Goal: Task Accomplishment & Management: Manage account settings

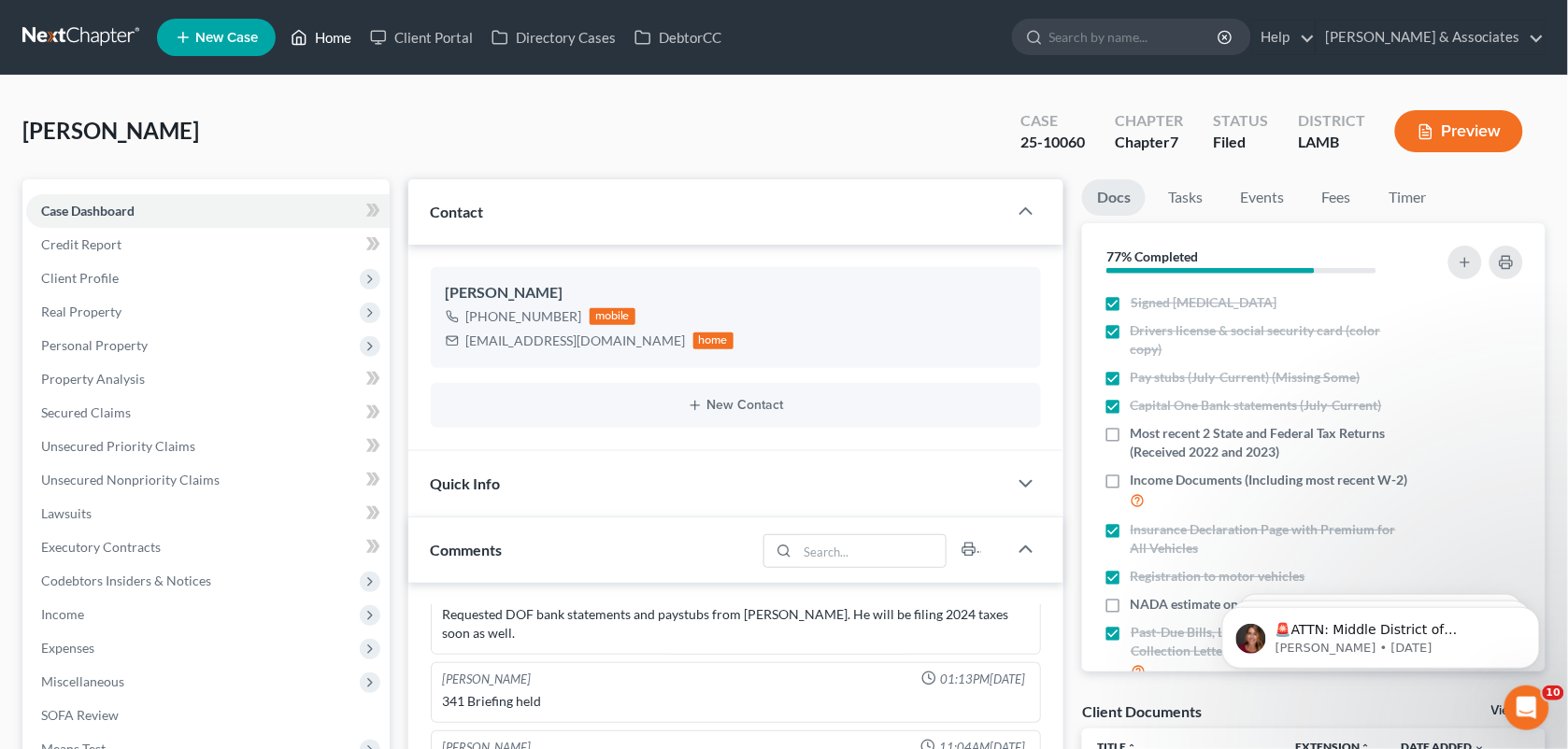
click at [342, 40] on link "Home" at bounding box center [321, 38] width 79 height 34
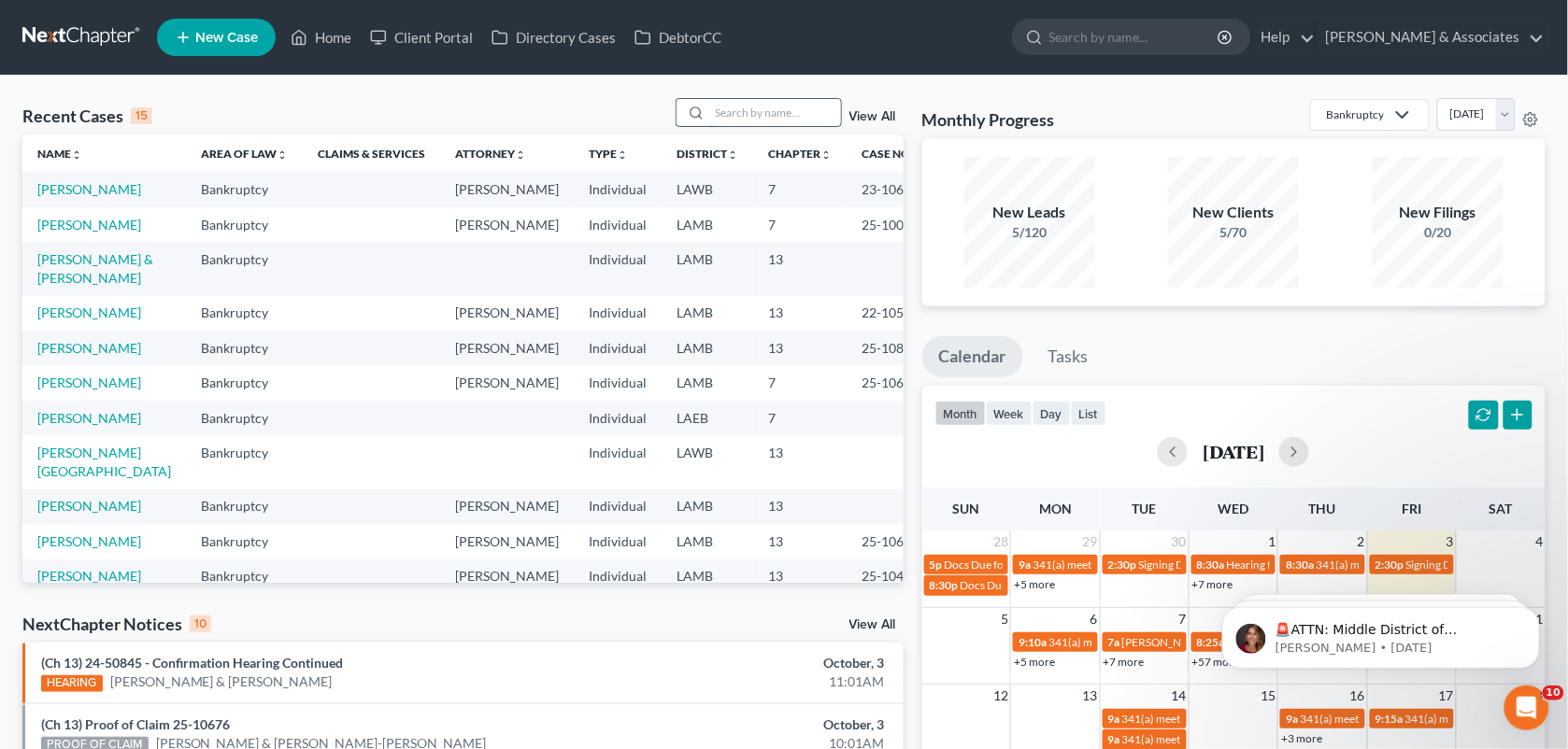
click at [747, 117] on input "search" at bounding box center [776, 112] width 131 height 27
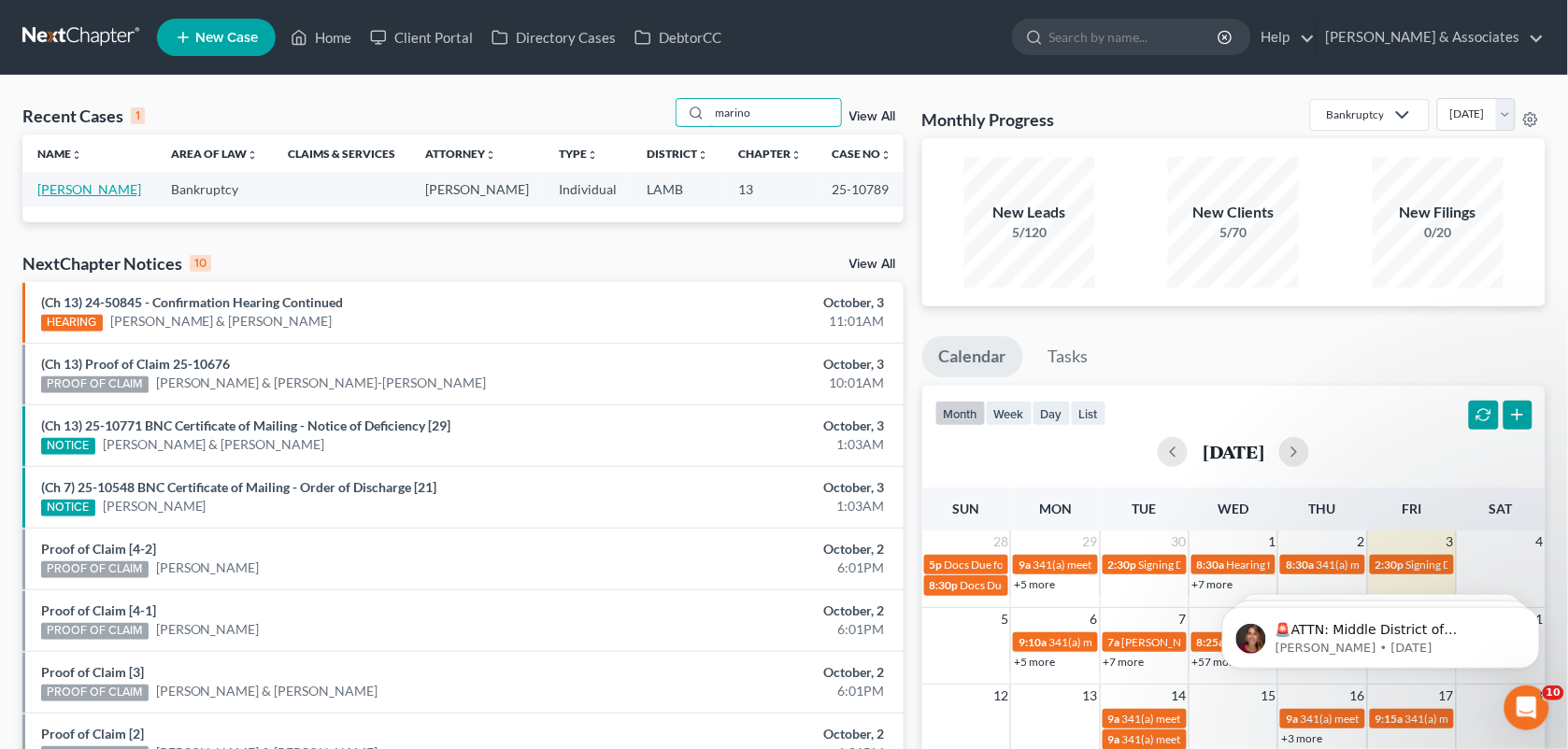
type input "marino"
click at [58, 190] on link "[PERSON_NAME]" at bounding box center [90, 189] width 104 height 16
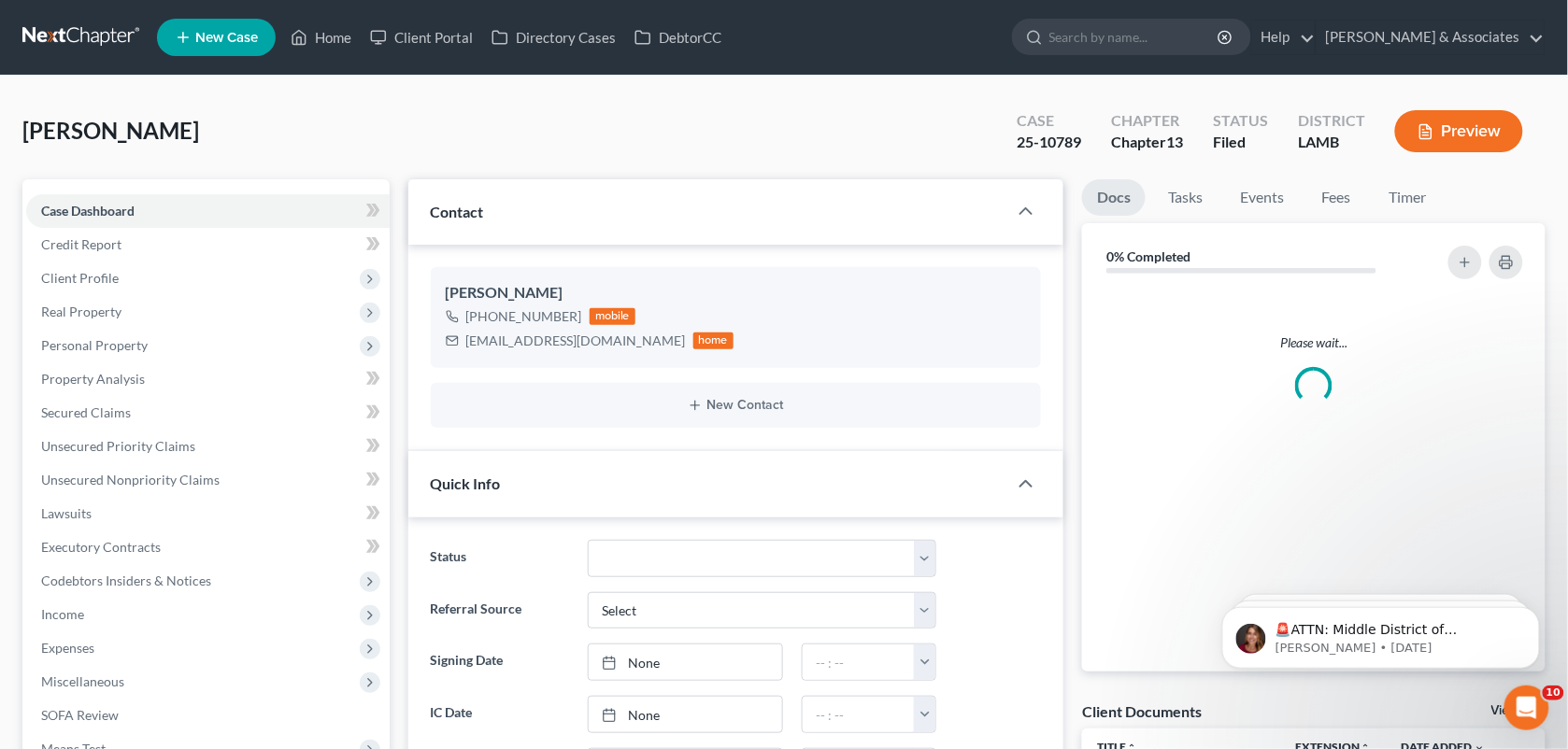
click at [58, 190] on div "Case Dashboard Payments Invoices Payments Payments Credit Report Client Profile…" at bounding box center [206, 513] width 367 height 669
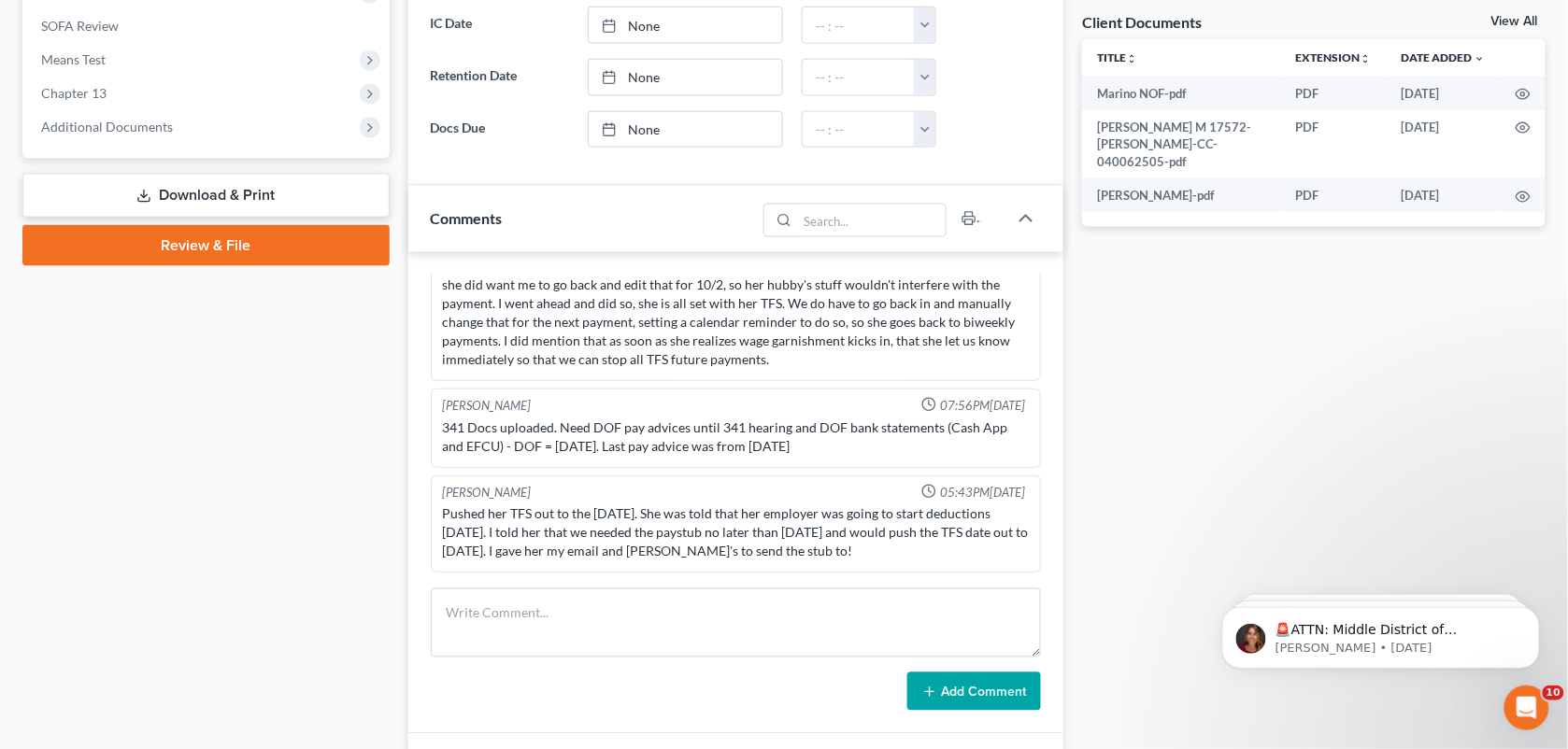
scroll to position [745, 0]
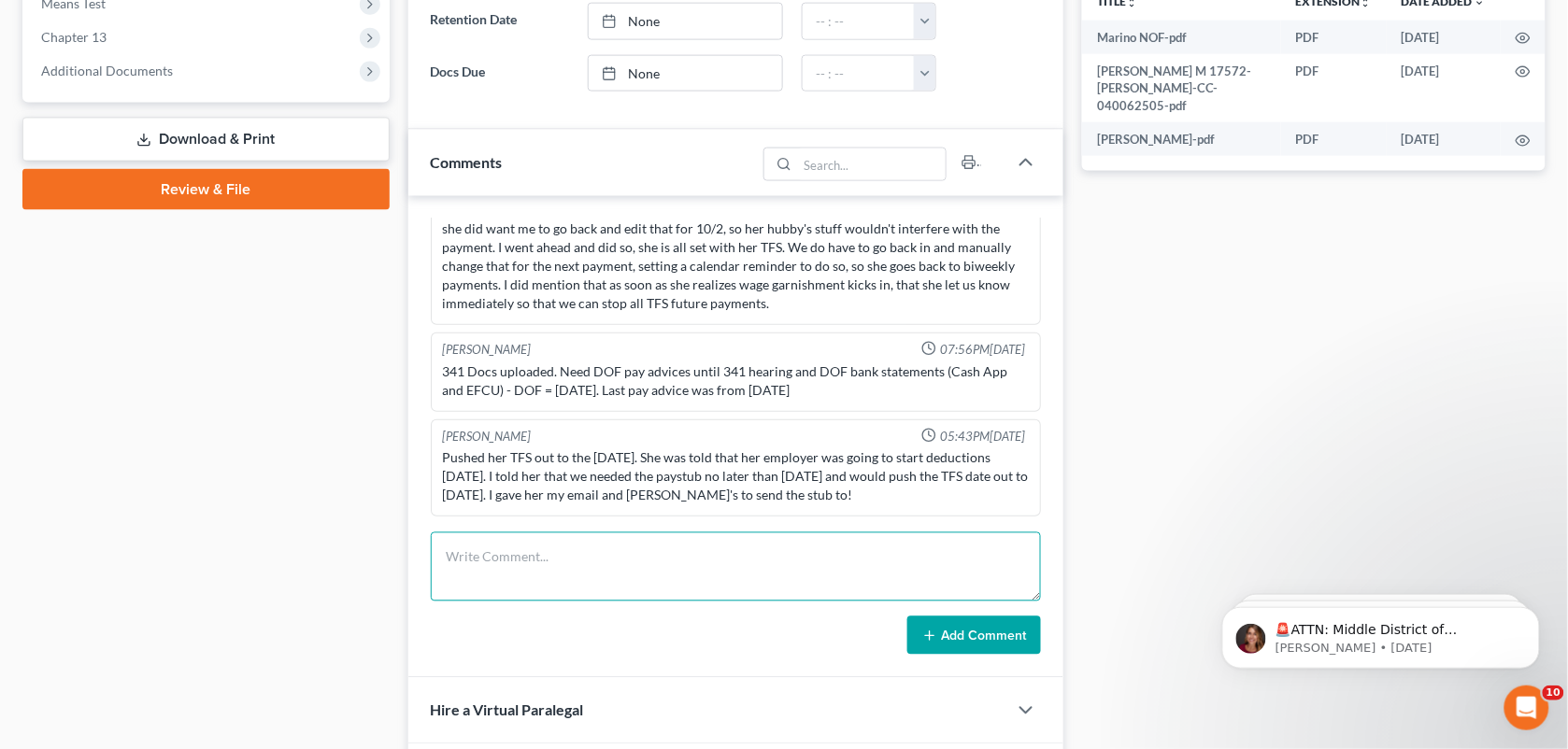
click at [626, 567] on textarea at bounding box center [737, 567] width 611 height 69
paste textarea "Make note to call [PERSON_NAME] and set up her bi-weekly payments again after t…"
type textarea "Make note to call [PERSON_NAME] and set up her bi-weekly payments again after t…"
drag, startPoint x: 547, startPoint y: 573, endPoint x: 418, endPoint y: 539, distance: 133.4
click at [418, 539] on div "[PERSON_NAME] 01:24PM[DATE] sent out [MEDICAL_DATA] [PERSON_NAME] 06:07PM[DATE]…" at bounding box center [736, 438] width 656 height 483
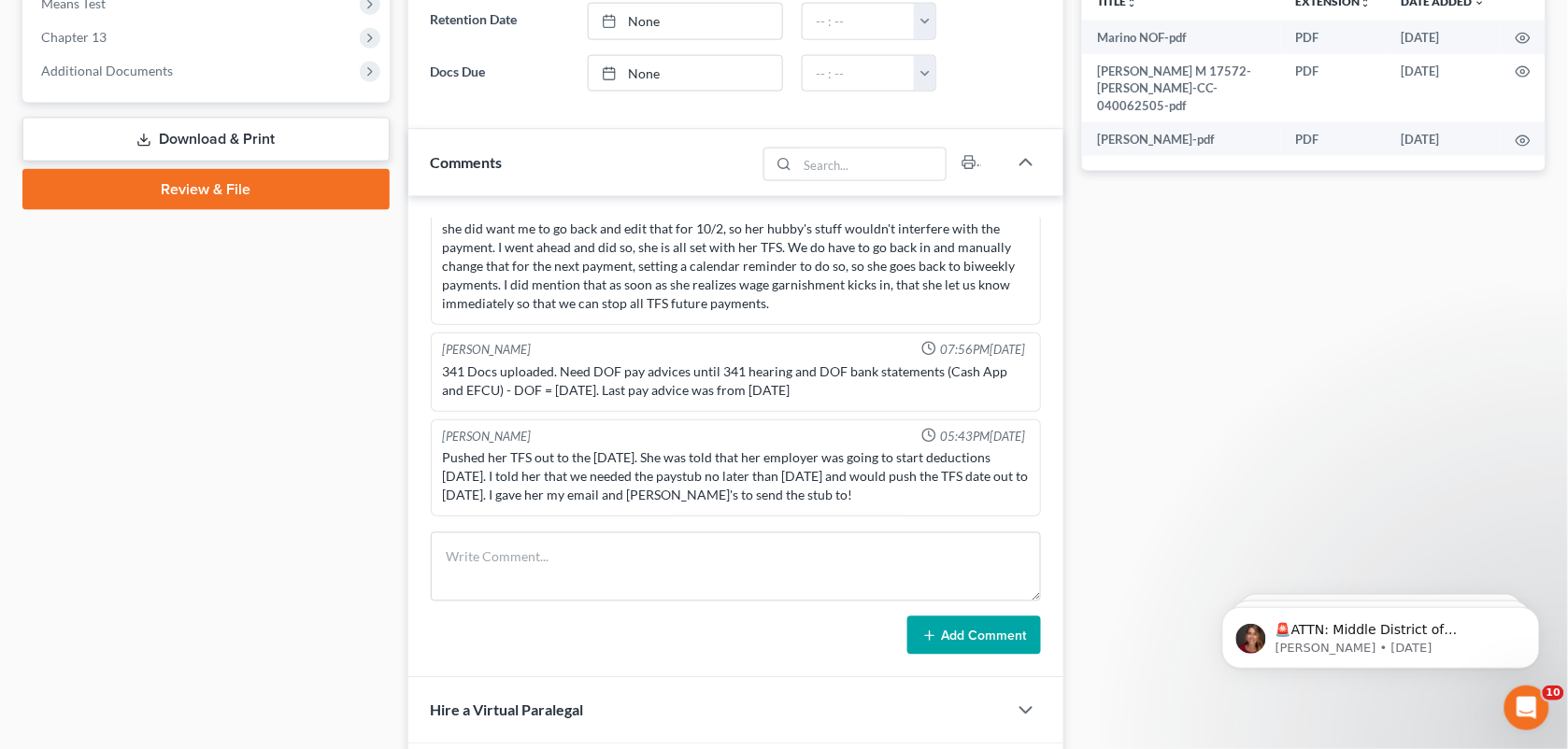
click at [1132, 216] on div "Docs Tasks Events Fees Timer 89% Completed Nothing here yet! Signed [MEDICAL_DA…" at bounding box center [1313, 188] width 482 height 1508
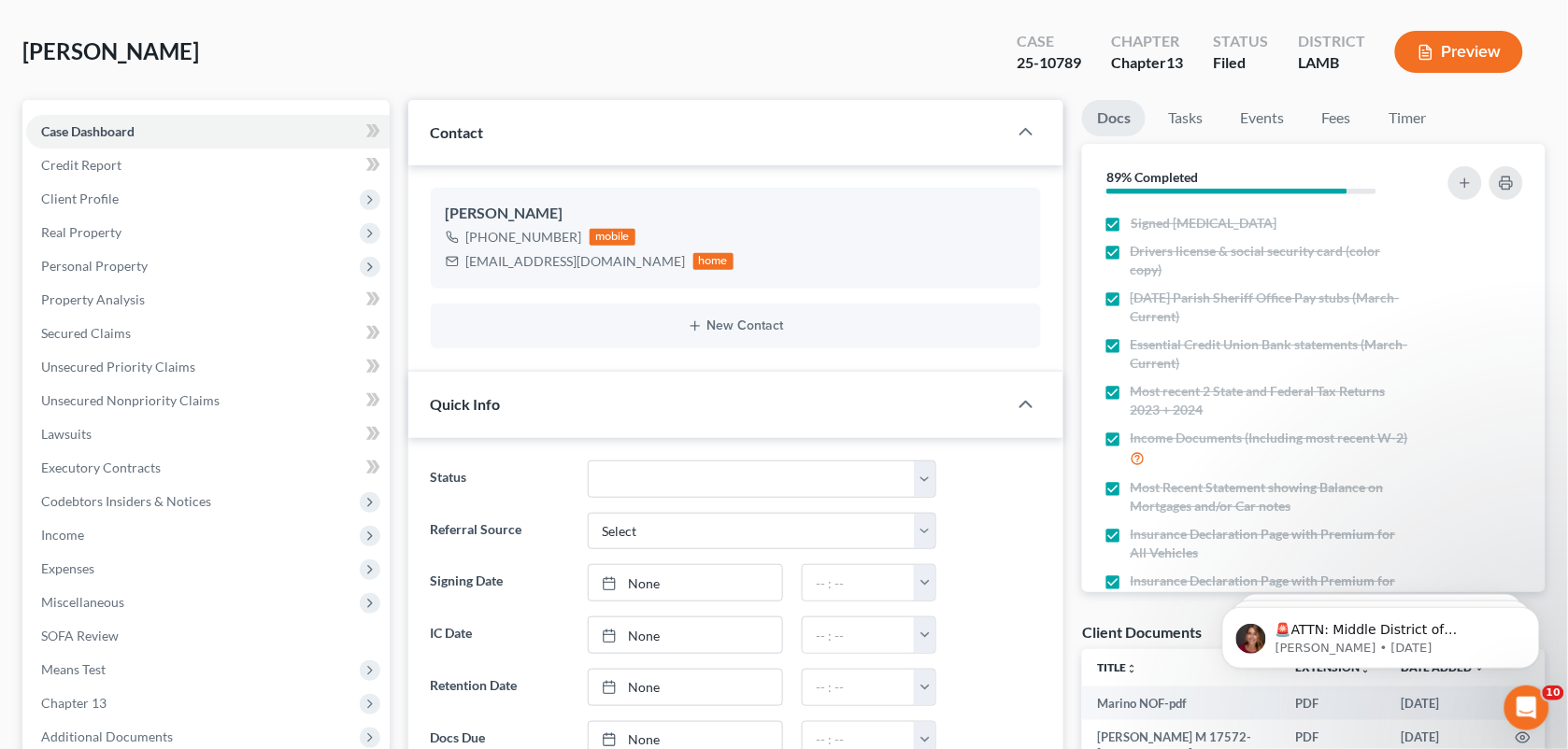
scroll to position [0, 0]
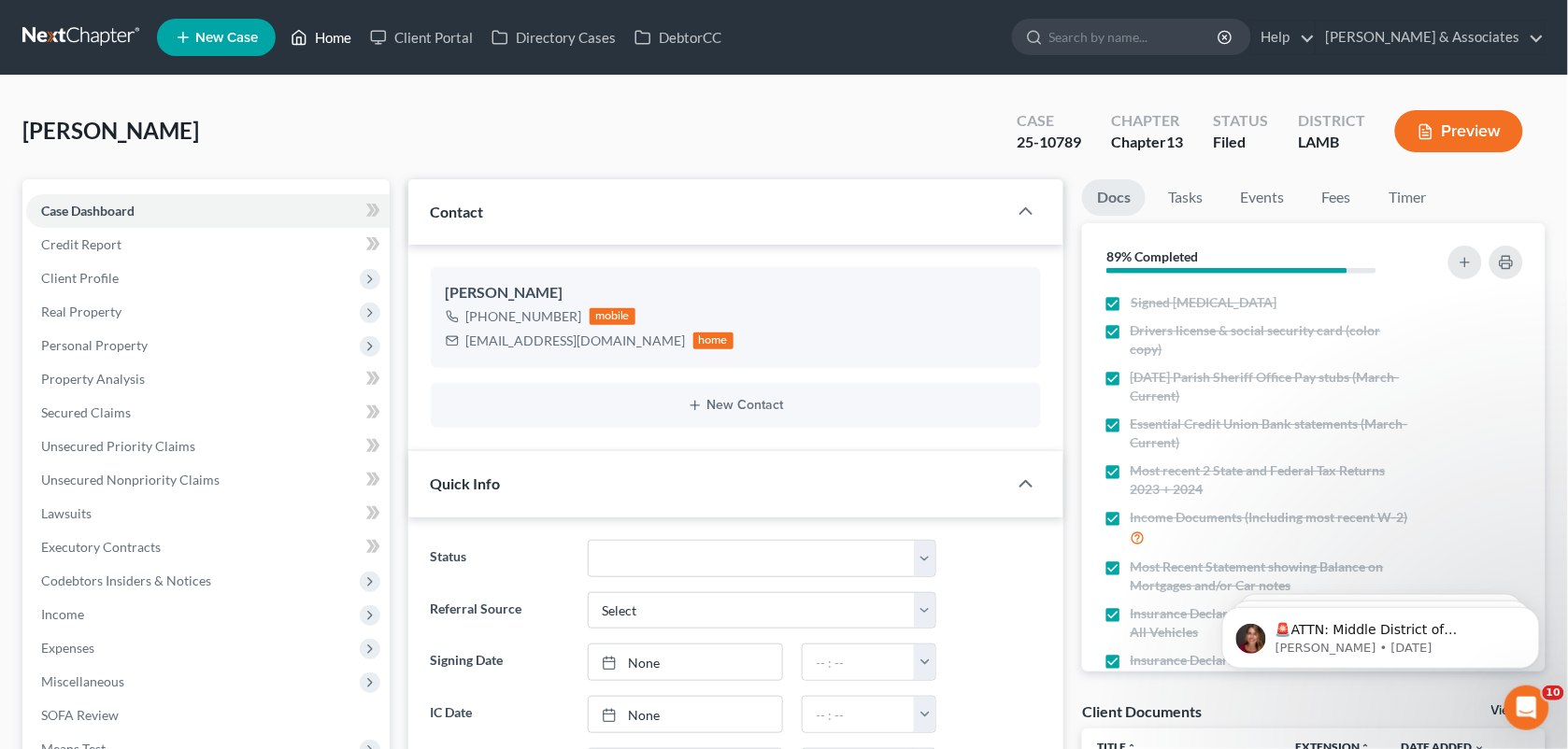
click at [348, 38] on link "Home" at bounding box center [321, 38] width 79 height 34
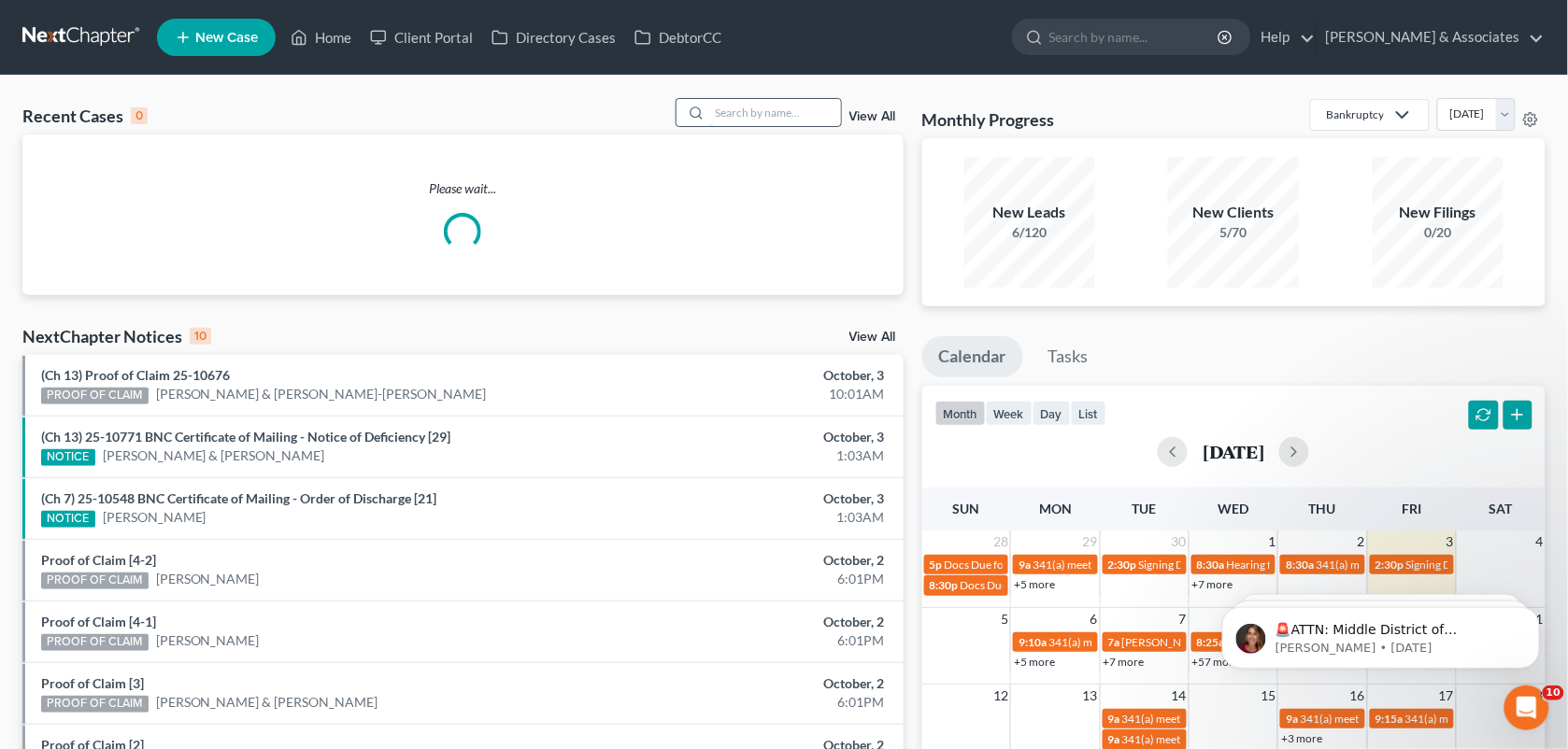
click at [736, 114] on input "search" at bounding box center [776, 112] width 131 height 27
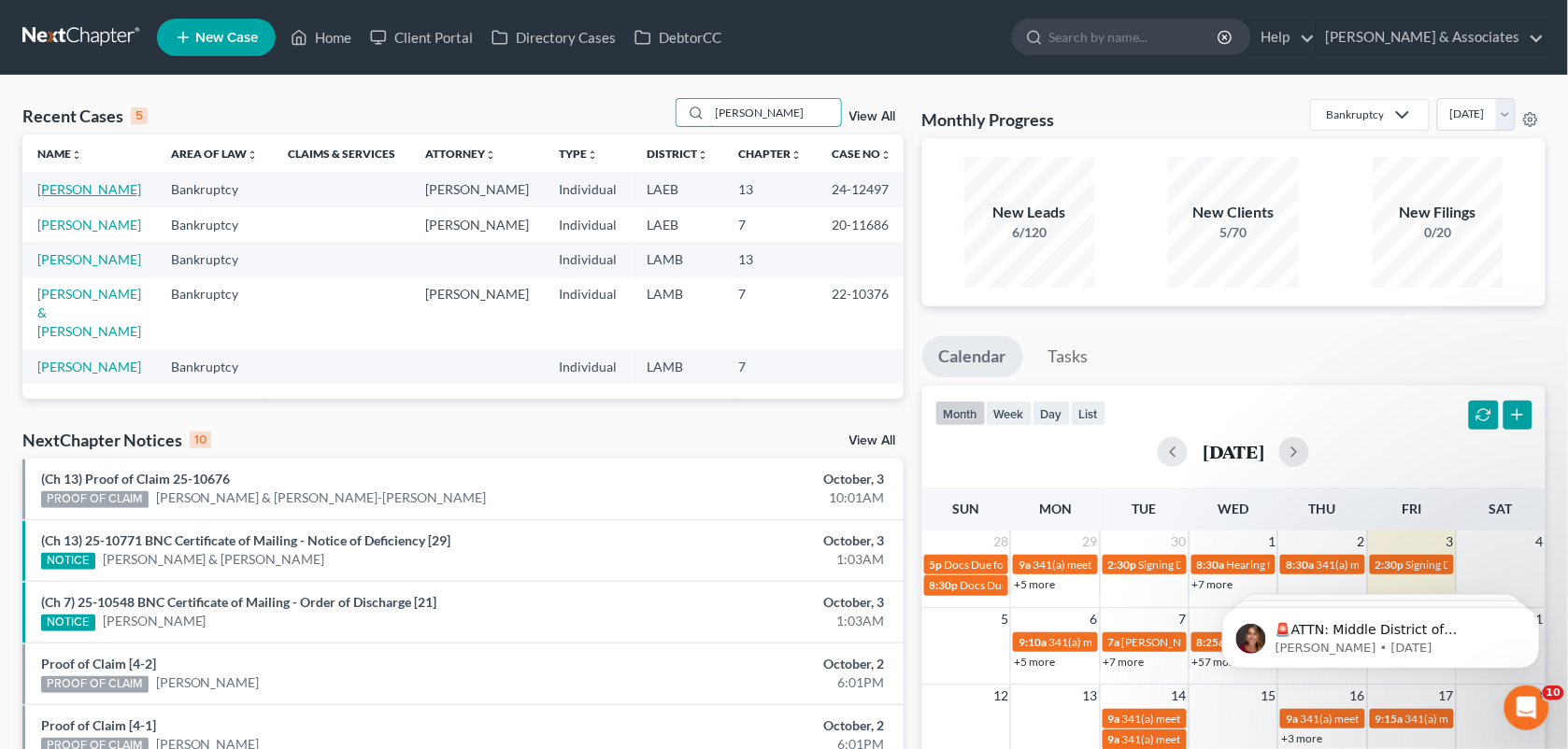
type input "[PERSON_NAME]"
click at [75, 197] on link "[PERSON_NAME]" at bounding box center [90, 189] width 104 height 16
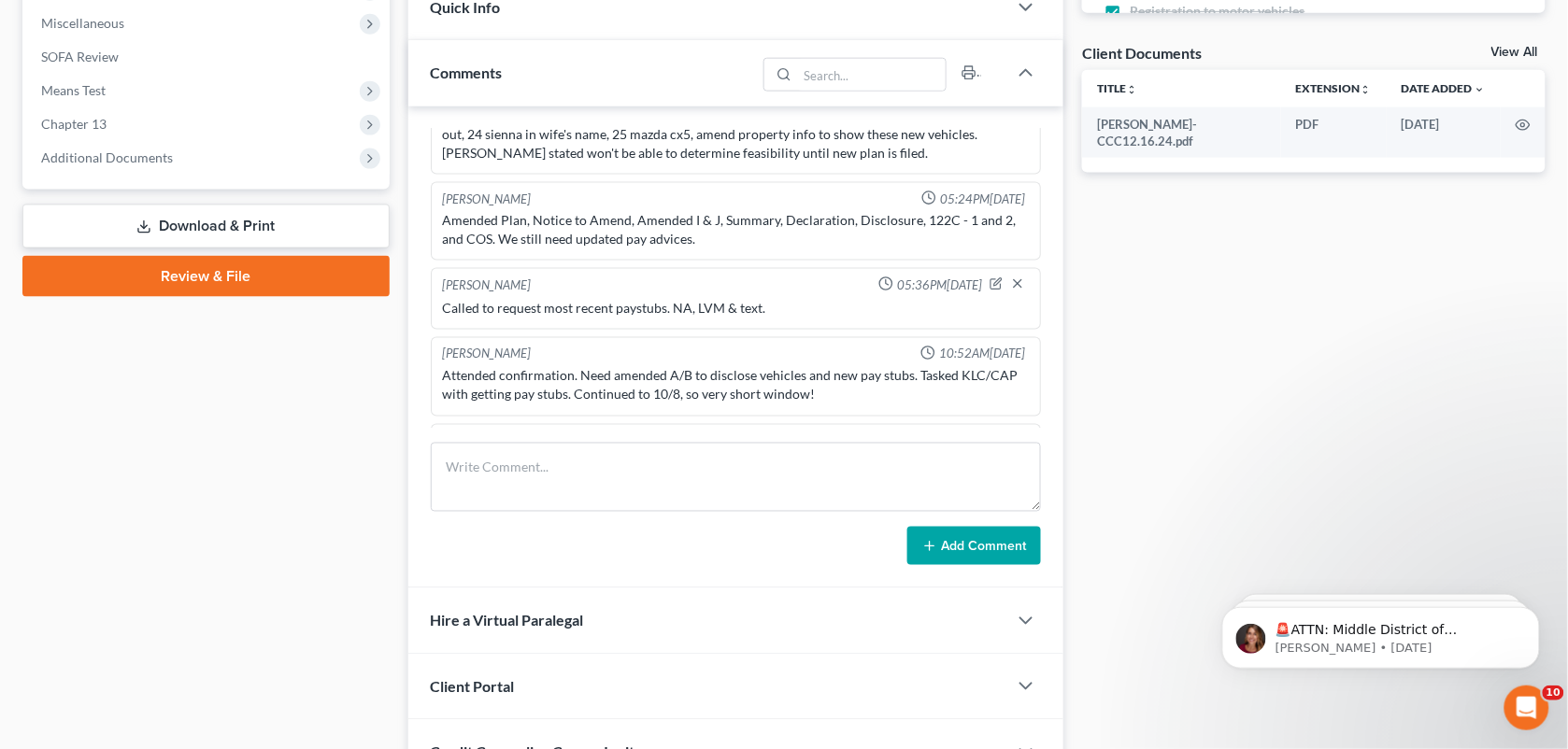
scroll to position [661, 0]
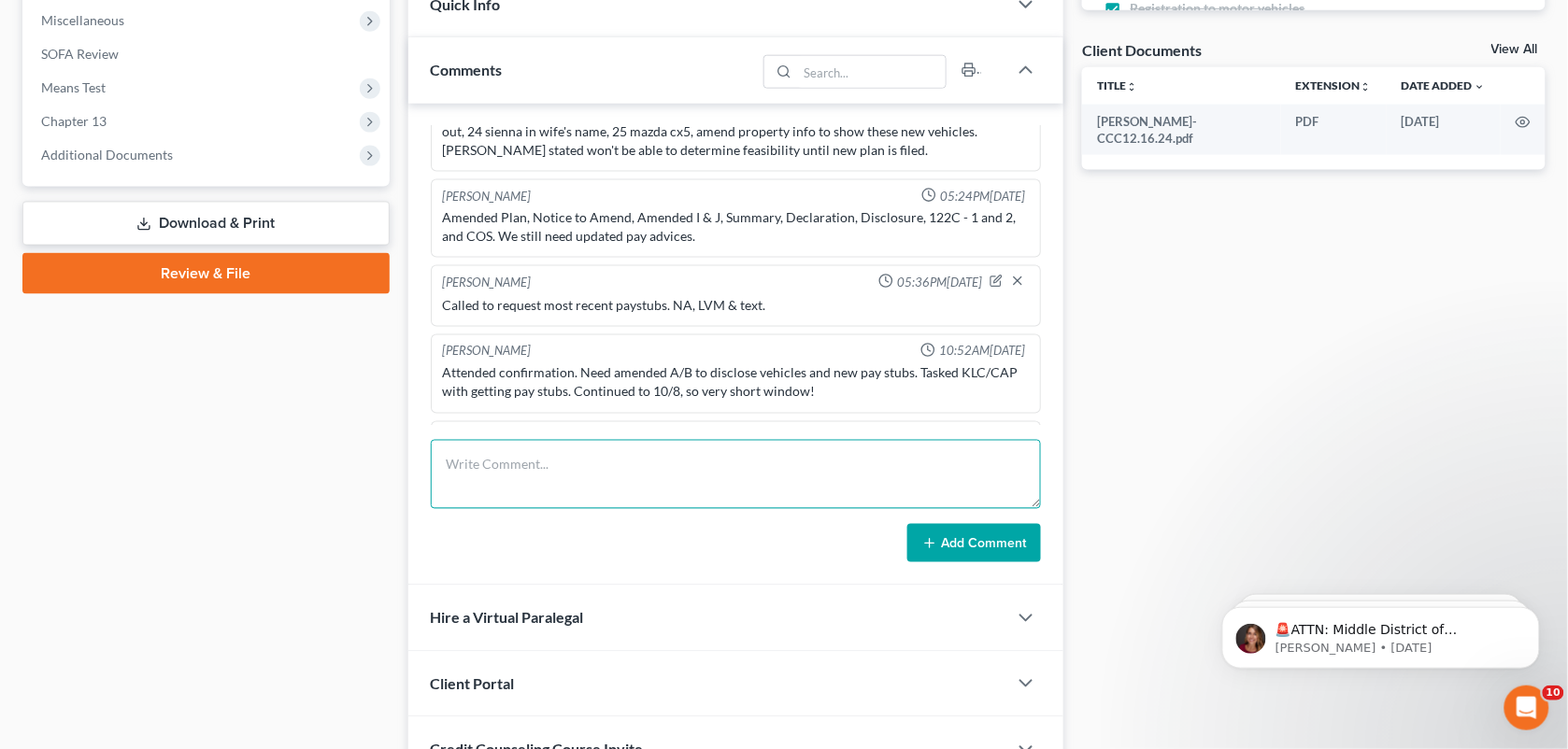
click at [699, 500] on textarea at bounding box center [737, 474] width 611 height 69
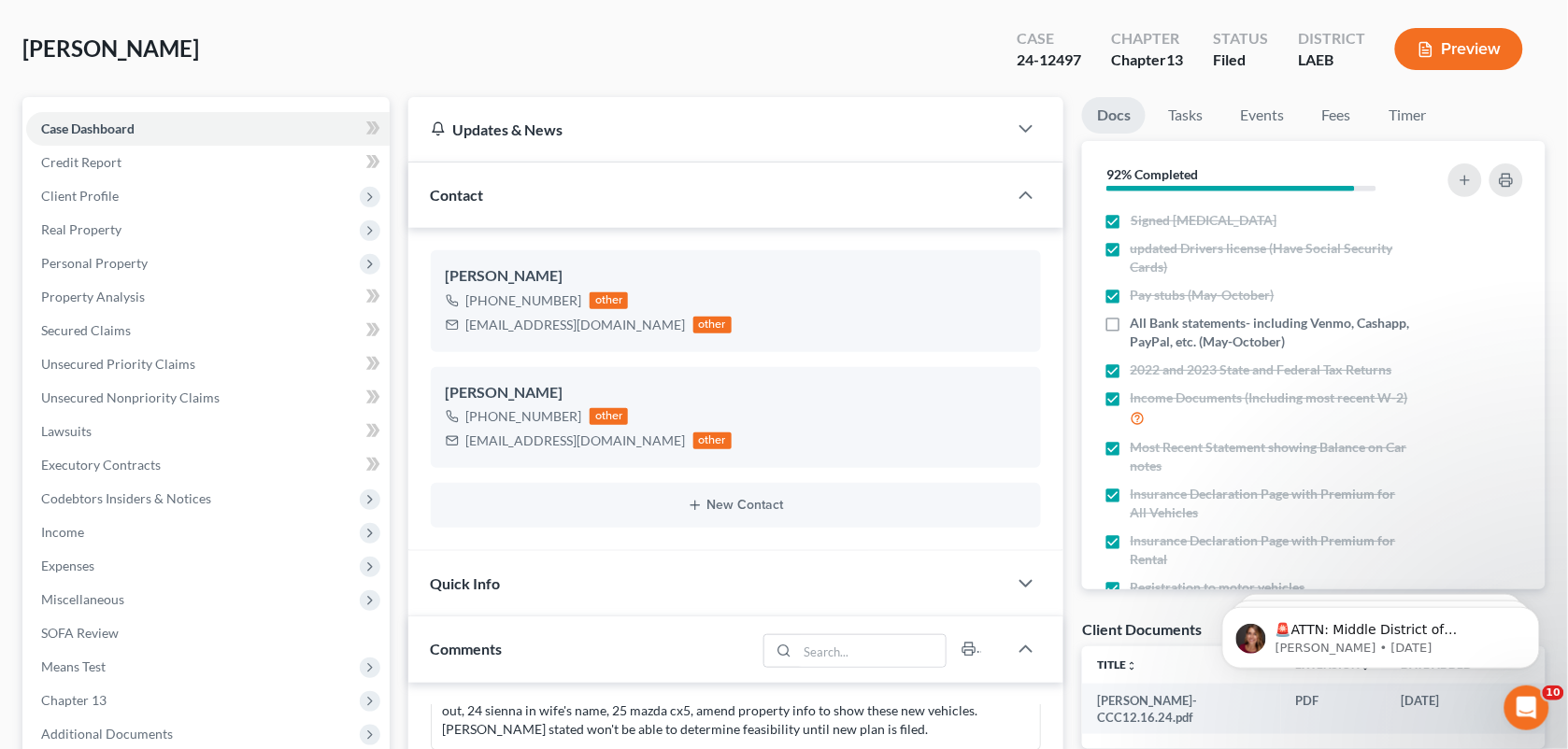
scroll to position [0, 0]
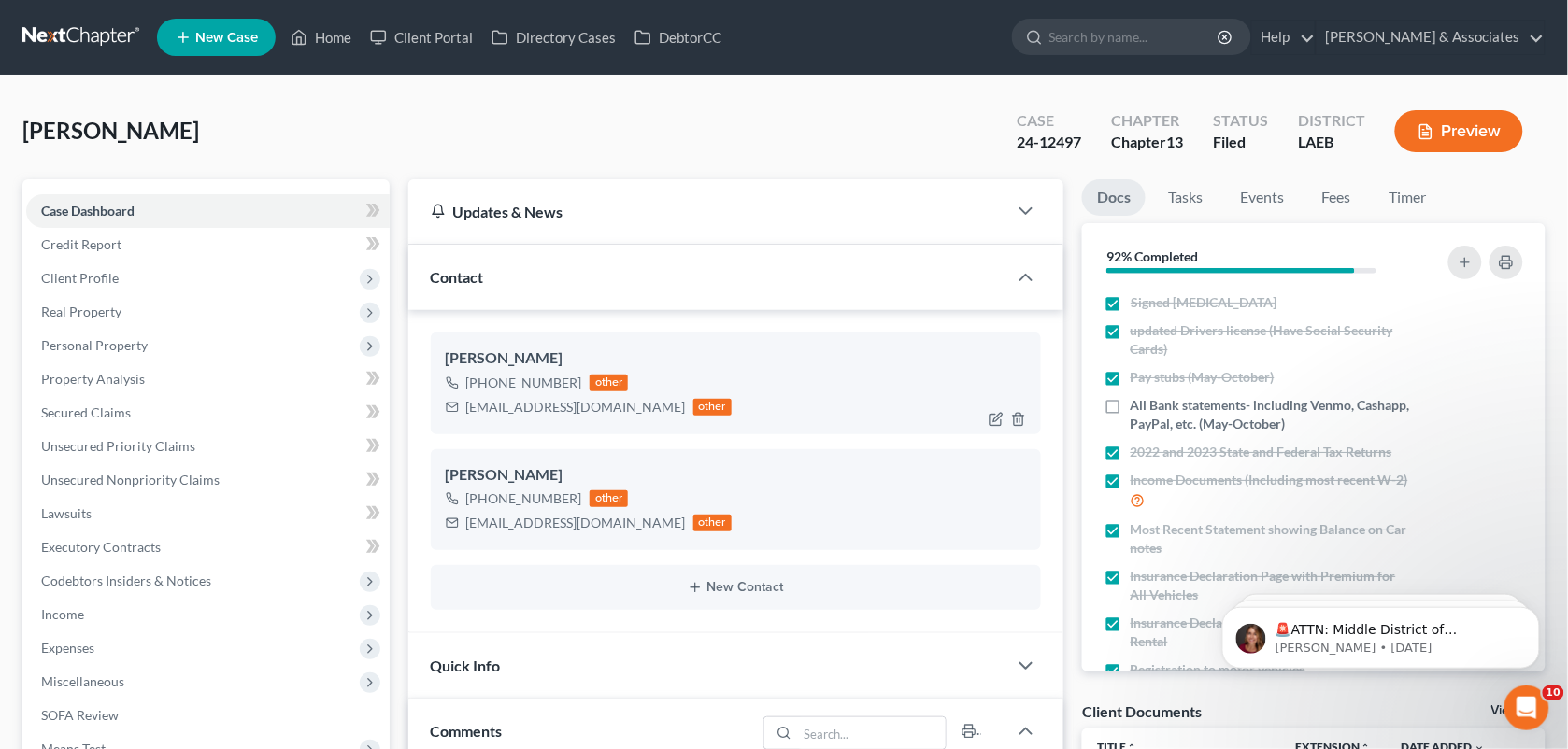
drag, startPoint x: 573, startPoint y: 381, endPoint x: 482, endPoint y: 379, distance: 91.0
click at [482, 379] on div "[PHONE_NUMBER]" at bounding box center [524, 383] width 116 height 19
copy div "[PHONE_NUMBER]"
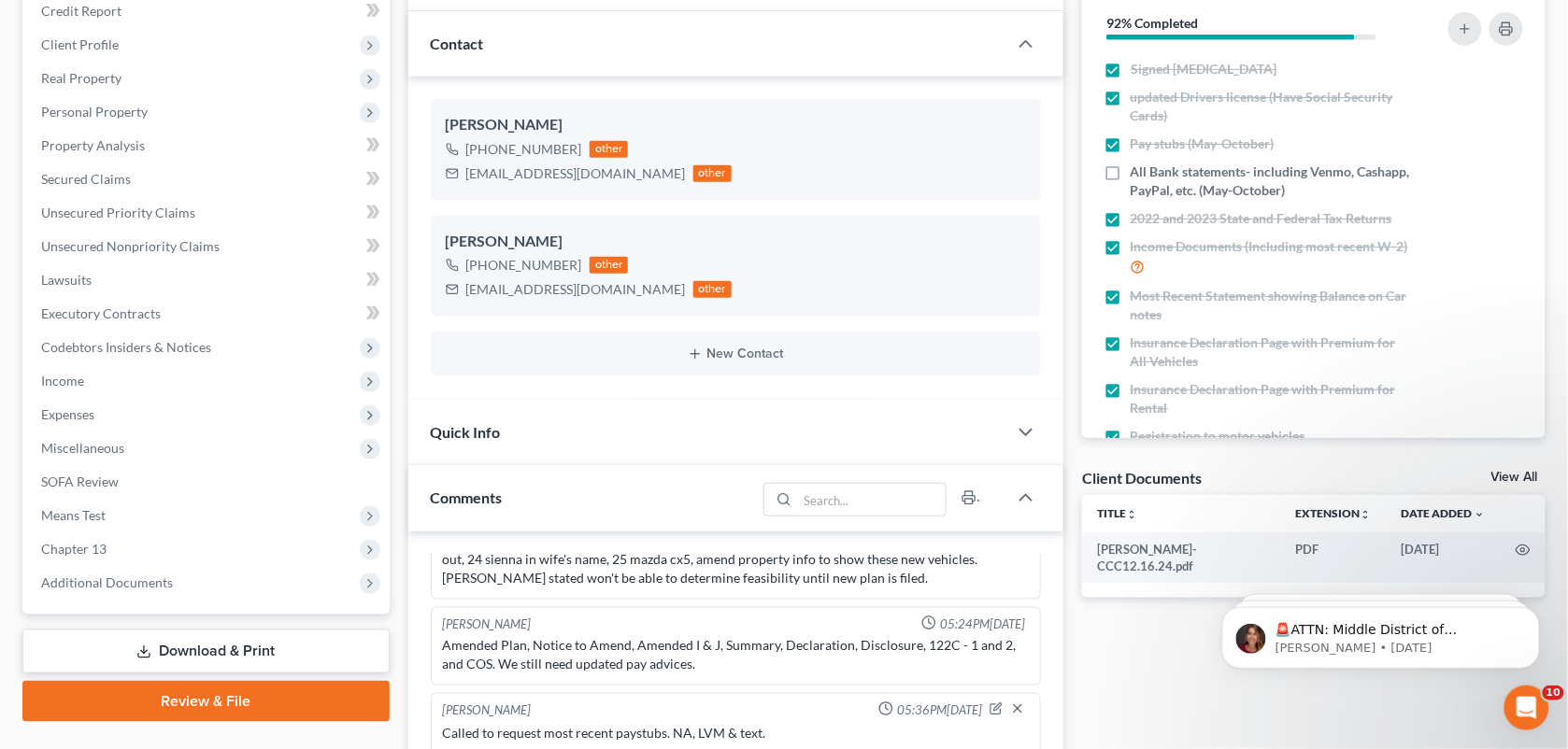
scroll to position [231, 0]
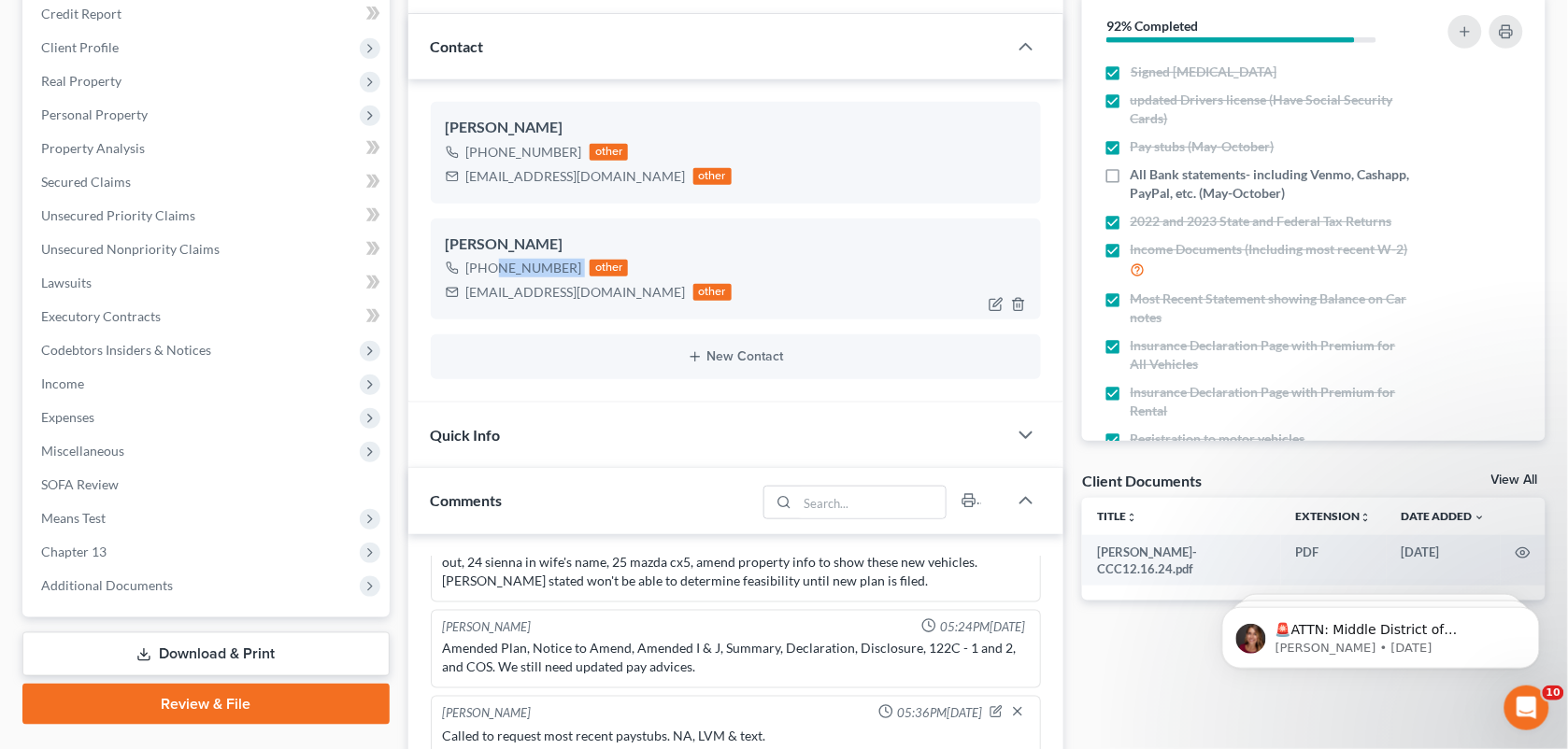
drag, startPoint x: 577, startPoint y: 267, endPoint x: 489, endPoint y: 272, distance: 88.1
click at [489, 272] on div "[PHONE_NUMBER] other" at bounding box center [589, 268] width 287 height 25
copy div "504) 373-2209"
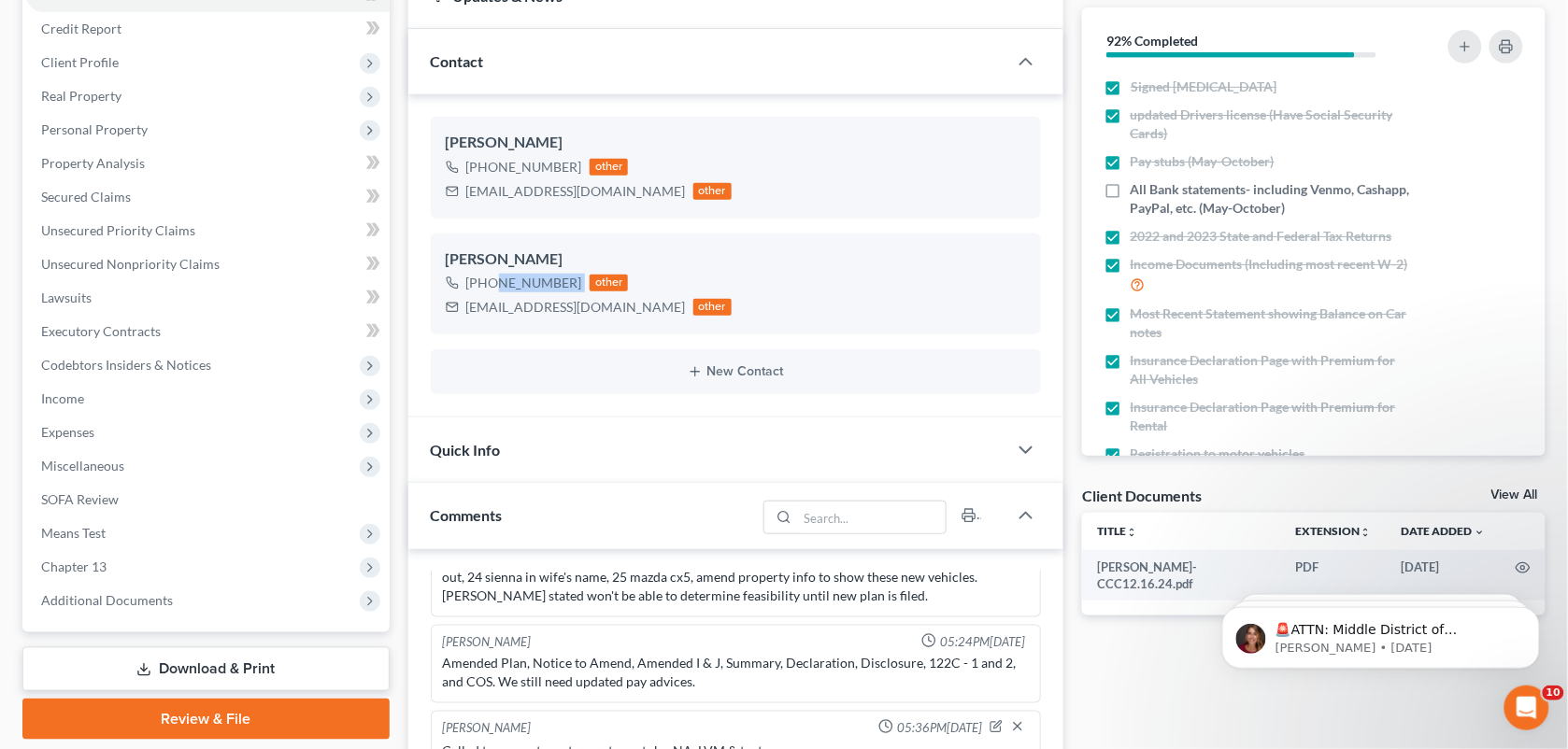
scroll to position [222, 0]
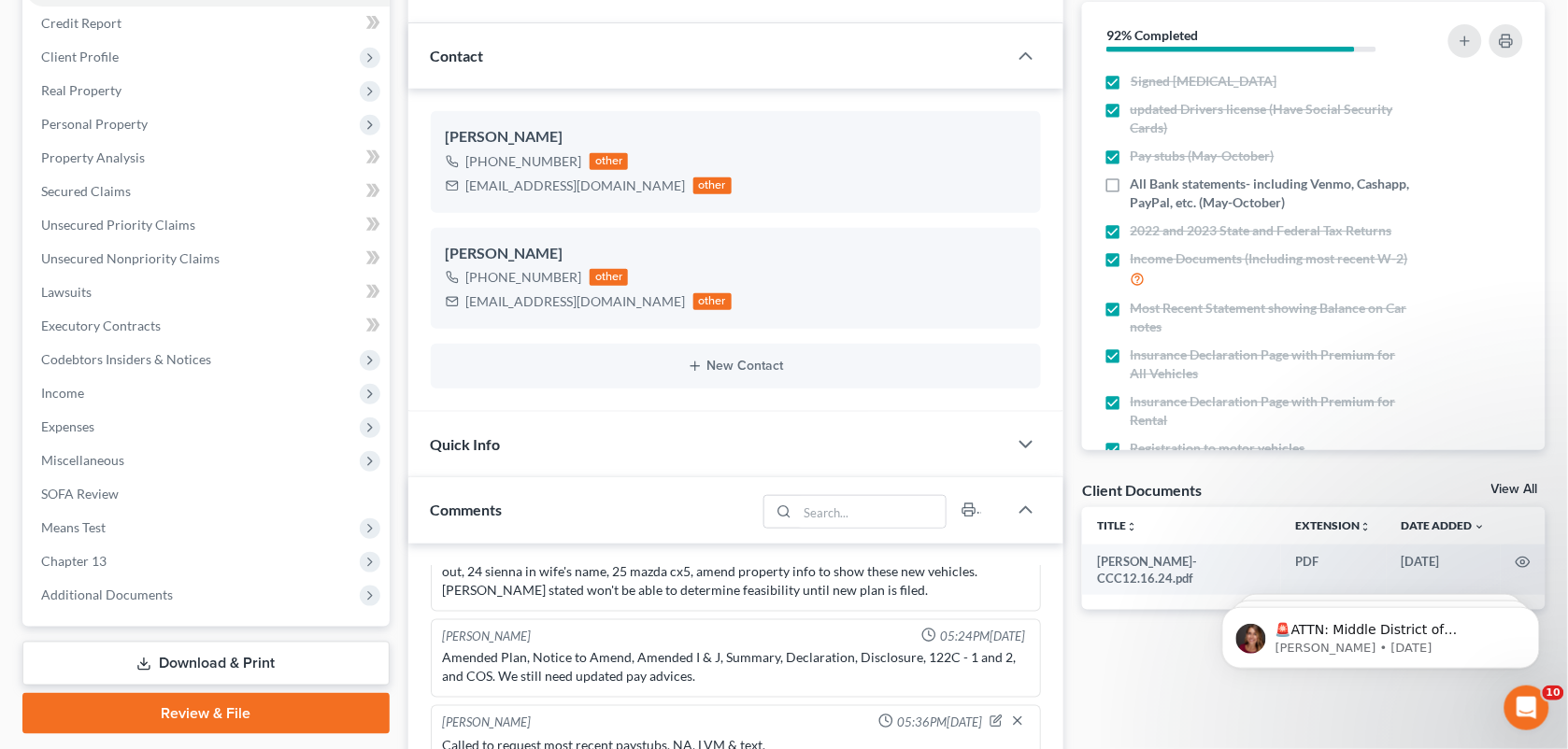
click at [717, 225] on ng-include "[PERSON_NAME] [PHONE_NUMBER] other [EMAIL_ADDRESS][DOMAIN_NAME] other [PERSON_N…" at bounding box center [737, 250] width 611 height 277
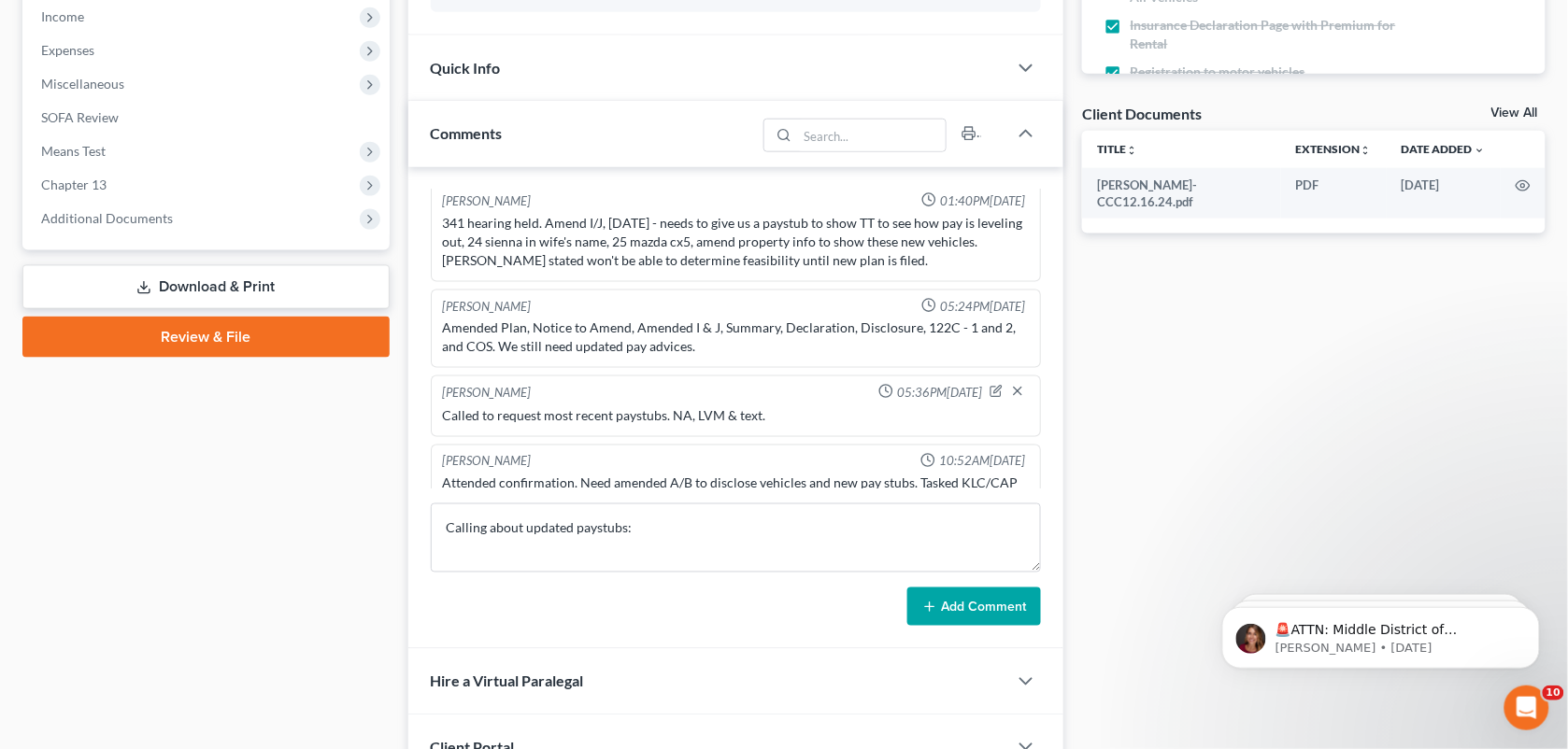
scroll to position [5015, 0]
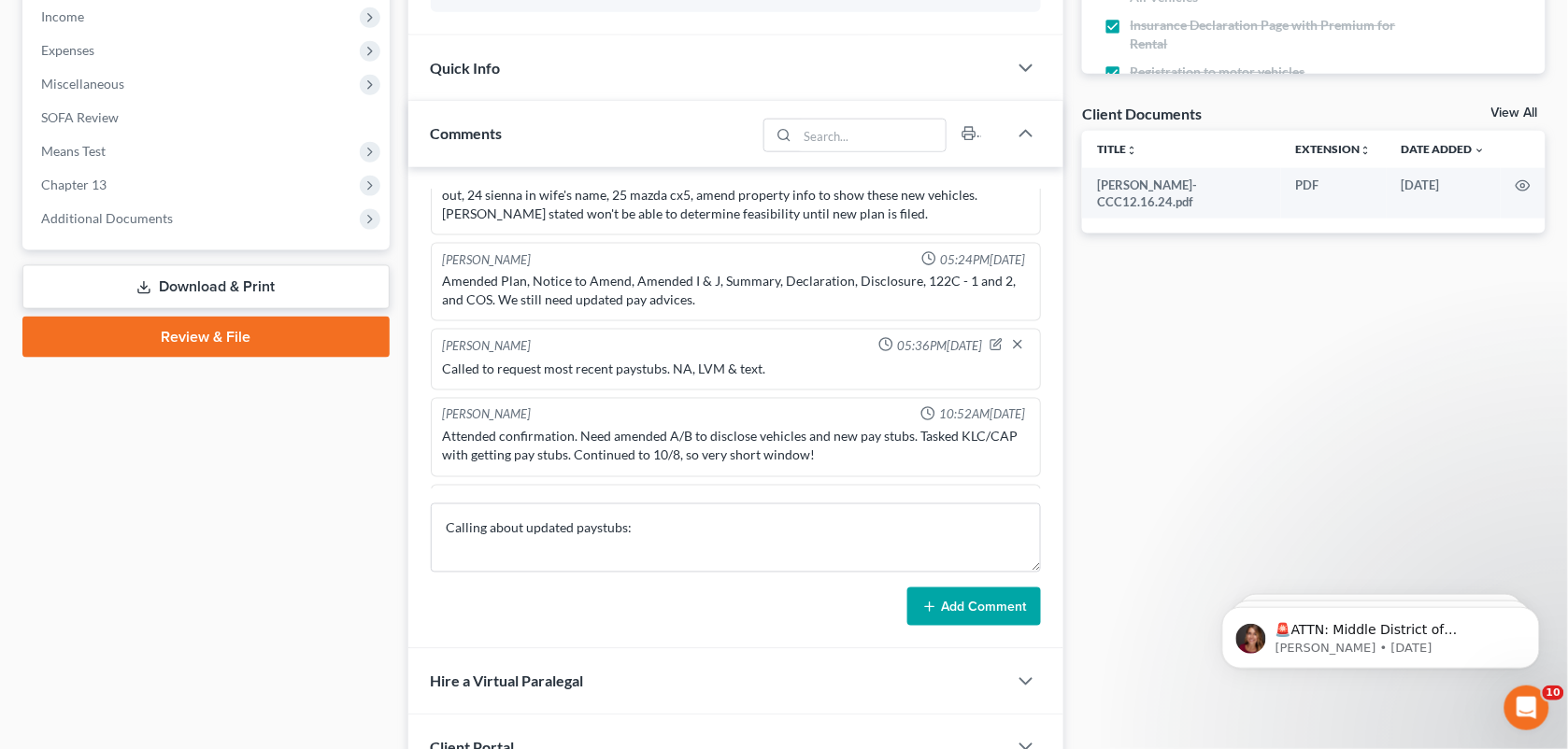
click at [282, 458] on div "Case Dashboard Payments Invoices Payments Payments Credit Report Client Profile" at bounding box center [206, 374] width 386 height 1586
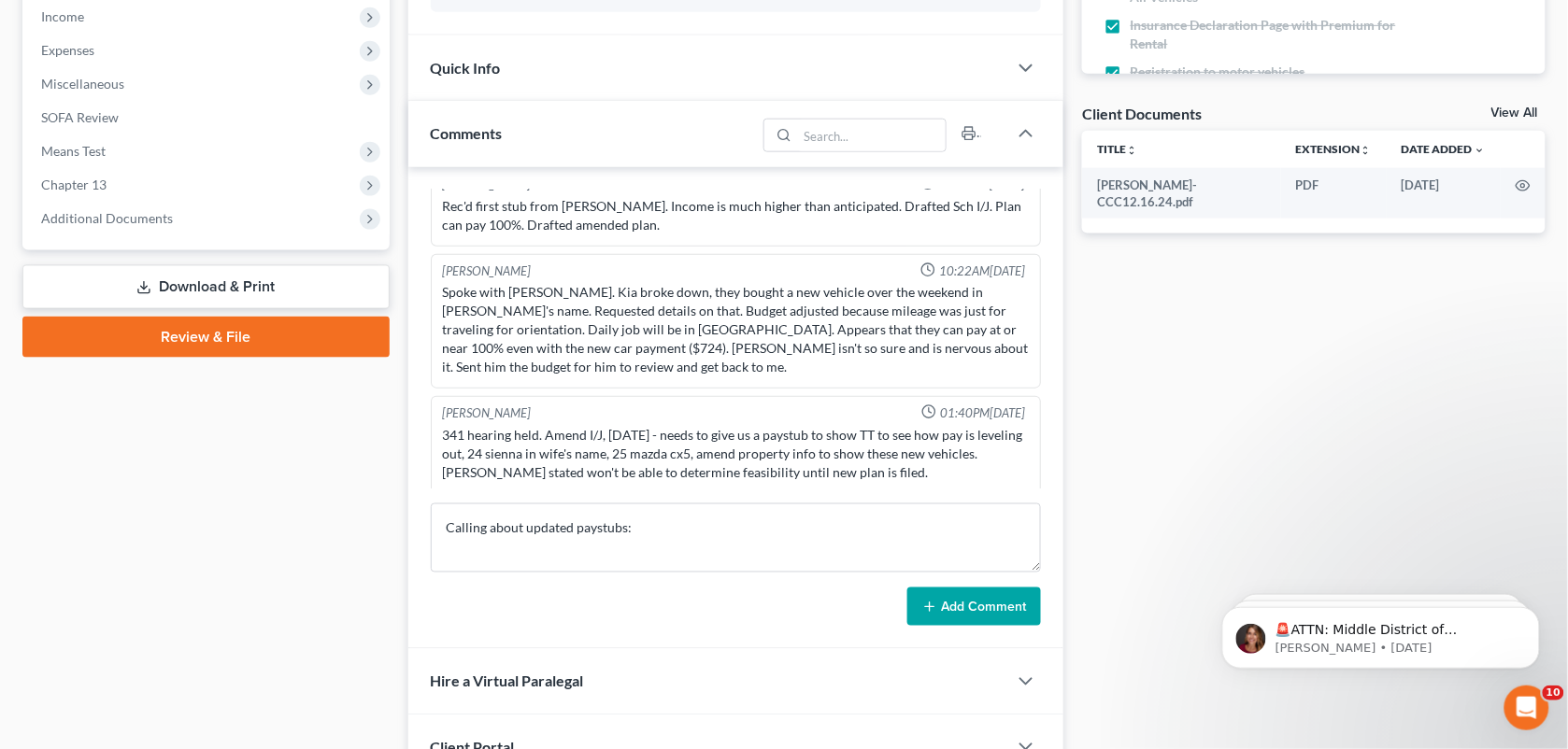
scroll to position [4735, 0]
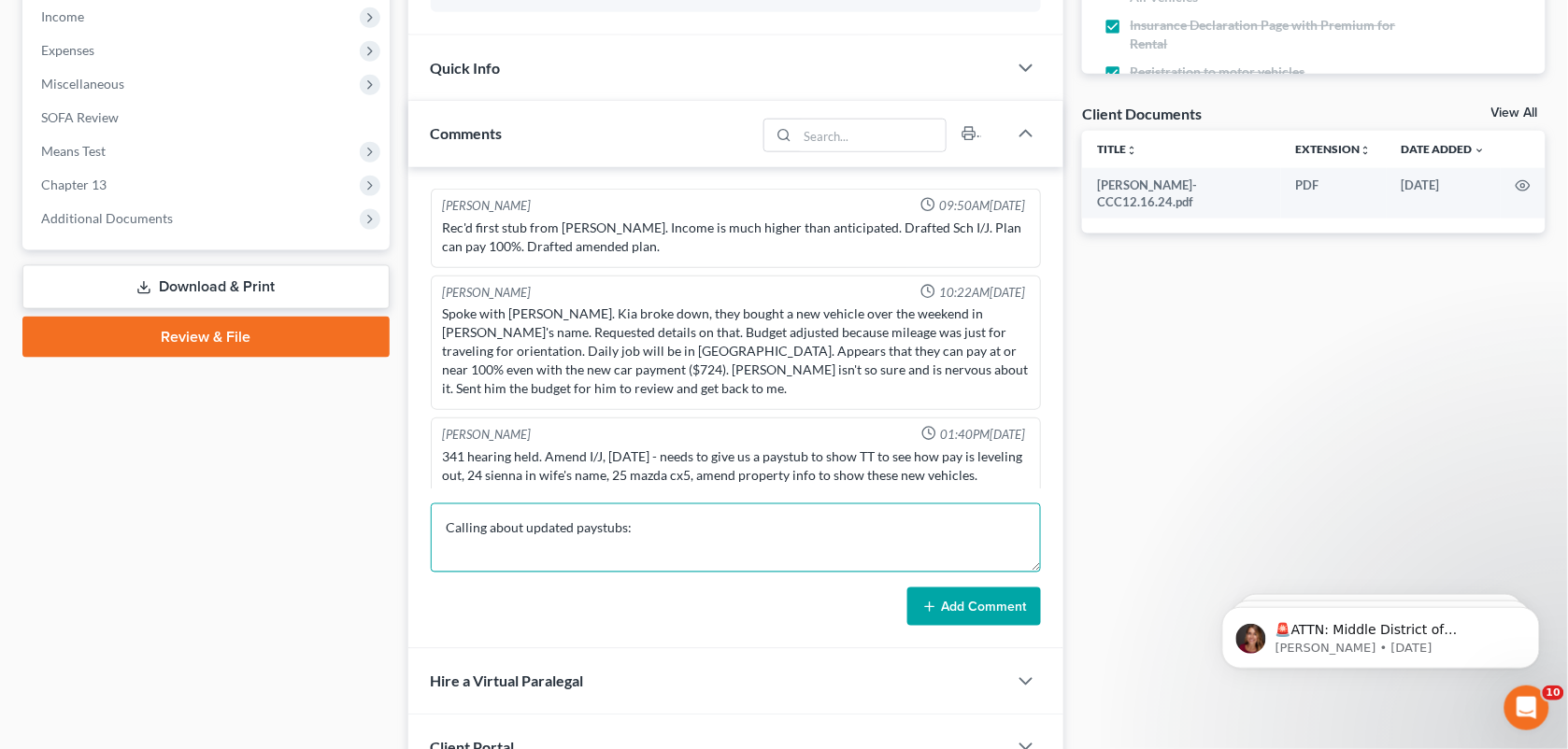
click at [712, 540] on textarea "Calling about updated paystubs:" at bounding box center [737, 538] width 611 height 69
click at [636, 543] on textarea "Calling about updated paystubs:" at bounding box center [737, 538] width 611 height 69
type textarea "Calling about updated paystubs: Made contact. He said his wife had sent them to…"
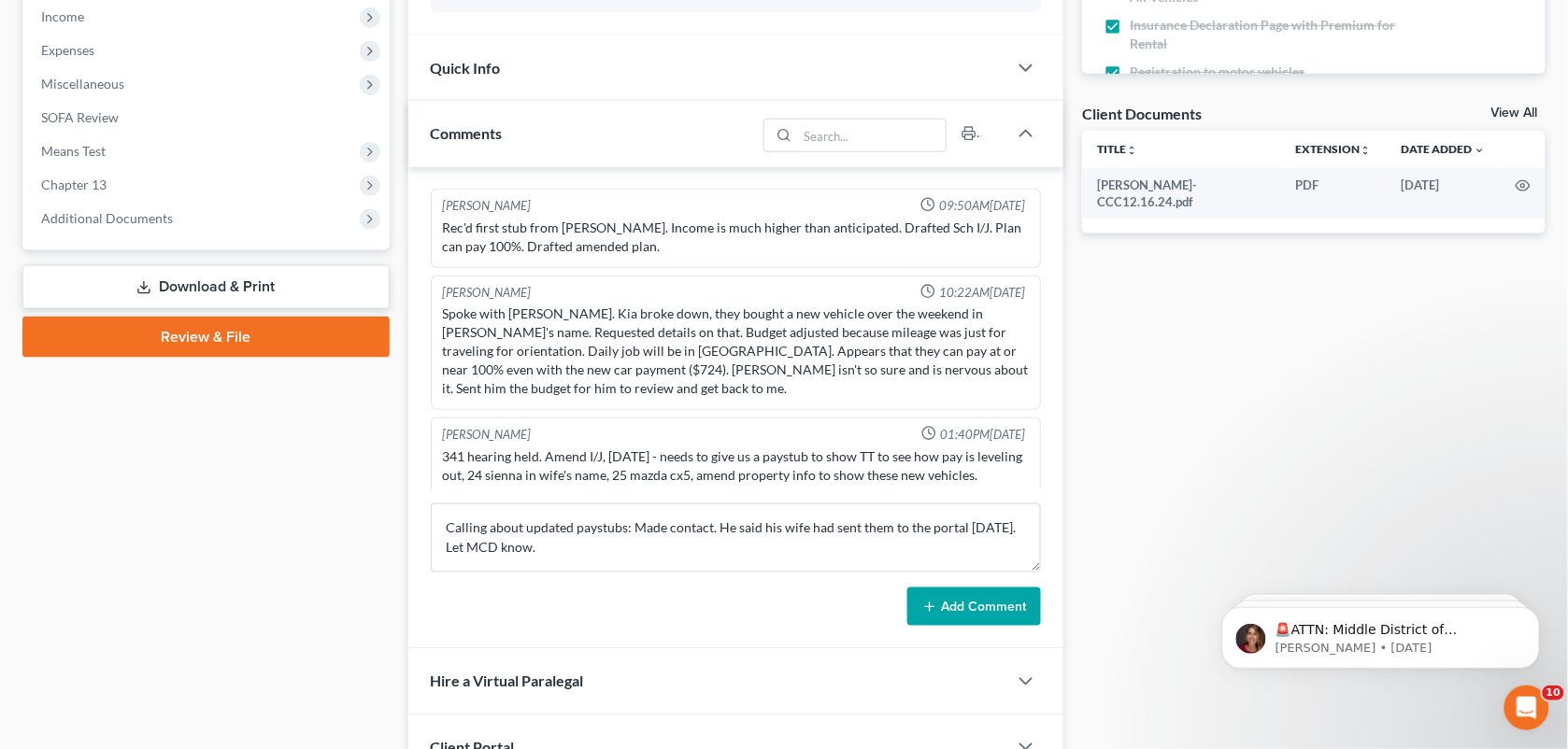
click at [950, 612] on button "Add Comment" at bounding box center [975, 608] width 134 height 40
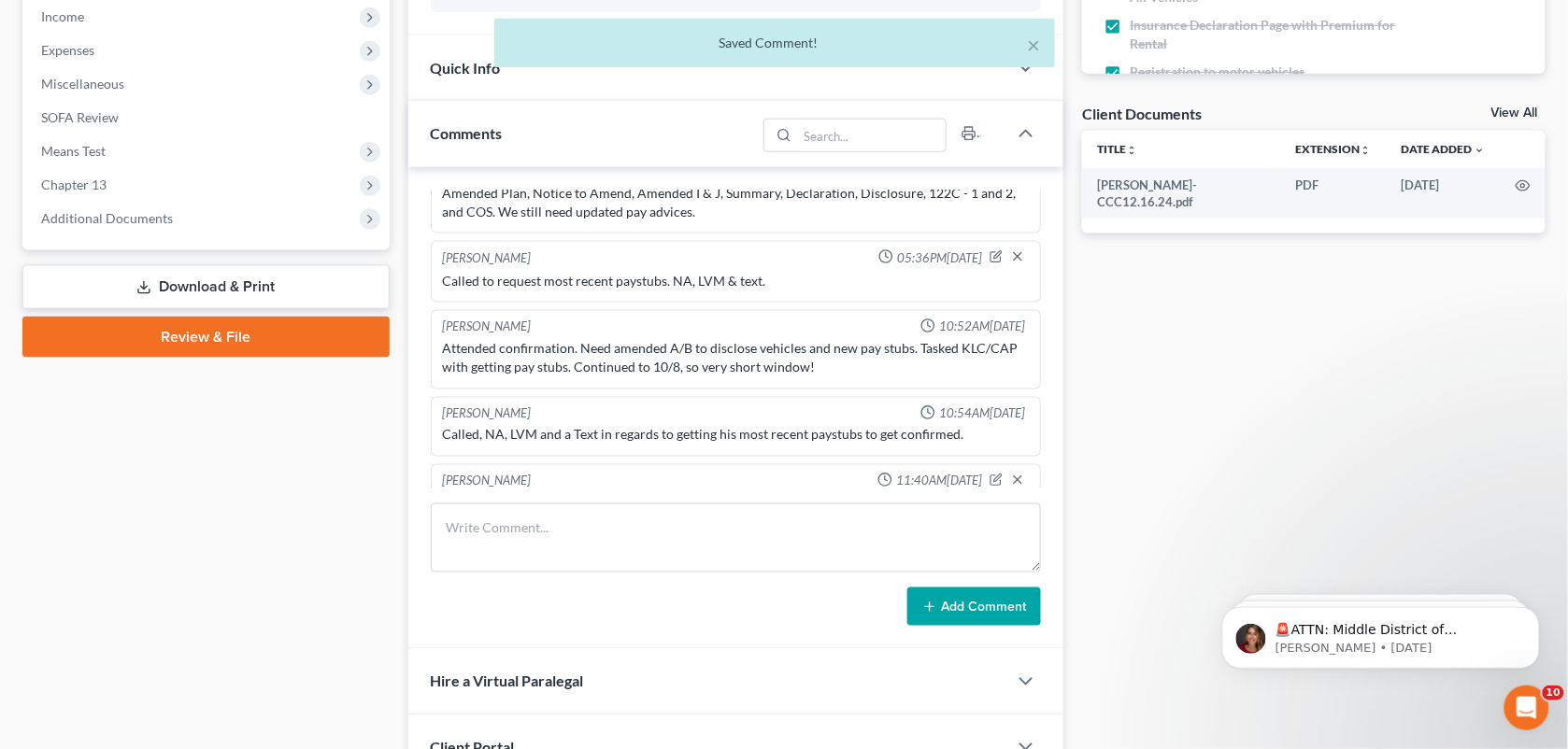
scroll to position [0, 0]
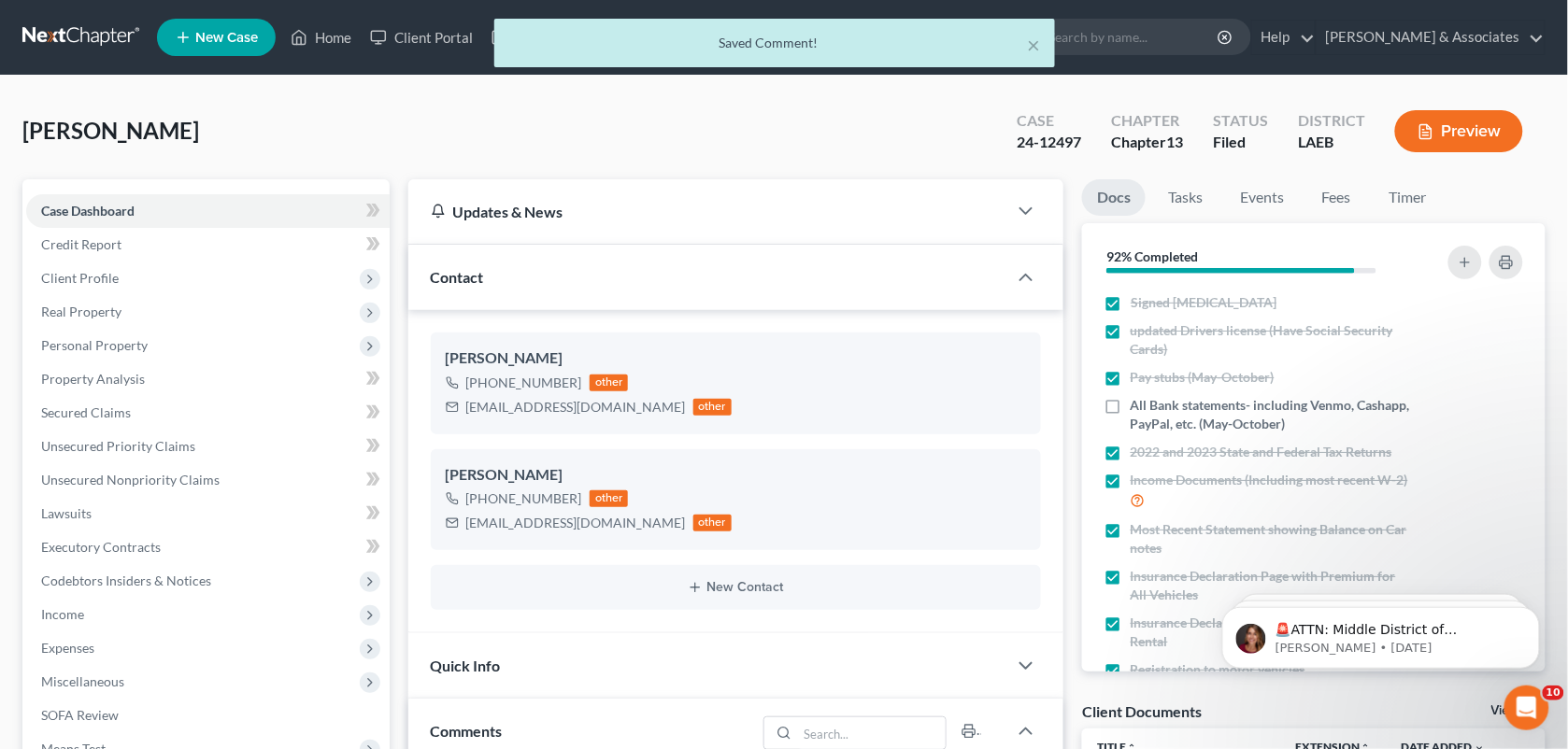
click at [338, 41] on div "× Saved Comment!" at bounding box center [775, 47] width 1568 height 58
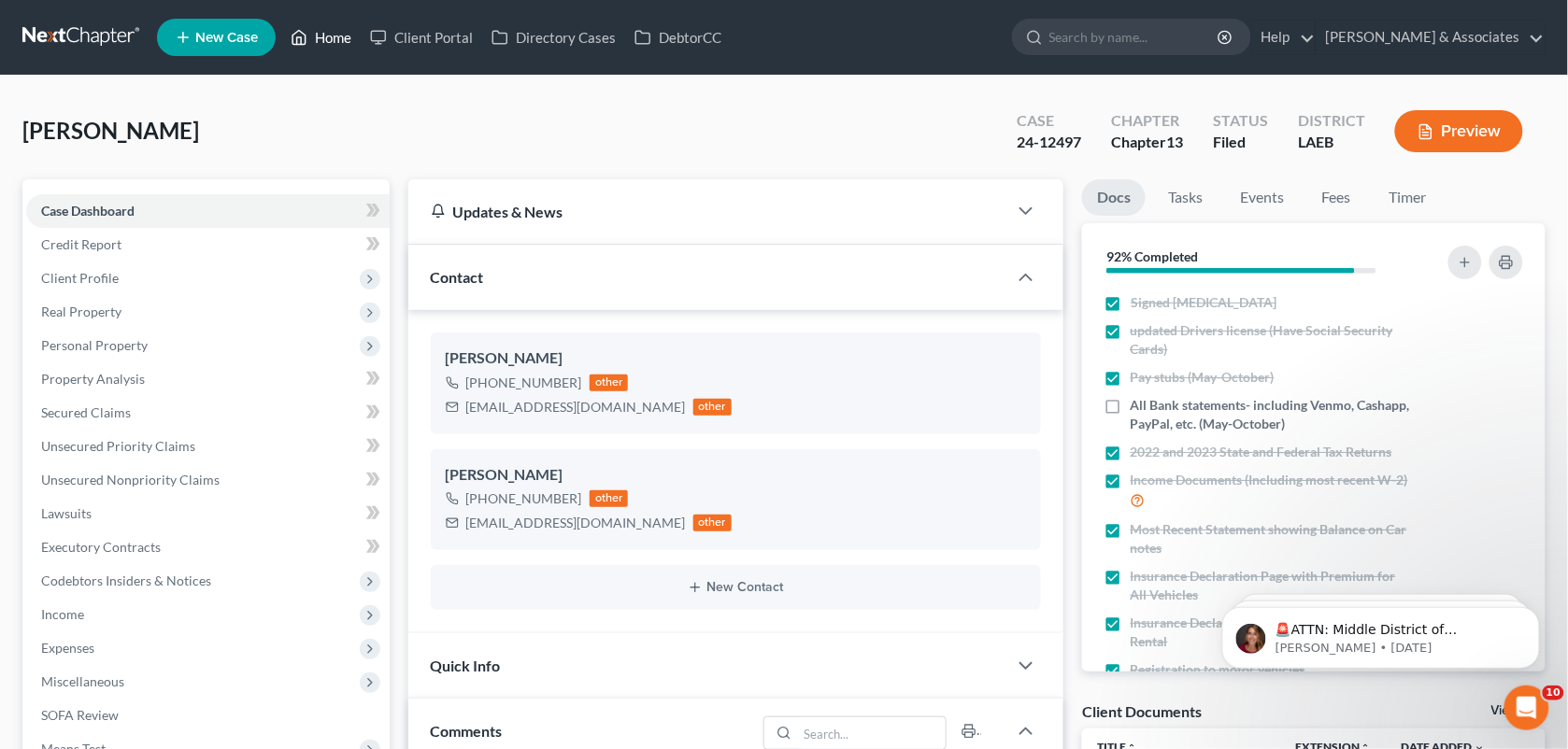
click at [338, 41] on link "Home" at bounding box center [321, 38] width 79 height 34
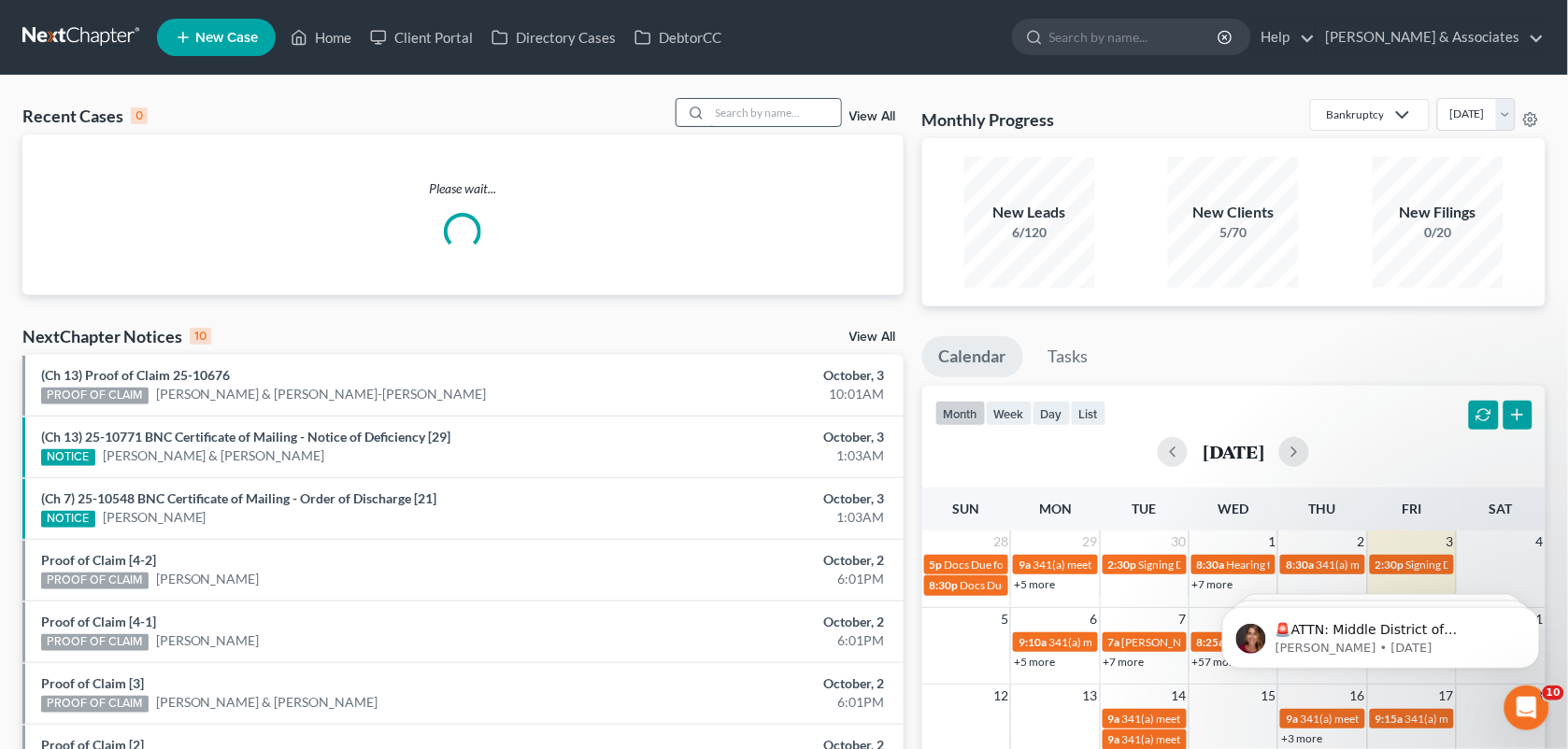
click at [739, 123] on input "search" at bounding box center [776, 112] width 131 height 27
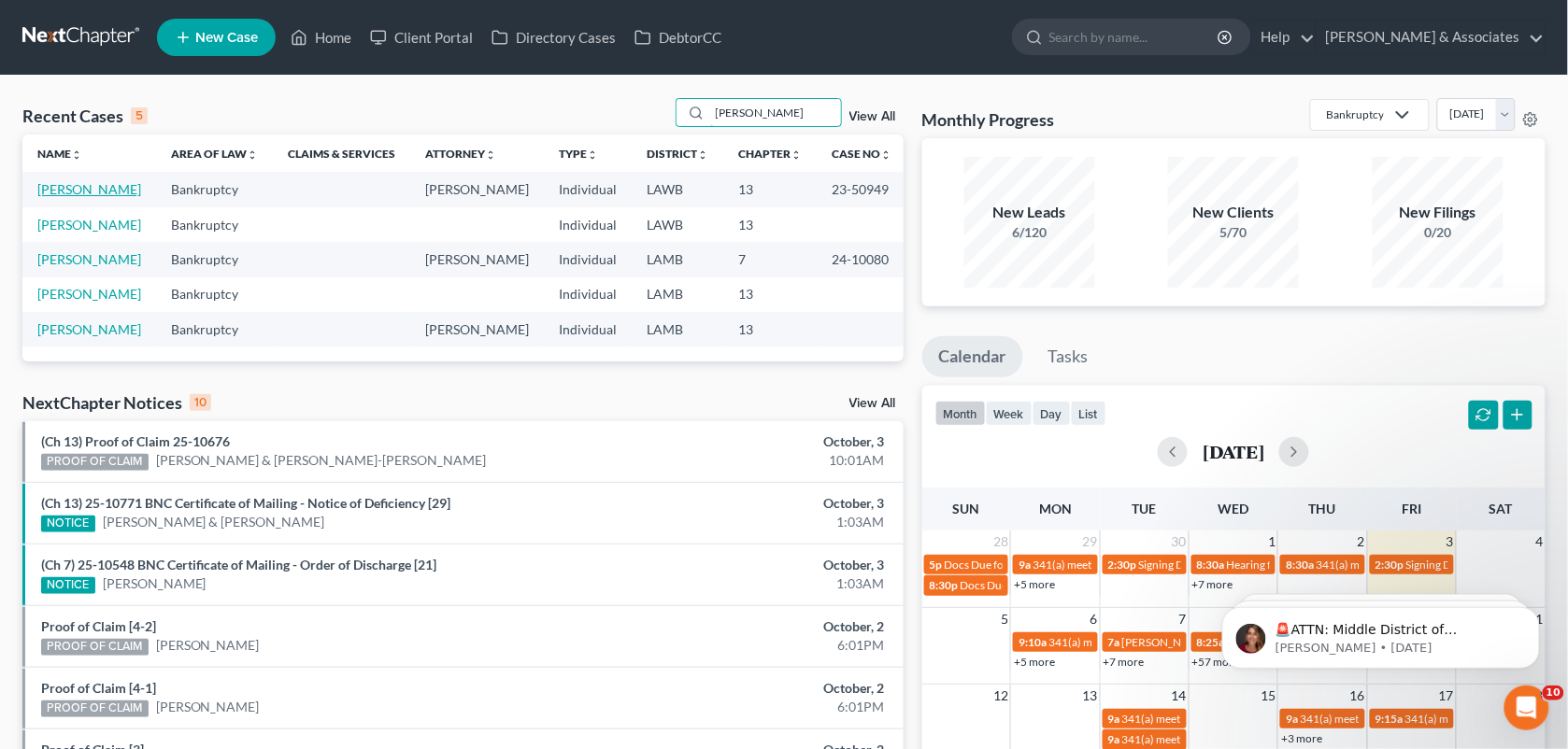
type input "[PERSON_NAME]"
click at [54, 197] on link "[PERSON_NAME]" at bounding box center [90, 189] width 104 height 16
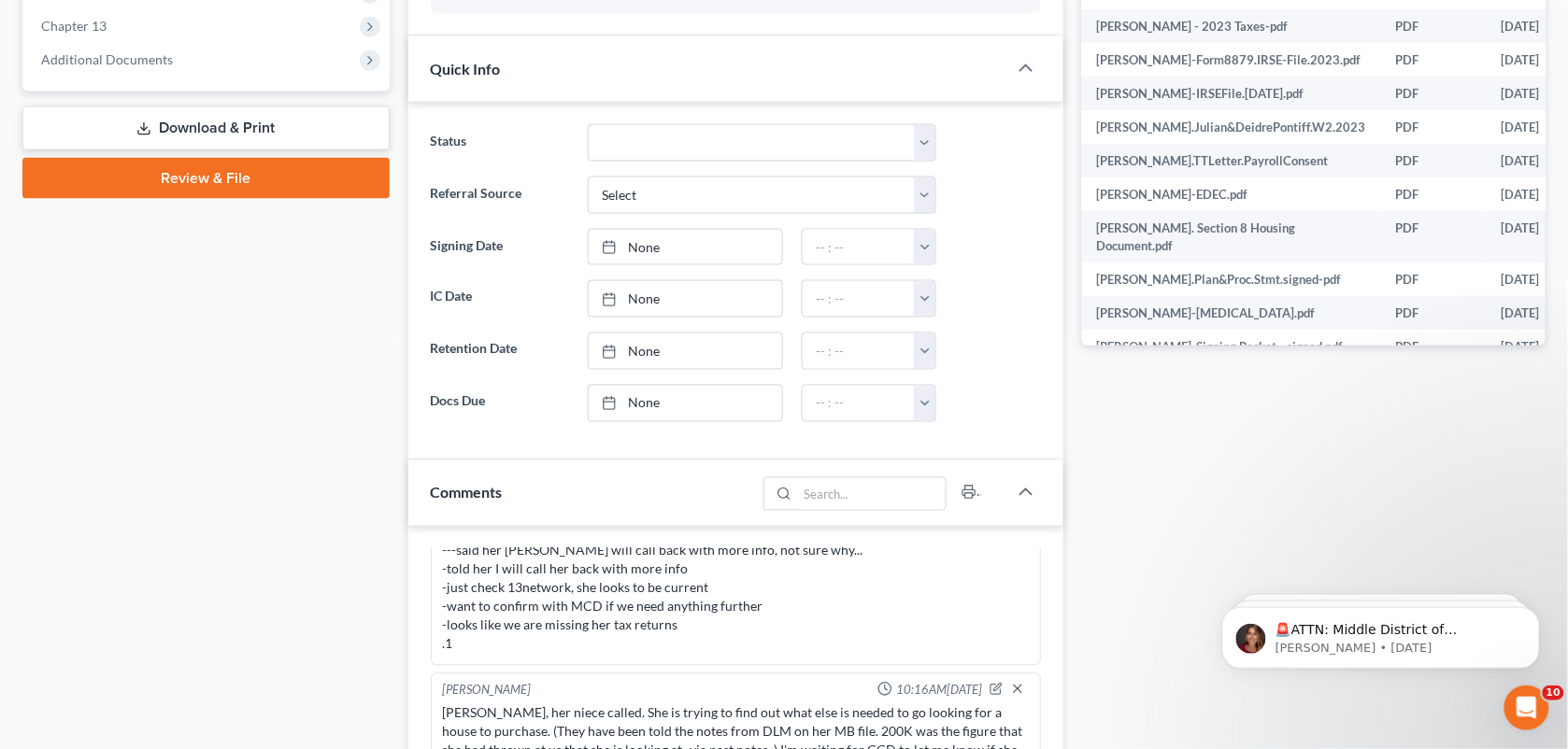
scroll to position [699, 0]
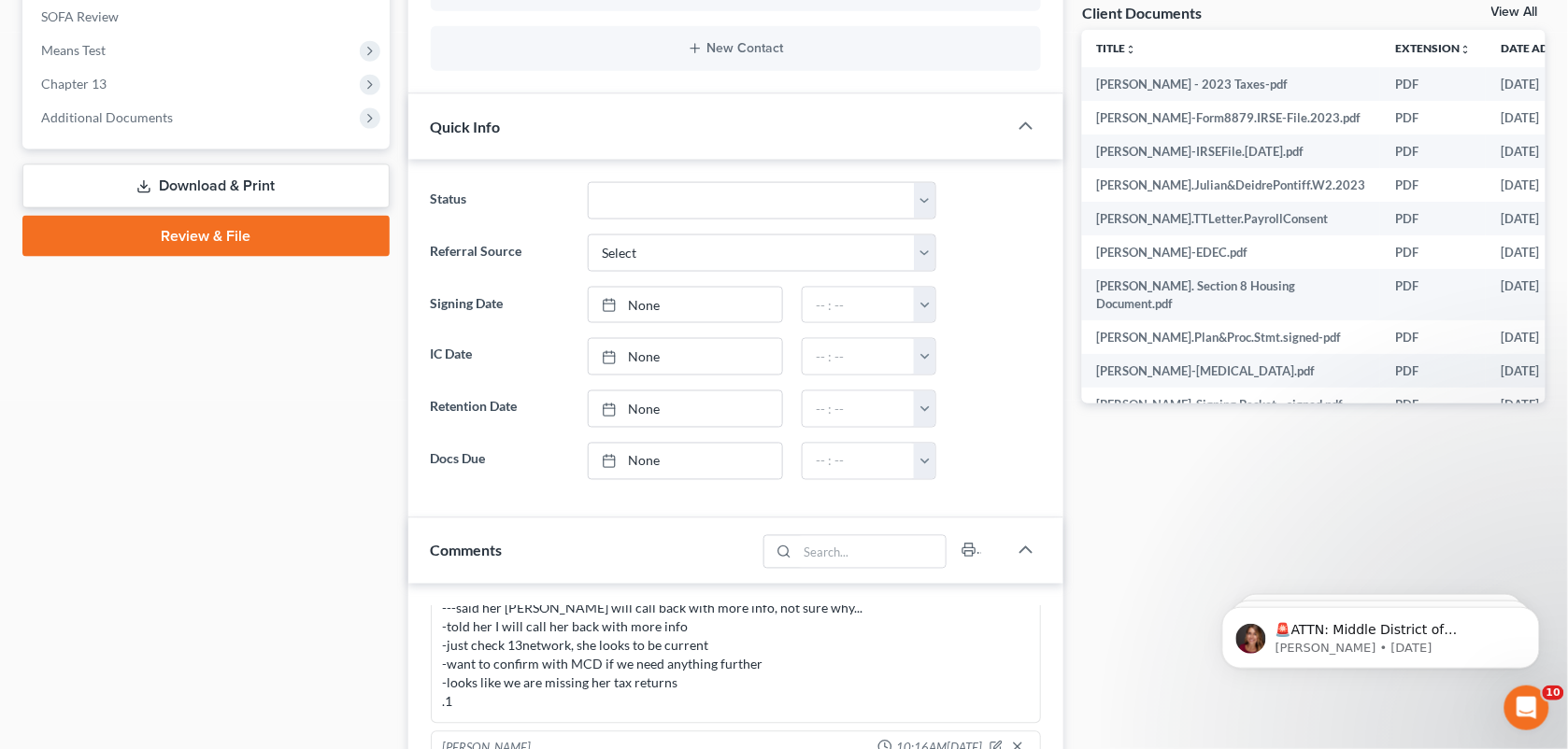
drag, startPoint x: 1565, startPoint y: 229, endPoint x: 1553, endPoint y: 106, distance: 123.6
click at [1553, 106] on div "[PERSON_NAME] Upgraded Case 23-50949 Chapter Chapter 13 Status Filed District L…" at bounding box center [784, 639] width 1568 height 2525
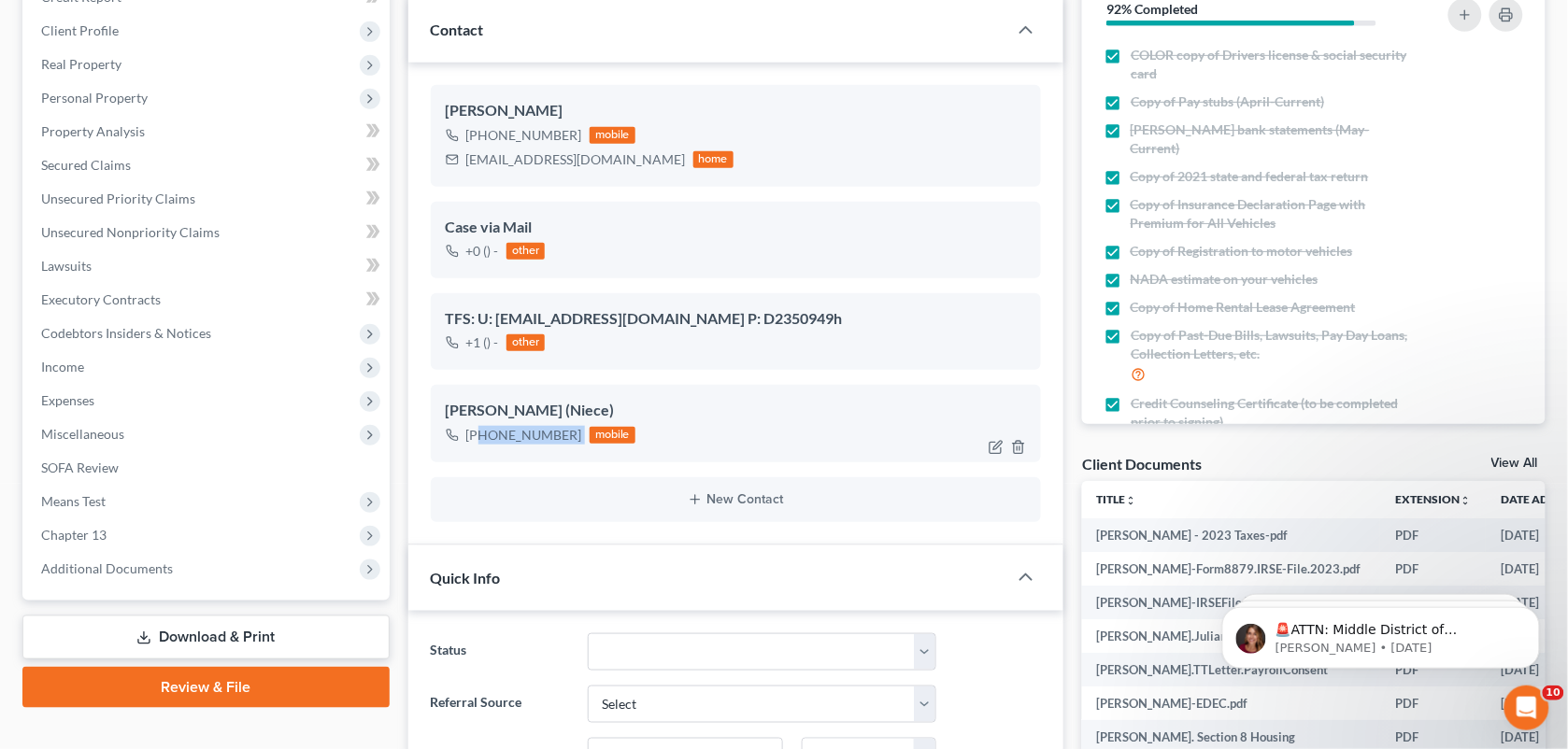
drag, startPoint x: 577, startPoint y: 432, endPoint x: 481, endPoint y: 427, distance: 96.1
click at [481, 427] on div "[PHONE_NUMBER] mobile" at bounding box center [541, 436] width 191 height 25
copy div "[PHONE_NUMBER]"
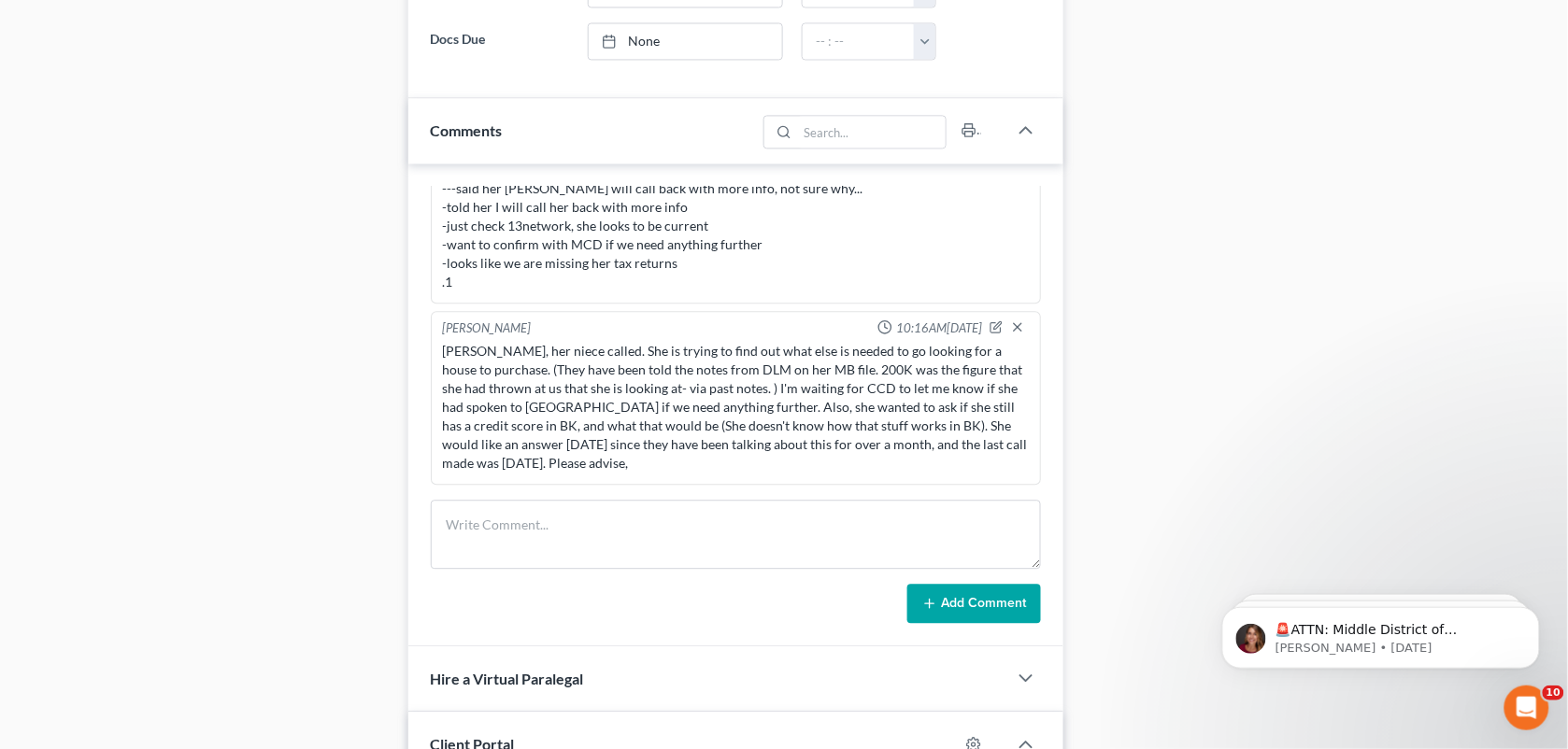
scroll to position [1155, 0]
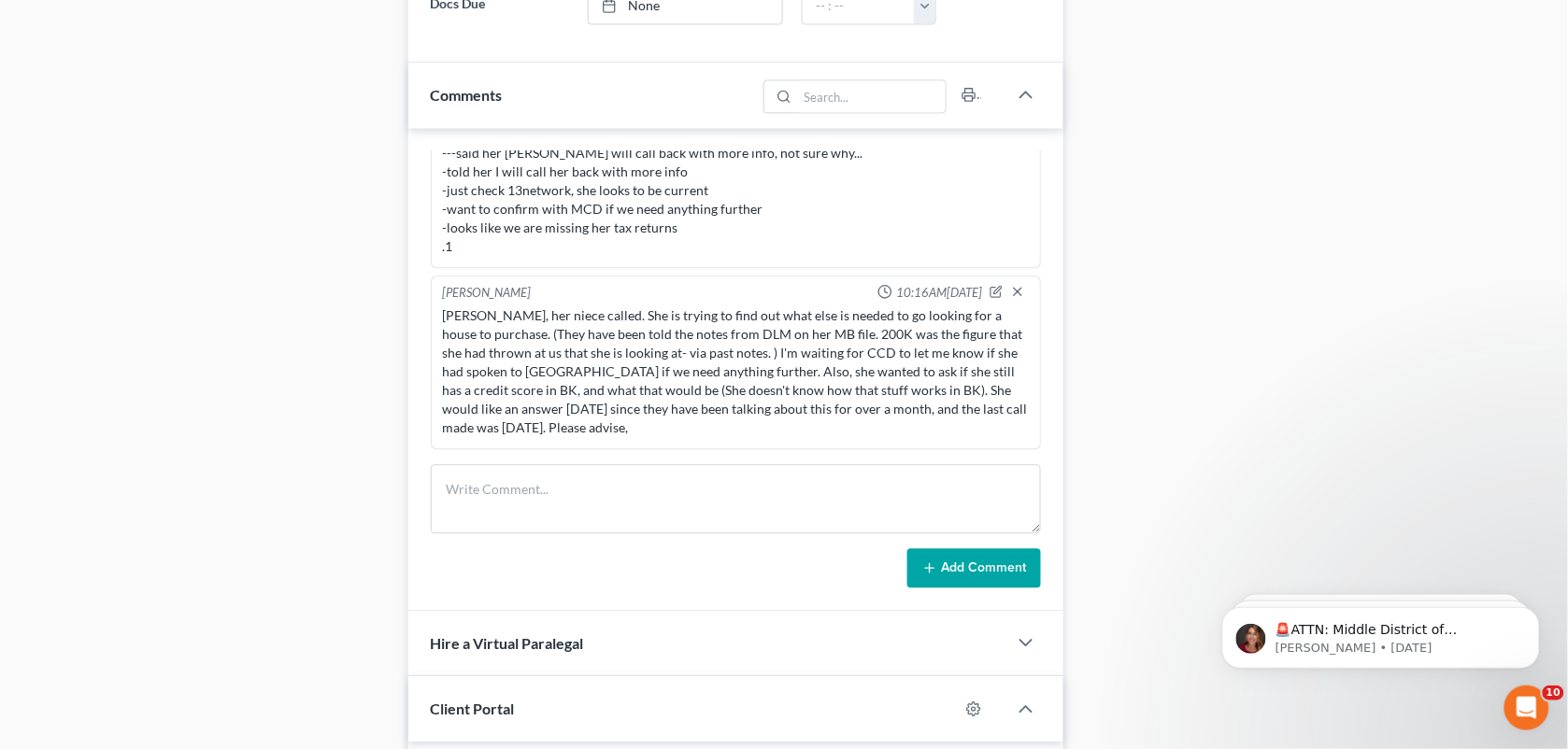
click at [1548, 425] on div "Docs Tasks Events Fees Timer 92% Completed Nothing here yet! COLOR copy of Driv…" at bounding box center [1313, 217] width 482 height 2385
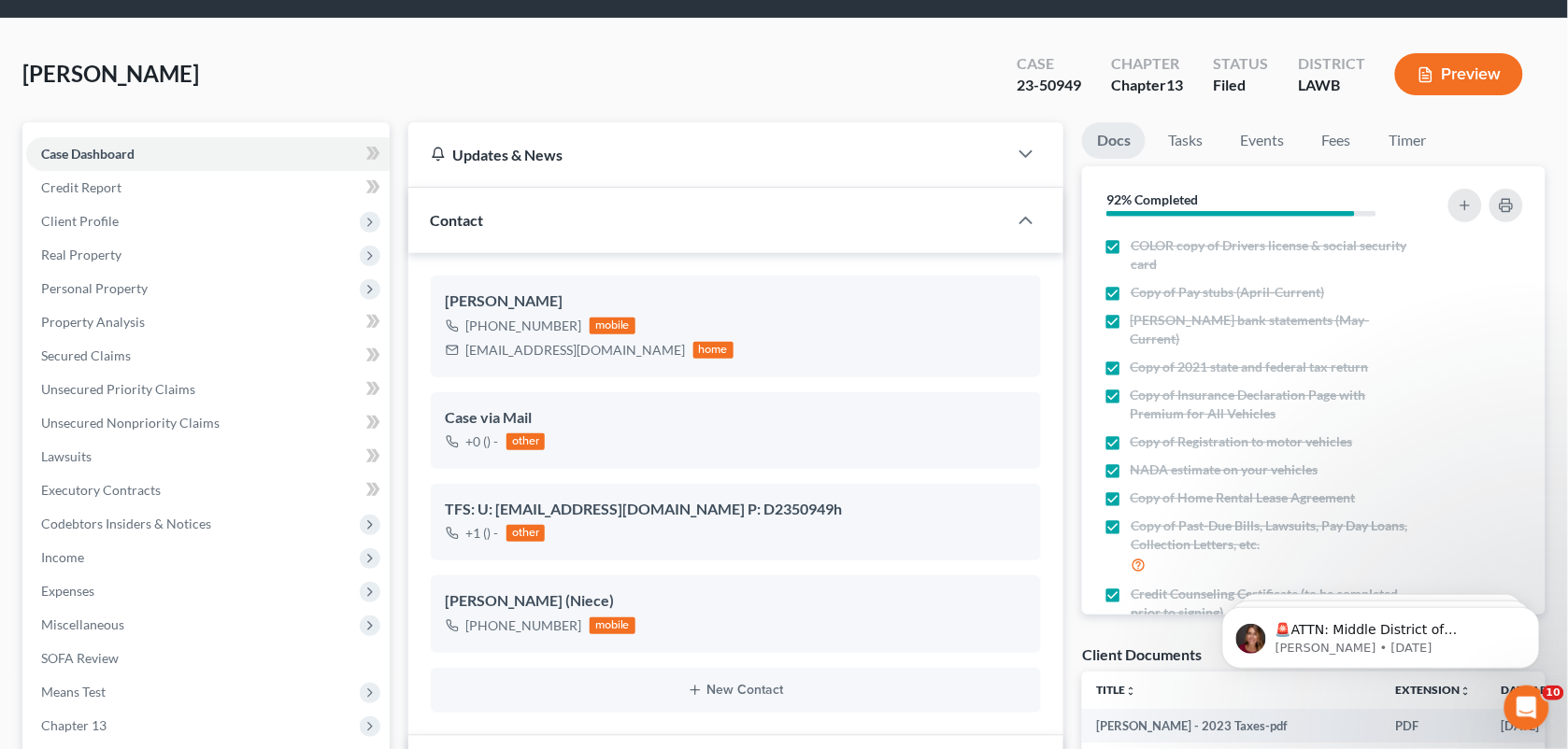
scroll to position [12, 0]
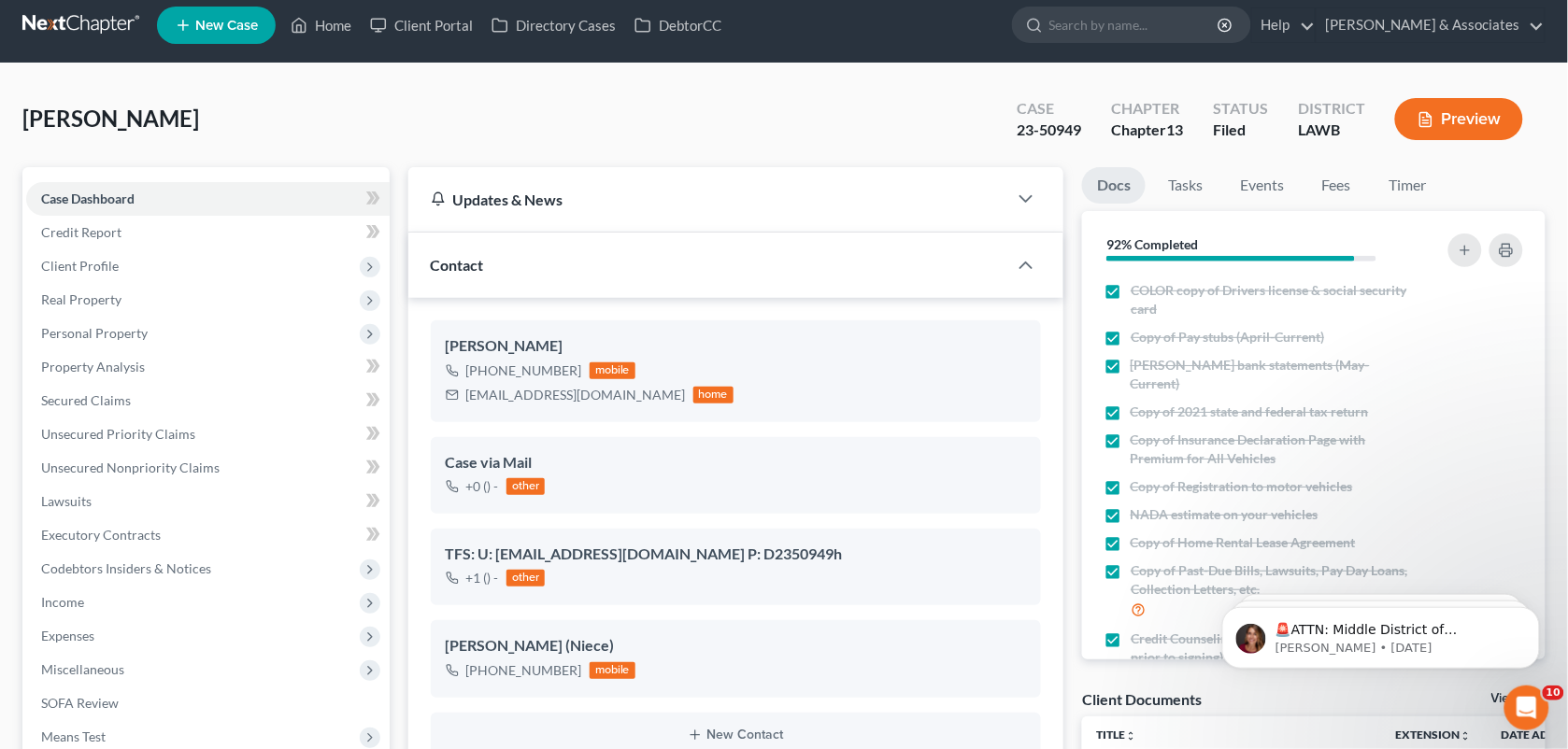
click at [721, 126] on div "[PERSON_NAME] Upgraded Case 23-50949 Chapter Chapter 13 Status Filed District L…" at bounding box center [784, 126] width 1523 height 81
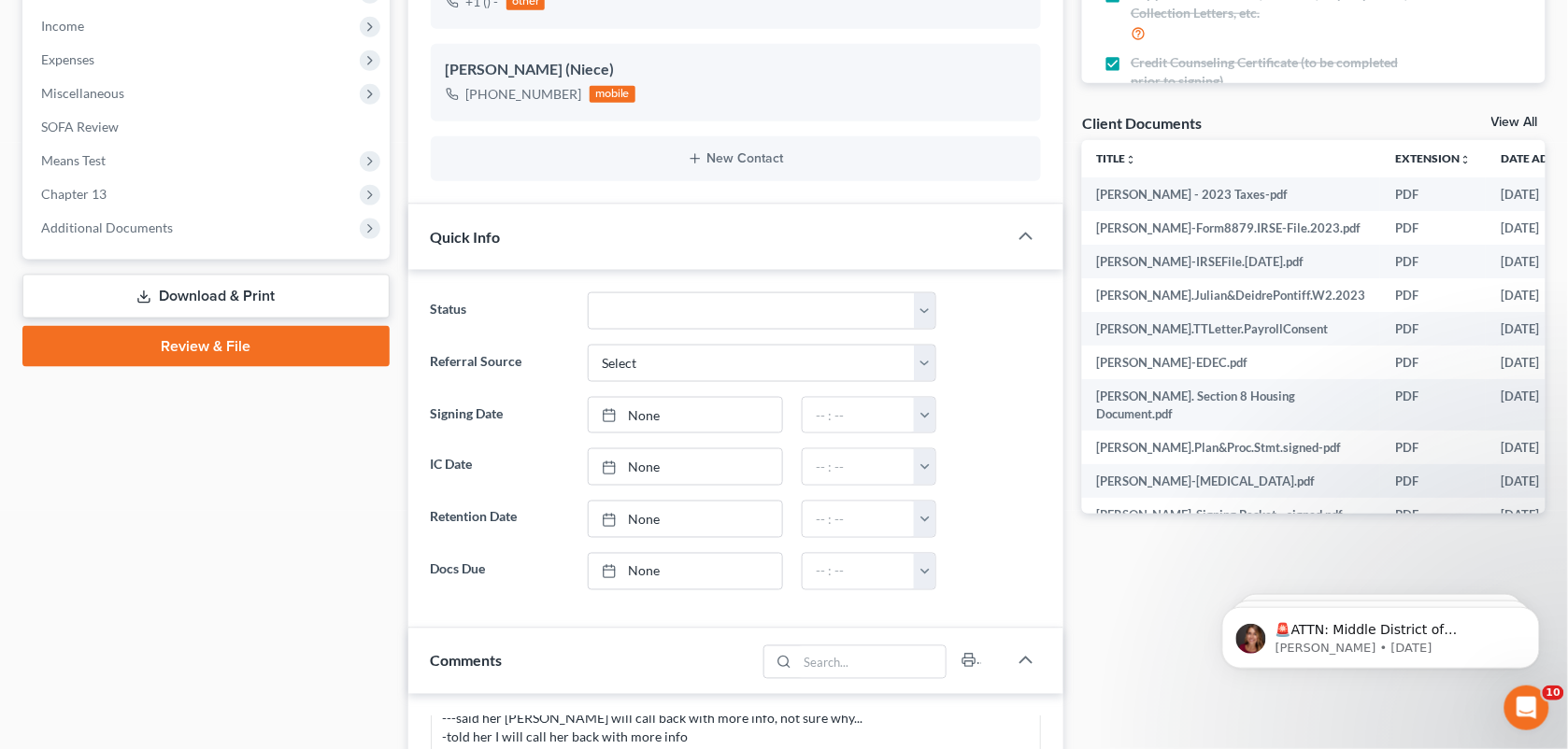
scroll to position [1190, 0]
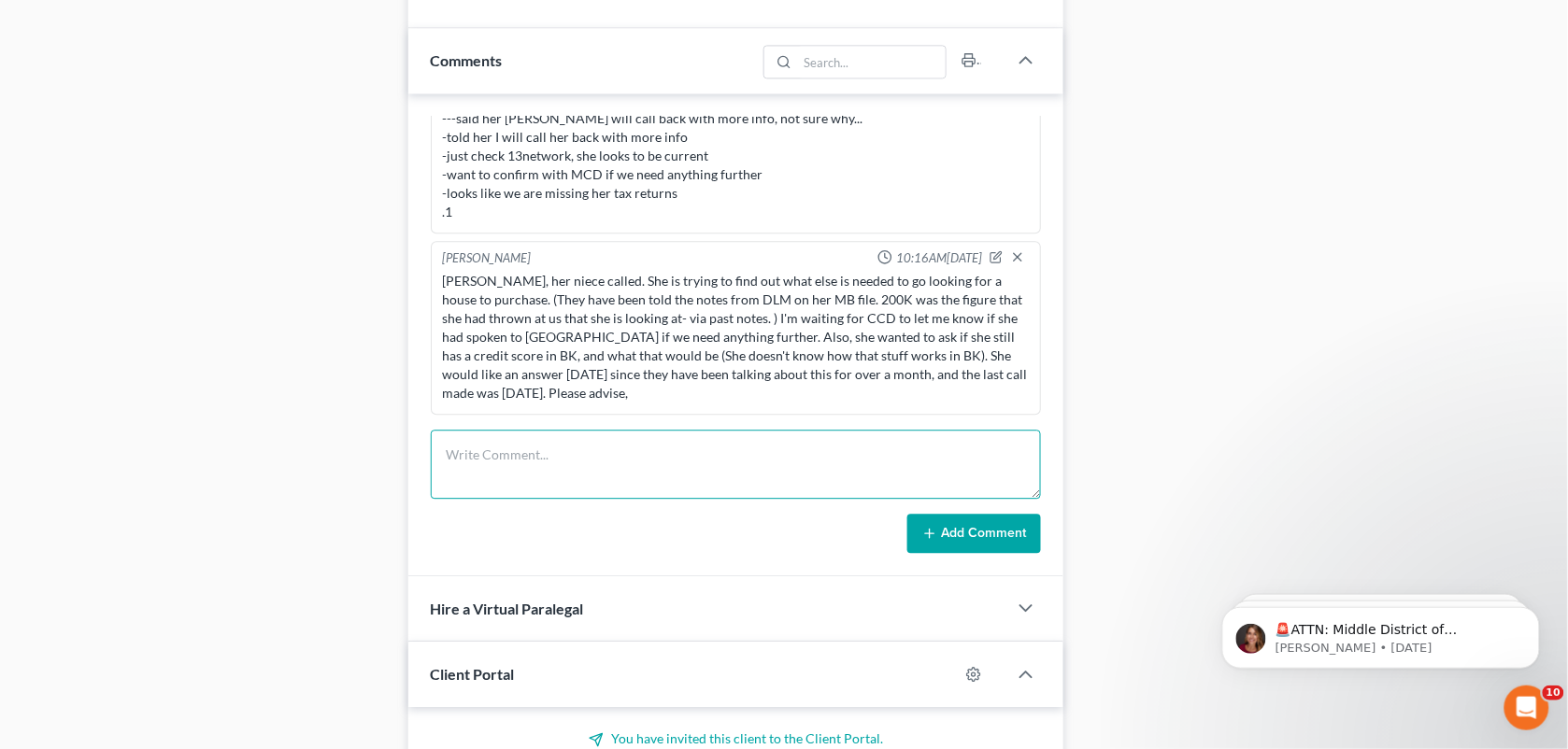
click at [788, 441] on textarea at bounding box center [737, 464] width 611 height 69
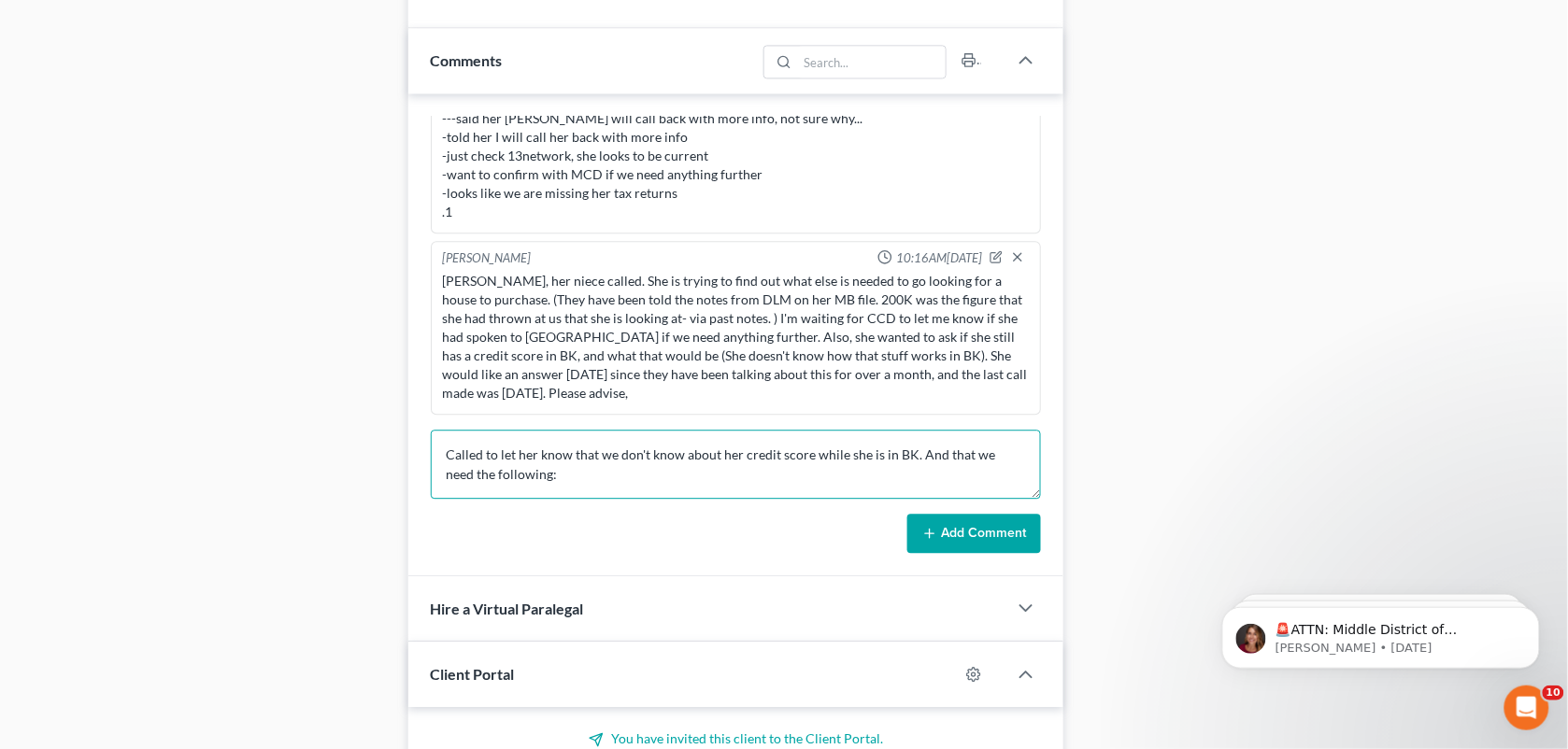
paste textarea "-loan approval letter -pay stubs from the past 90 days -2024 state and federal …"
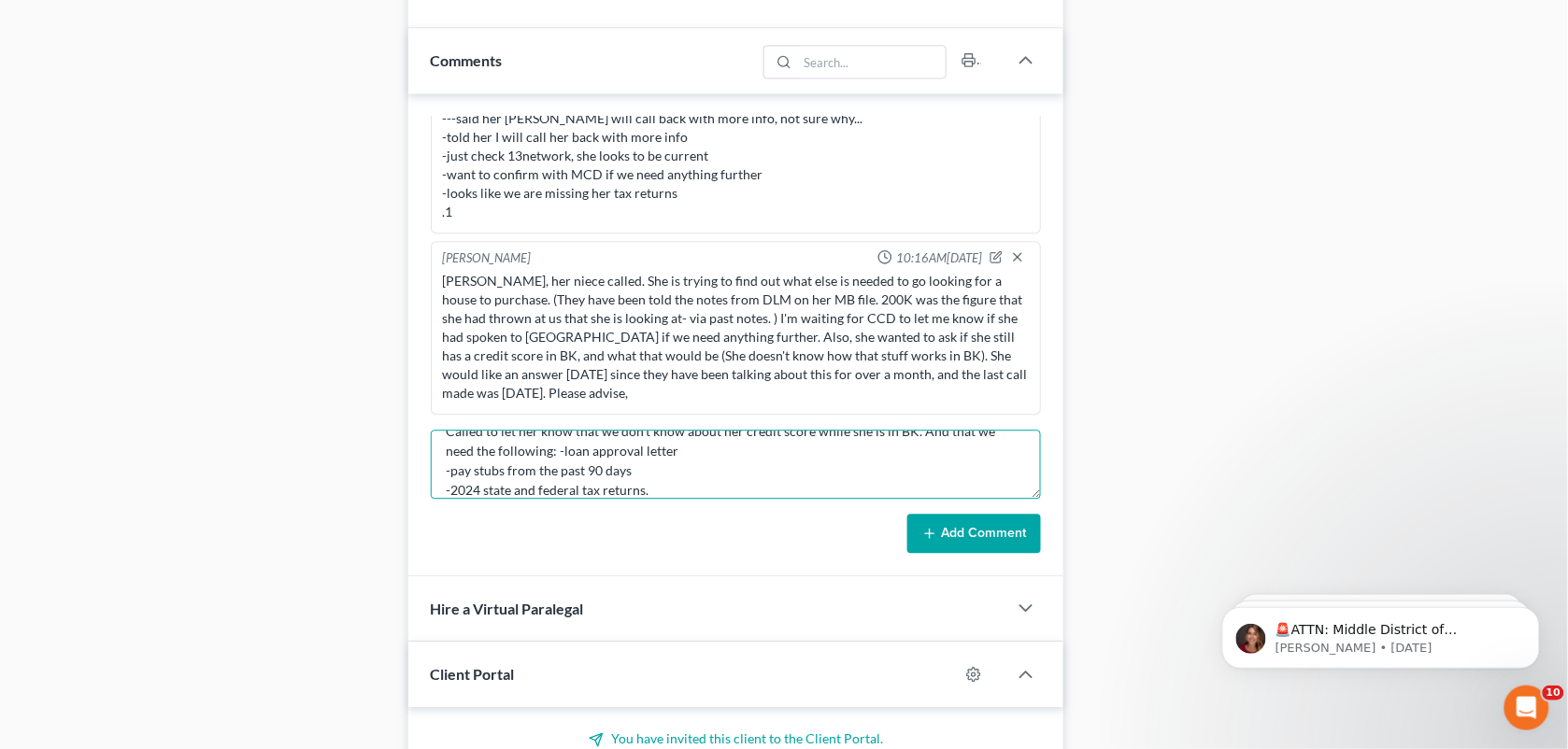
click at [697, 483] on textarea "Called to let her know that we don't know about her credit score while she is i…" at bounding box center [737, 464] width 611 height 69
click at [544, 460] on textarea "Called to let her know that we don't know about her credit score while she is i…" at bounding box center [737, 464] width 611 height 69
type textarea "Called to let her know that we don't know about her credit score while she is i…"
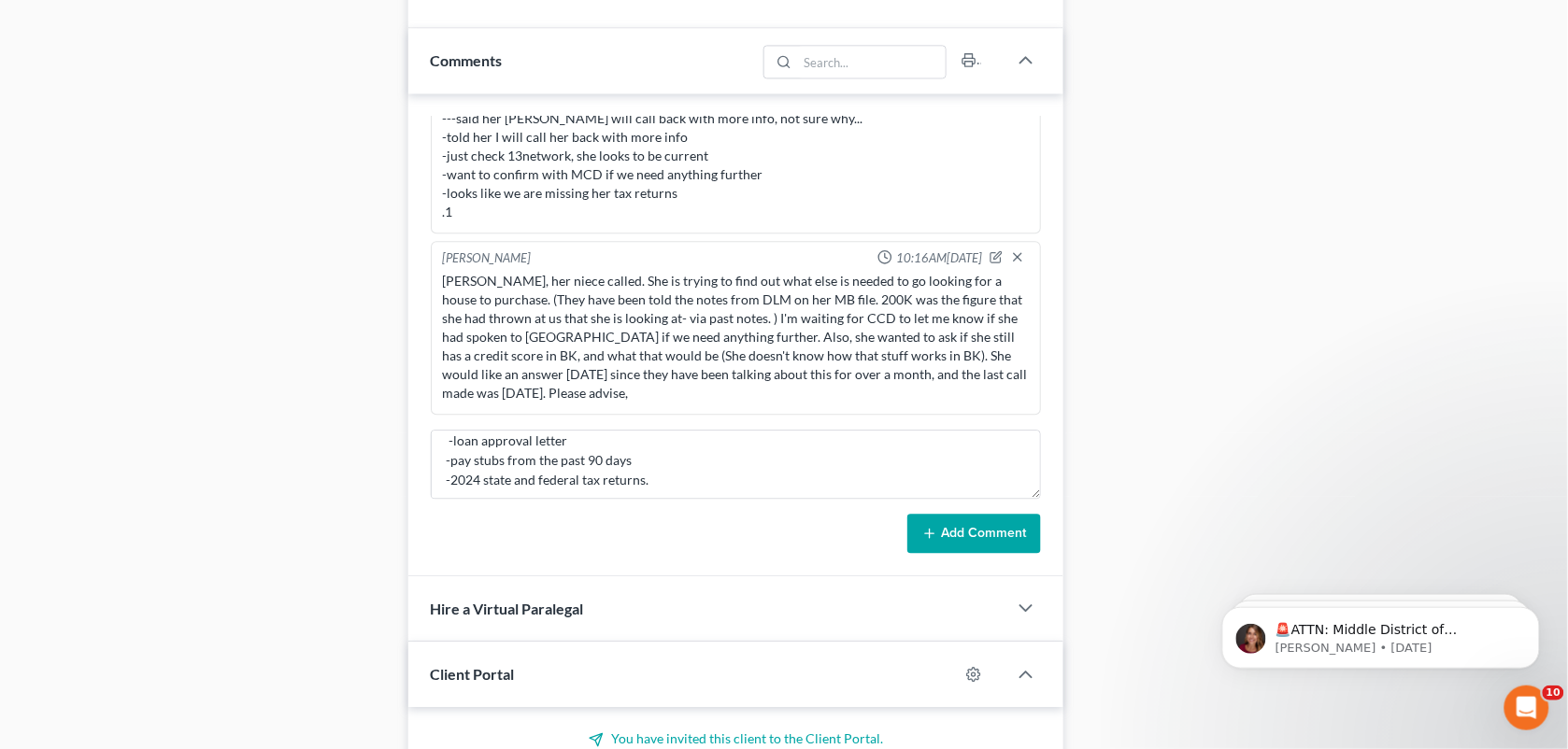
click at [1025, 524] on button "Add Comment" at bounding box center [975, 534] width 134 height 40
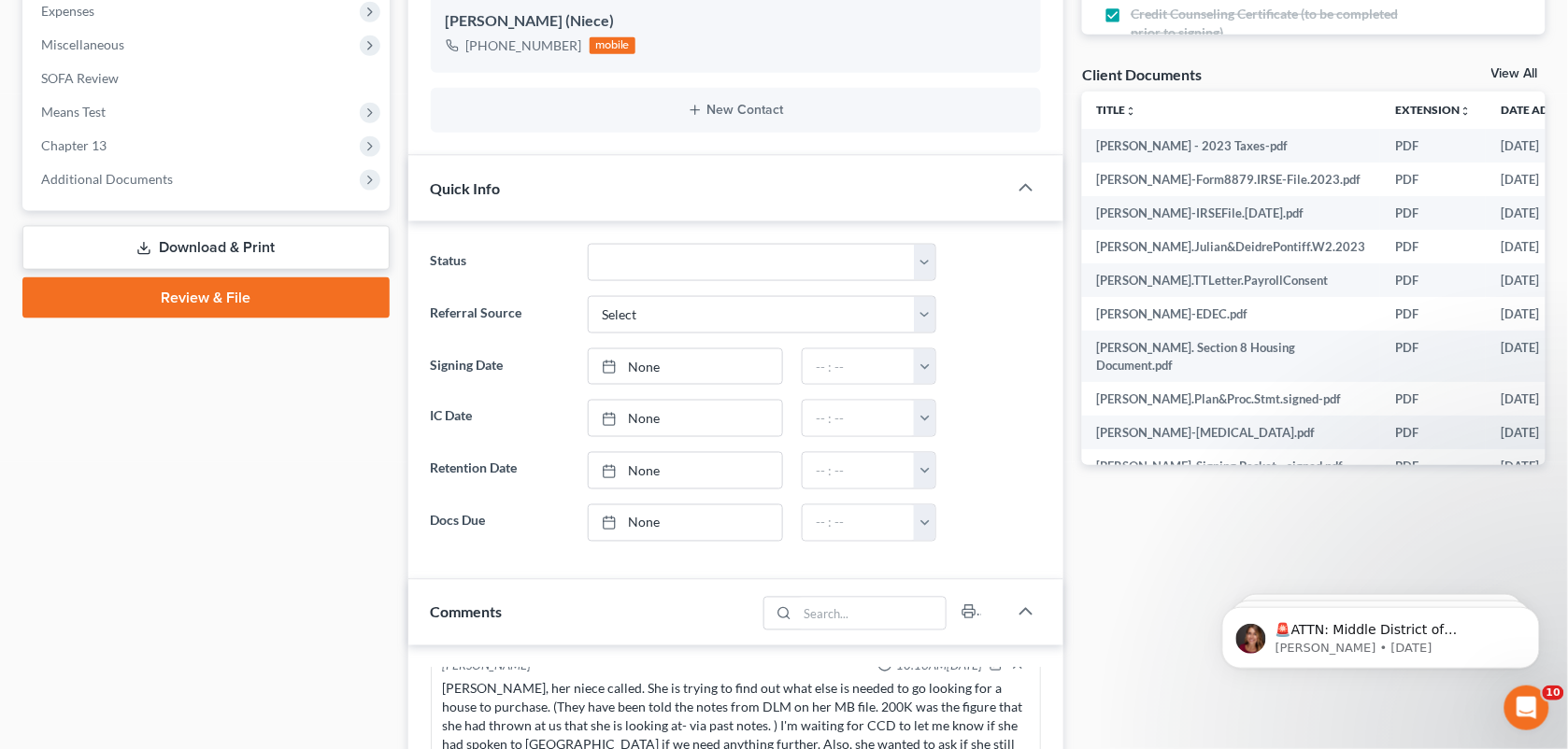
scroll to position [348, 0]
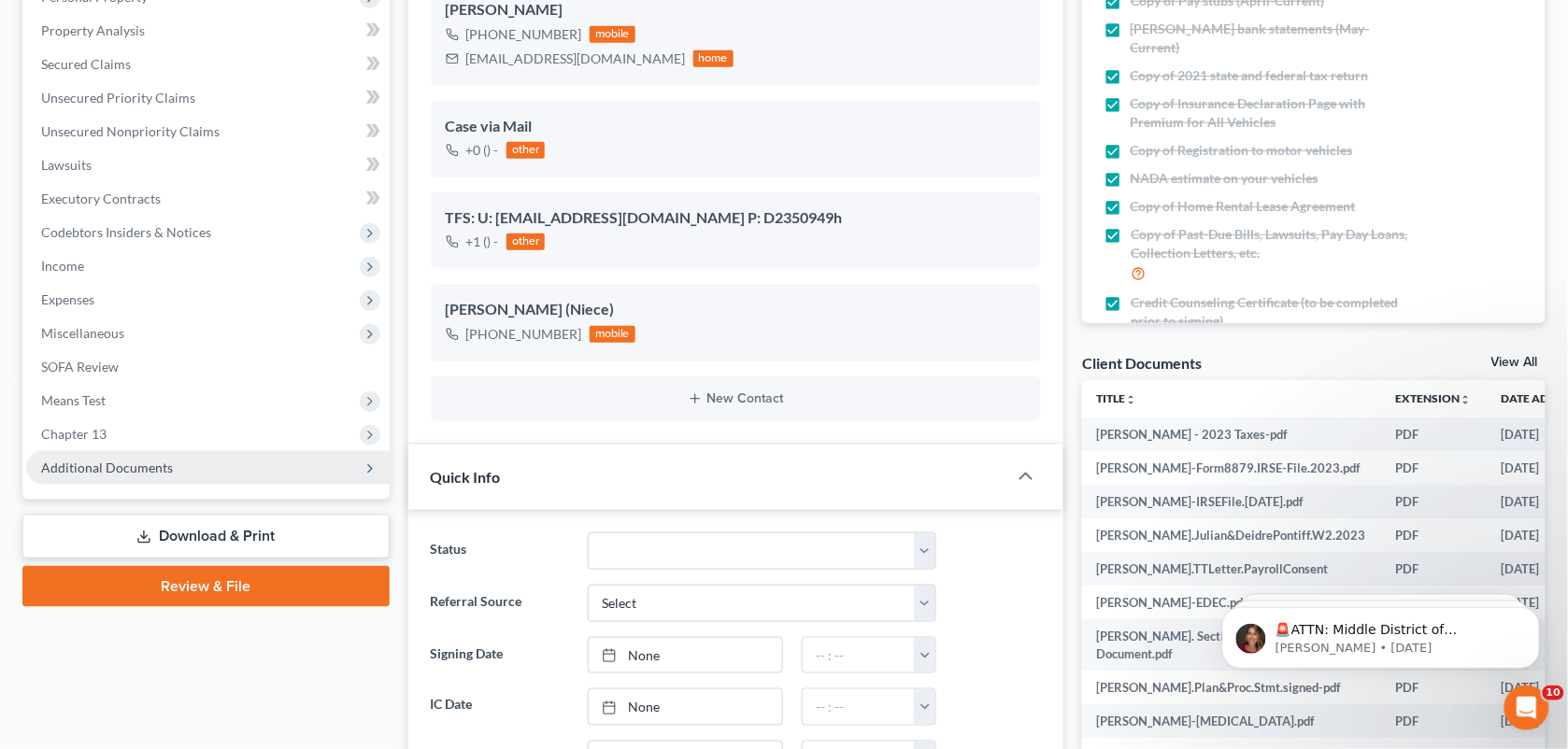
click at [174, 472] on span "Additional Documents" at bounding box center [208, 468] width 363 height 34
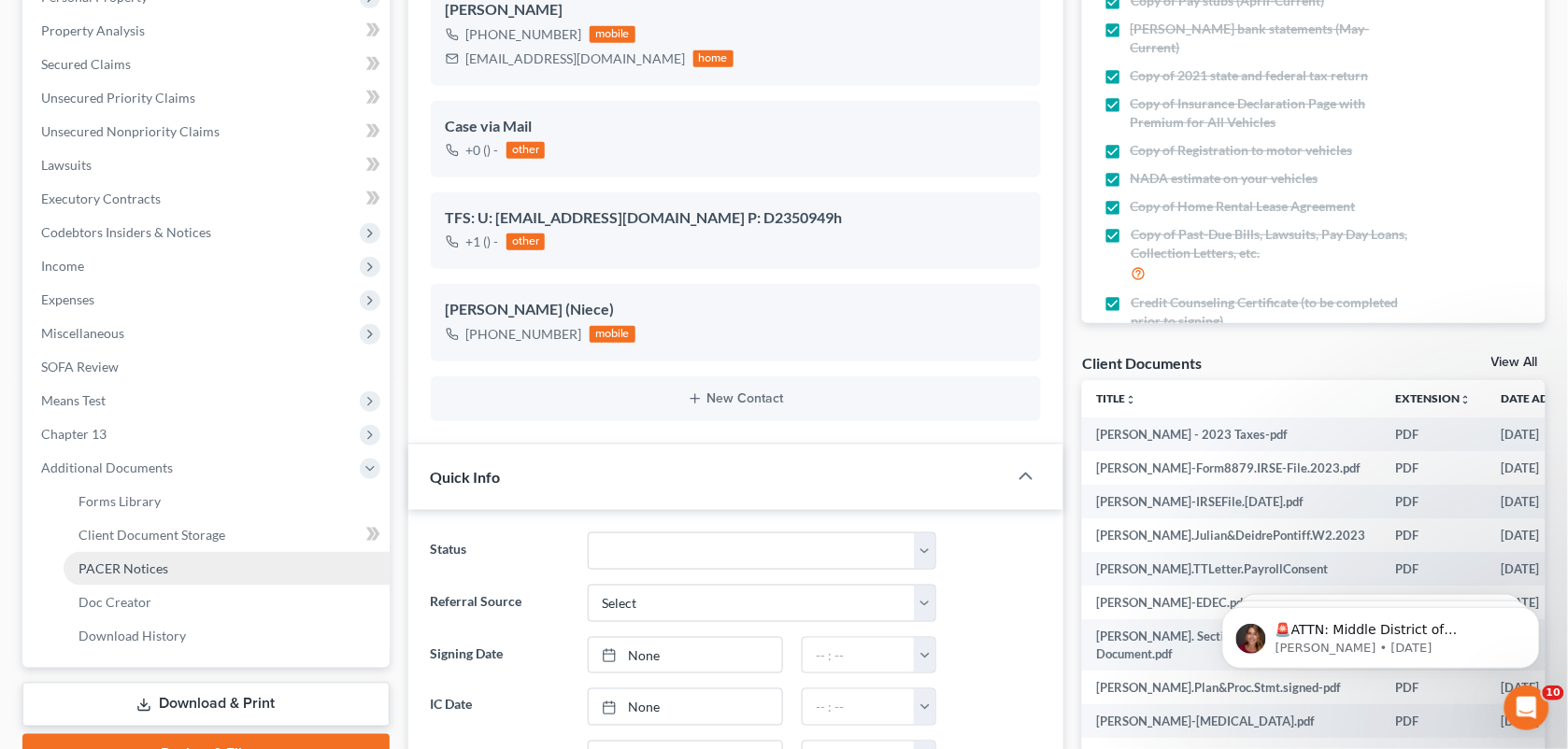
click at [166, 567] on link "PACER Notices" at bounding box center [226, 569] width 326 height 34
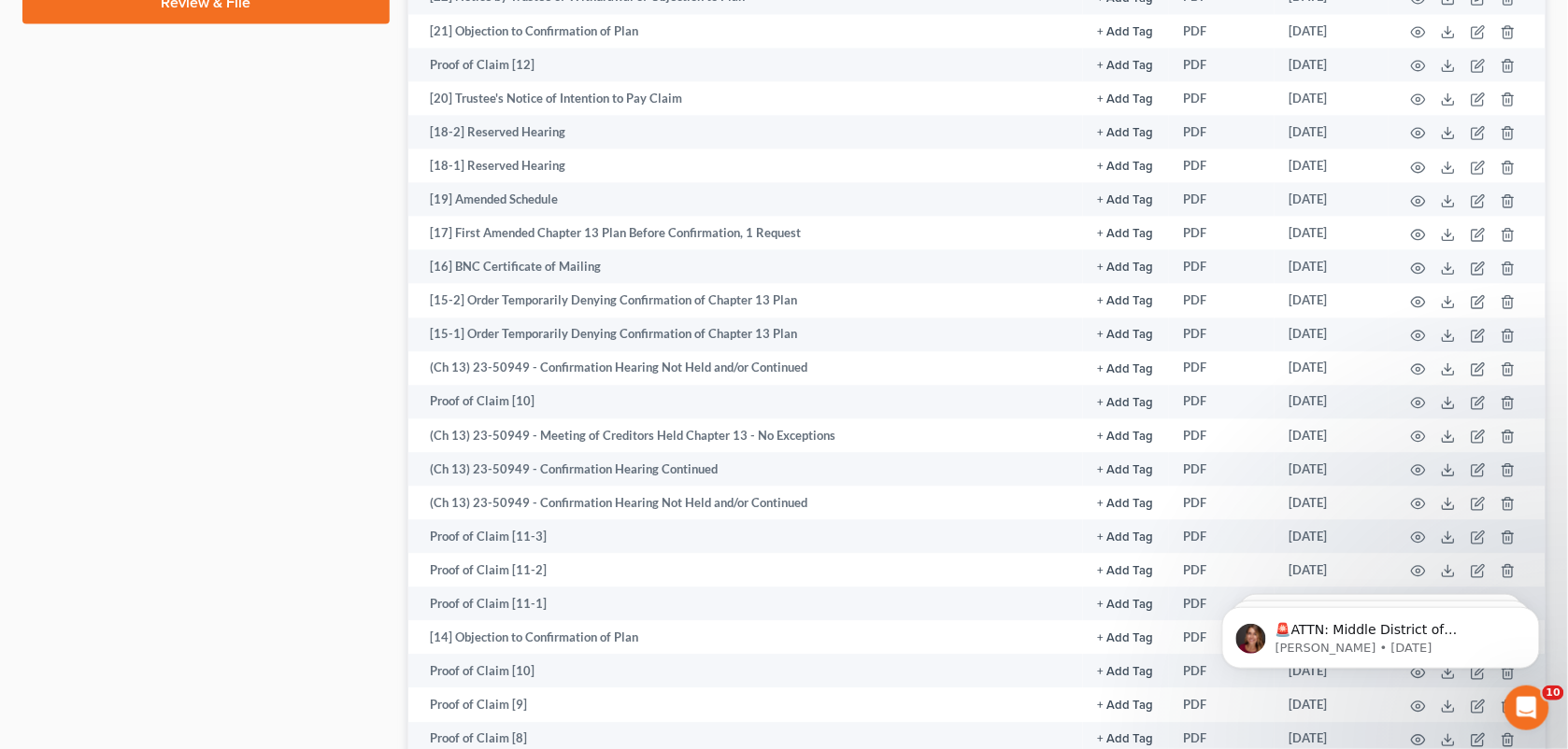
scroll to position [1107, 0]
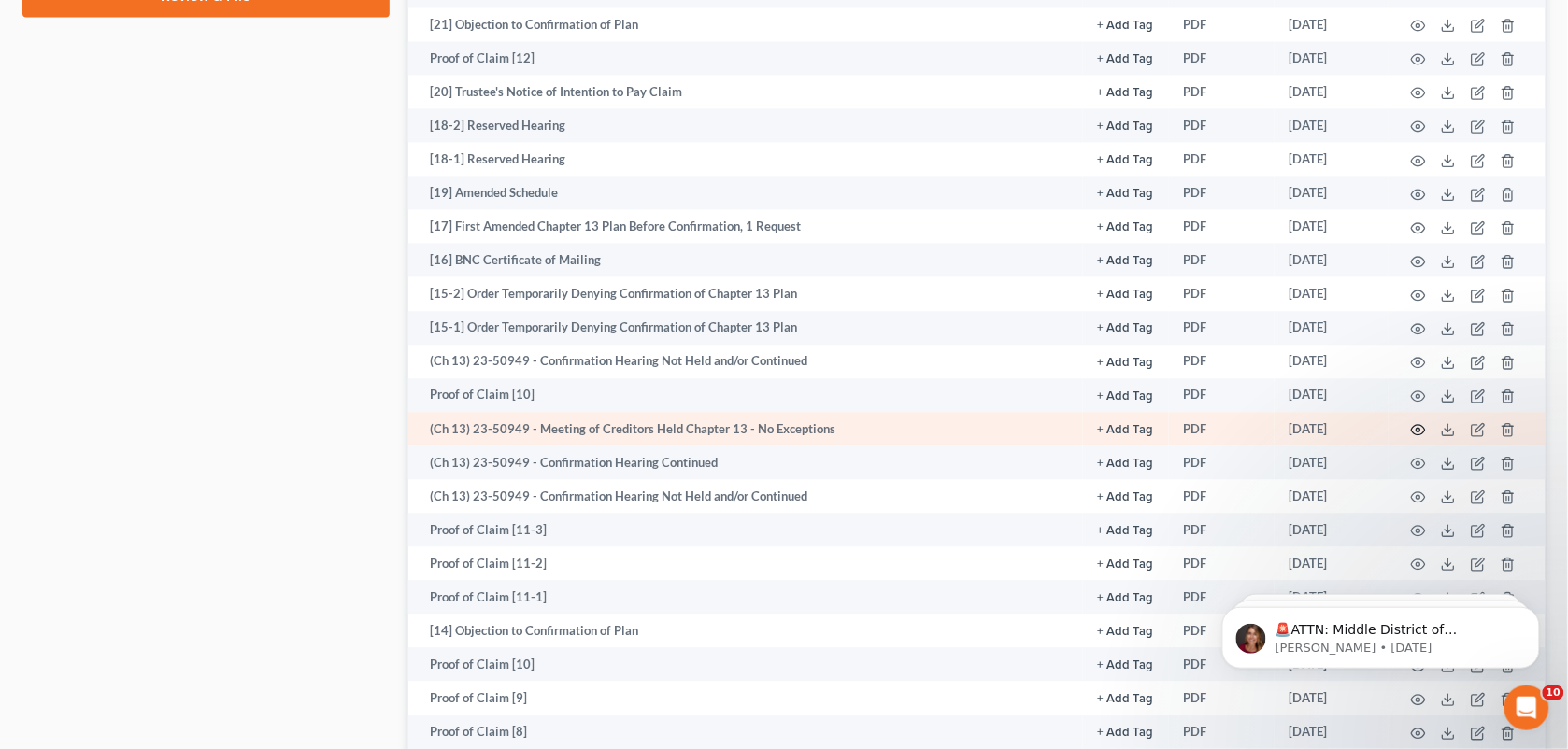
click at [1417, 423] on icon "button" at bounding box center [1419, 430] width 15 height 15
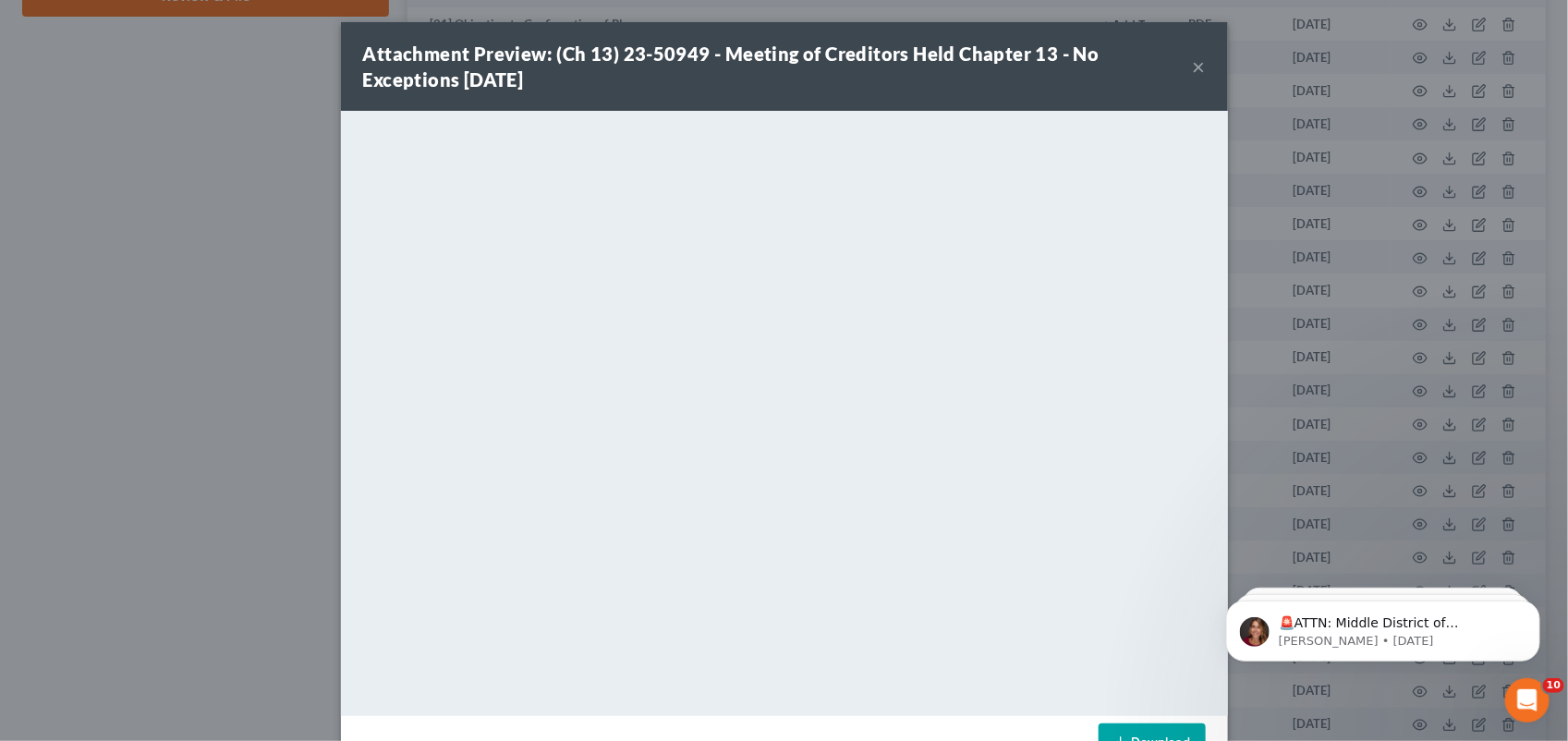
click at [1193, 65] on button "×" at bounding box center [1200, 66] width 13 height 22
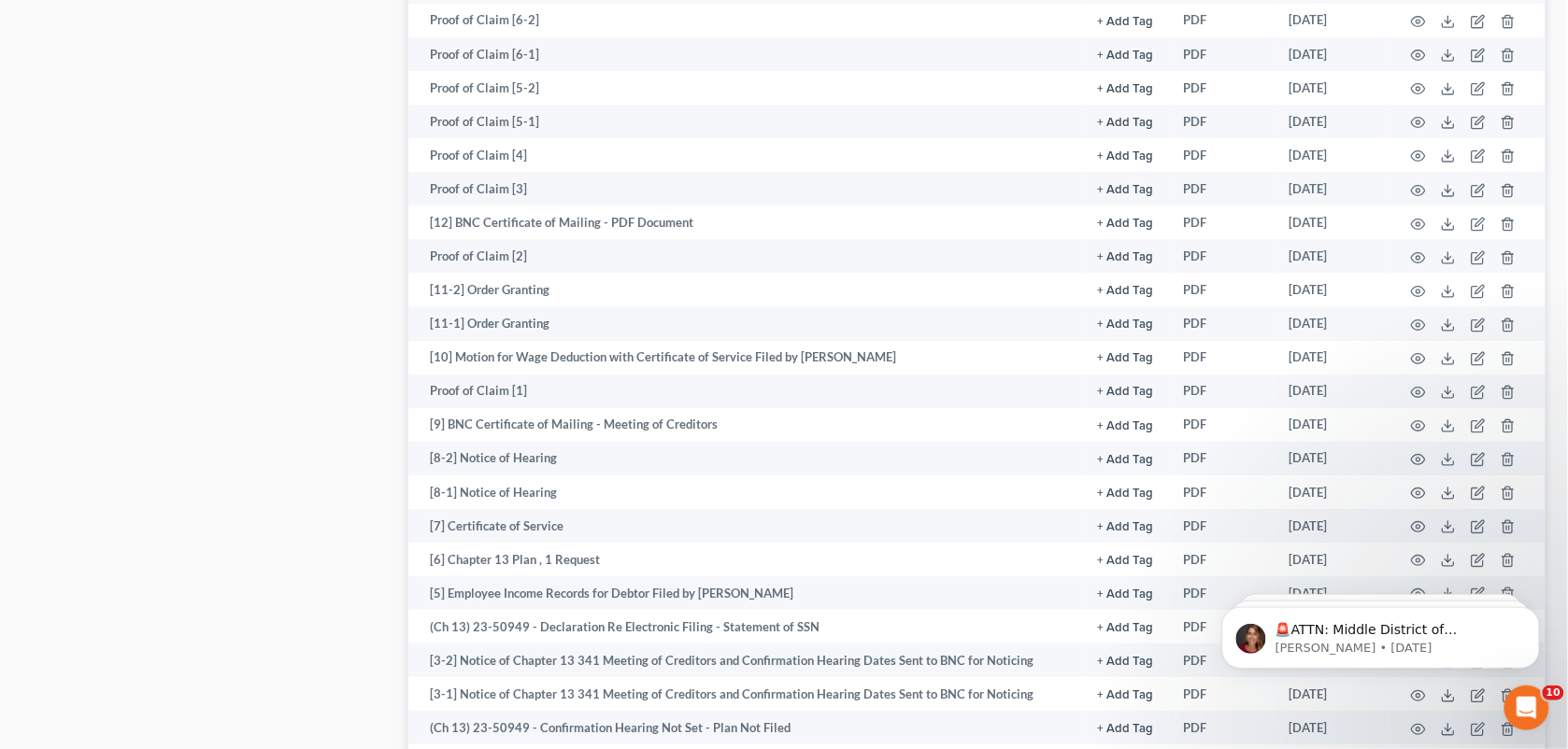
scroll to position [1934, 0]
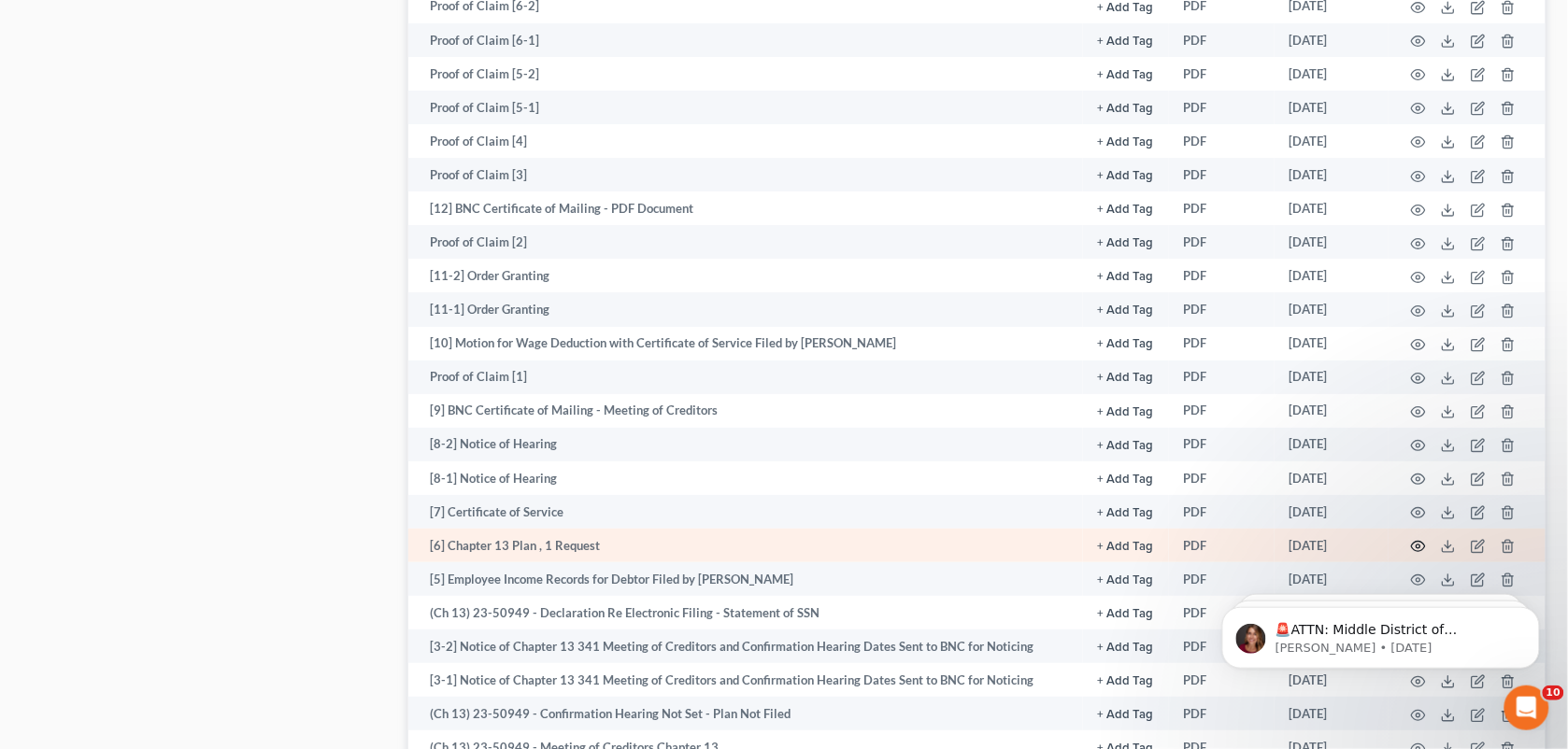
click at [1416, 546] on icon "button" at bounding box center [1419, 547] width 15 height 15
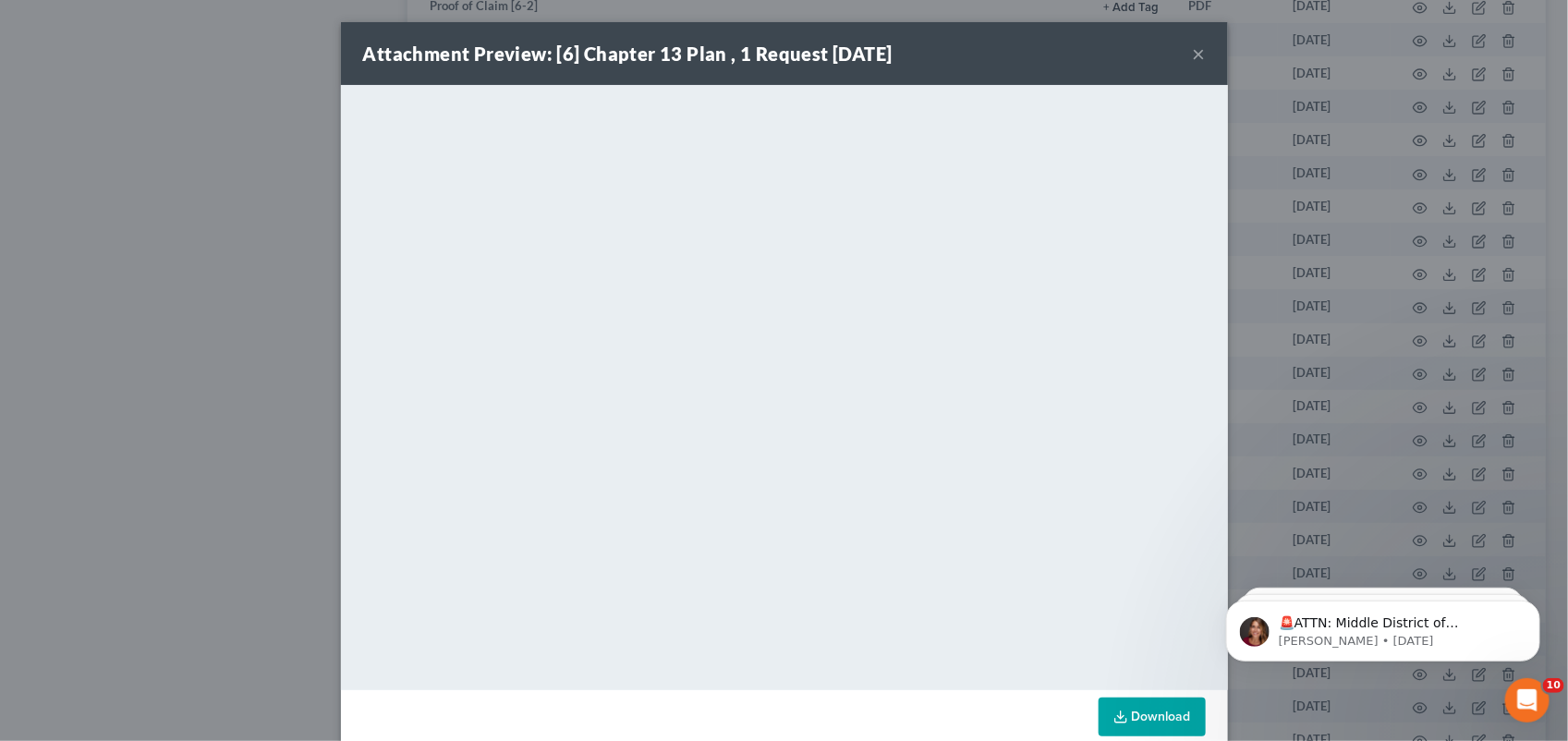
click at [1193, 55] on button "×" at bounding box center [1200, 54] width 13 height 22
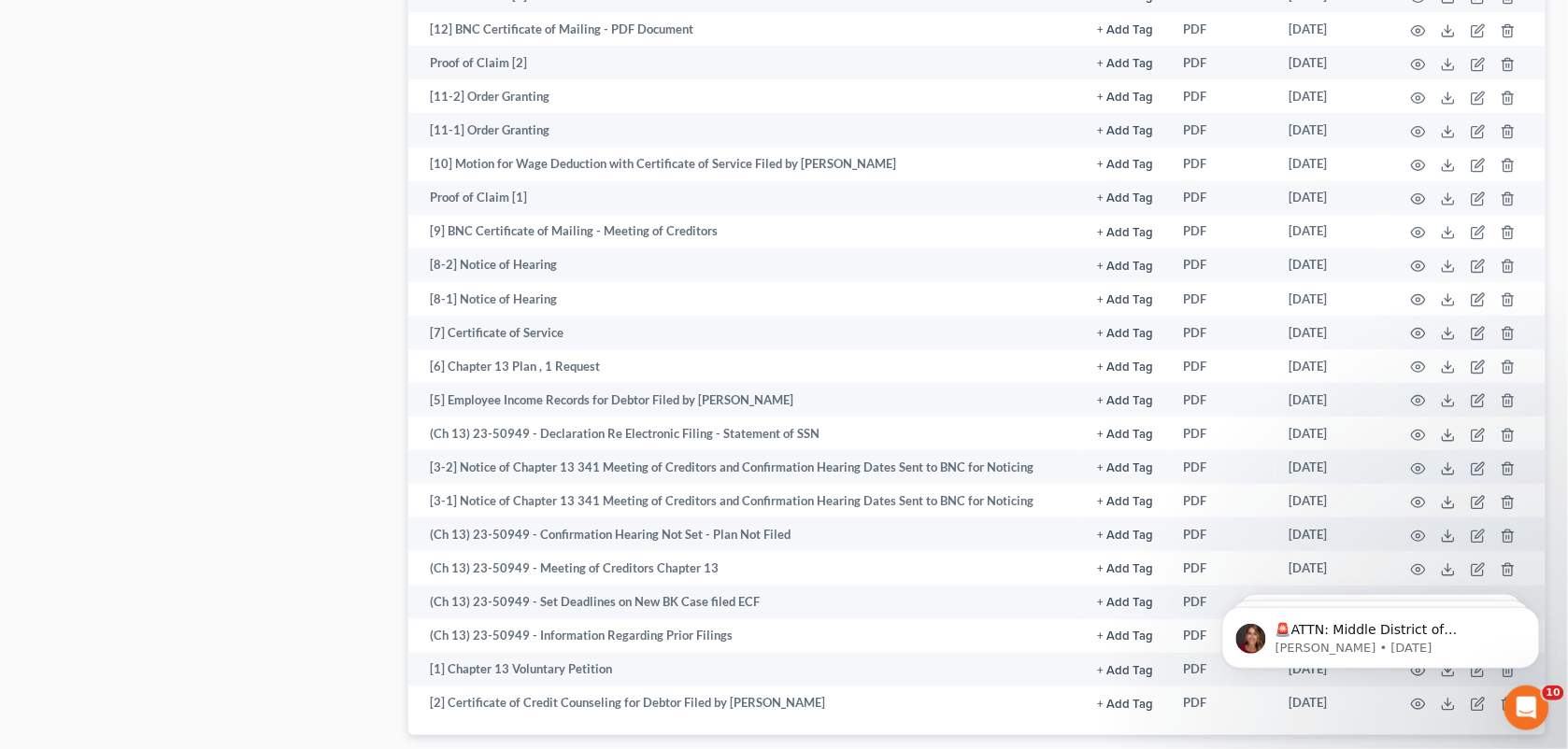
scroll to position [2123, 0]
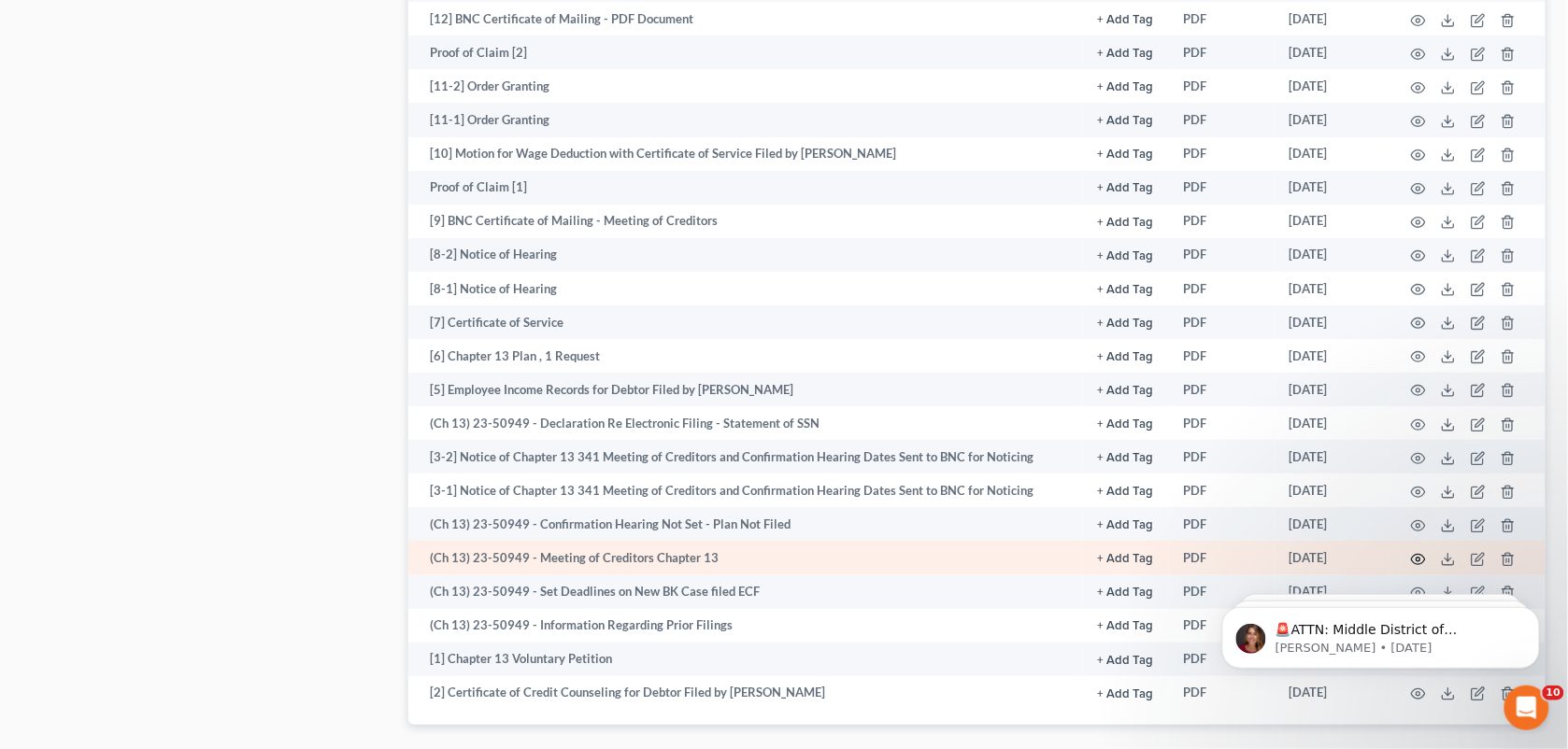
click at [1419, 554] on icon "button" at bounding box center [1419, 558] width 14 height 10
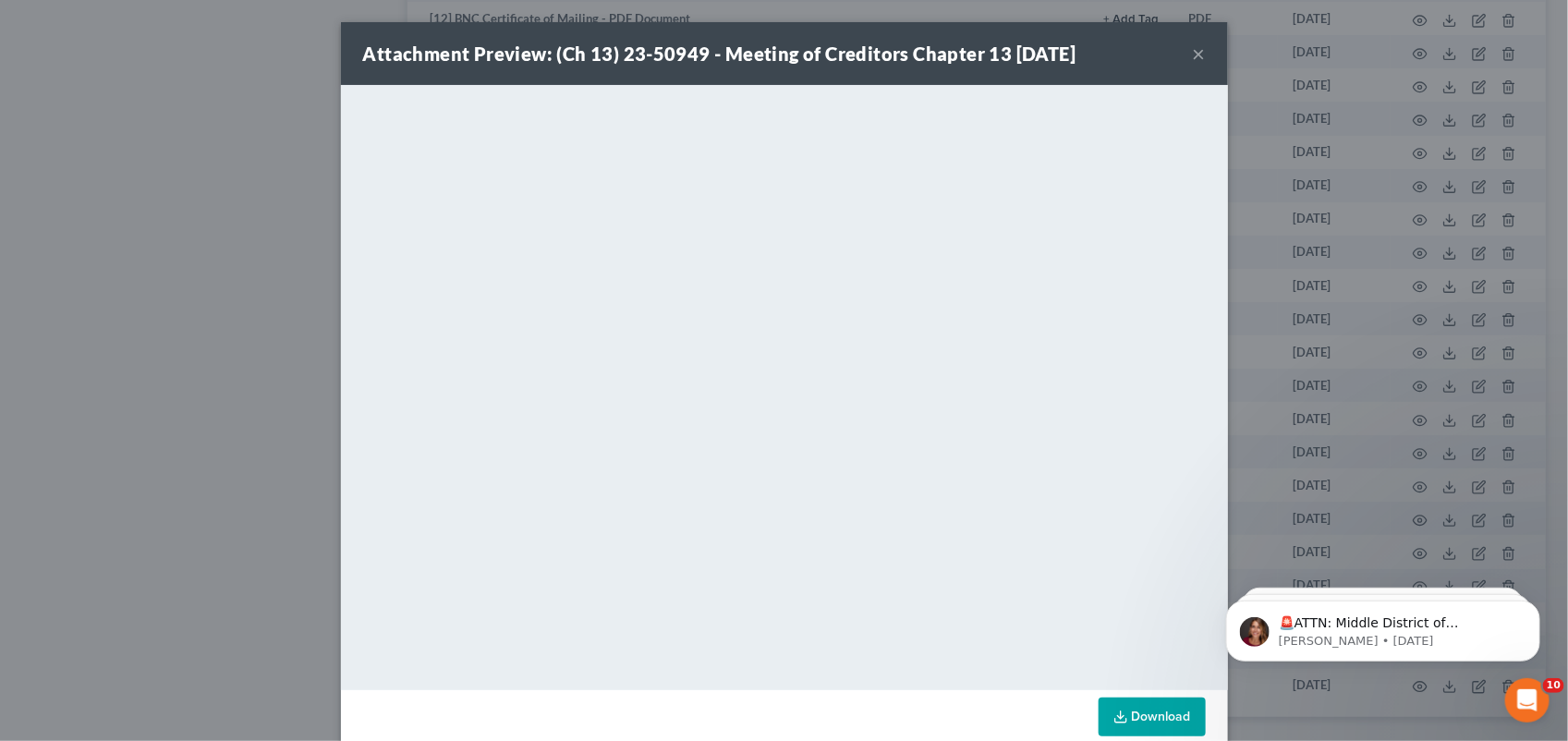
click at [1193, 57] on button "×" at bounding box center [1200, 54] width 13 height 22
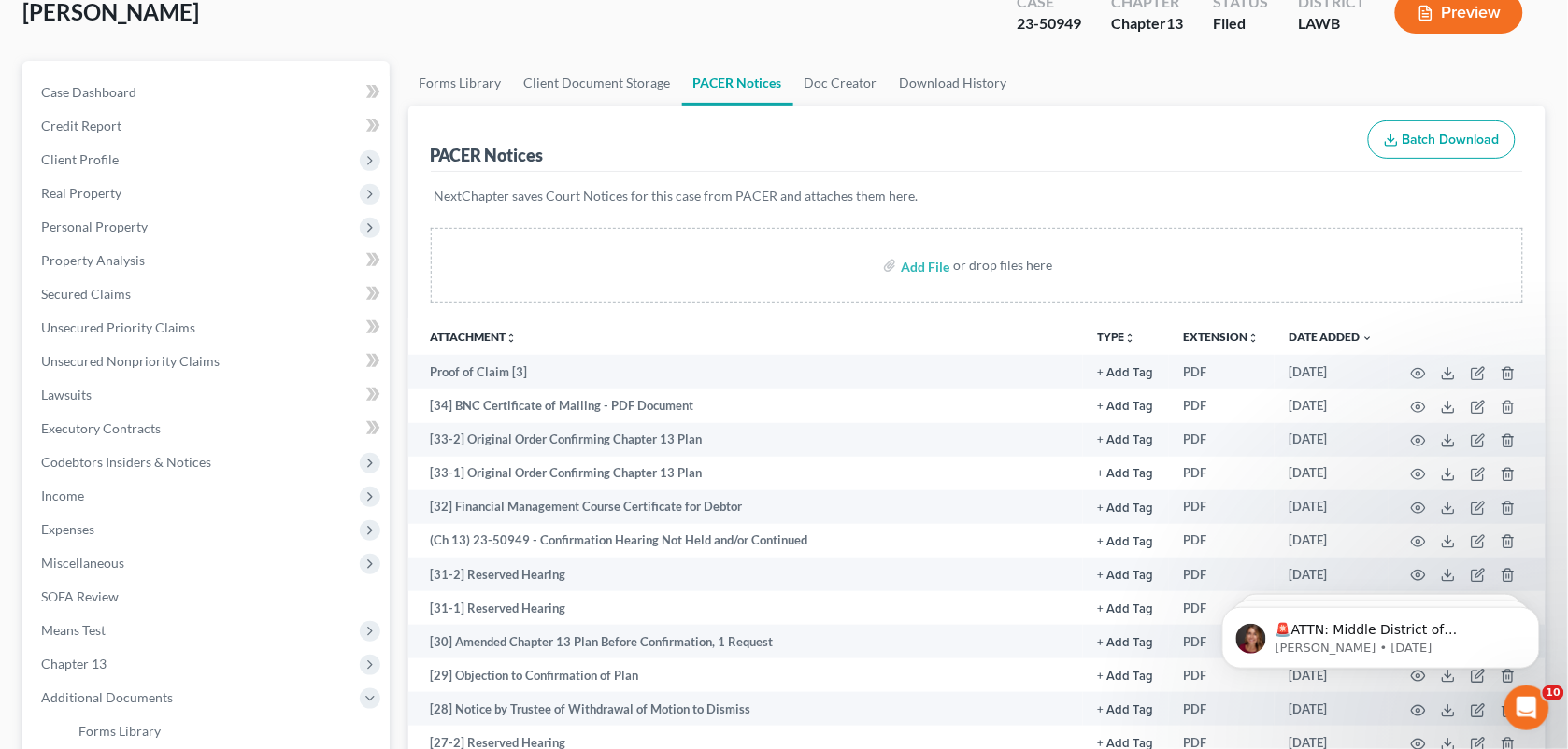
scroll to position [0, 0]
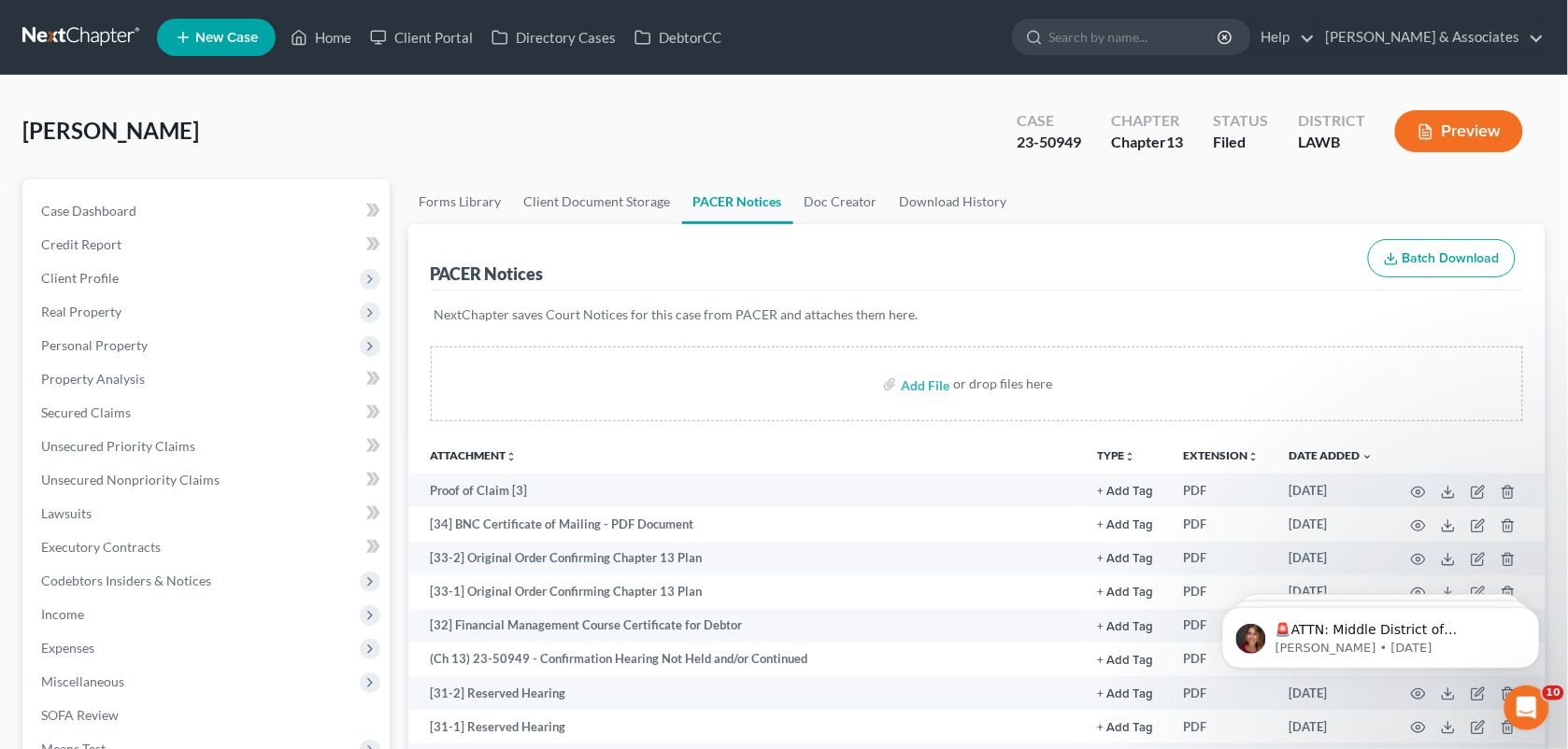
click at [904, 133] on div "[PERSON_NAME] Upgraded Case 23-50949 Chapter Chapter 13 Status Filed District L…" at bounding box center [784, 139] width 1523 height 81
click at [327, 52] on link "Home" at bounding box center [321, 38] width 79 height 34
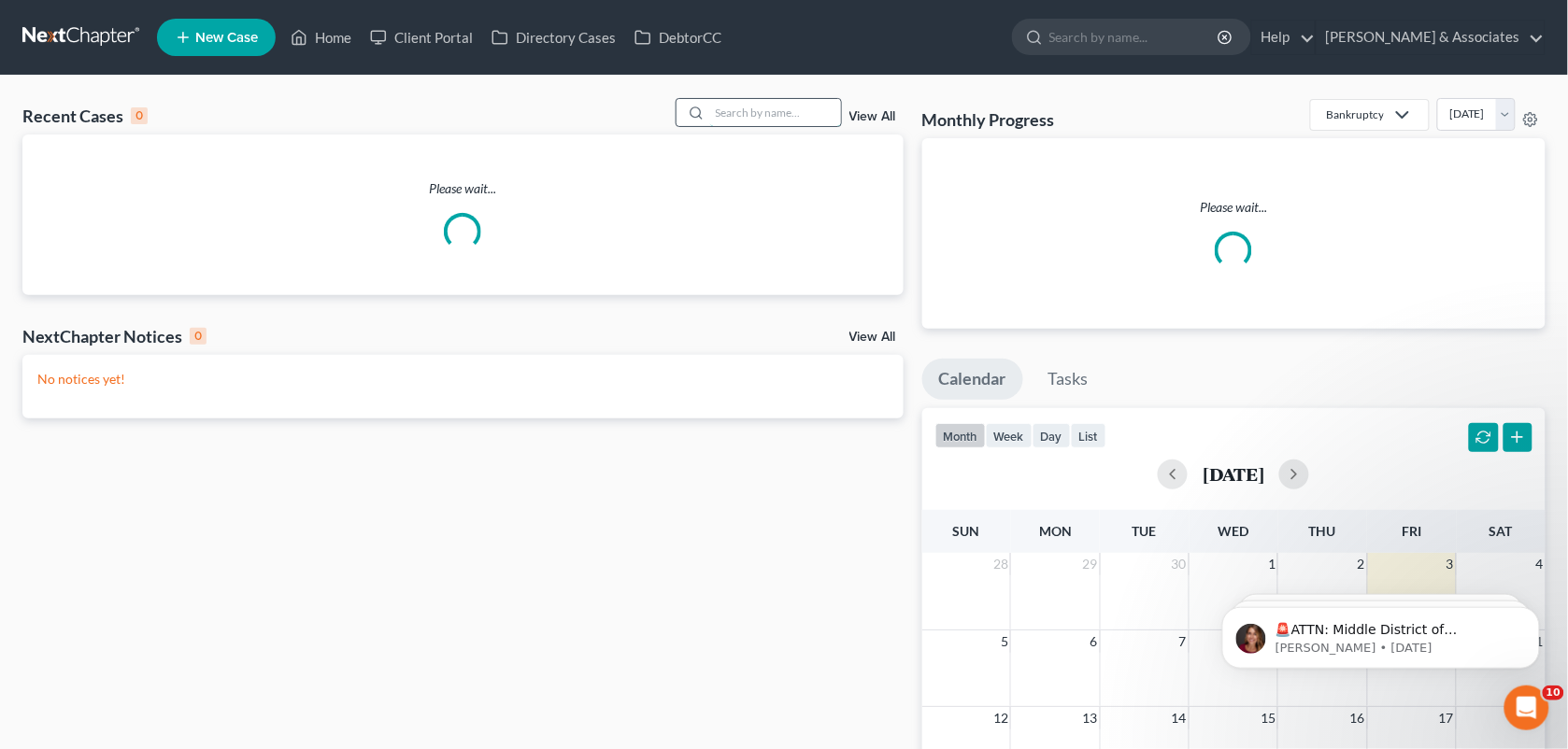
click at [753, 120] on input "search" at bounding box center [776, 112] width 131 height 27
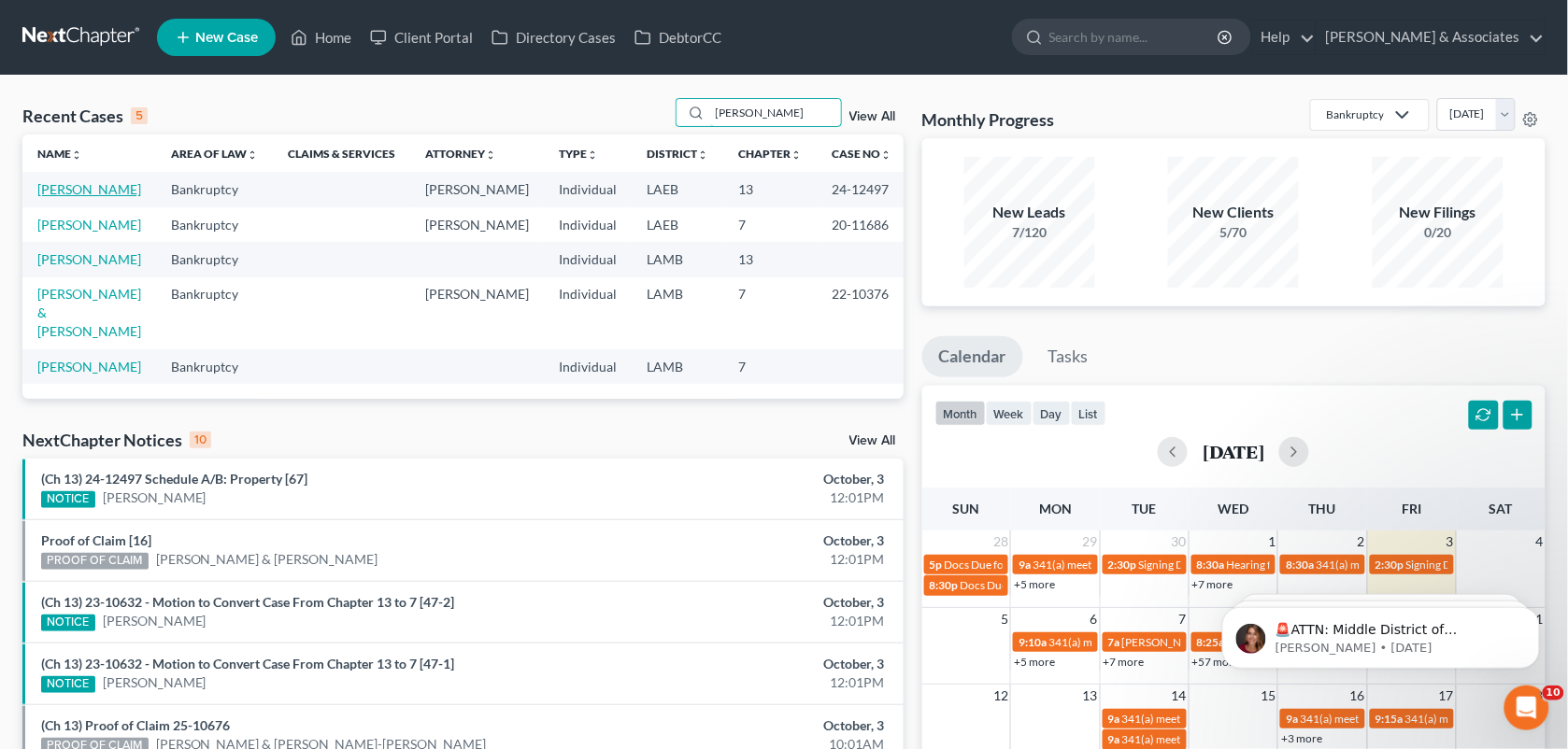
type input "[PERSON_NAME]"
click at [81, 193] on link "[PERSON_NAME]" at bounding box center [90, 189] width 104 height 16
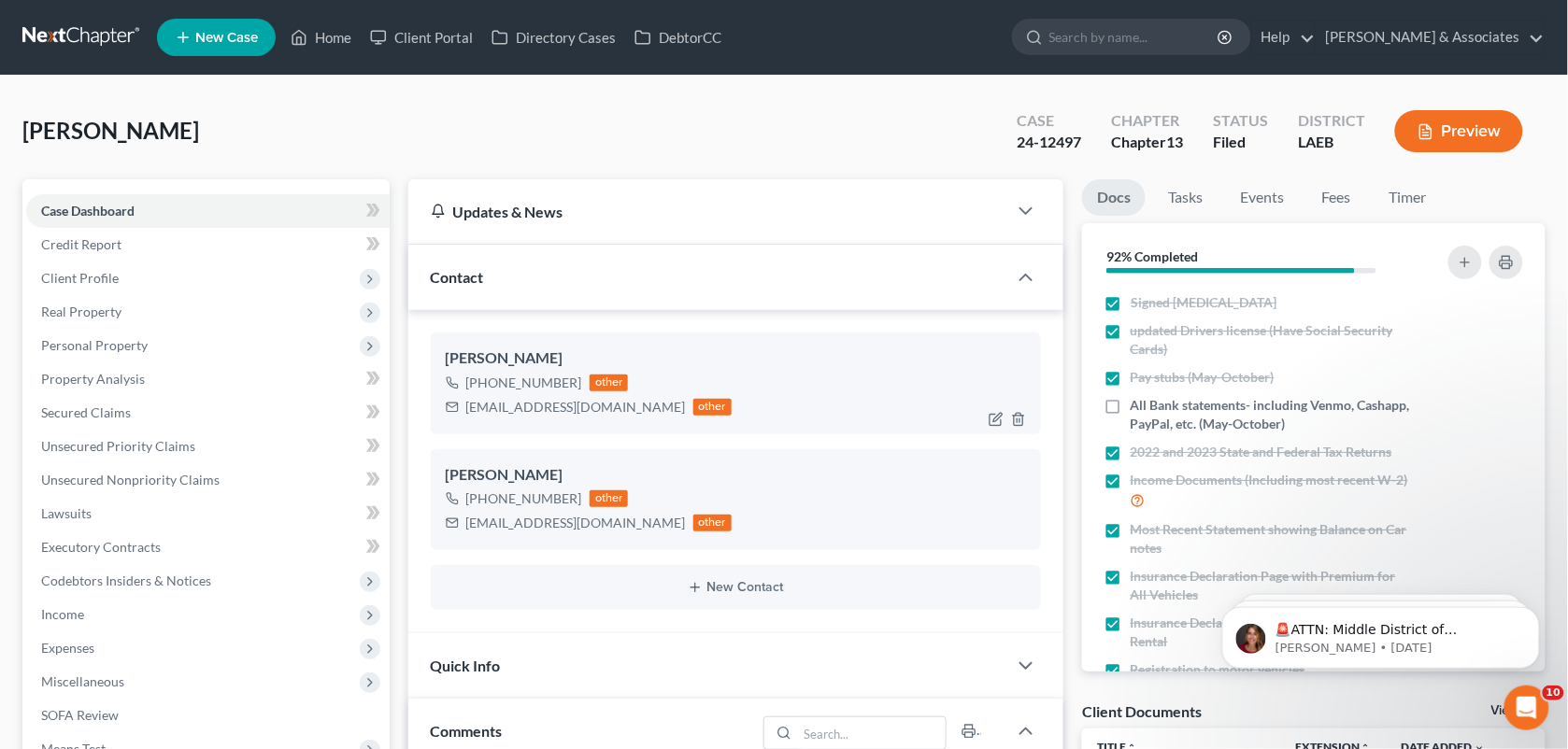
scroll to position [5102, 0]
drag, startPoint x: 572, startPoint y: 383, endPoint x: 483, endPoint y: 378, distance: 89.1
click at [483, 378] on div "[PHONE_NUMBER]" at bounding box center [524, 383] width 116 height 19
click at [599, 143] on div "[PERSON_NAME] Upgraded Case 24-12497 Chapter Chapter 13 Status Filed District L…" at bounding box center [784, 139] width 1523 height 81
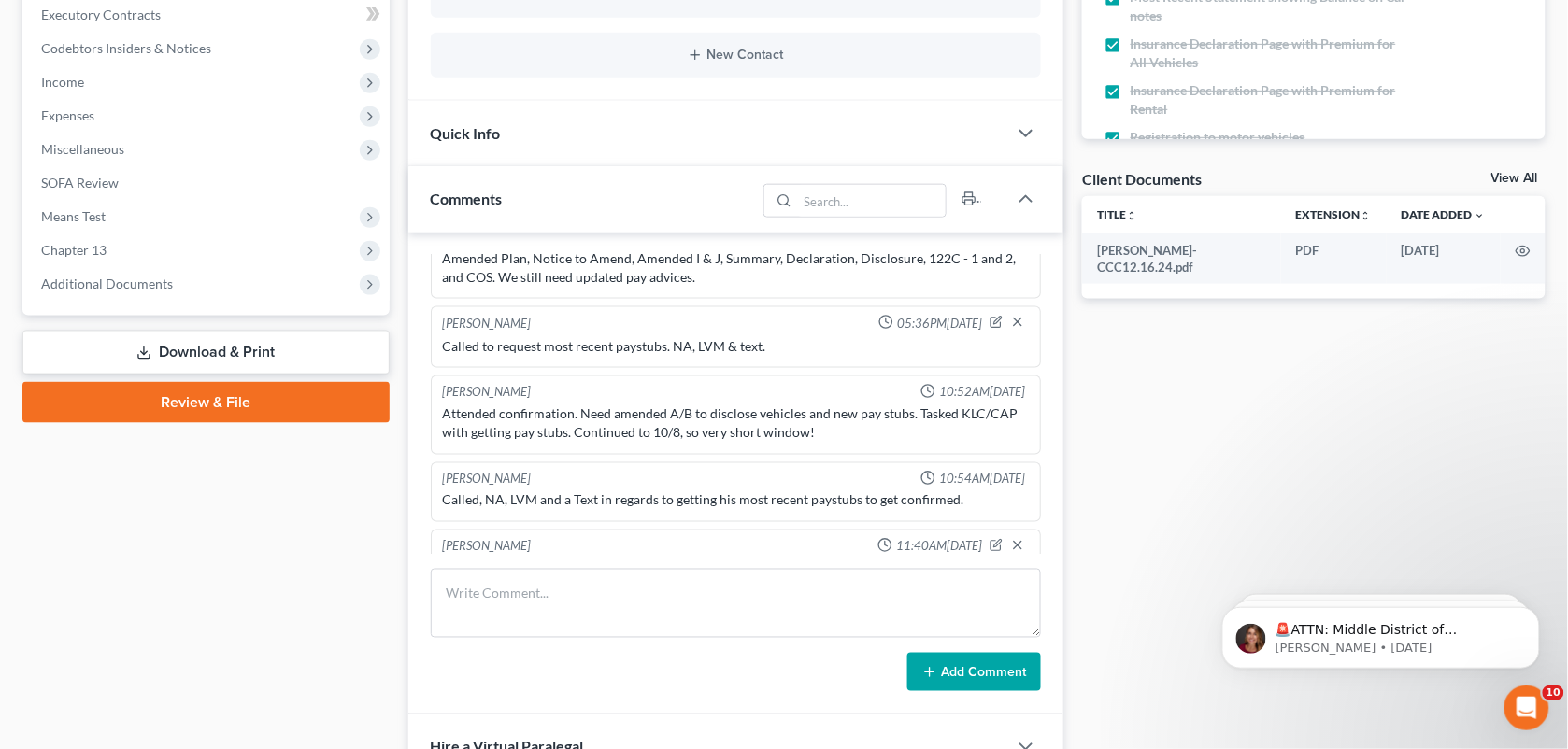
scroll to position [547, 0]
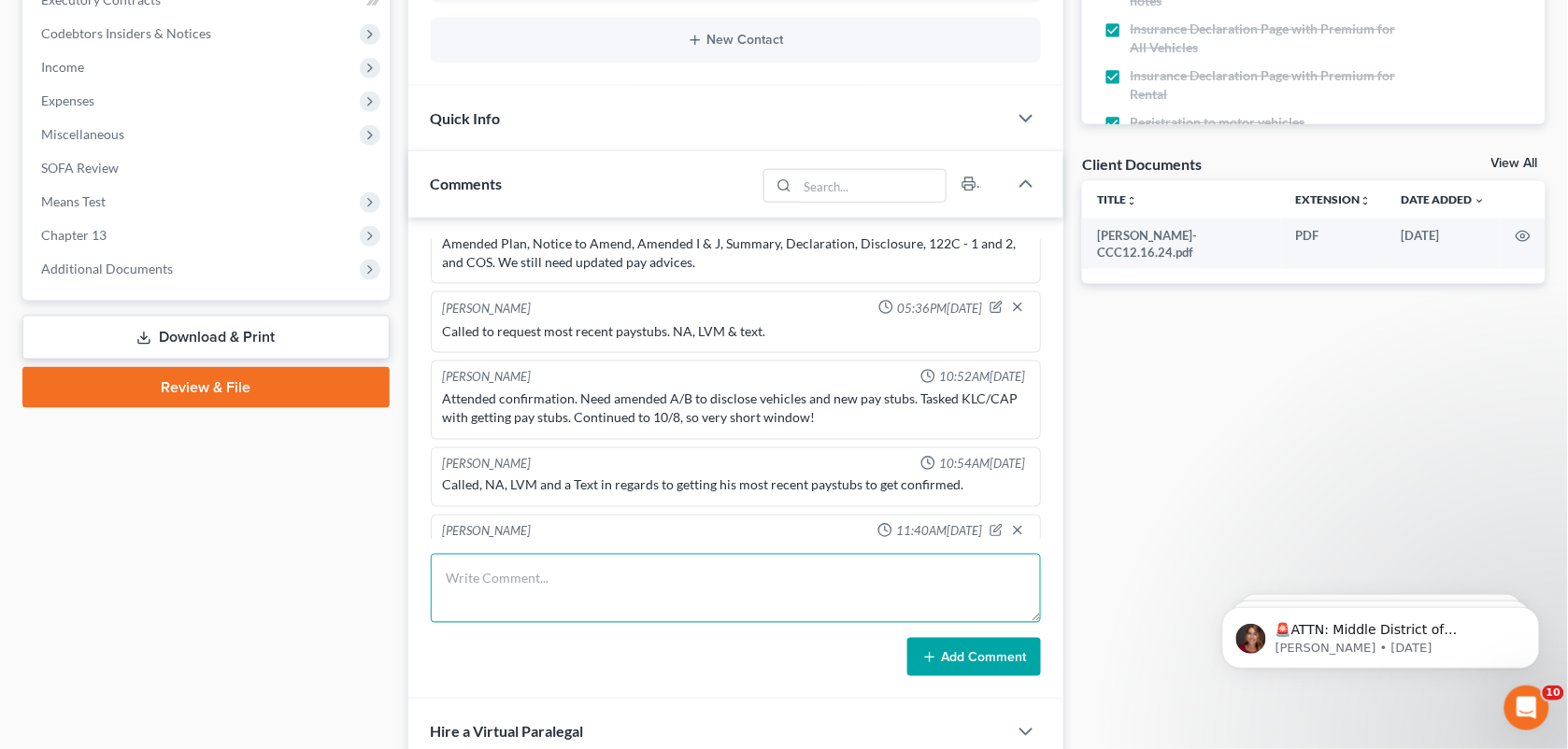
click at [697, 568] on textarea at bounding box center [737, 588] width 611 height 69
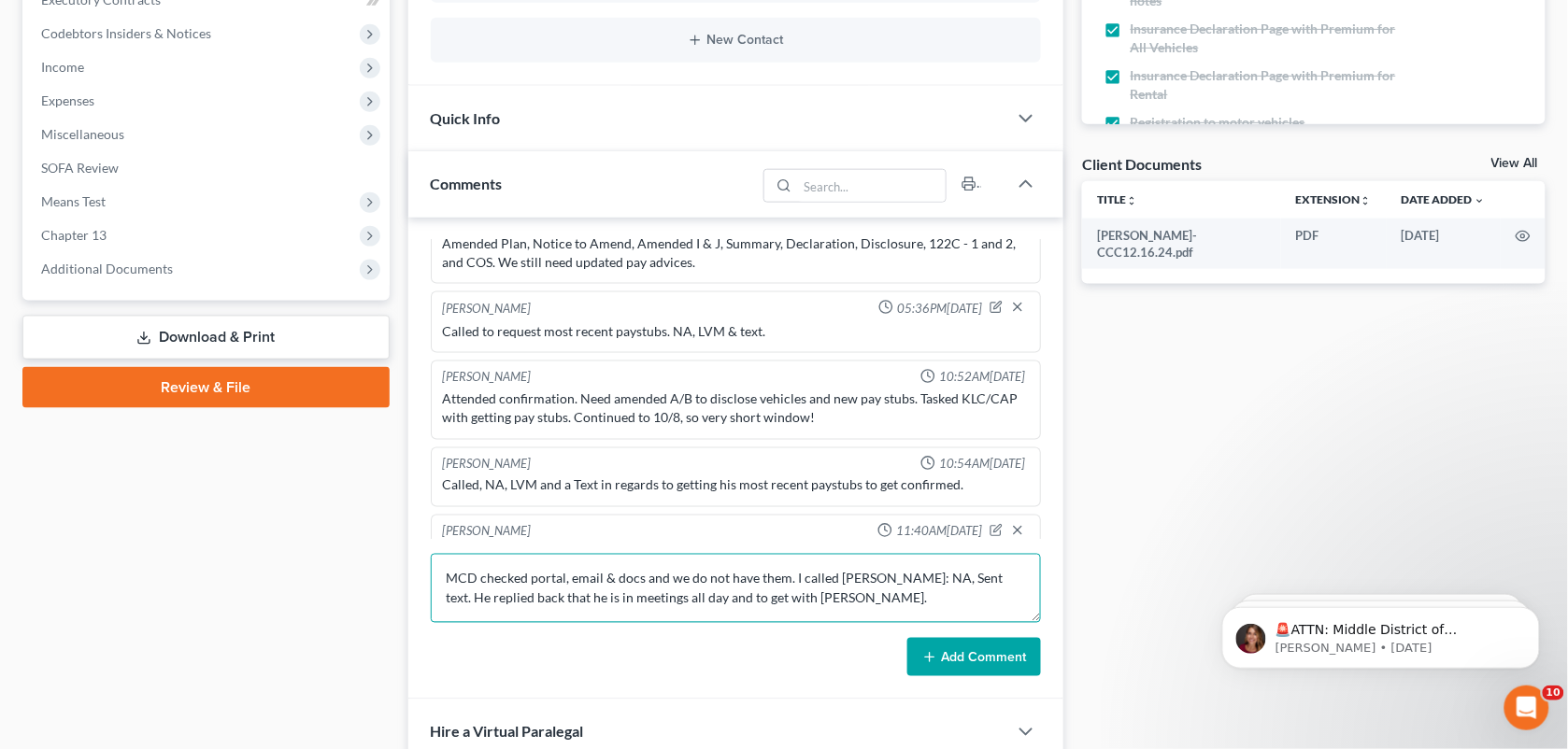
click at [734, 584] on textarea "MCD checked portal, email & docs and we do not have them. I called [PERSON_NAME…" at bounding box center [737, 588] width 611 height 69
click at [809, 605] on textarea "MCD checked portal, email & docs and we do not have them. I called [PERSON_NAME…" at bounding box center [737, 588] width 611 height 69
type textarea "MCD checked portal, email & docs and we do not have them. I called [PERSON_NAME…"
click at [956, 674] on button "Add Comment" at bounding box center [975, 657] width 134 height 40
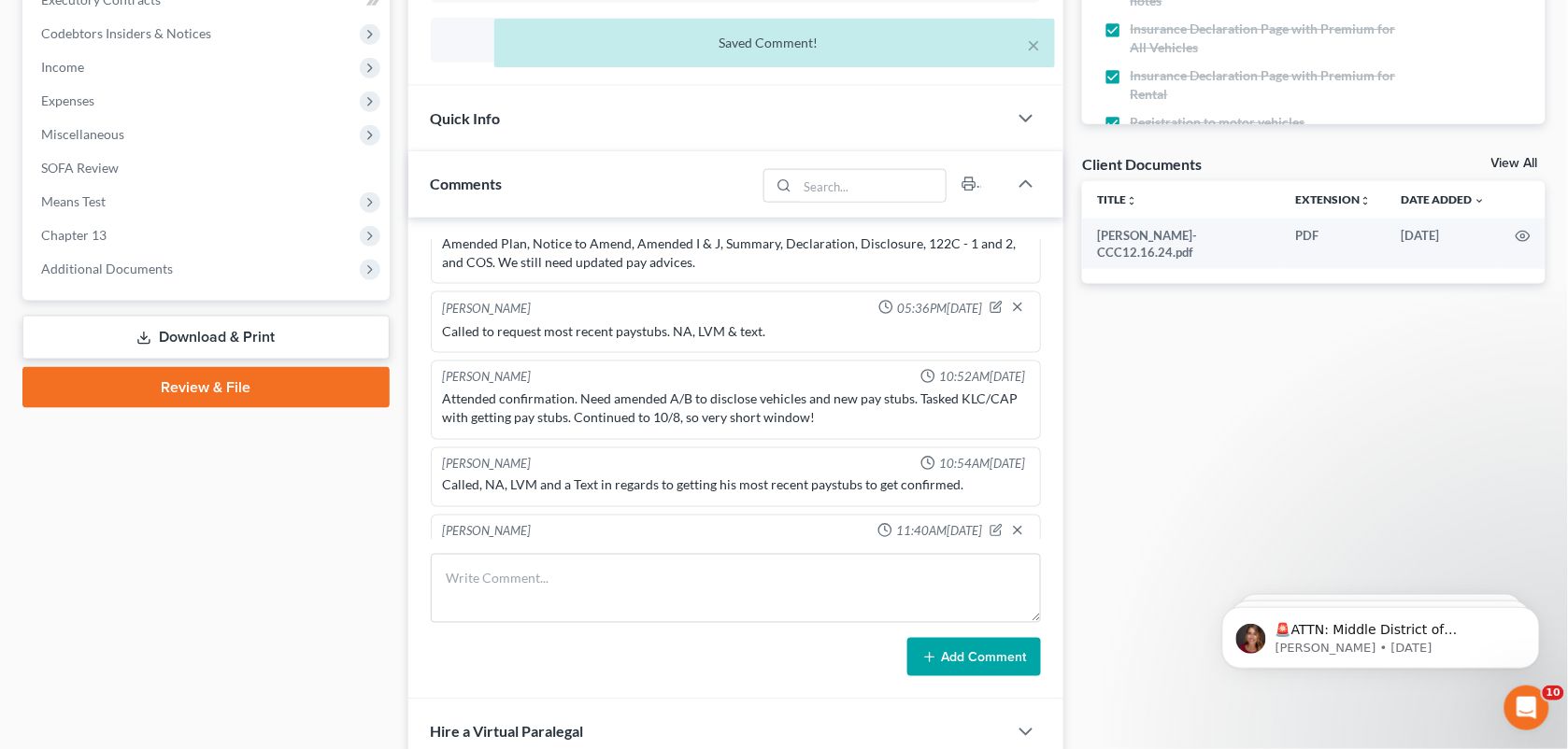
scroll to position [5210, 0]
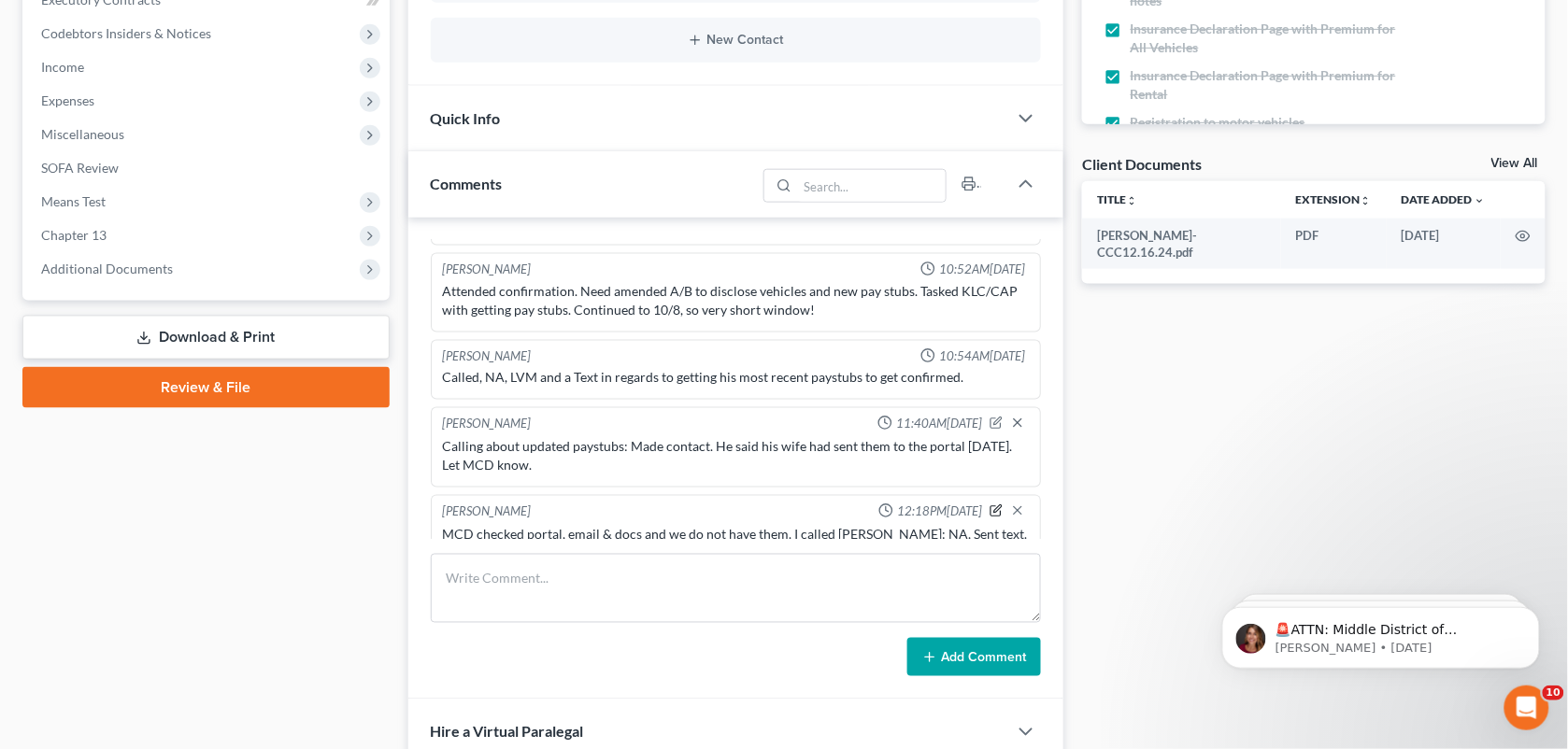
click at [990, 505] on icon "button" at bounding box center [996, 511] width 13 height 13
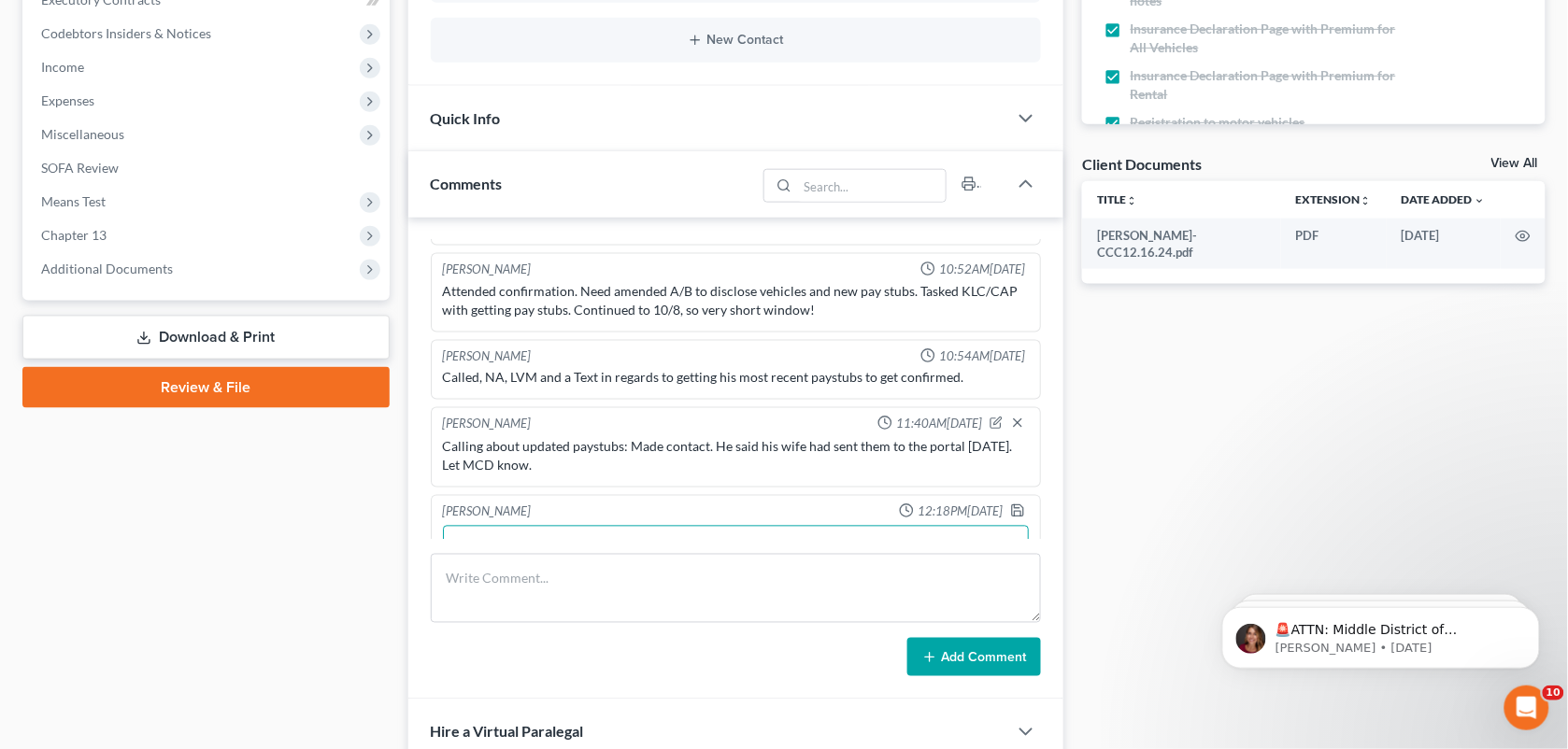
click at [759, 538] on textarea "MCD checked portal, email & docs and we do not have them. I called [PERSON_NAME…" at bounding box center [736, 560] width 587 height 69
type textarea "MCD checked portal, email & docs and we do not have them. I called [PERSON_NAME…"
click at [1012, 506] on icon "button" at bounding box center [1018, 511] width 11 height 11
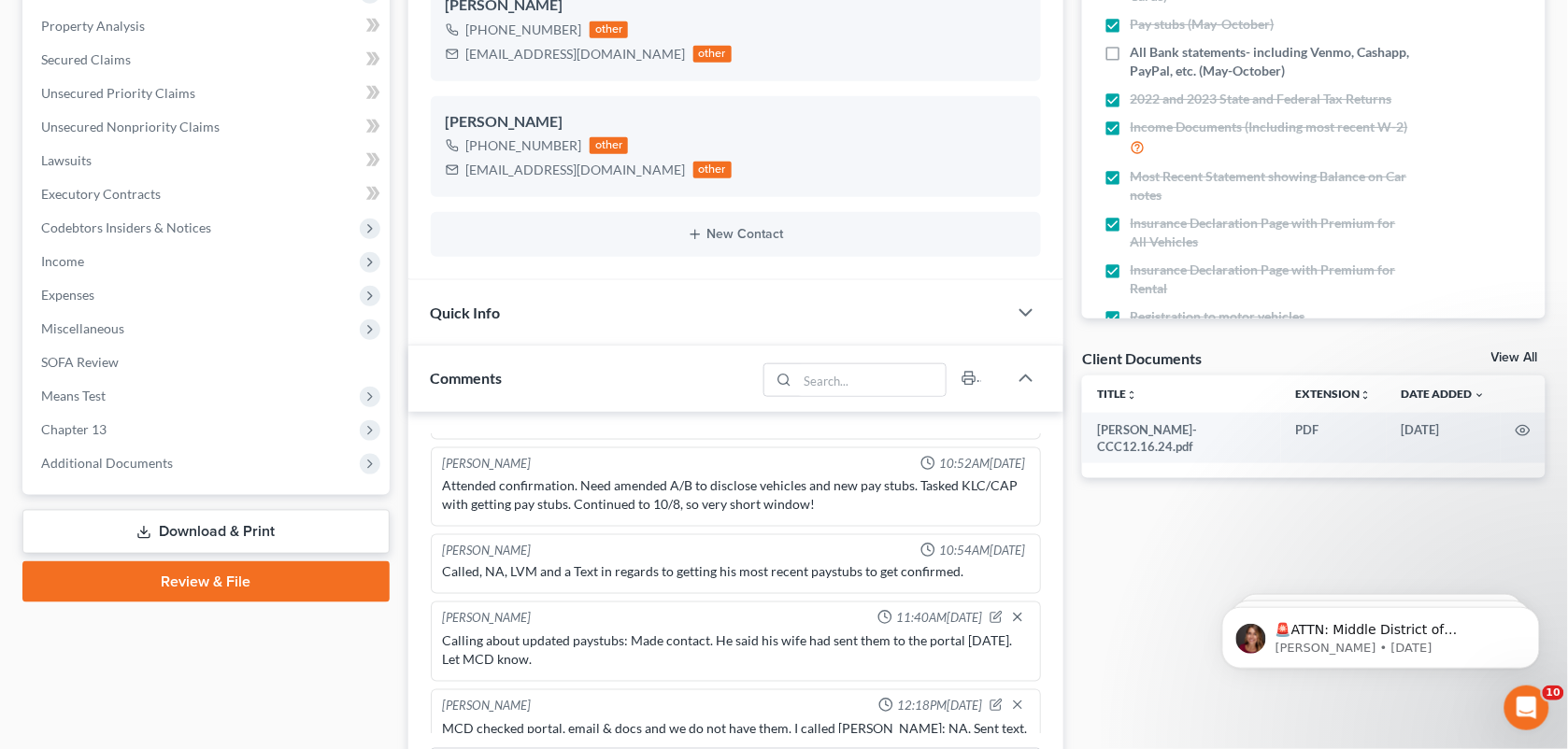
scroll to position [0, 0]
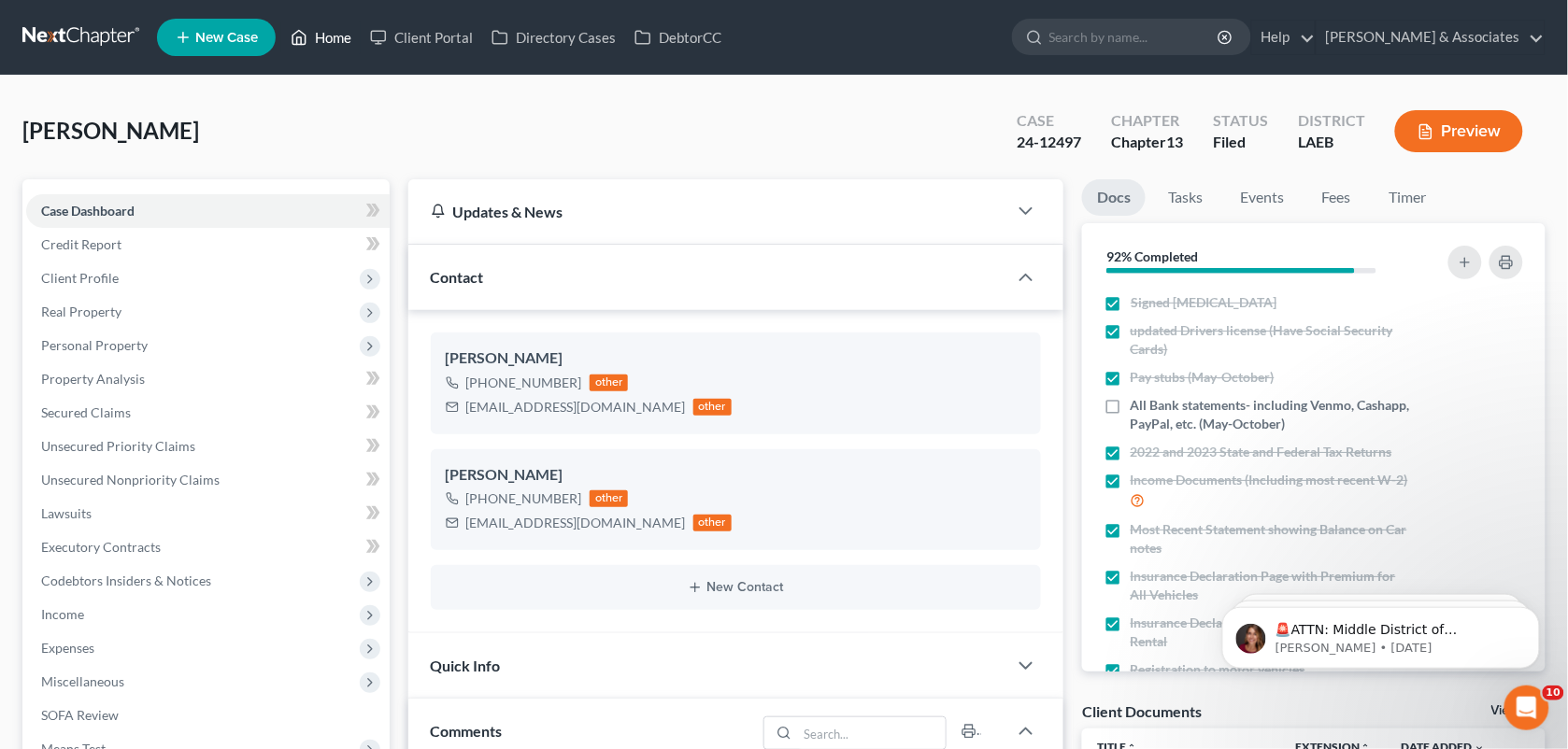
click at [327, 38] on link "Home" at bounding box center [321, 38] width 79 height 34
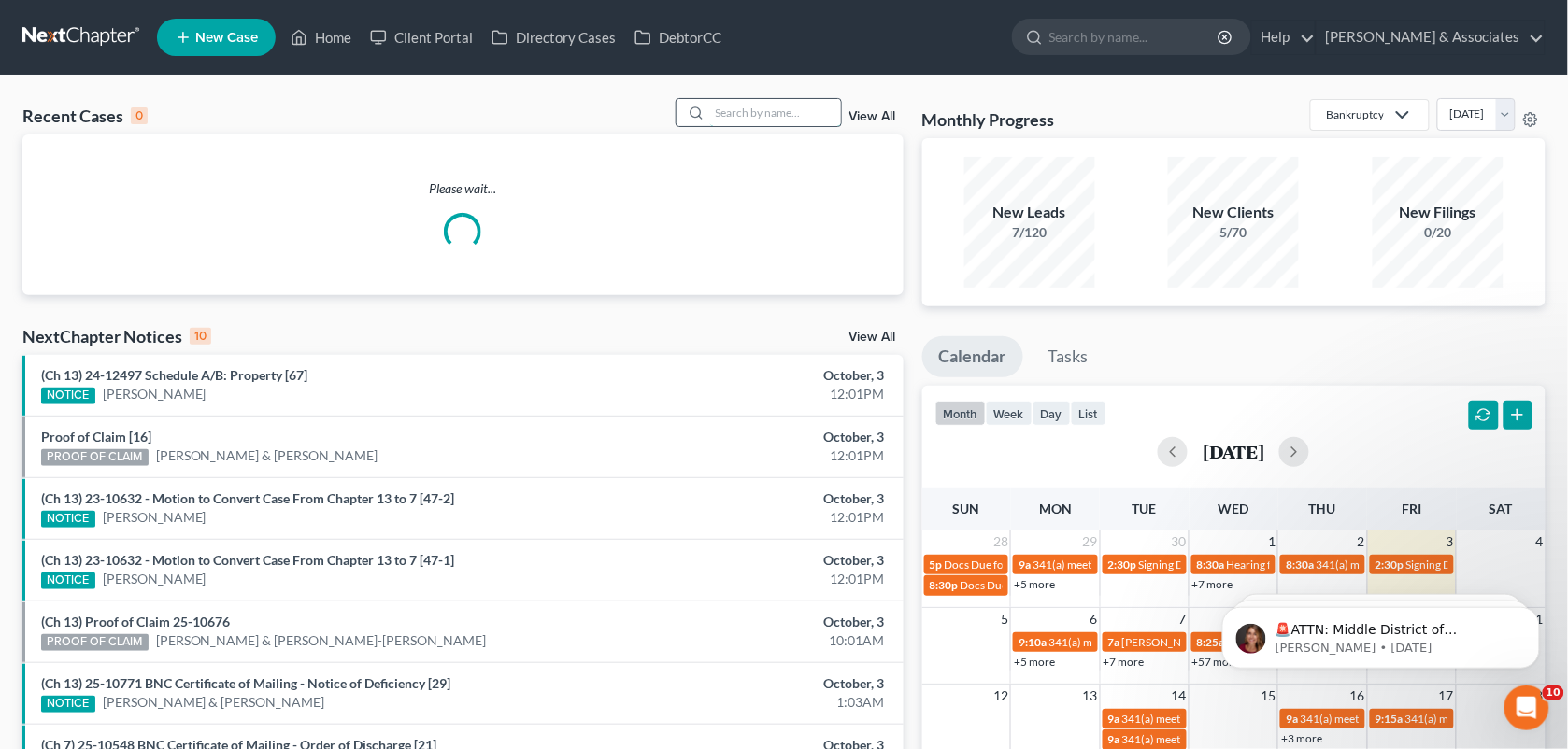
click at [777, 101] on input "search" at bounding box center [776, 112] width 131 height 27
type input "[PERSON_NAME]"
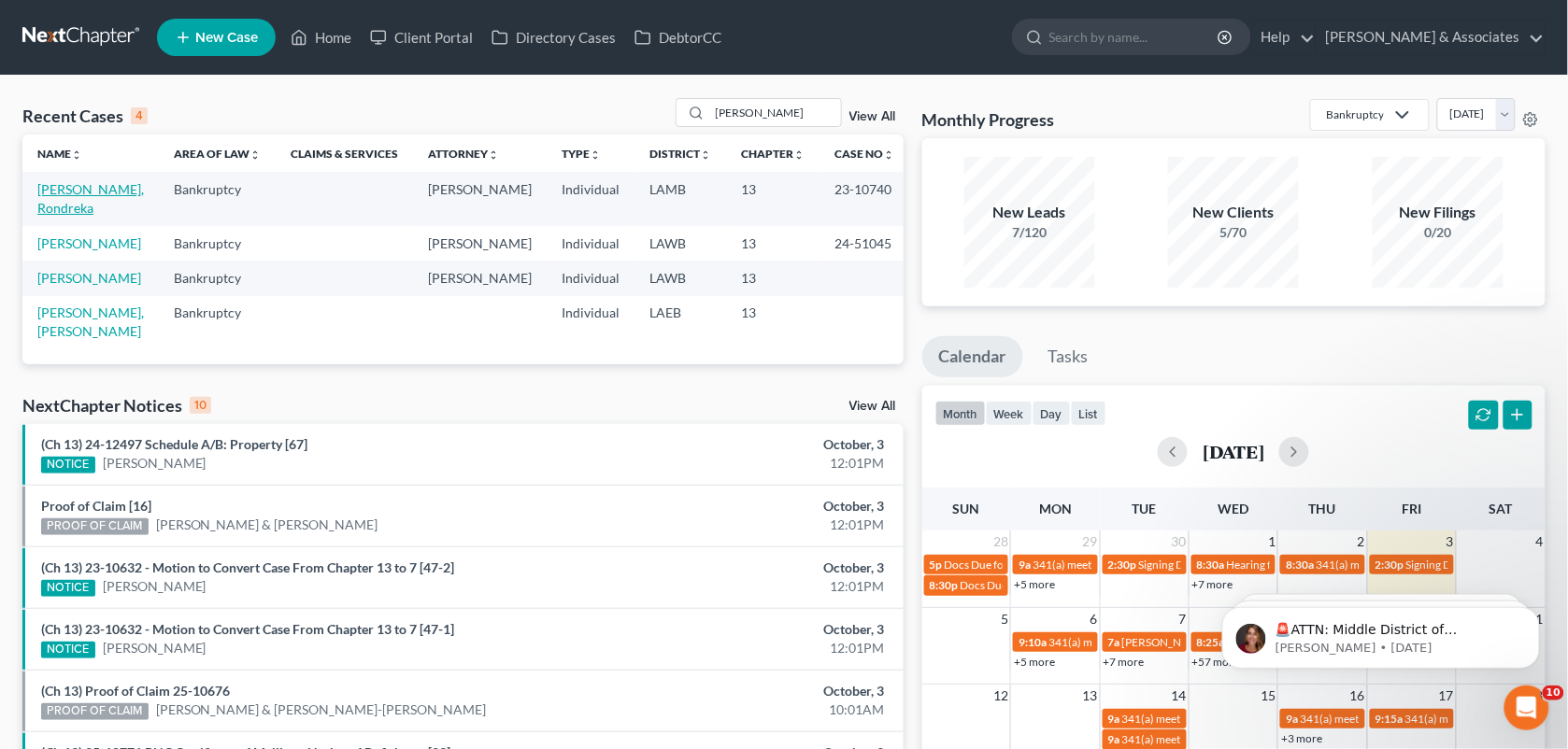
click at [75, 187] on link "[PERSON_NAME], Rondreka" at bounding box center [91, 198] width 107 height 35
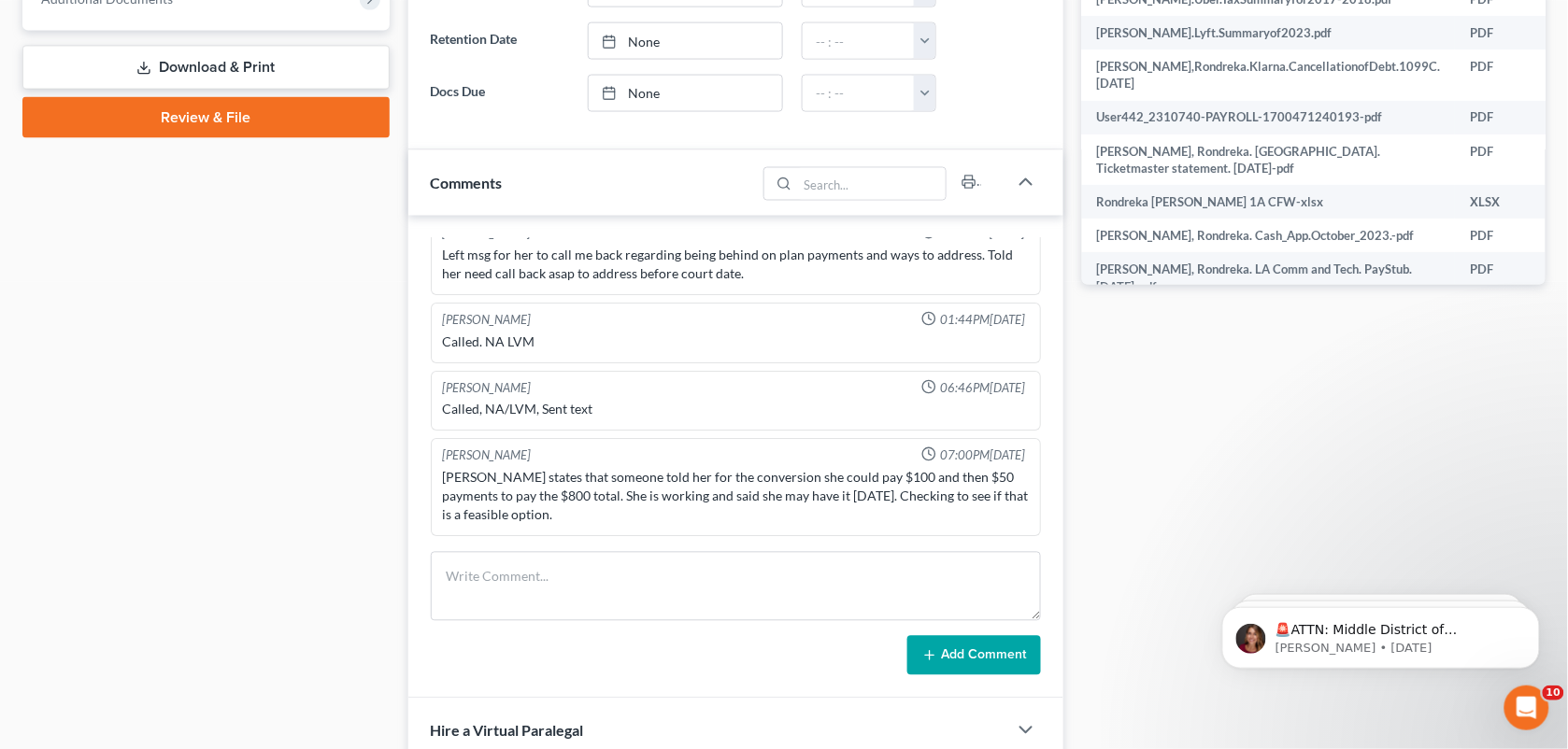
scroll to position [833, 0]
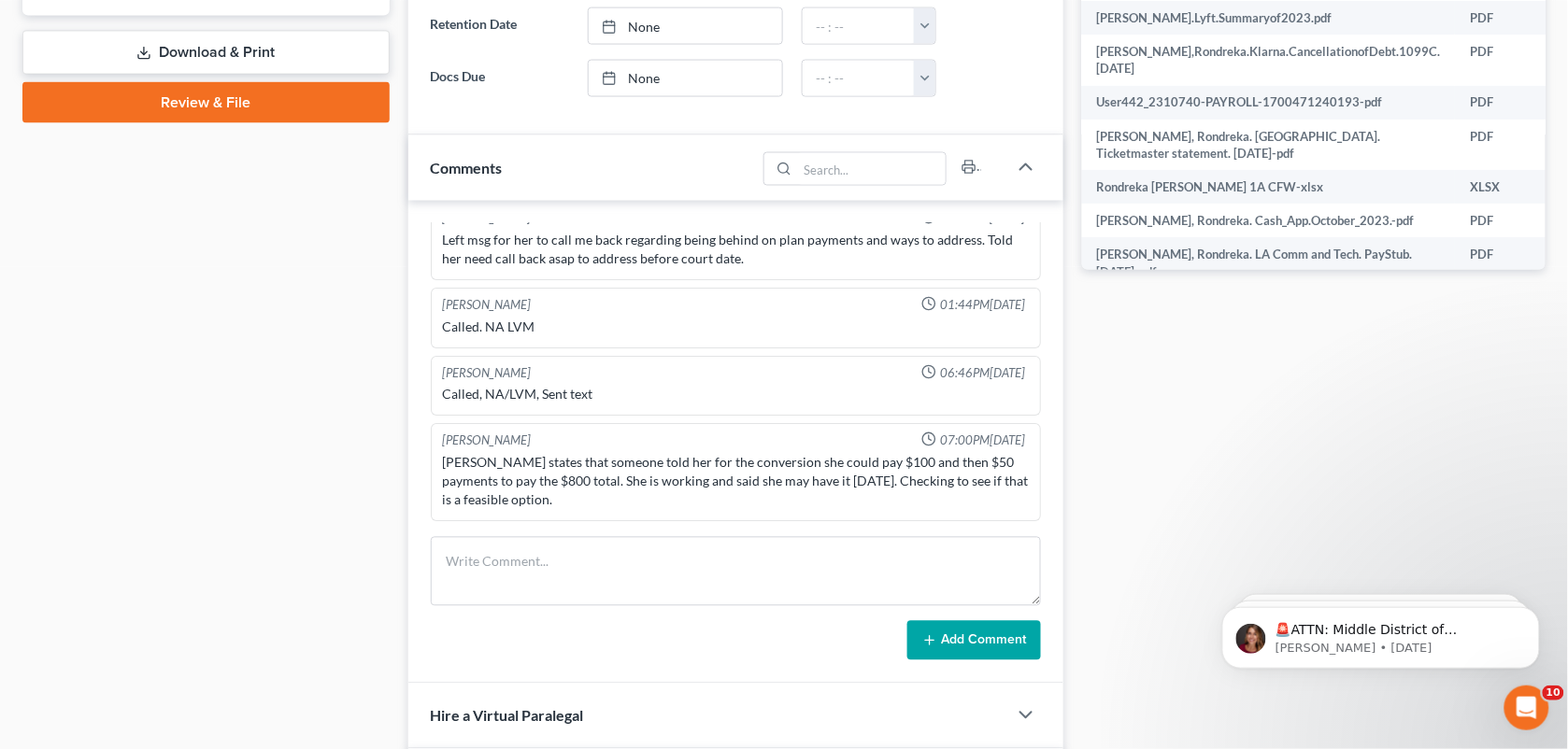
click at [230, 309] on div "Case Dashboard Payments Invoices Payments Payments Credit Report Client Profile" at bounding box center [206, 424] width 386 height 2153
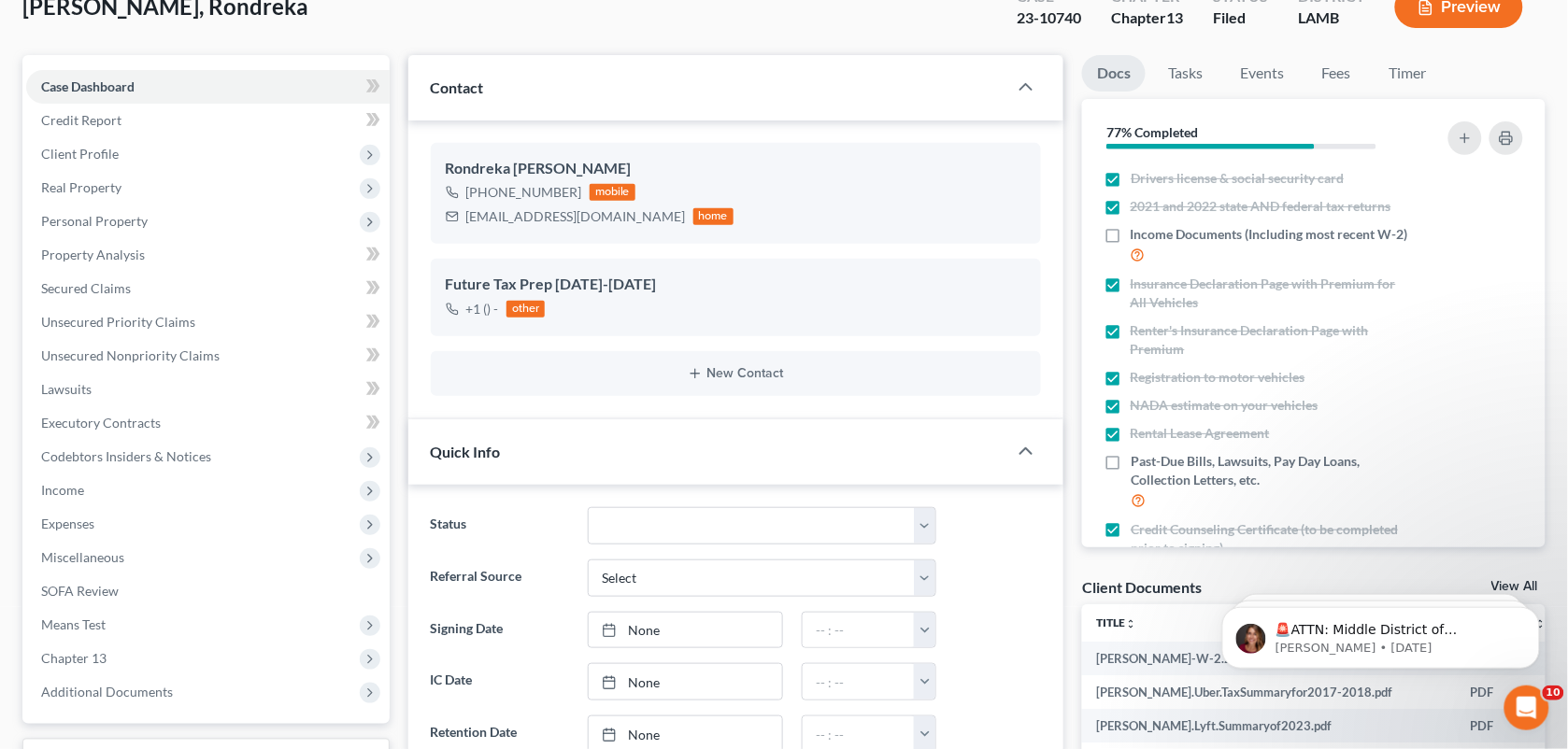
scroll to position [0, 0]
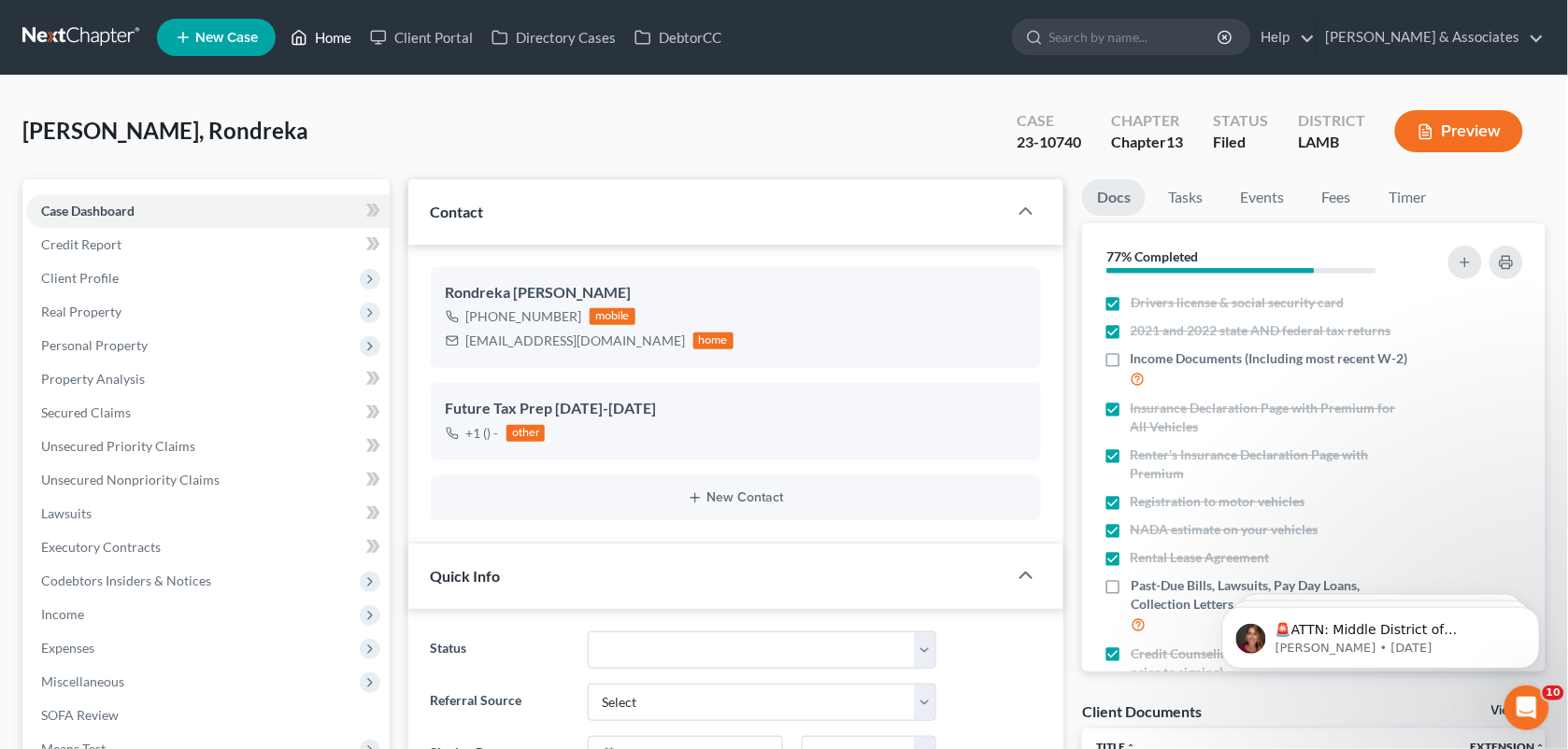
click at [310, 39] on link "Home" at bounding box center [321, 38] width 79 height 34
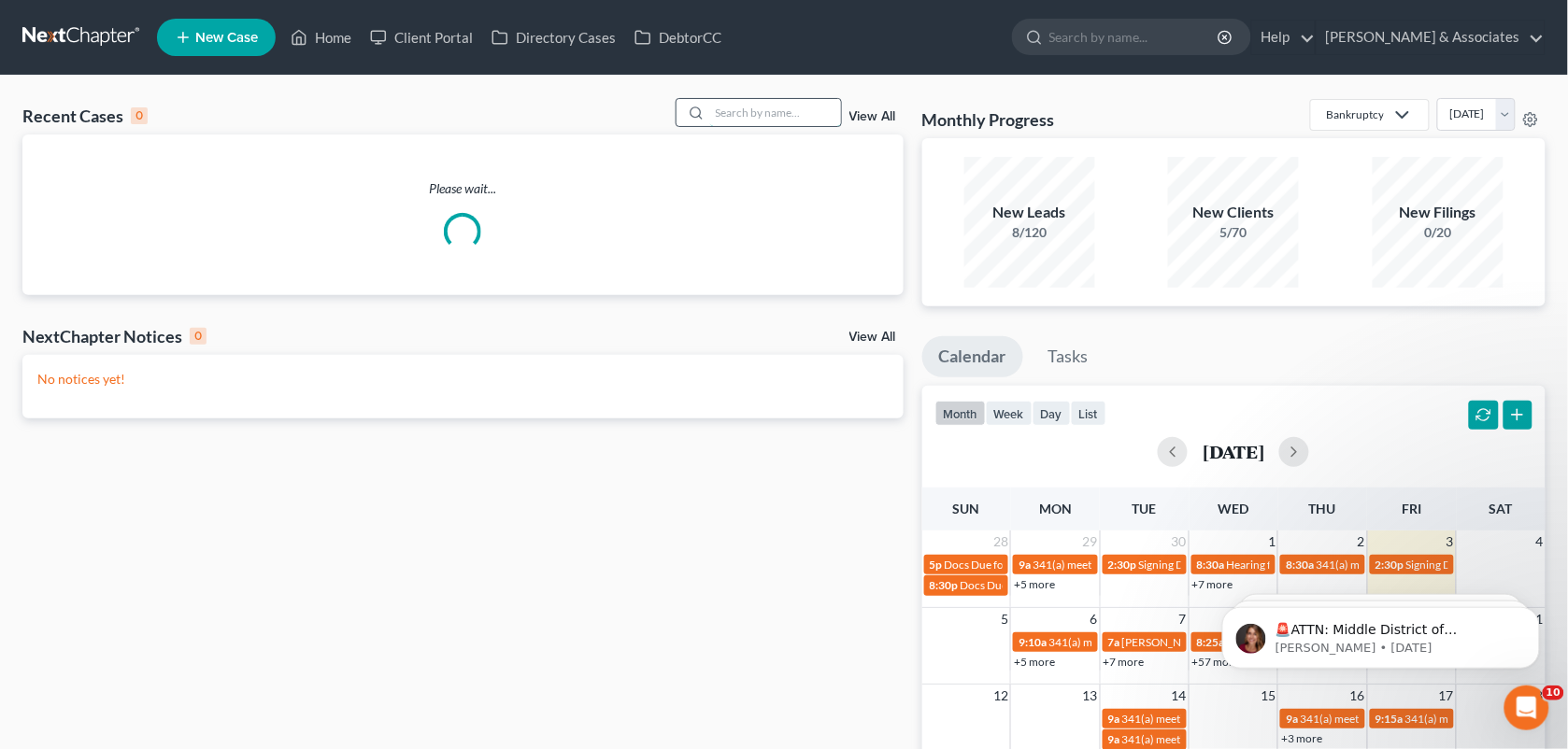
click at [754, 106] on input "search" at bounding box center [776, 112] width 131 height 27
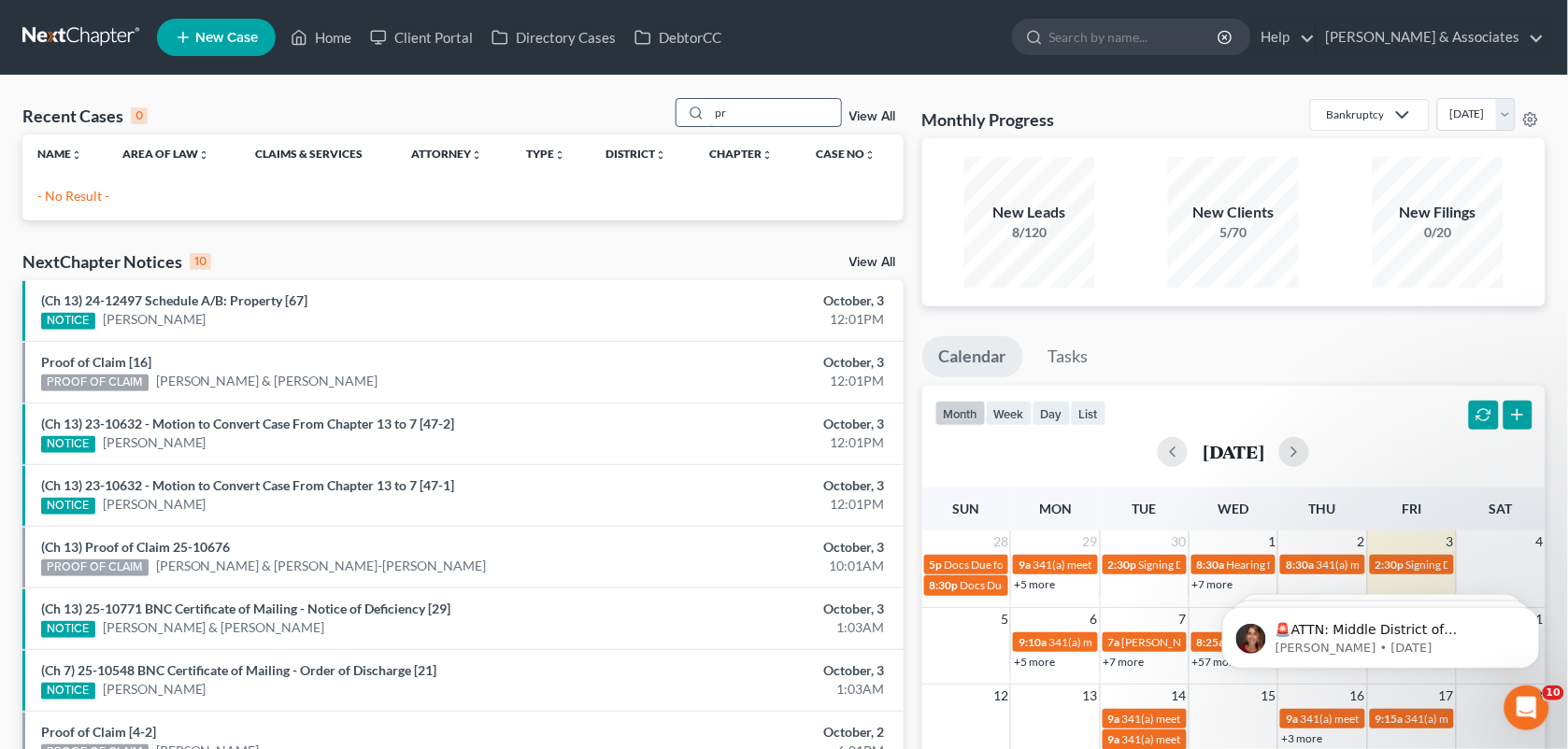
type input "p"
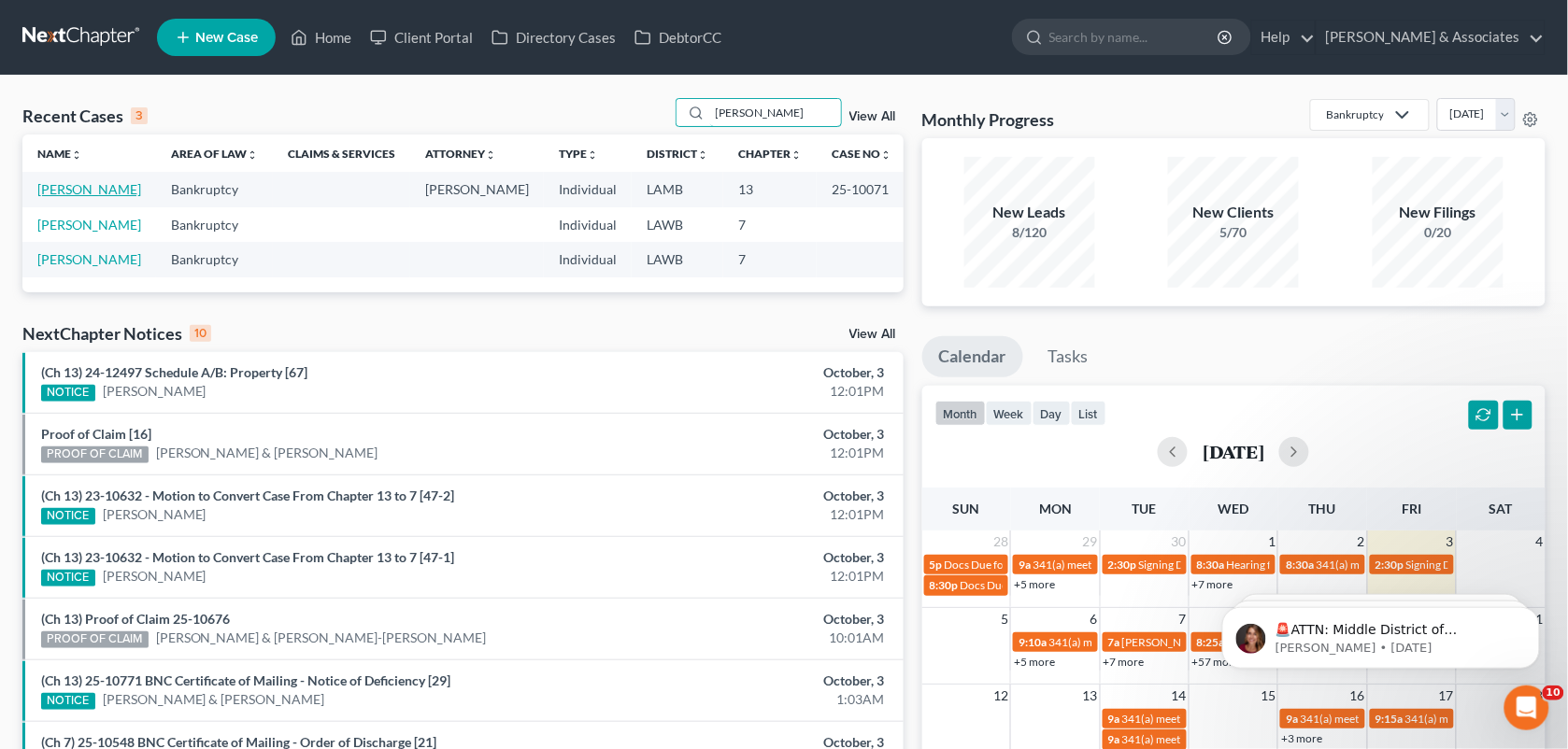
type input "[PERSON_NAME]"
click at [115, 190] on link "[PERSON_NAME]" at bounding box center [90, 189] width 104 height 16
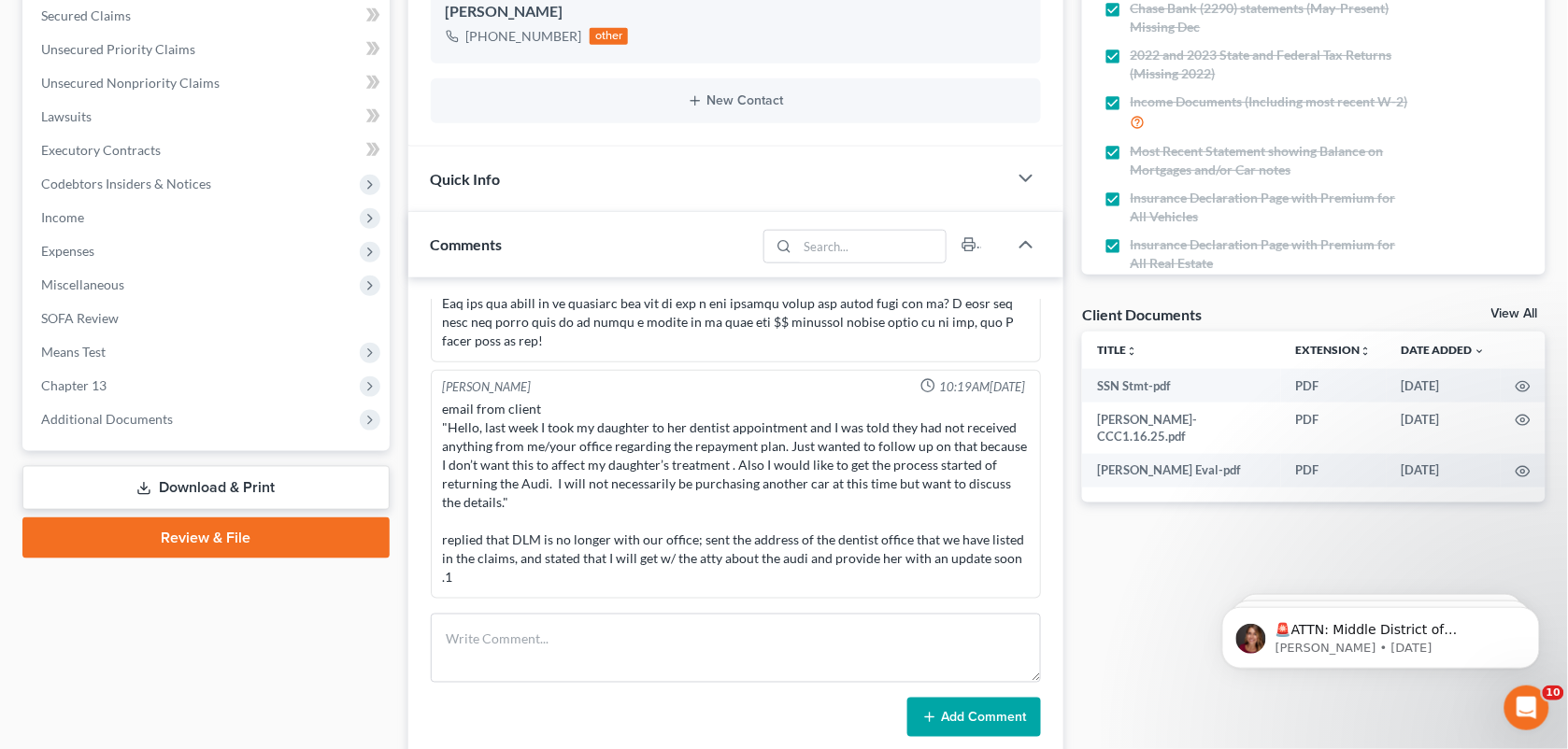
scroll to position [6897, 0]
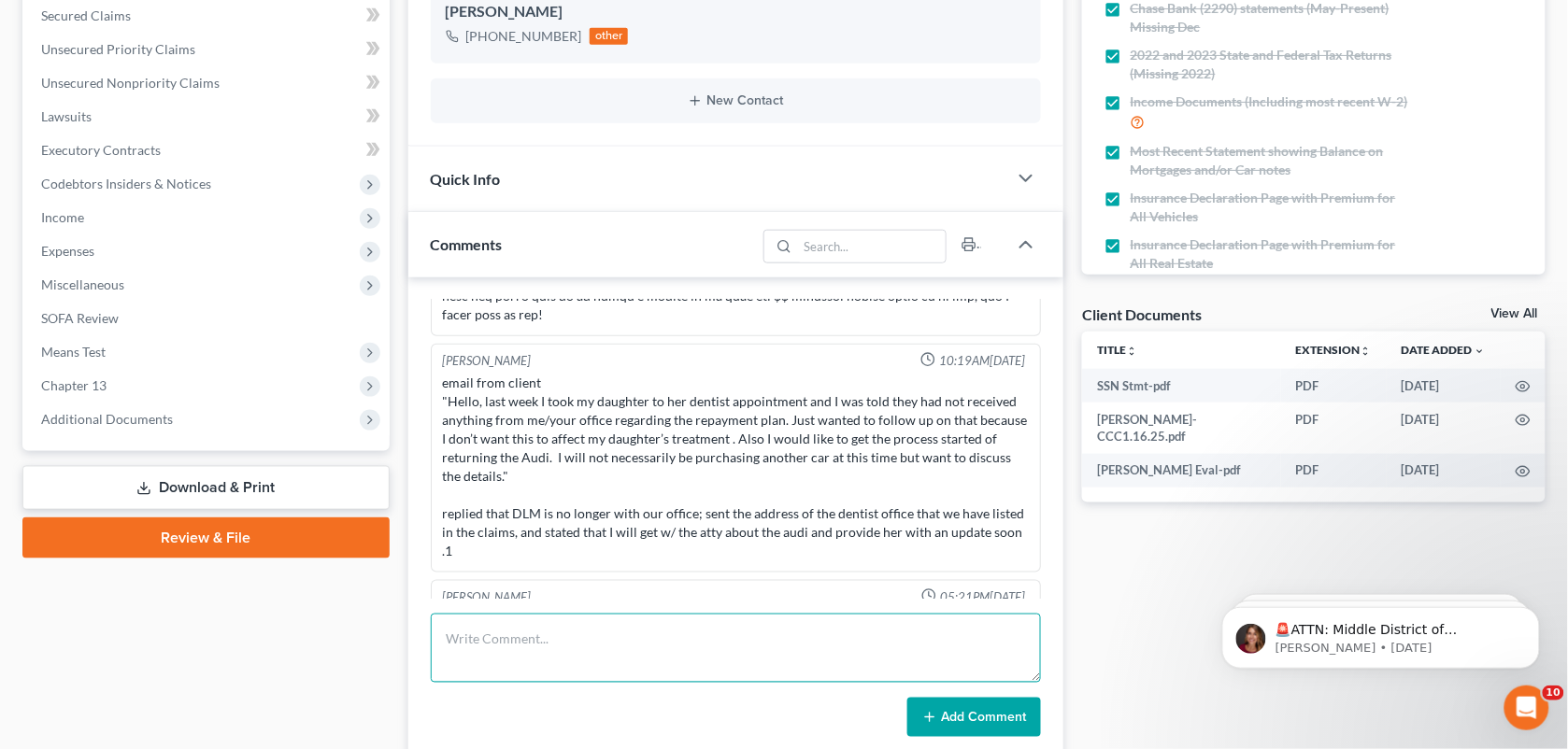
click at [881, 654] on textarea at bounding box center [737, 648] width 611 height 69
paste textarea "I have an orthodontic office on the line about [PERSON_NAME], they said they ha…"
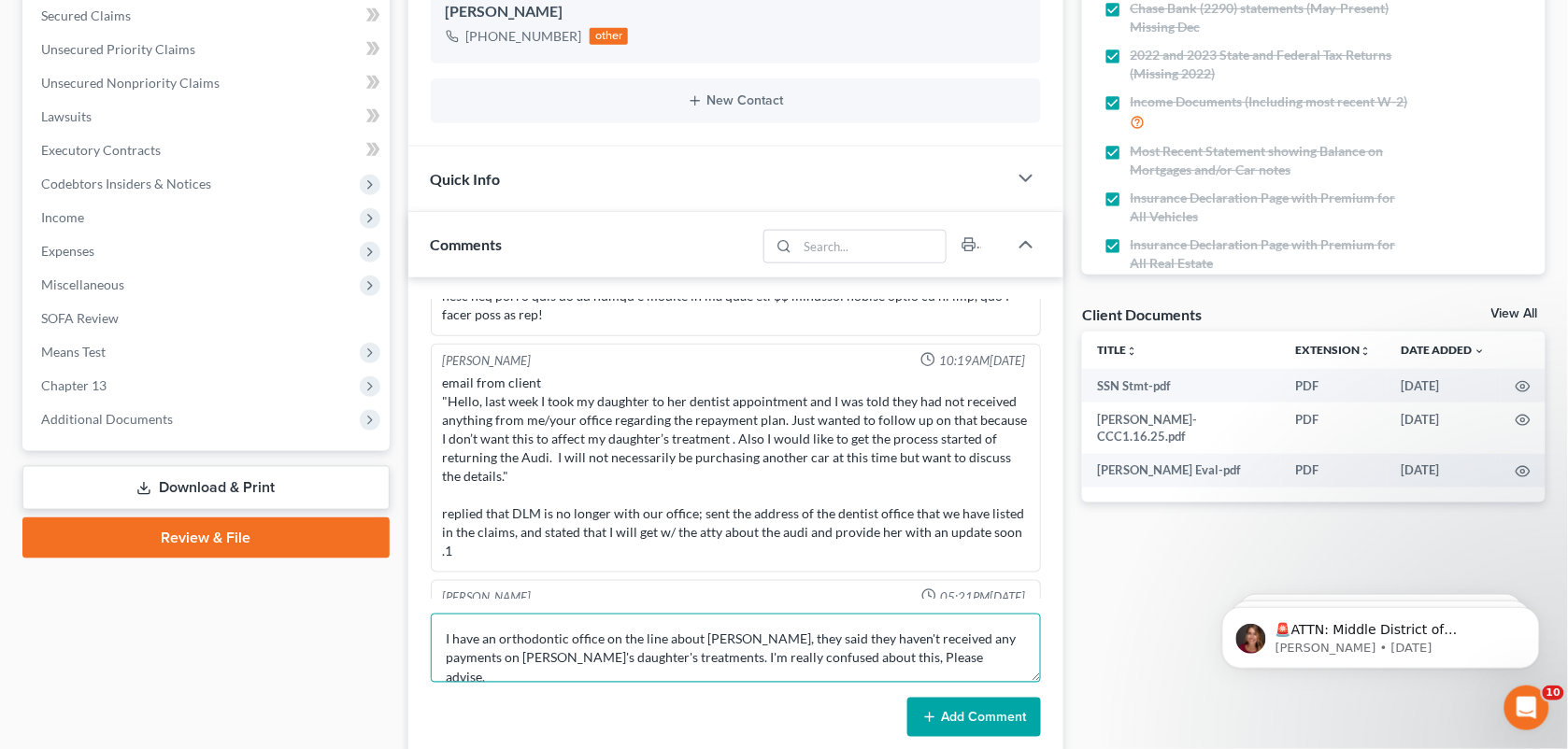
type textarea "I have an orthodontic office on the line about [PERSON_NAME], they said they ha…"
click at [949, 722] on button "Add Comment" at bounding box center [975, 718] width 134 height 40
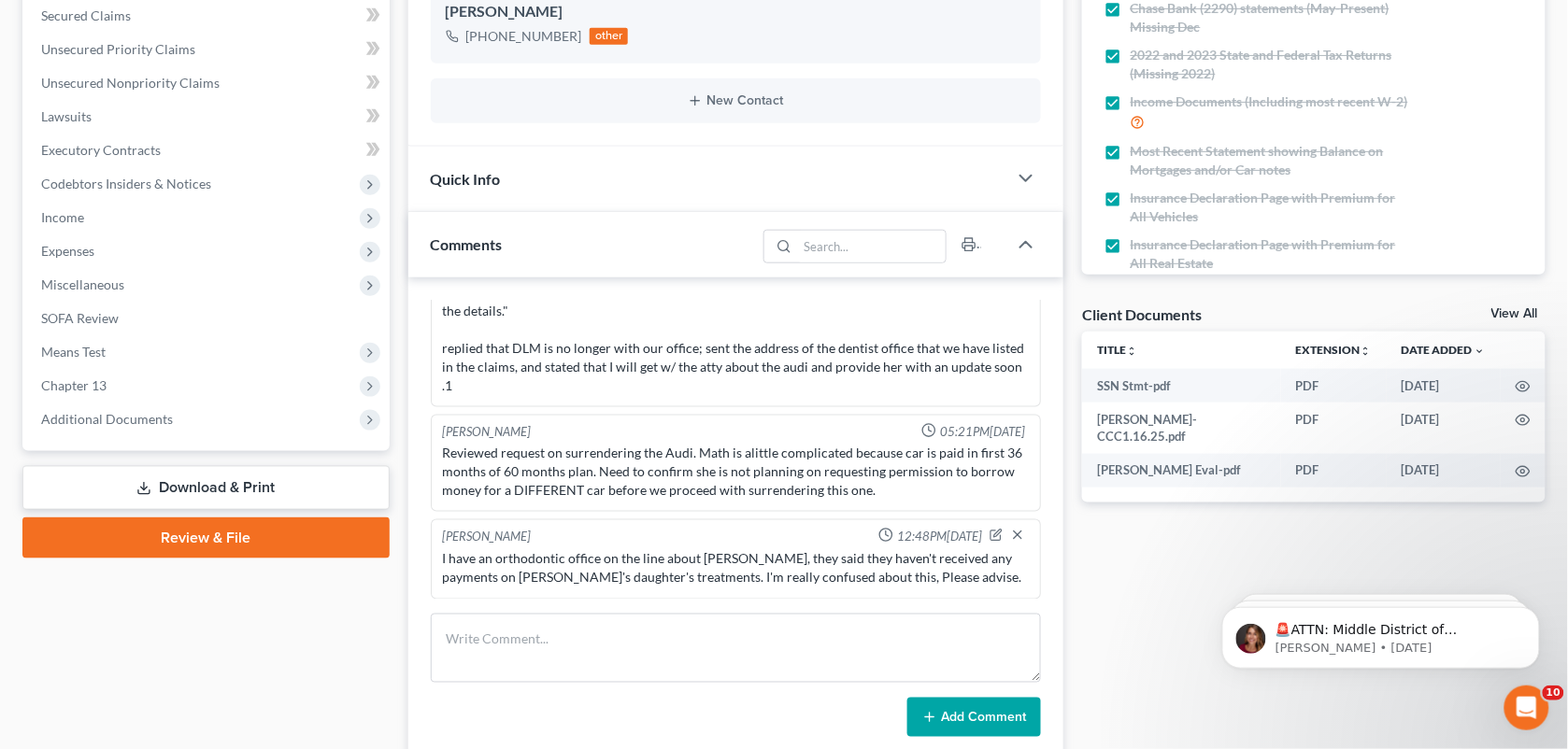
scroll to position [0, 0]
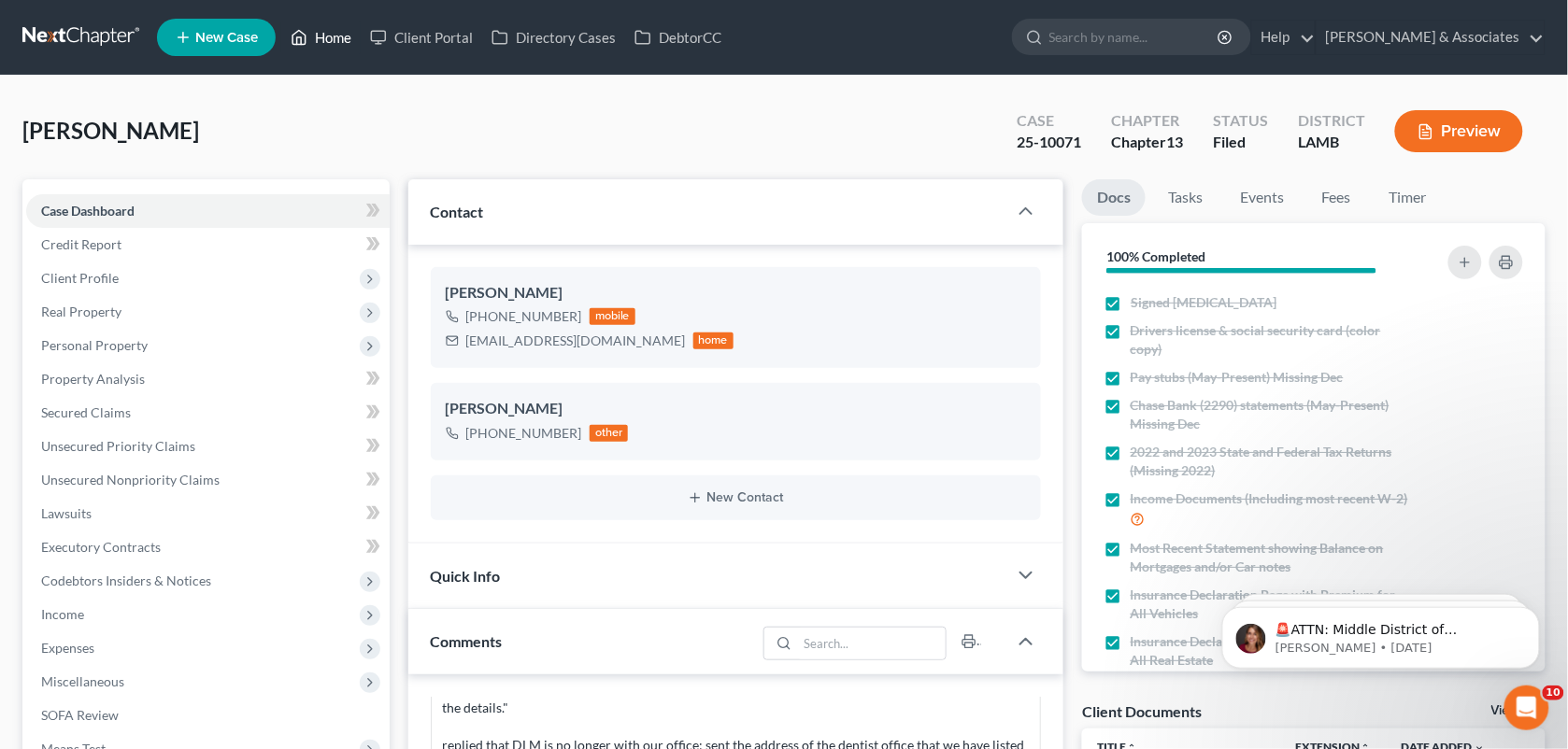
click at [311, 38] on link "Home" at bounding box center [321, 38] width 79 height 34
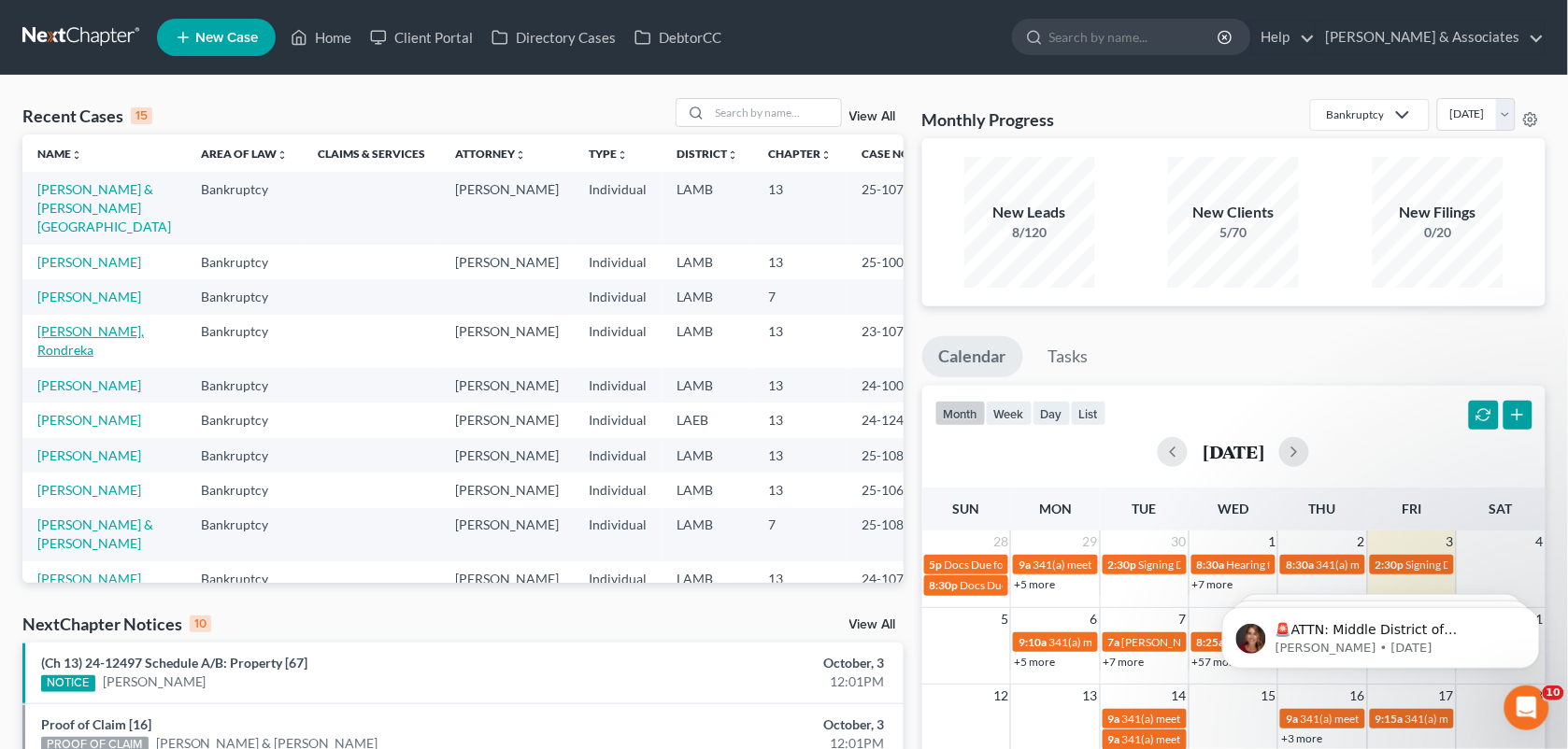
click at [104, 327] on link "[PERSON_NAME], Rondreka" at bounding box center [91, 341] width 107 height 35
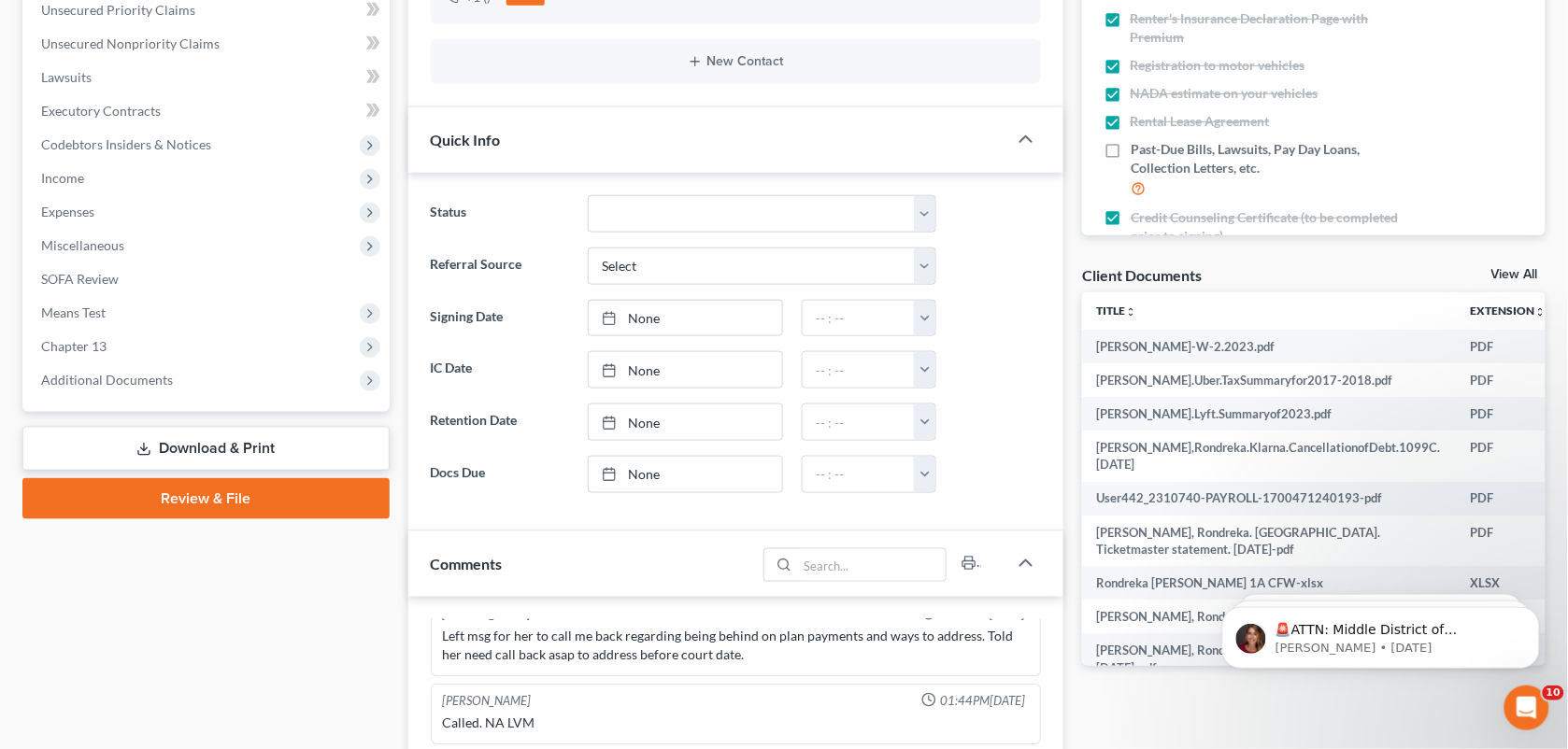
scroll to position [833, 0]
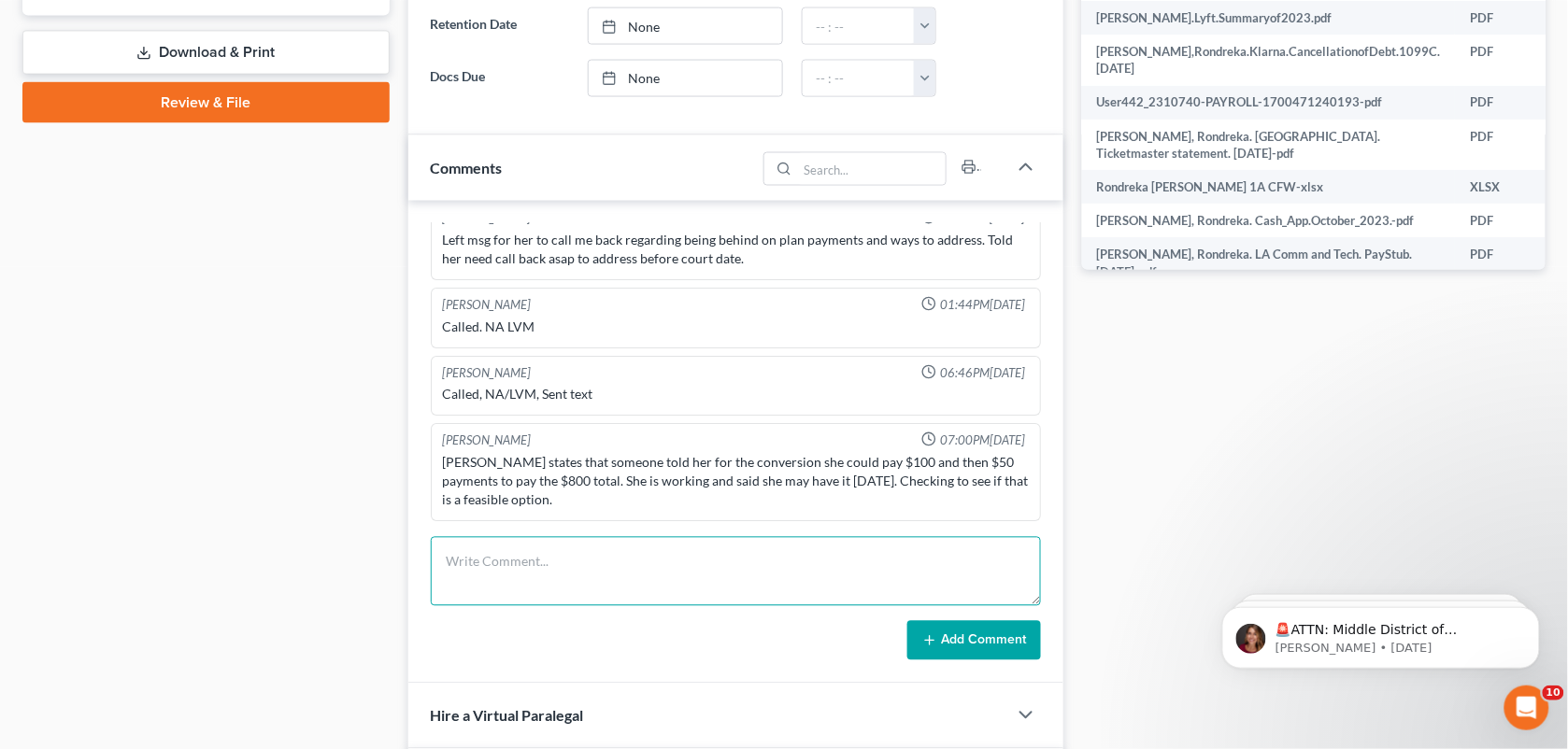
click at [601, 567] on textarea at bounding box center [737, 572] width 611 height 69
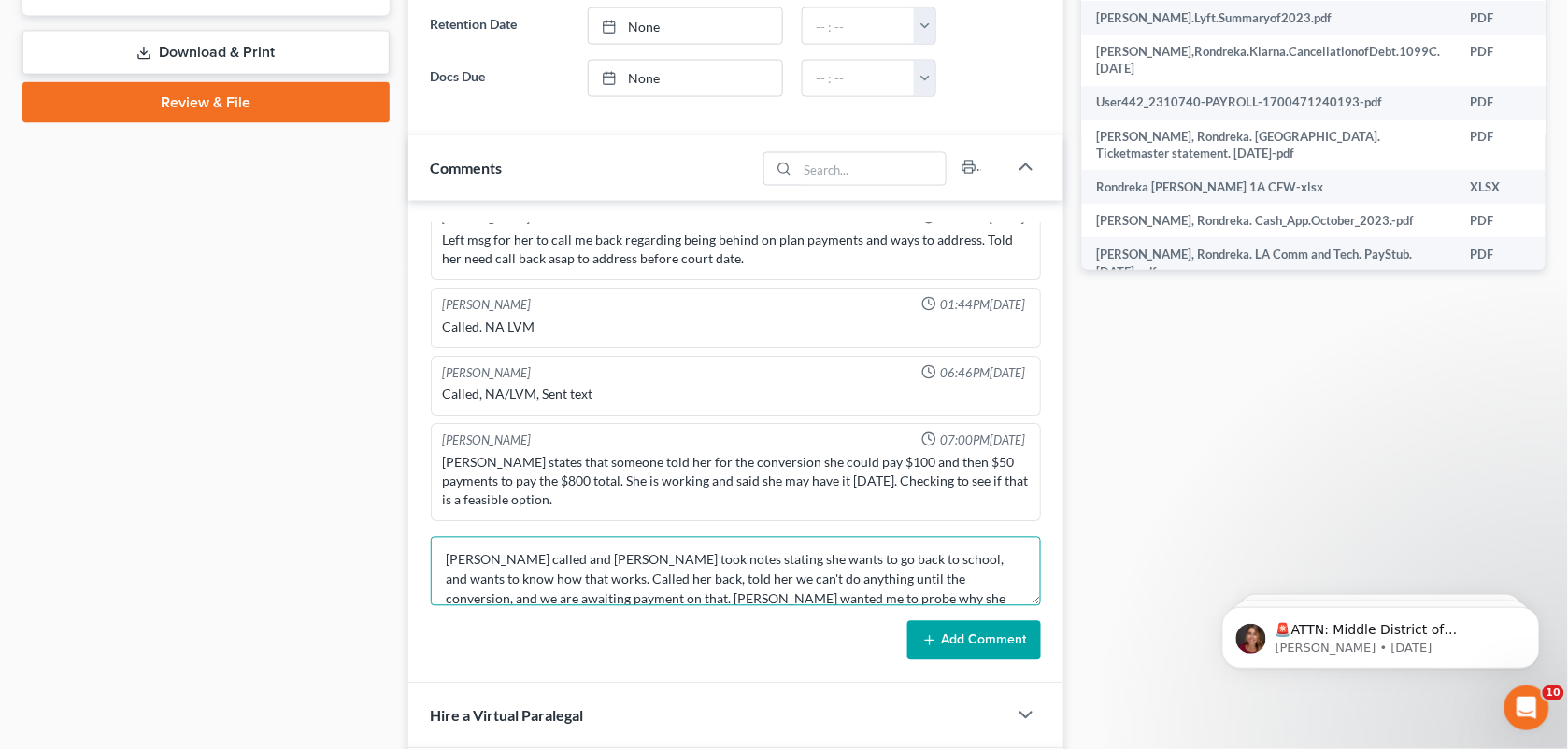
scroll to position [22, 0]
type textarea "[PERSON_NAME] called and [PERSON_NAME] took notes stating she wants to go back …"
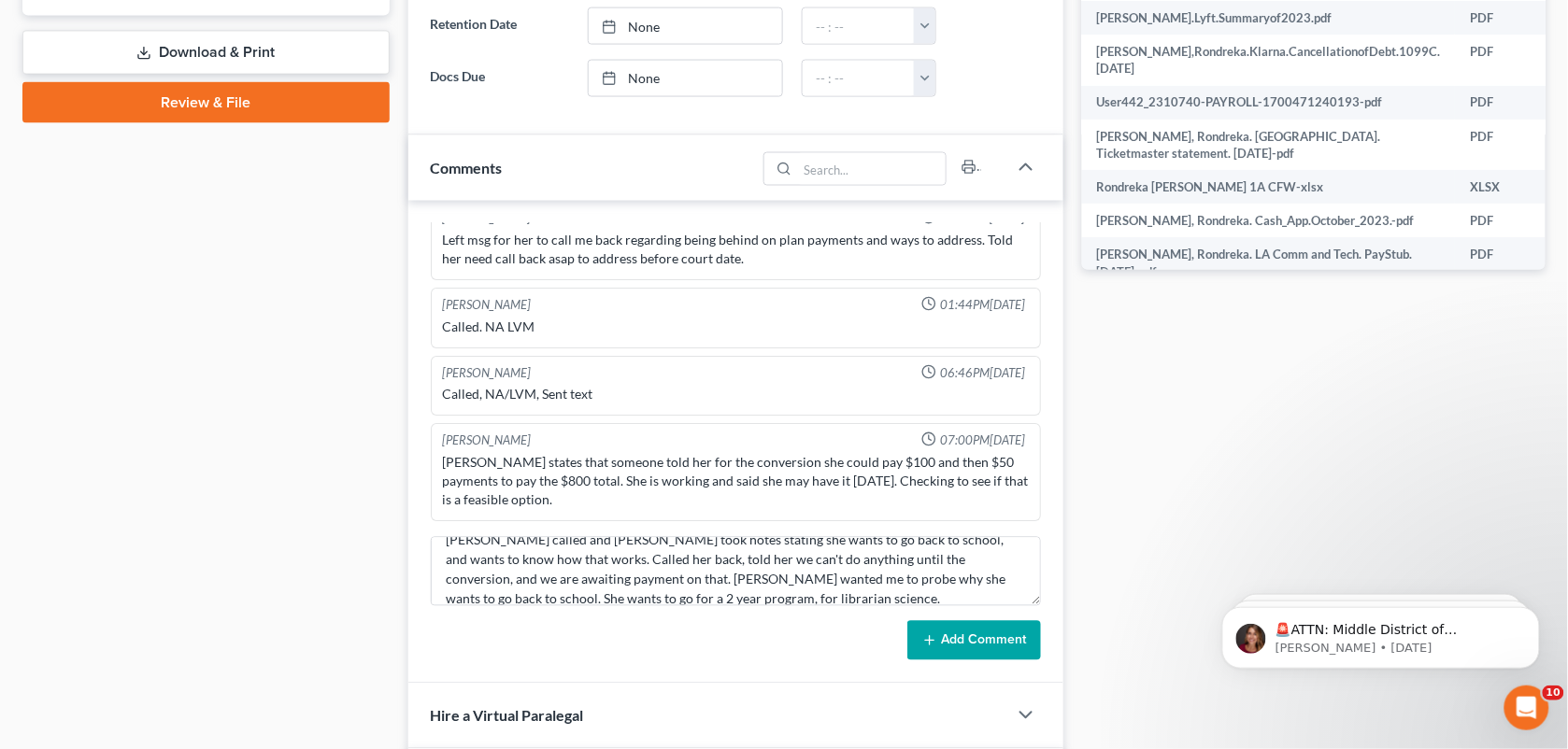
click at [967, 647] on button "Add Comment" at bounding box center [975, 641] width 134 height 40
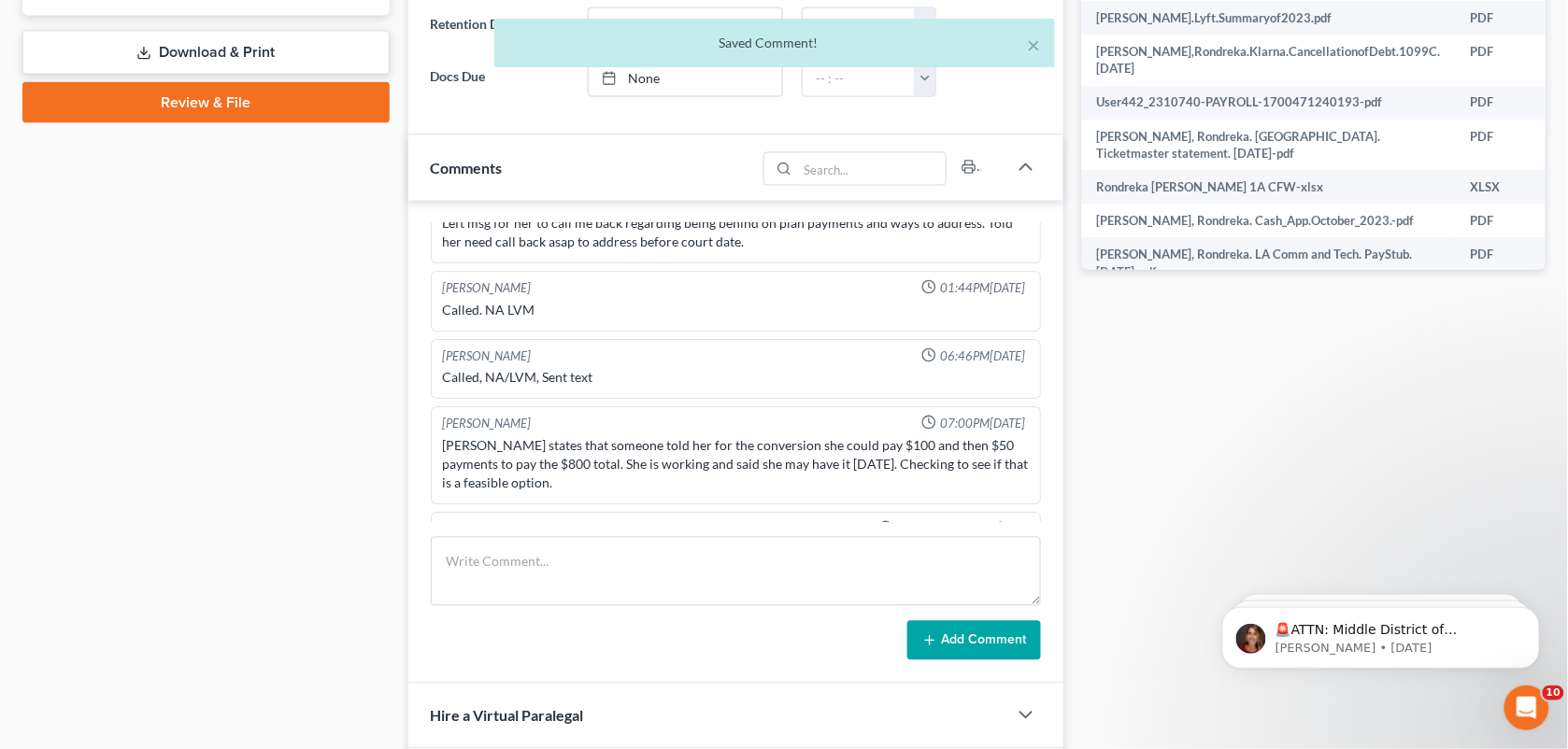
scroll to position [4211, 0]
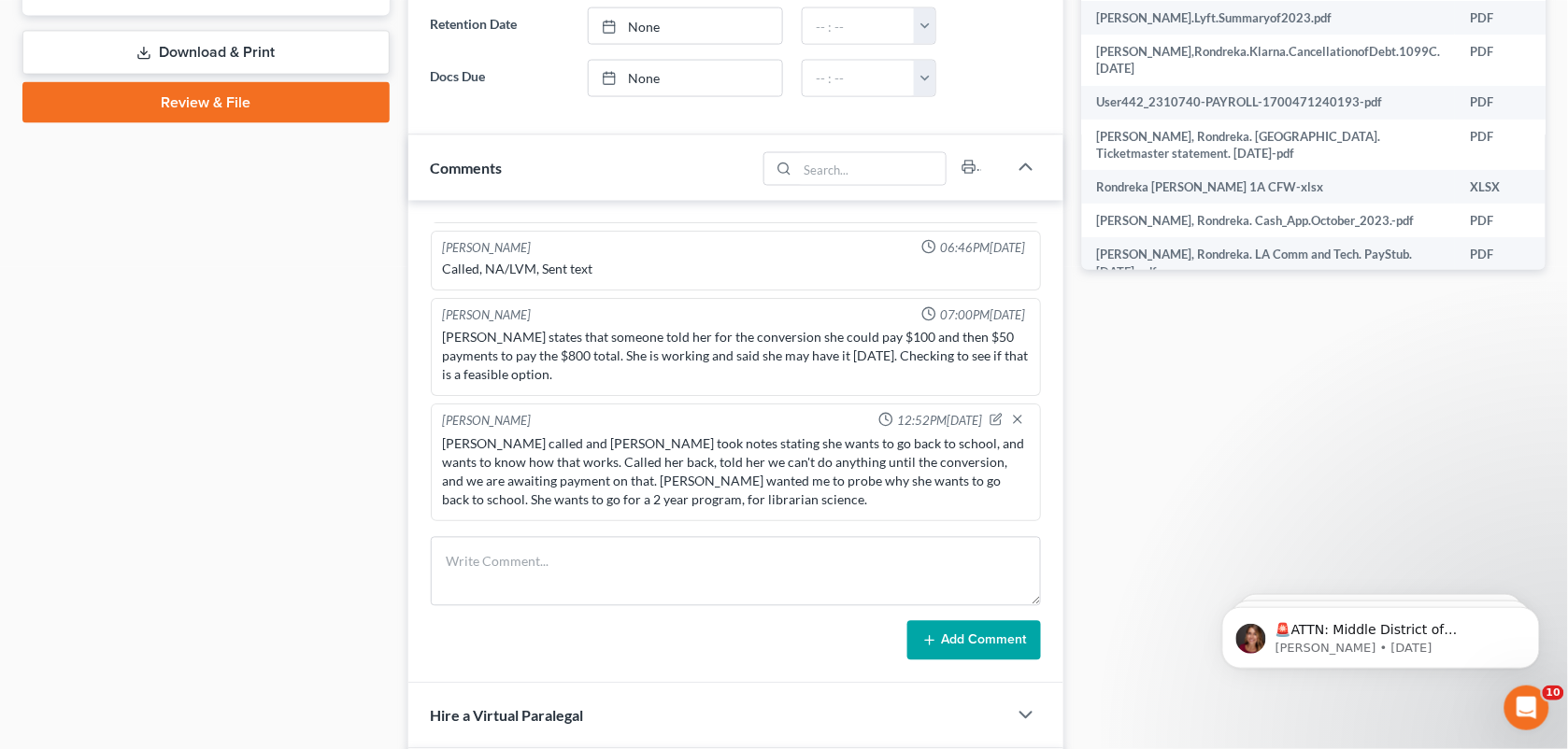
click at [874, 533] on div "[PERSON_NAME] 10:34AM[DATE] intake done, consult 8/18 @1 [PERSON_NAME] 01:52PM[…" at bounding box center [736, 442] width 656 height 483
click at [764, 560] on textarea at bounding box center [737, 572] width 611 height 69
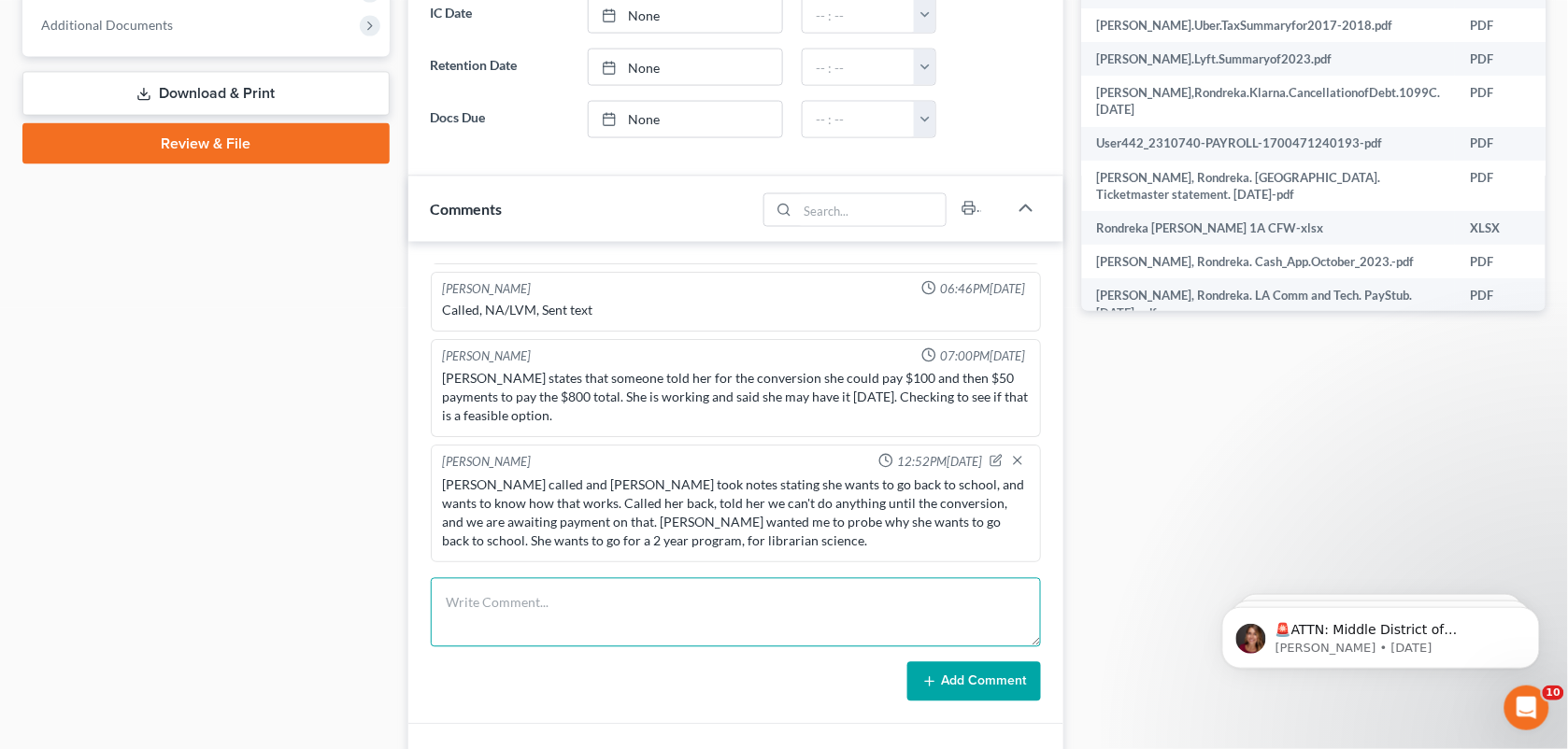
scroll to position [786, 0]
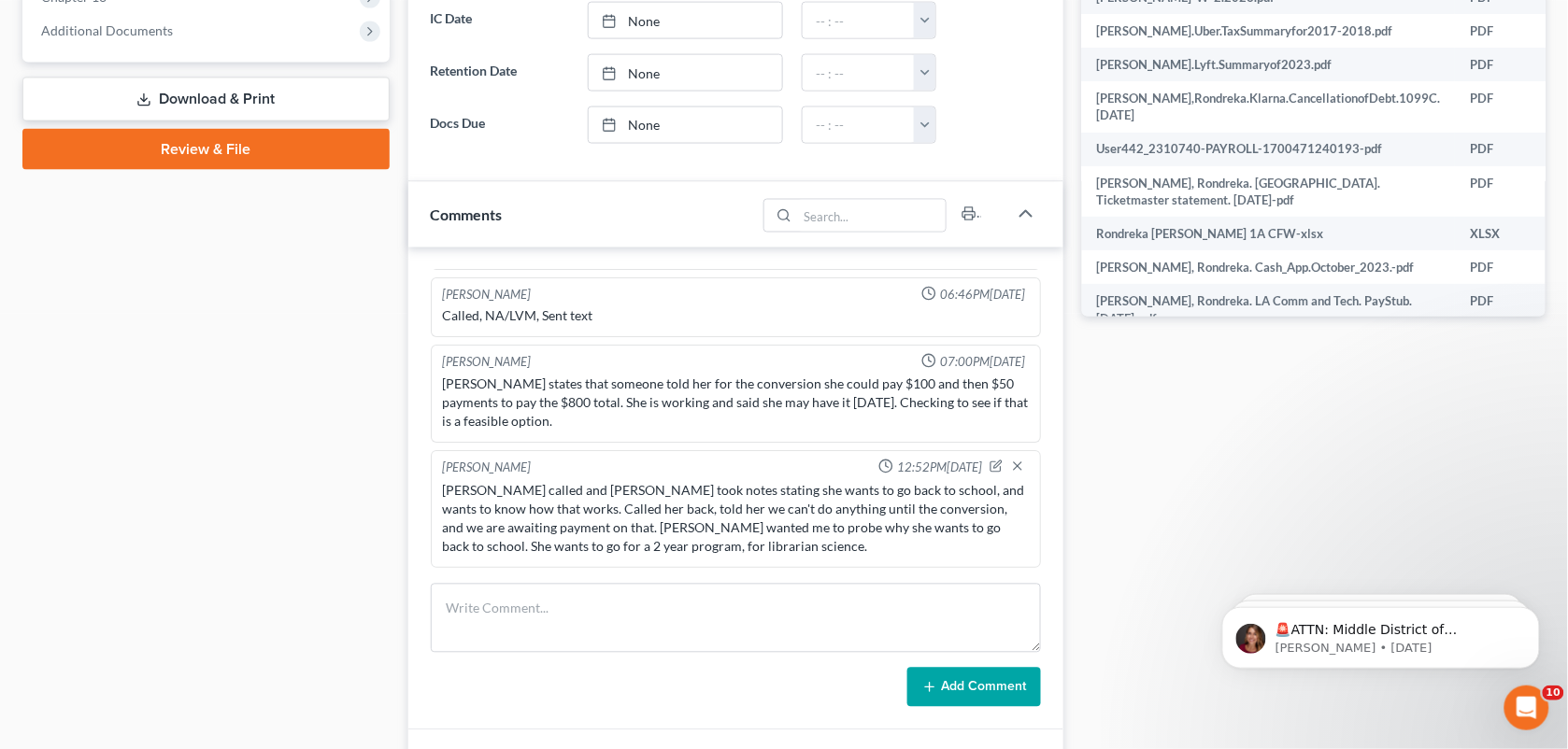
click at [936, 531] on div "[PERSON_NAME] called and [PERSON_NAME] took notes stating she wants to go back …" at bounding box center [736, 519] width 587 height 75
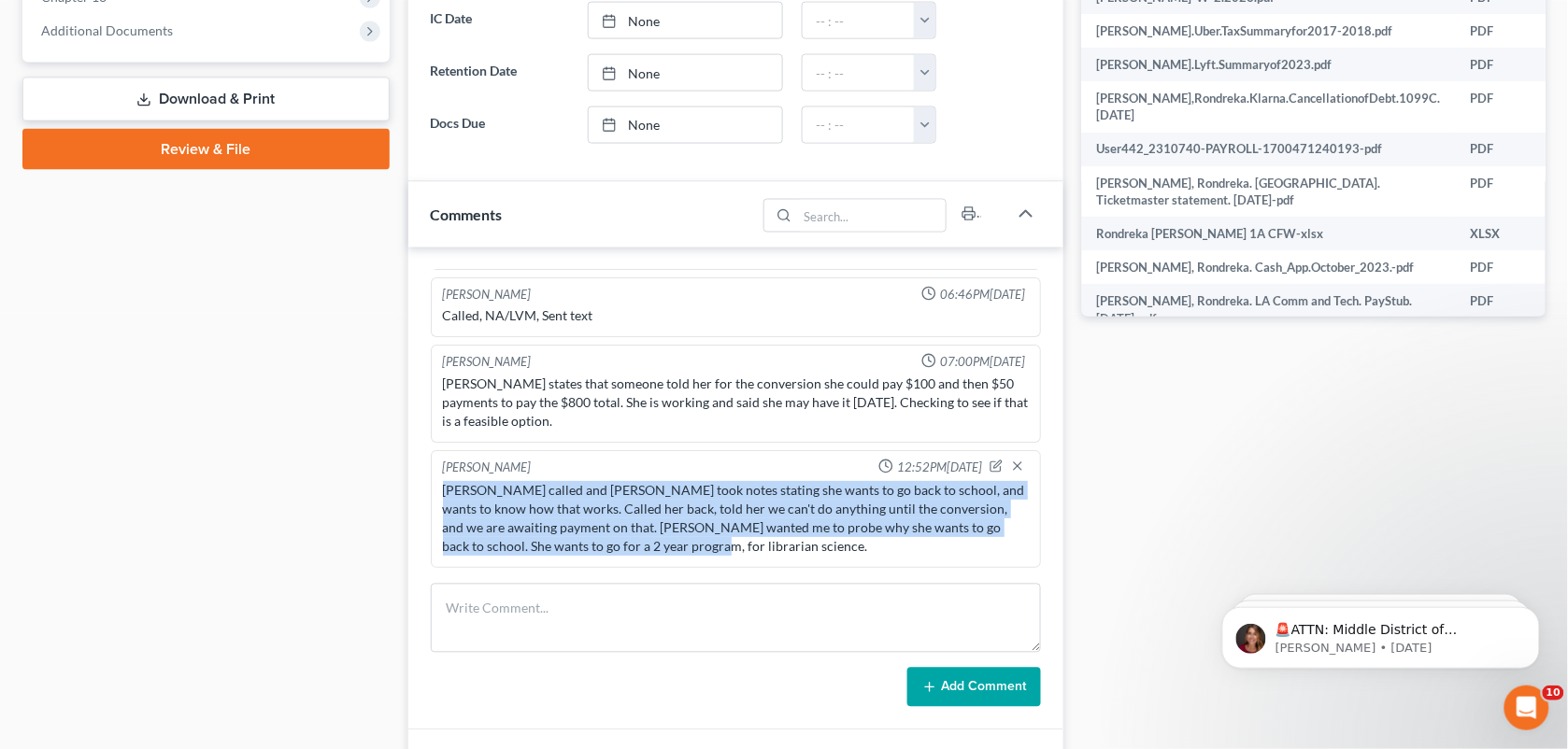
drag, startPoint x: 668, startPoint y: 552, endPoint x: 436, endPoint y: 491, distance: 239.9
click at [436, 491] on div "[PERSON_NAME] 12:52PM[DATE] [PERSON_NAME] called and [PERSON_NAME] took notes s…" at bounding box center [737, 509] width 611 height 118
copy div "[PERSON_NAME] called and [PERSON_NAME] took notes stating she wants to go back …"
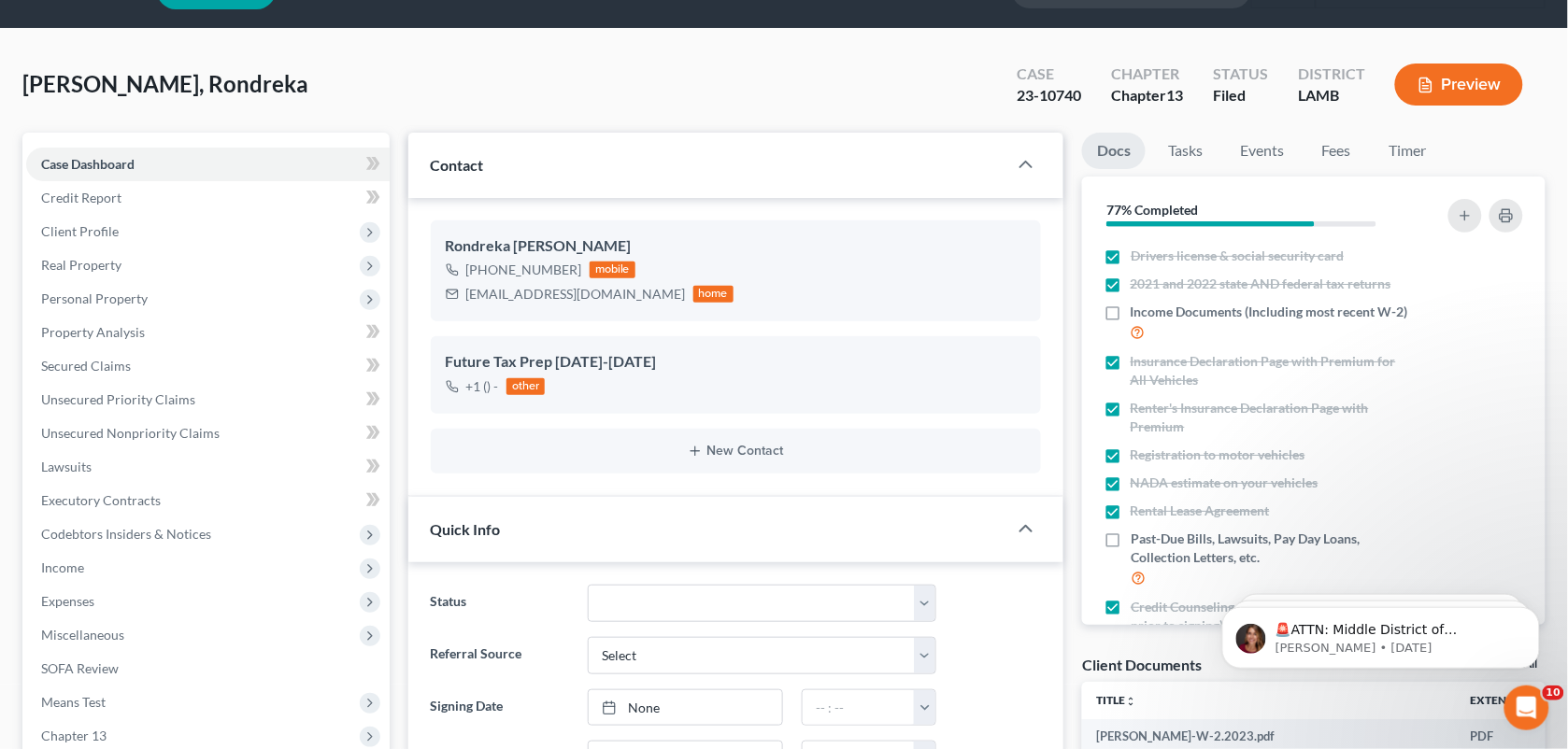
scroll to position [0, 0]
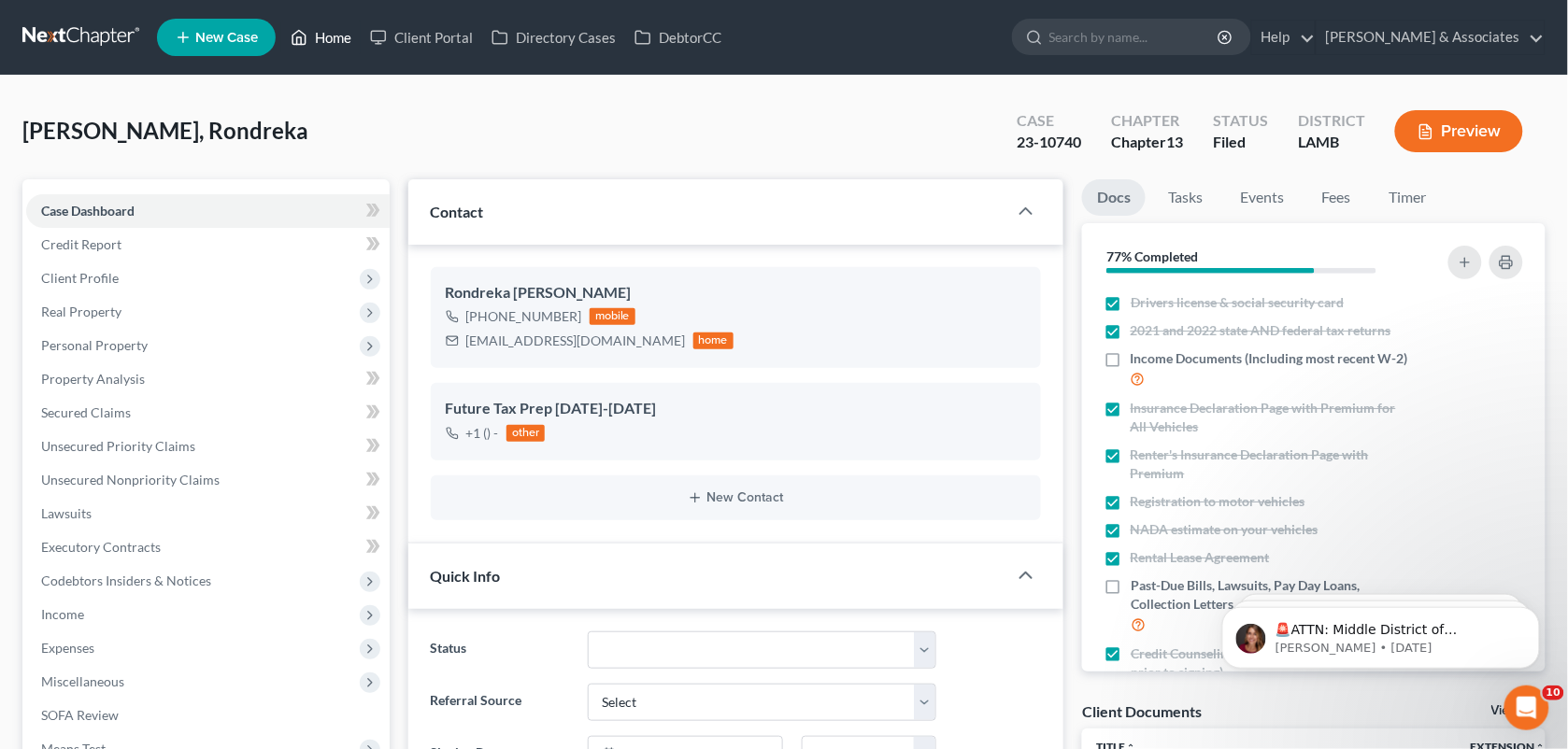
click at [325, 30] on link "Home" at bounding box center [321, 38] width 79 height 34
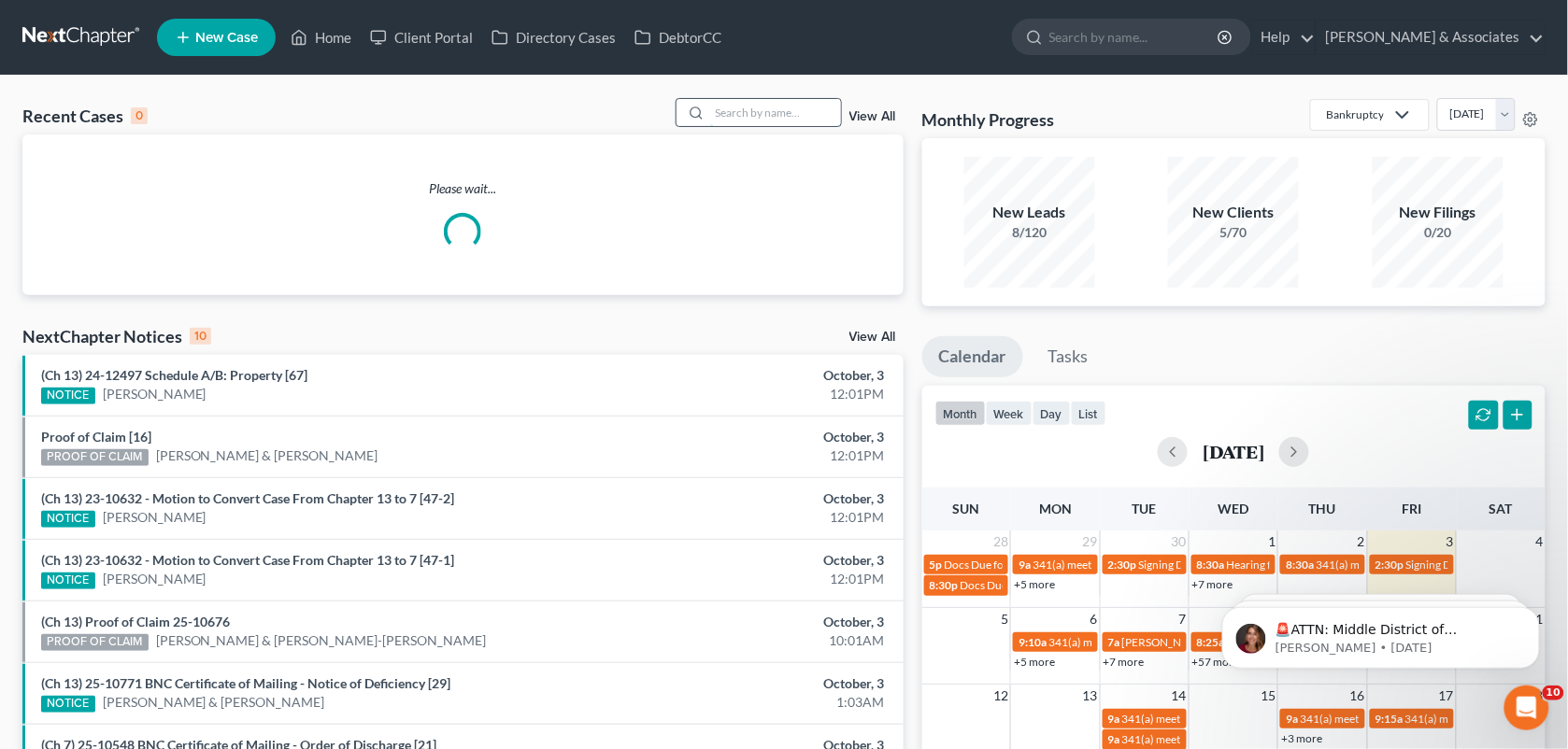
click at [715, 104] on input "search" at bounding box center [776, 112] width 131 height 27
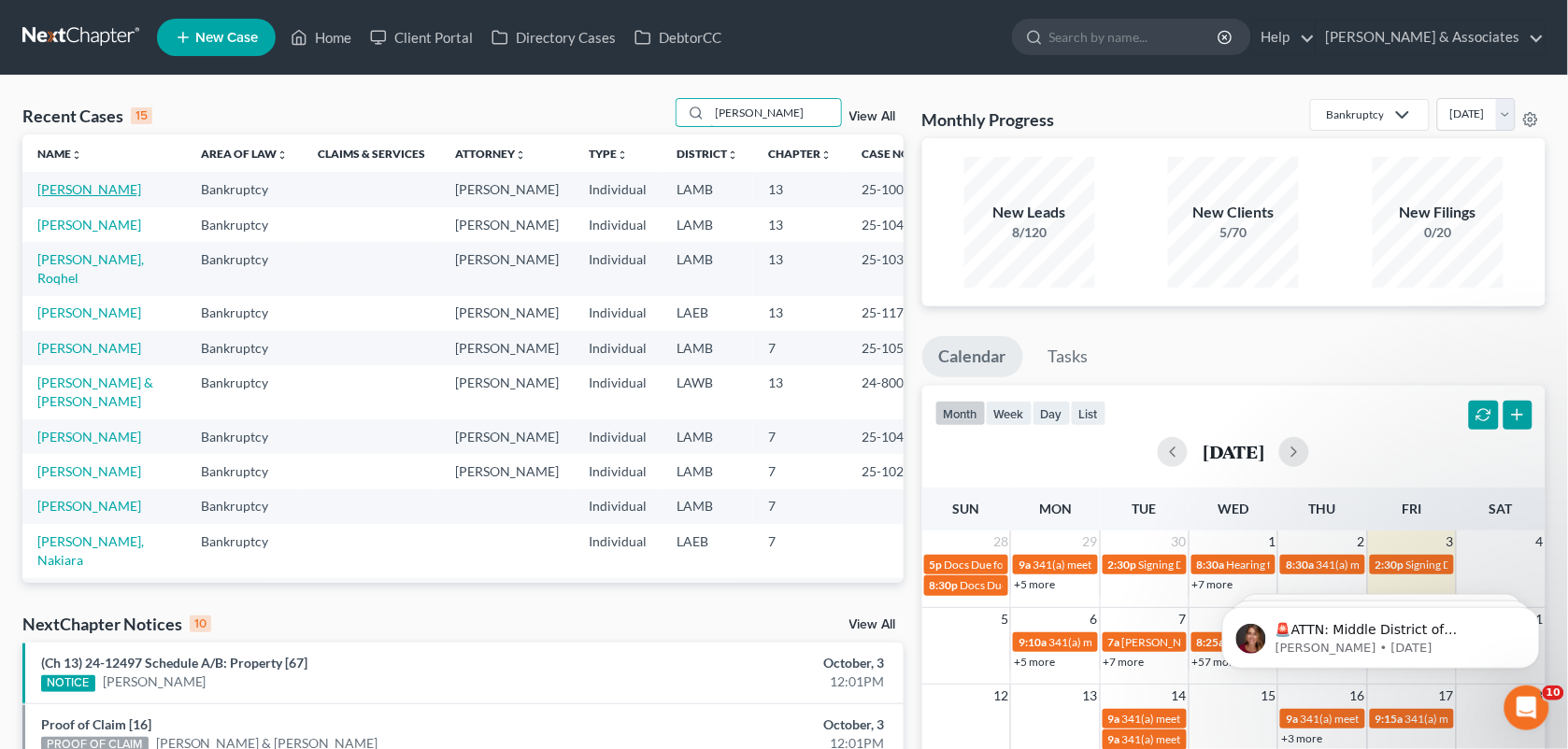
type input "[PERSON_NAME]"
click at [119, 189] on link "[PERSON_NAME]" at bounding box center [90, 189] width 104 height 16
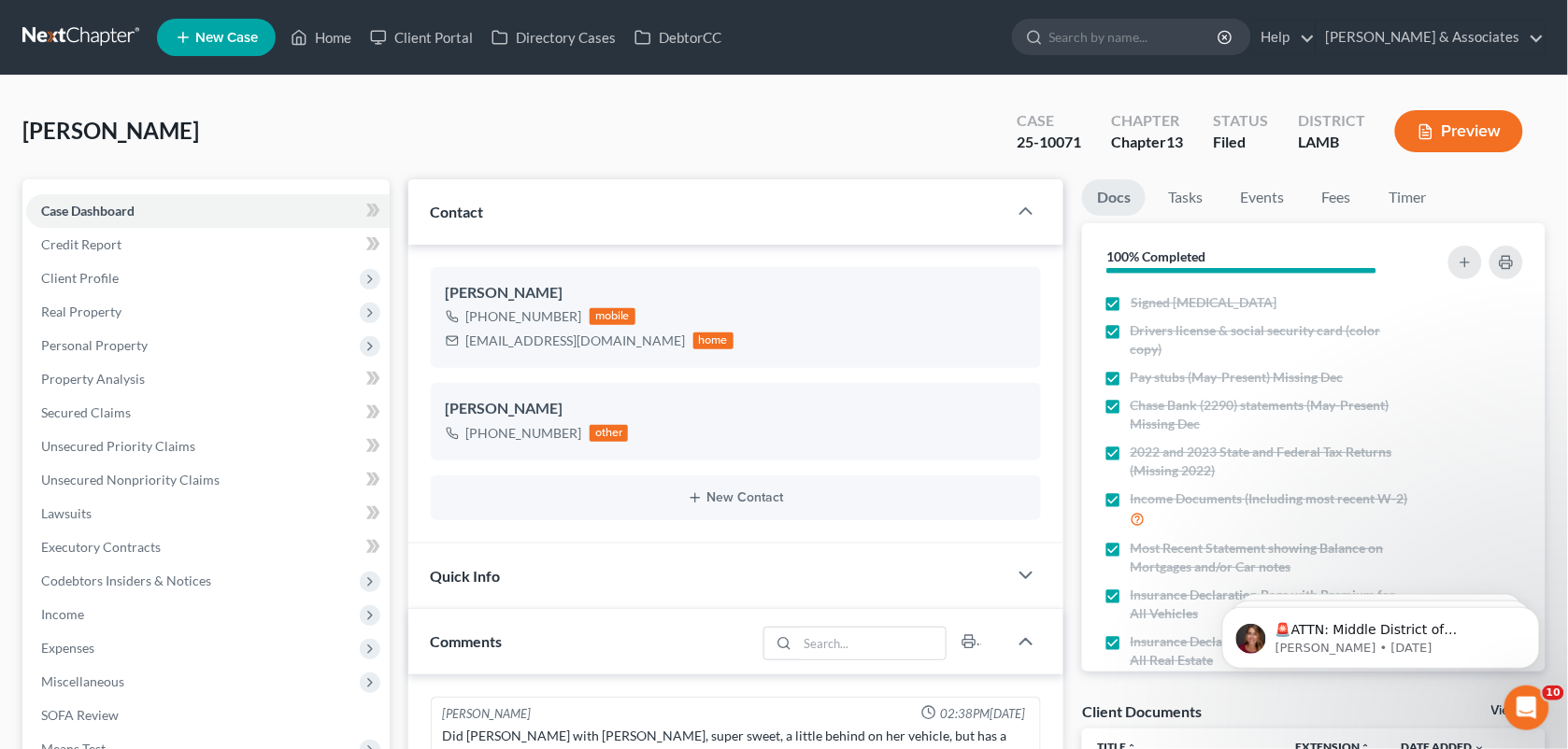
scroll to position [7062, 0]
drag, startPoint x: 856, startPoint y: 132, endPoint x: 1585, endPoint y: 271, distance: 742.1
click at [856, 132] on div "[PERSON_NAME] Upgraded Case 25-10071 Chapter Chapter 13 Status Filed District […" at bounding box center [784, 139] width 1523 height 81
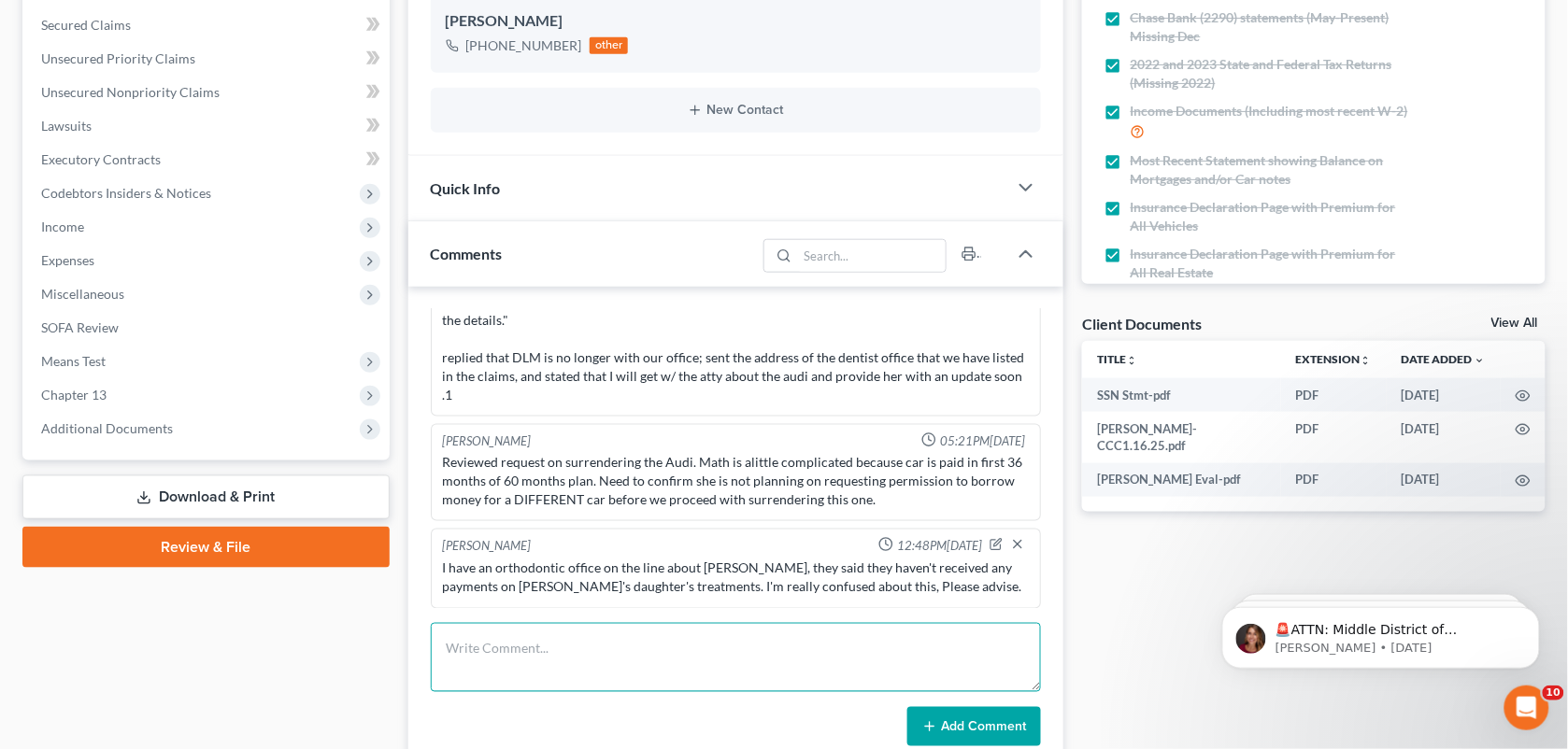
click at [631, 626] on textarea at bounding box center [737, 657] width 611 height 69
paste textarea "That is because they did not follow the instructions the Court sent them. They …"
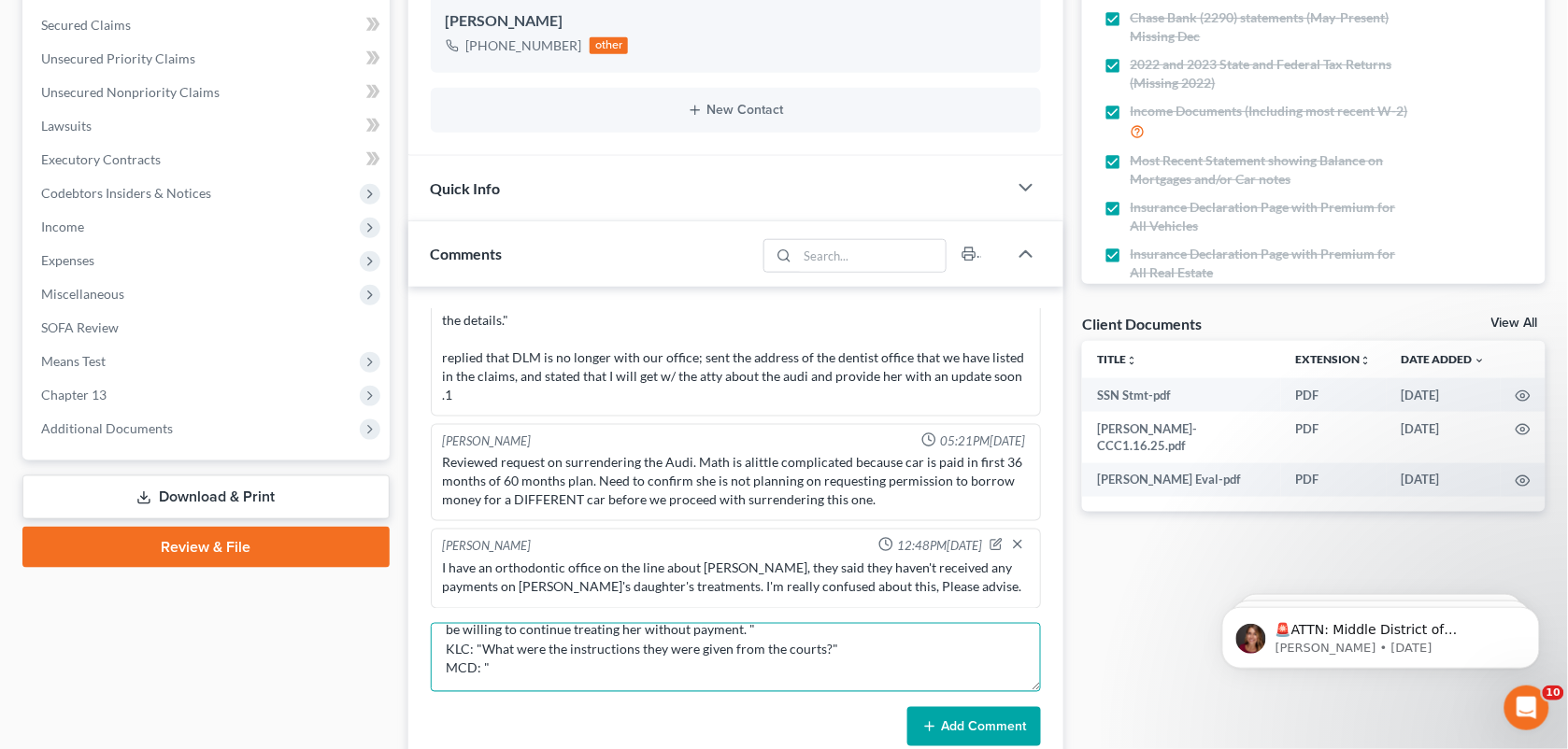
click at [869, 663] on textarea "MCD: "That is because they did not follow the instructions the Court sent them.…" at bounding box center [737, 657] width 611 height 69
paste textarea "How to file a claim to be paid. None was filed, so no payments will be snet"
type textarea "MCD: "That is because they did not follow the instructions the Court sent them.…"
click at [956, 669] on textarea "MCD: "That is because they did not follow the instructions the Court sent them.…" at bounding box center [737, 657] width 611 height 69
click at [659, 647] on textarea "MCD: "That is because they did not follow the instructions the Court sent them.…" at bounding box center [737, 657] width 611 height 69
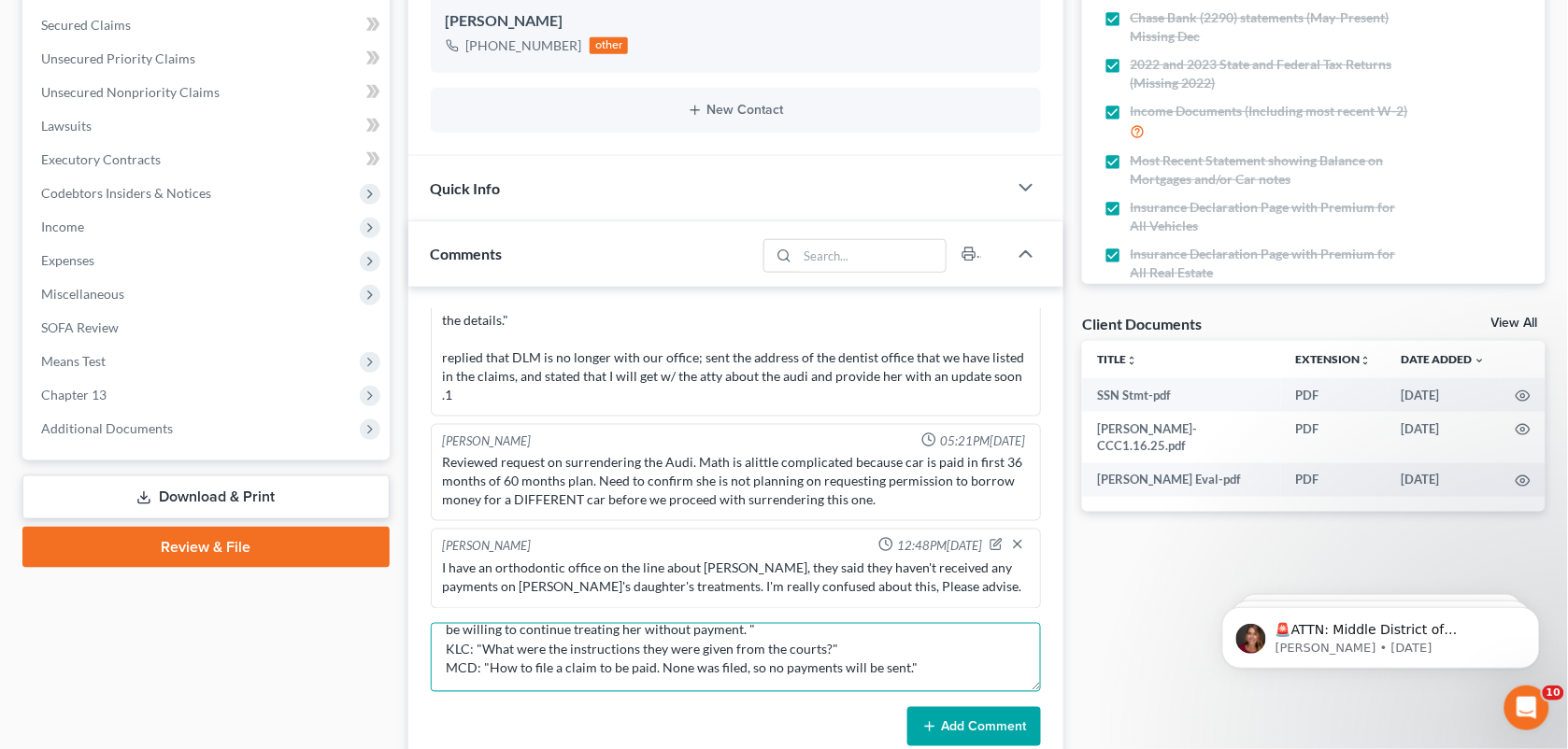
click at [663, 644] on textarea "MCD: "That is because they did not follow the instructions the Court sent them.…" at bounding box center [737, 657] width 611 height 69
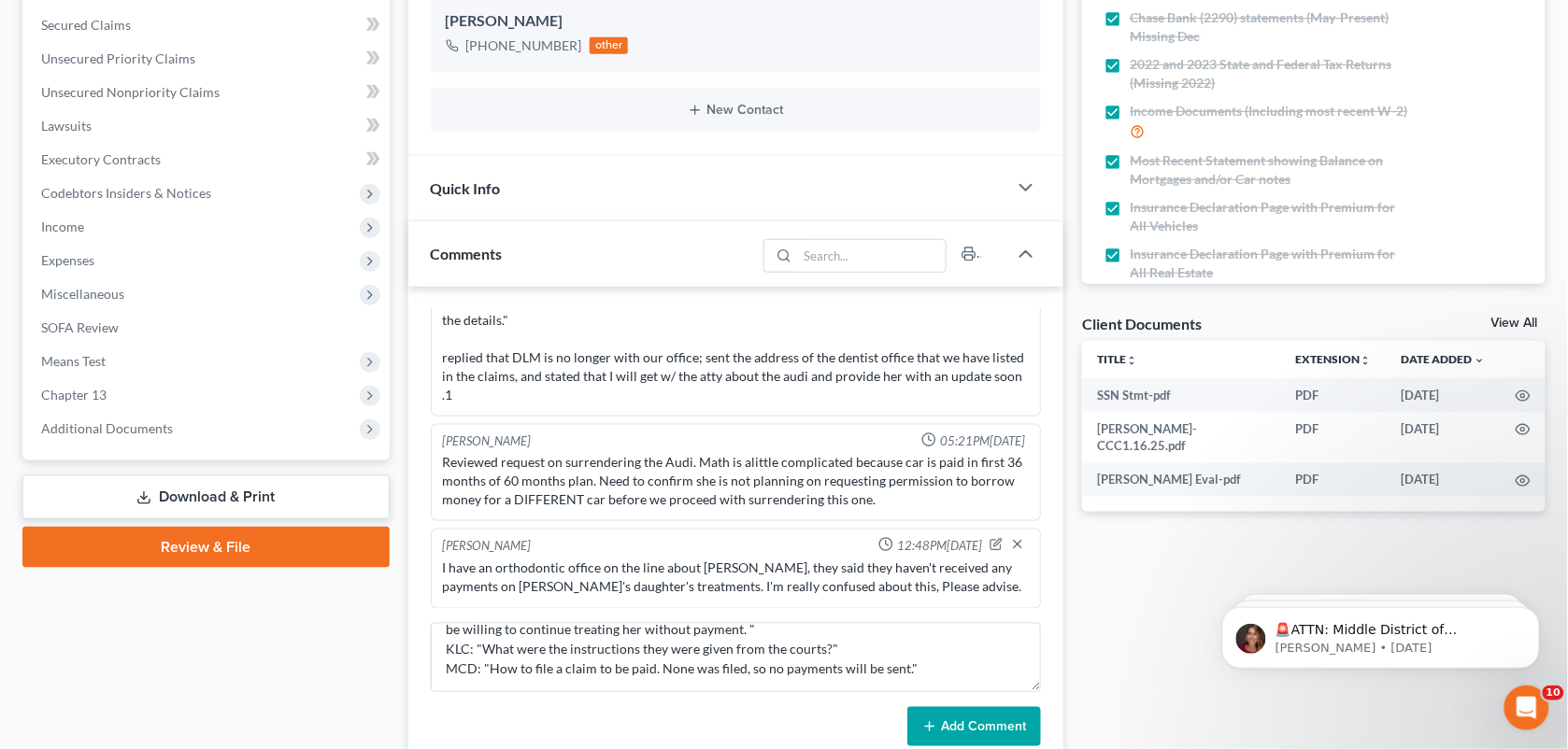
click at [1077, 623] on div "Docs Tasks Events Fees Timer 100% Completed Nothing here yet! Signed [MEDICAL_D…" at bounding box center [1313, 412] width 482 height 1241
click at [942, 736] on button "Add Comment" at bounding box center [975, 727] width 134 height 40
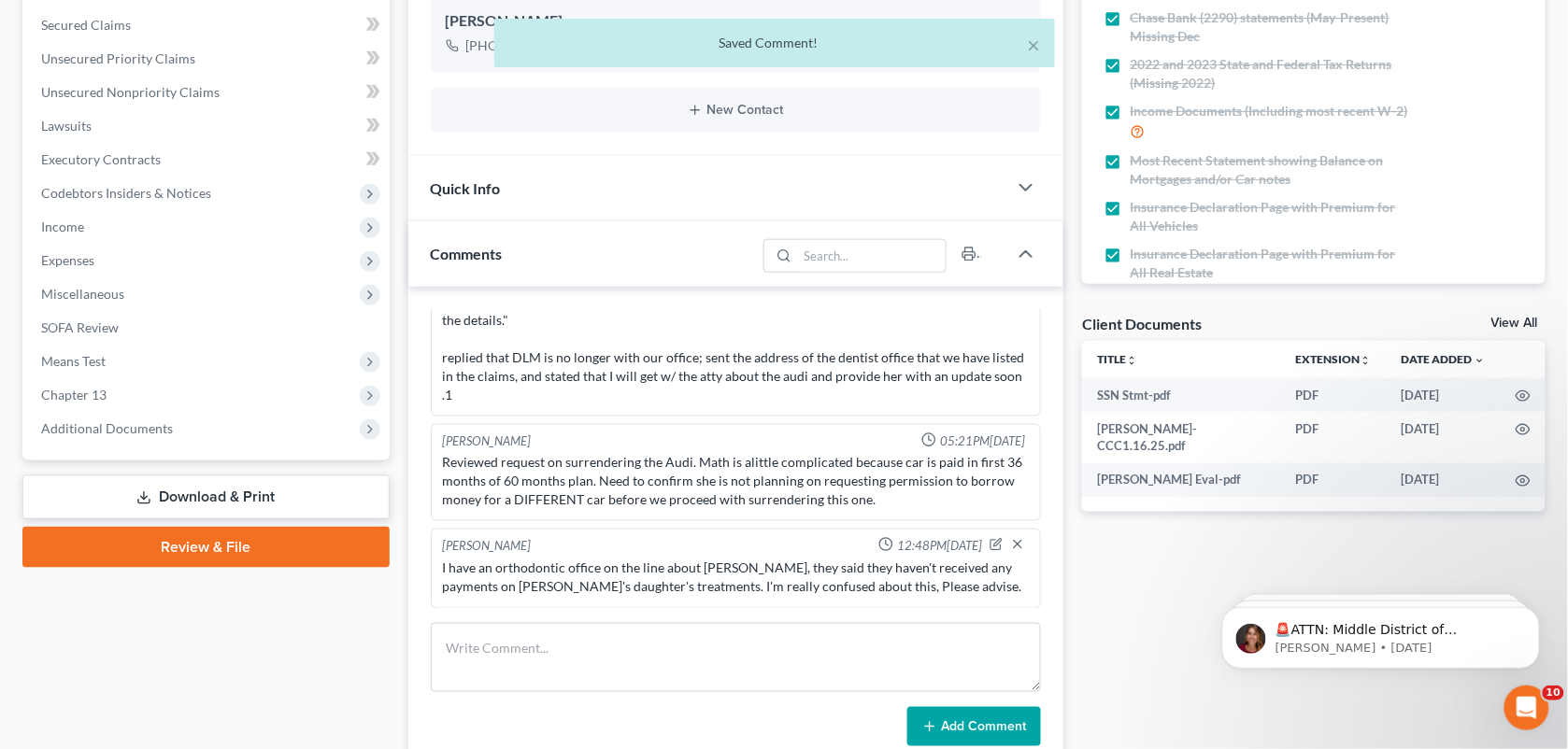
scroll to position [7207, 0]
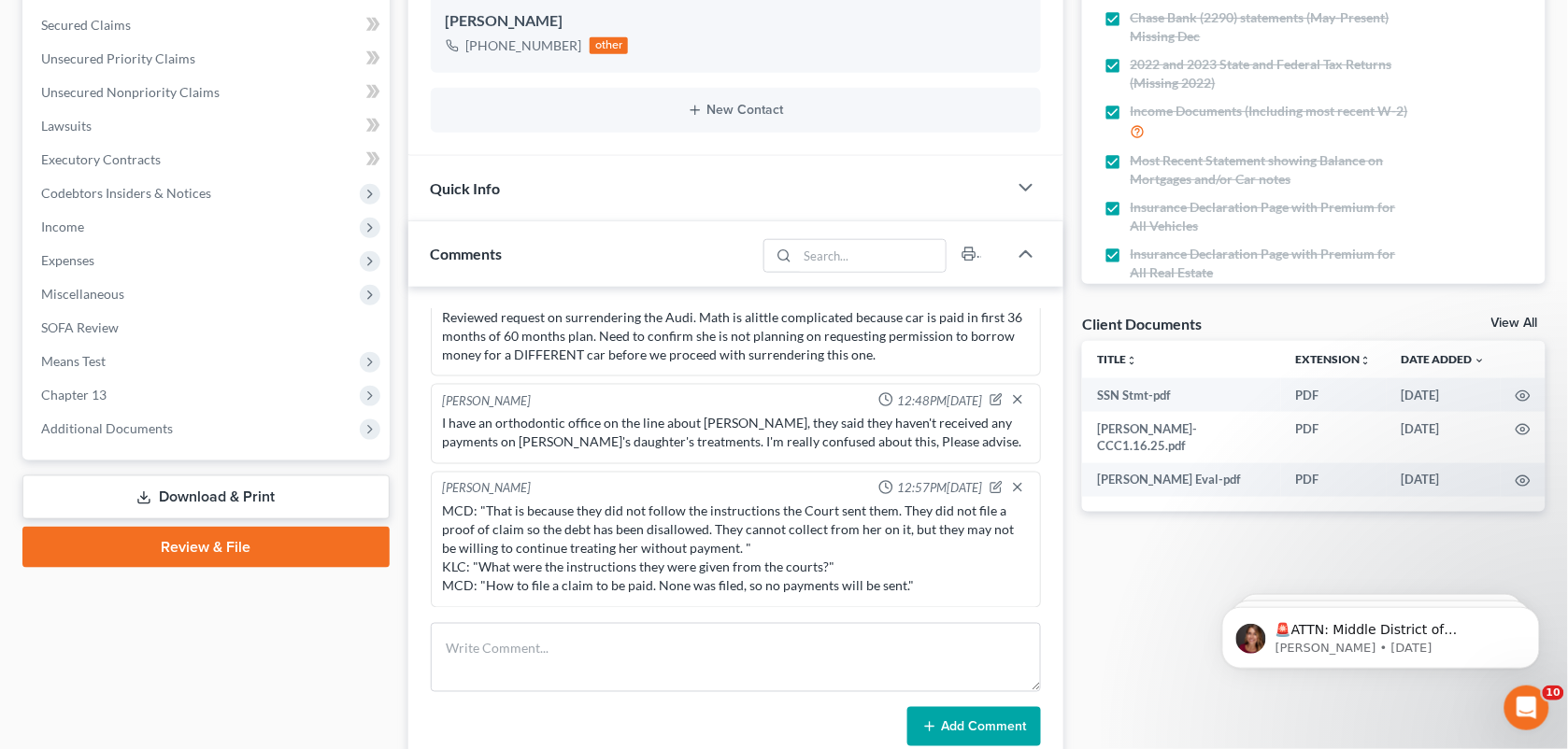
click at [1067, 53] on div "Updates & News × [US_STATE][GEOGRAPHIC_DATA] Notes: Take a look at NextChapter'…" at bounding box center [736, 412] width 675 height 1241
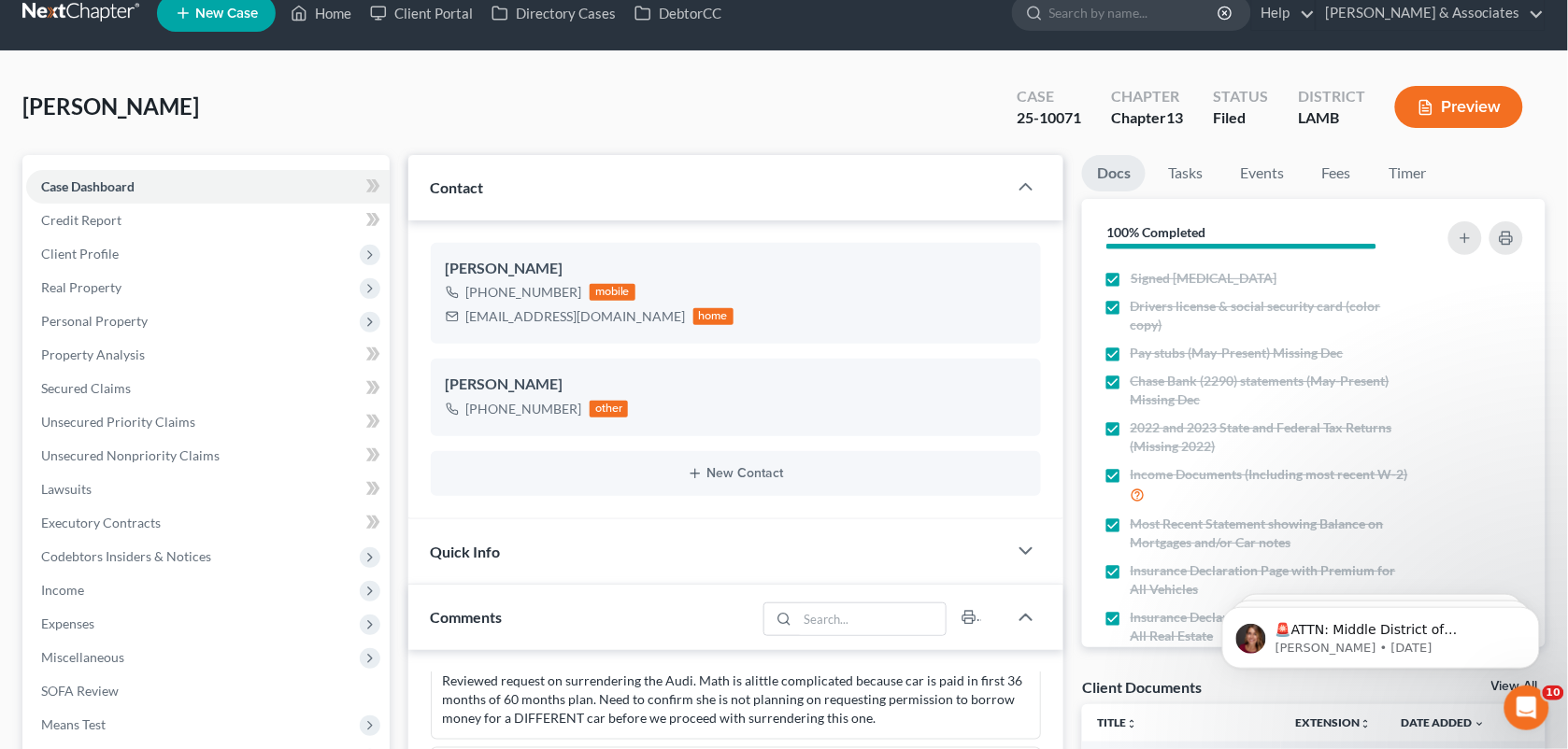
scroll to position [0, 0]
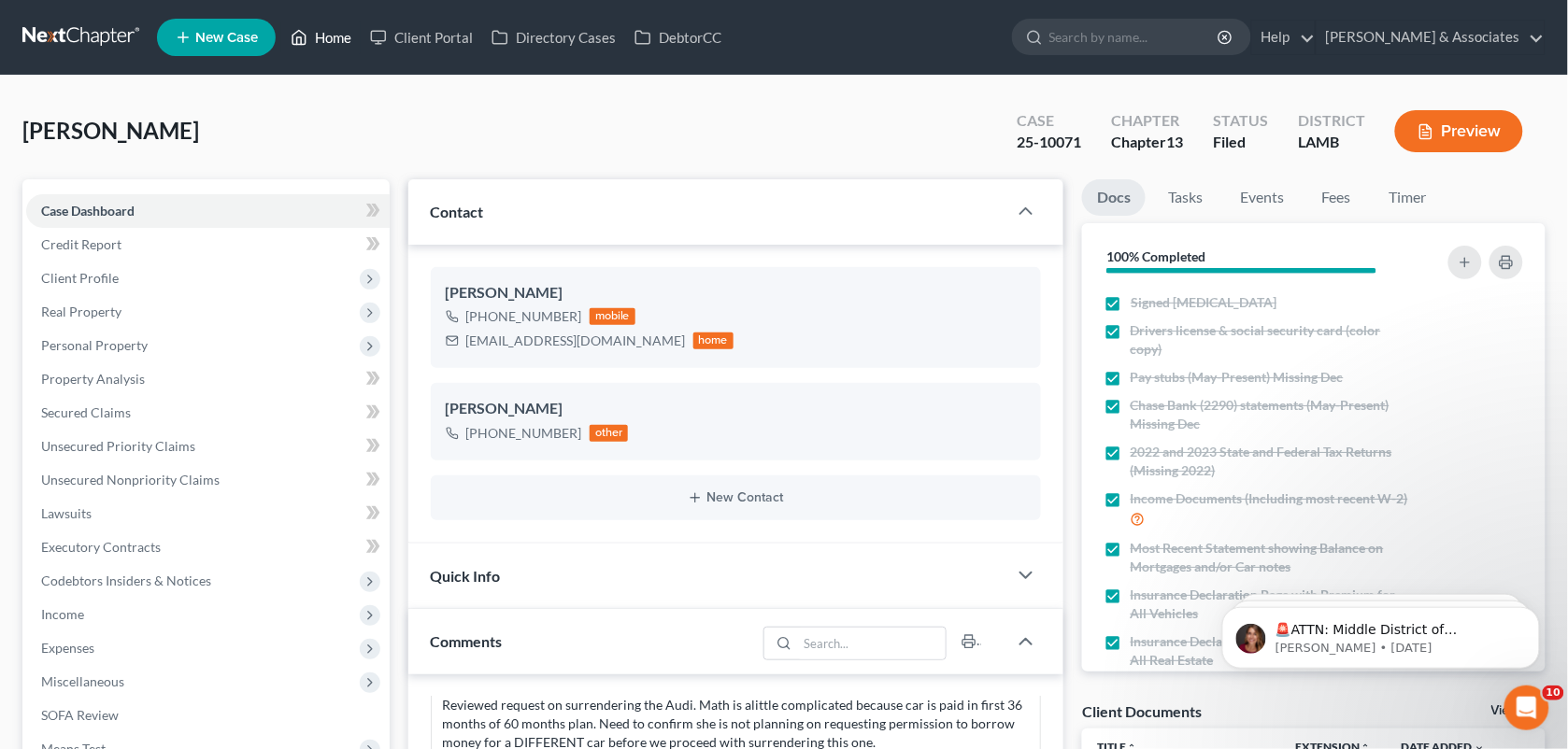
click at [310, 42] on link "Home" at bounding box center [321, 38] width 79 height 34
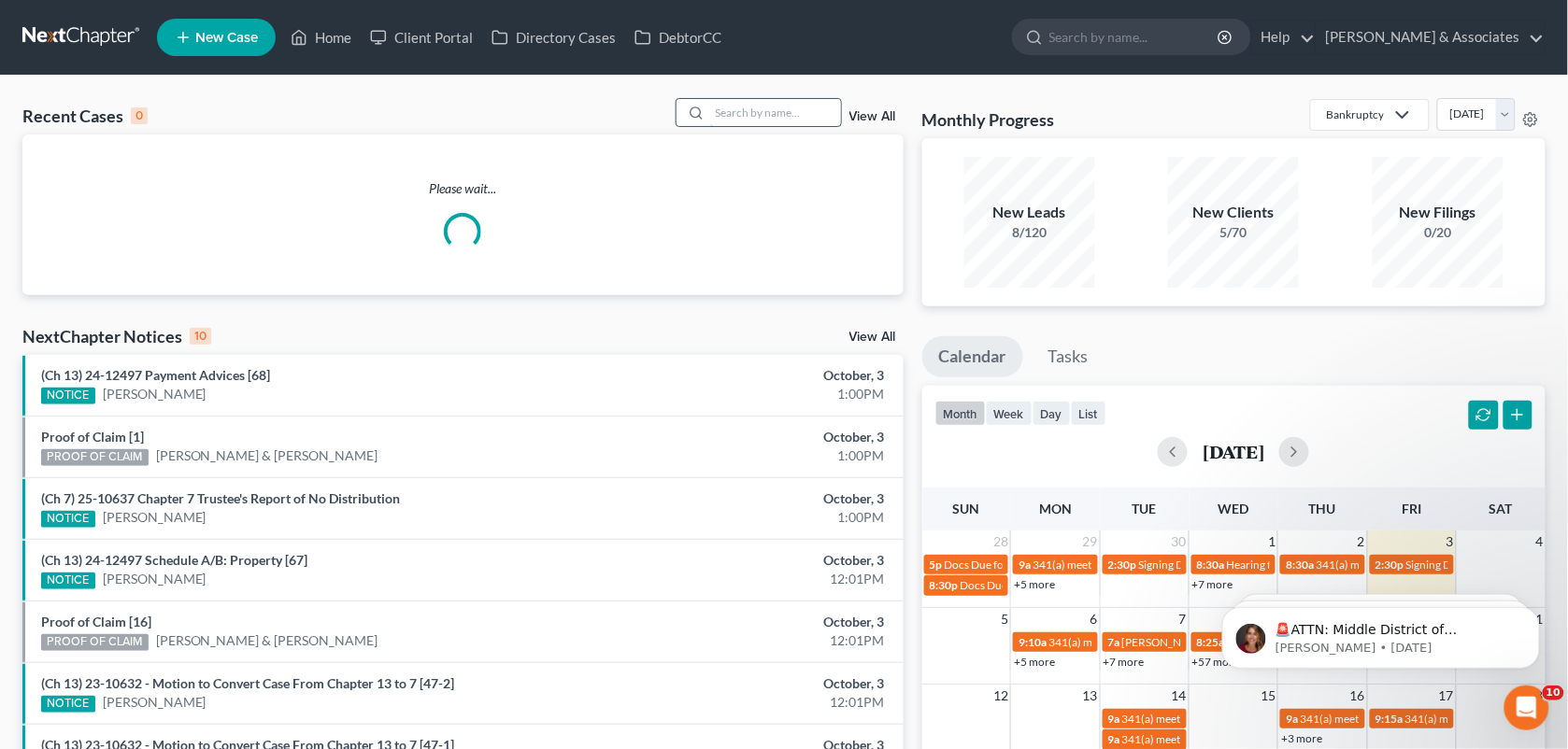
click at [740, 118] on input "search" at bounding box center [776, 112] width 131 height 27
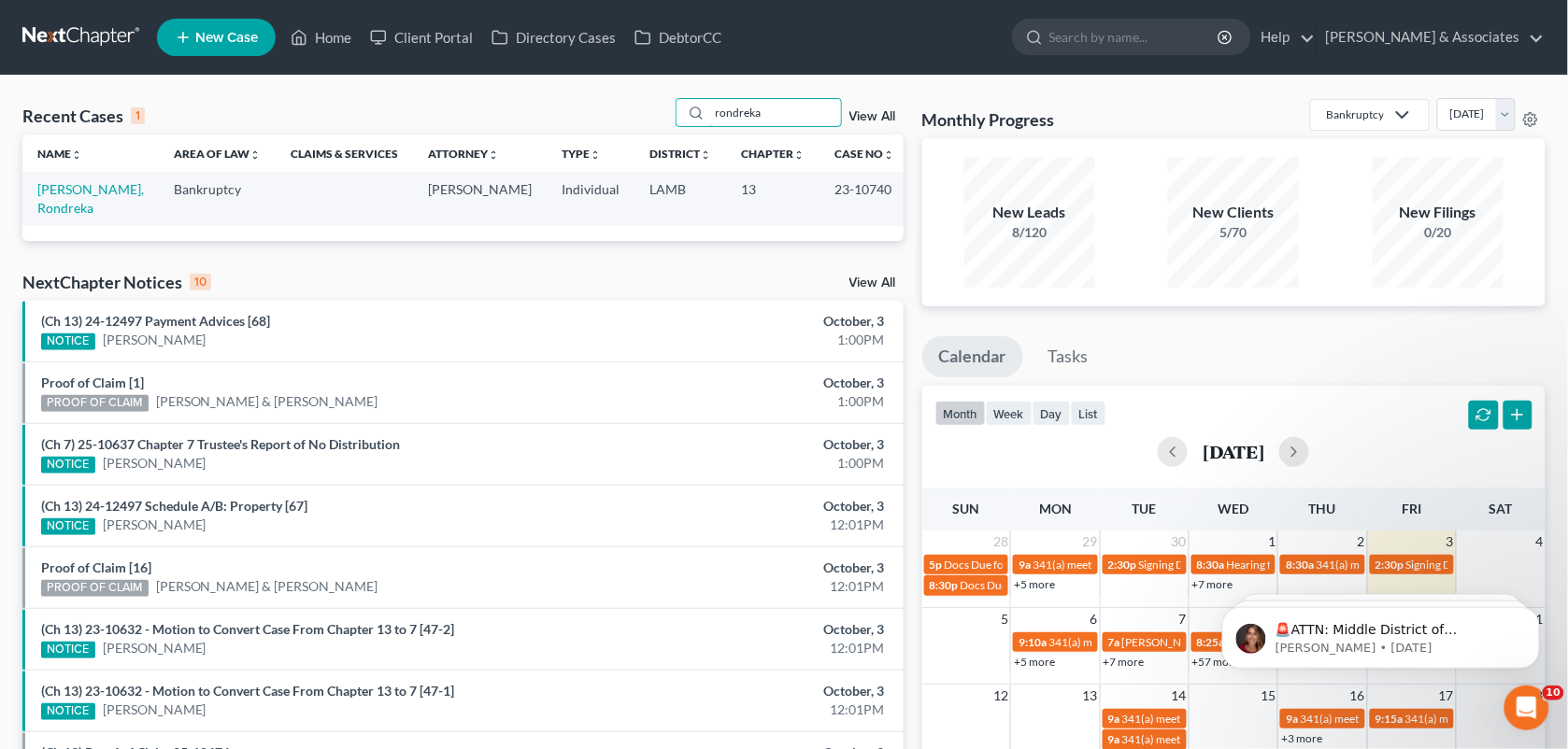
type input "rondreka"
drag, startPoint x: 86, startPoint y: 202, endPoint x: 89, endPoint y: 192, distance: 10.4
click at [89, 192] on td "[PERSON_NAME], Rondreka" at bounding box center [91, 198] width 137 height 53
click at [89, 192] on link "[PERSON_NAME], Rondreka" at bounding box center [91, 198] width 107 height 35
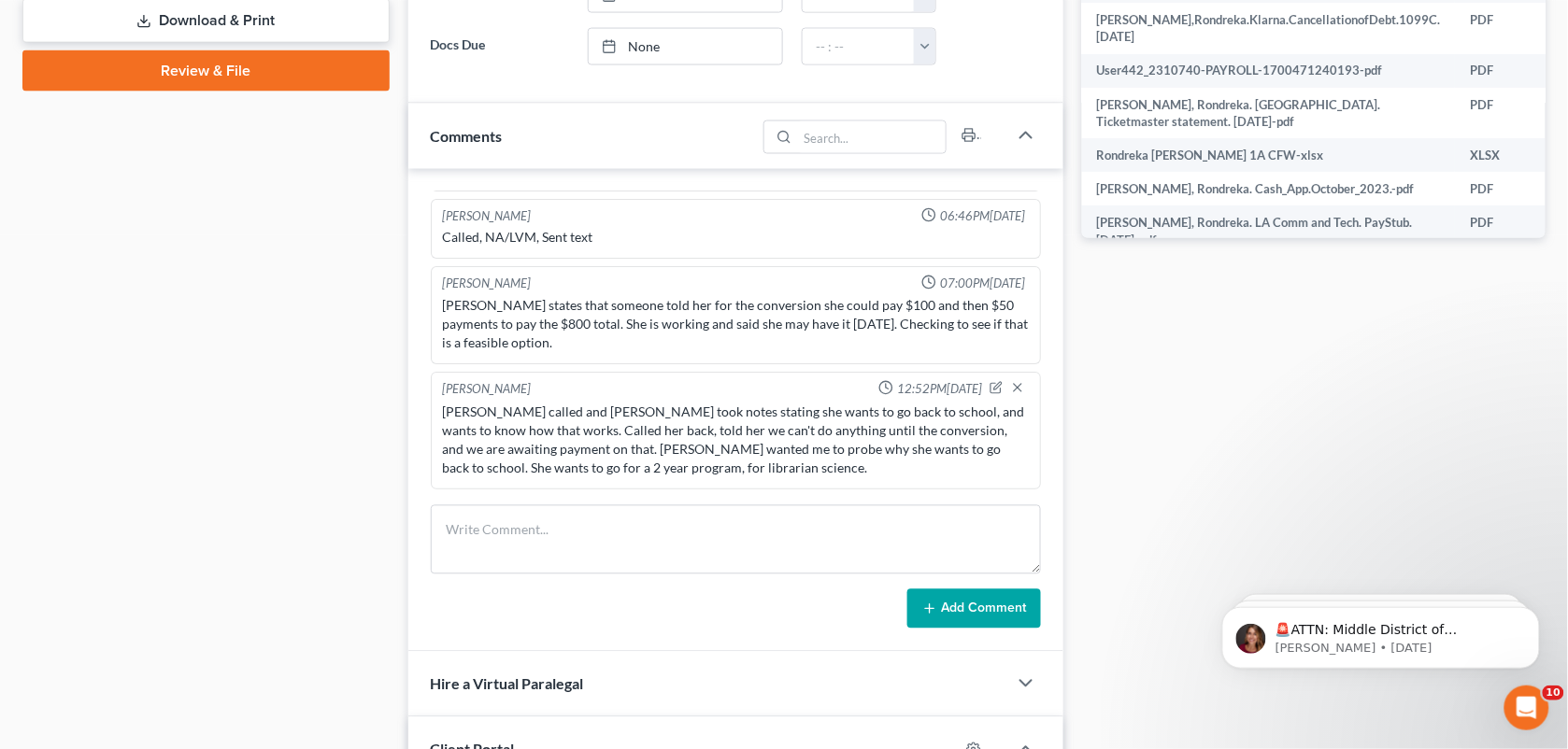
scroll to position [390, 0]
click at [990, 384] on icon "button" at bounding box center [996, 389] width 13 height 13
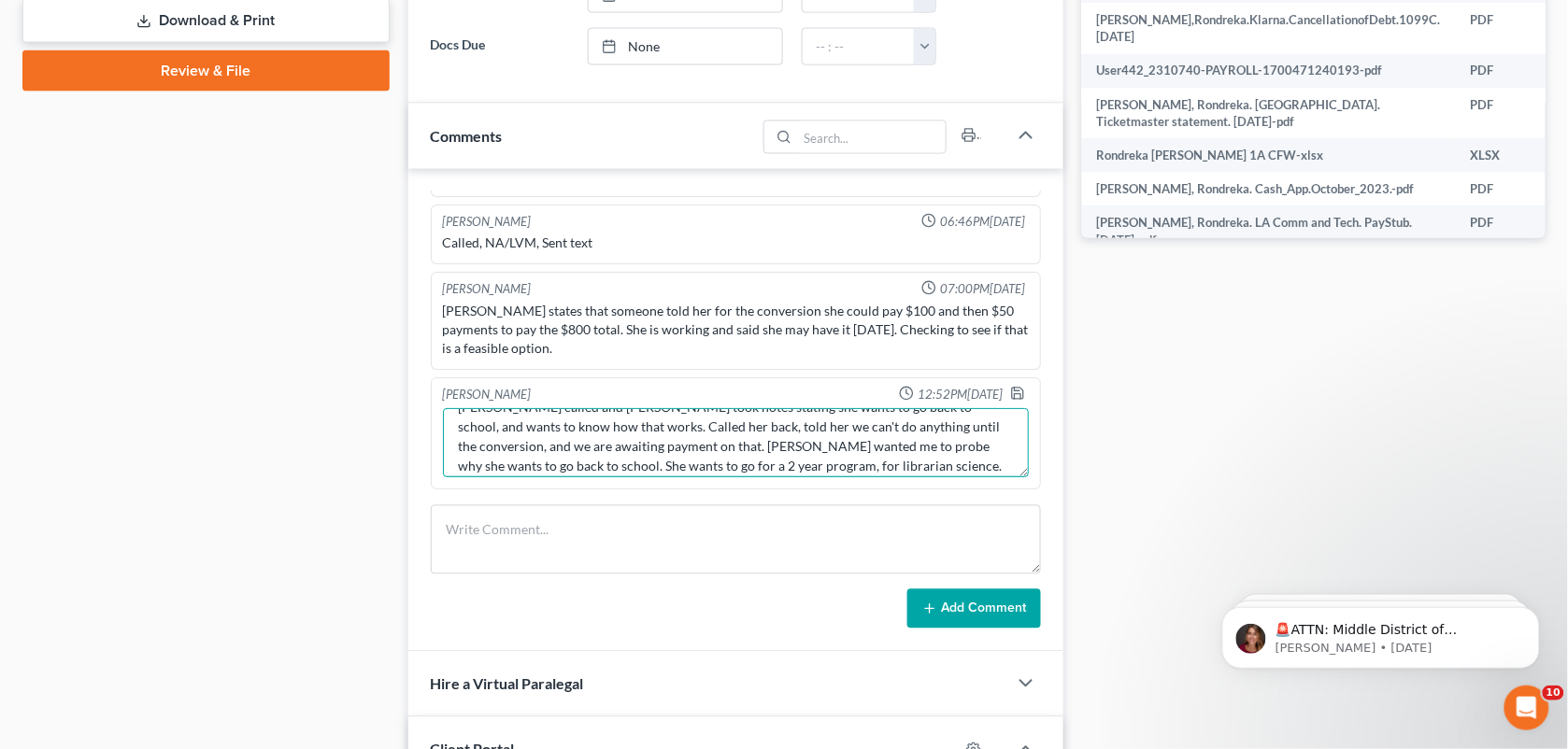
scroll to position [39, 0]
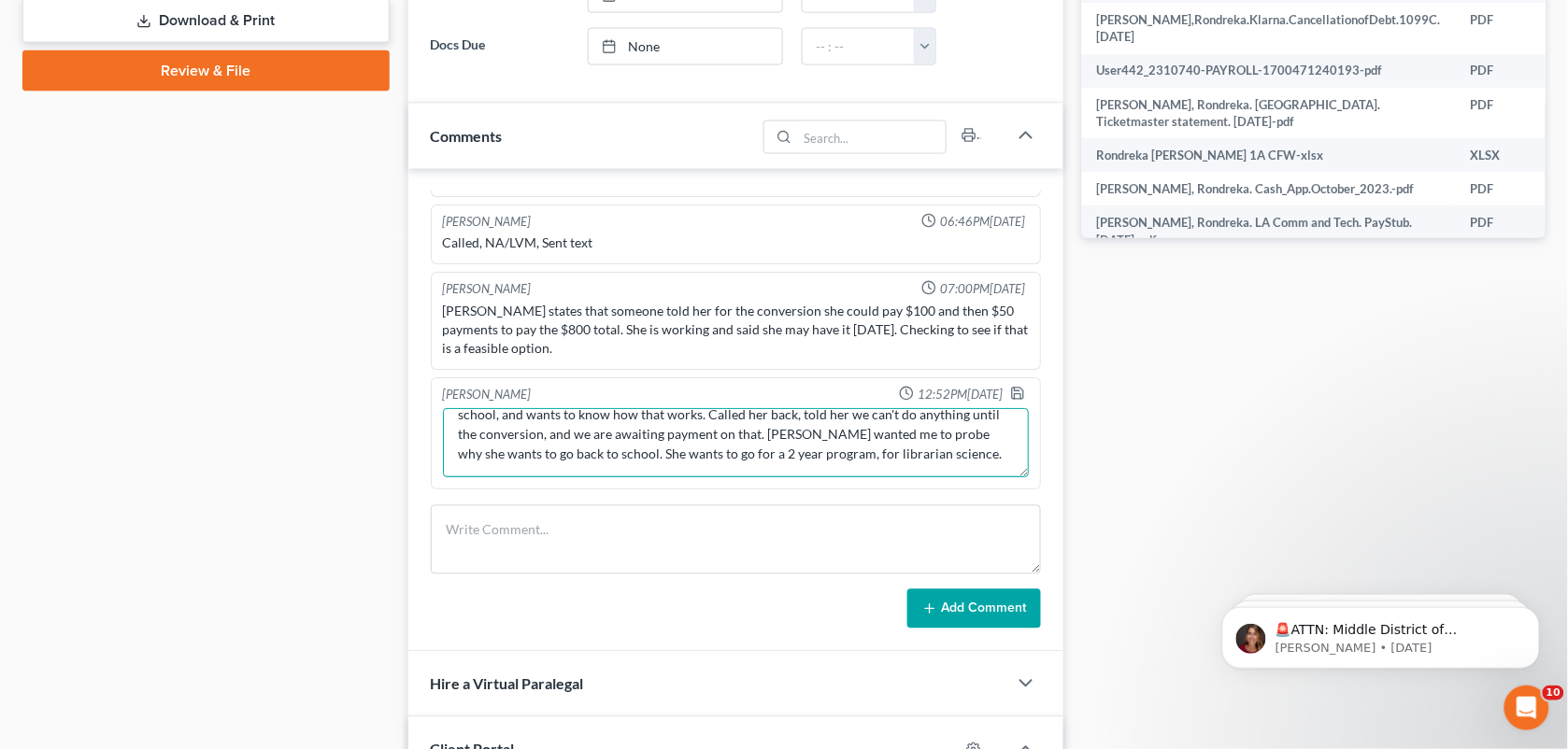
click at [905, 454] on textarea "[PERSON_NAME] called and [PERSON_NAME] took notes stating she wants to go back …" at bounding box center [736, 443] width 587 height 69
paste textarea ""...This translates to a potential annual salary of around $44,500 to $49,600 (…"
click at [847, 474] on textarea "[PERSON_NAME] called and [PERSON_NAME] took notes stating she wants to go back …" at bounding box center [736, 443] width 587 height 69
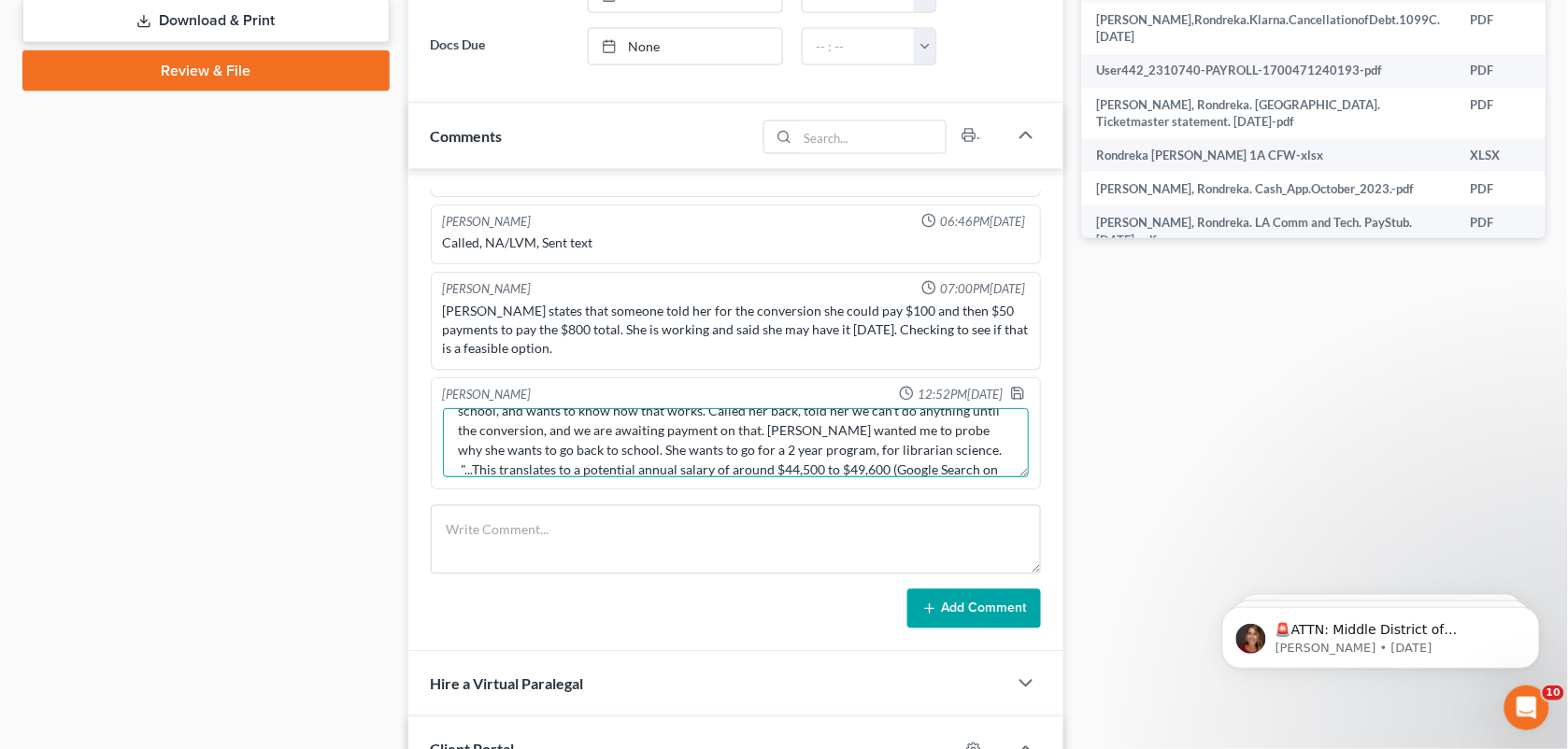
scroll to position [61, 0]
type textarea "[PERSON_NAME] called and [PERSON_NAME] took notes stating she wants to go back …"
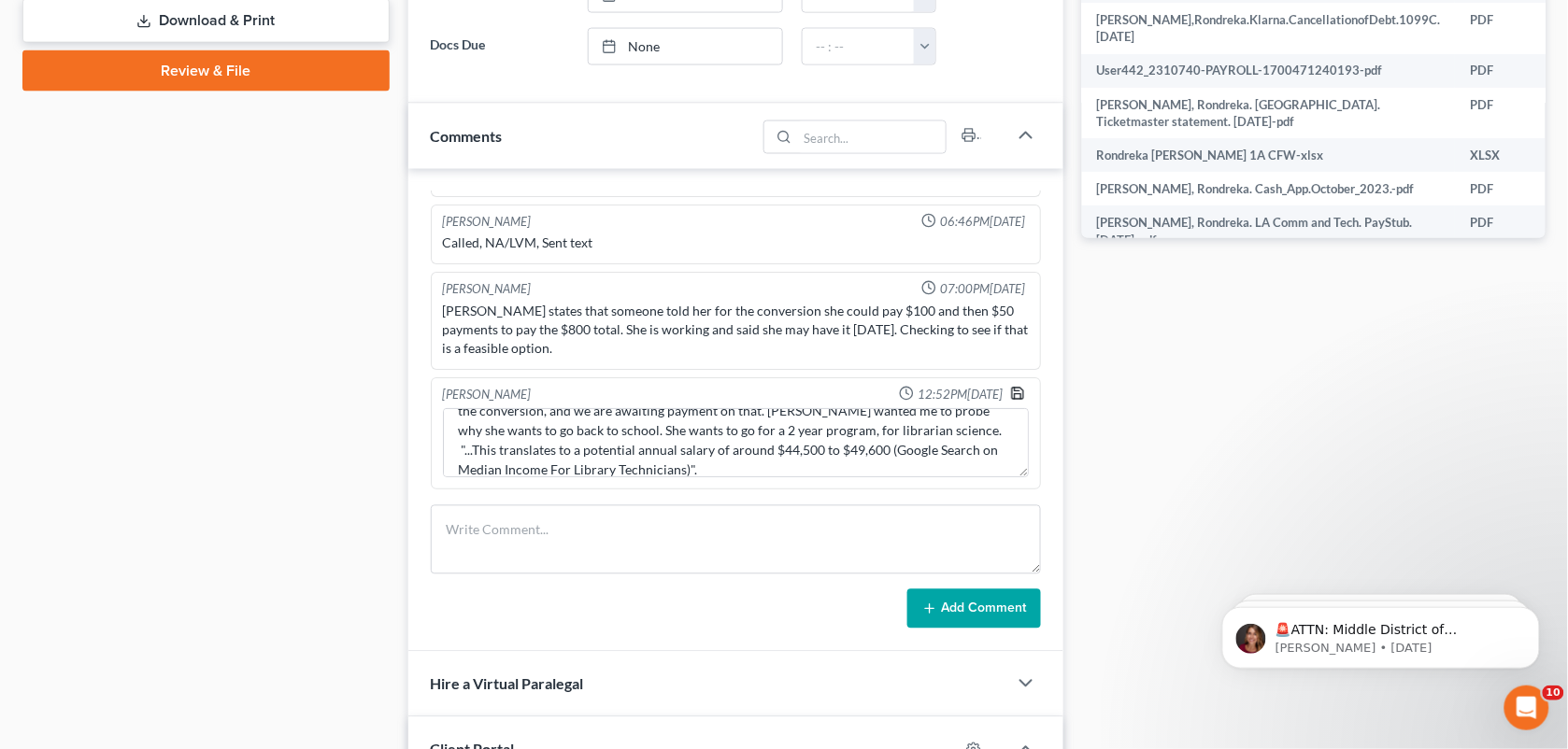
click at [1010, 393] on icon "button" at bounding box center [1018, 394] width 15 height 15
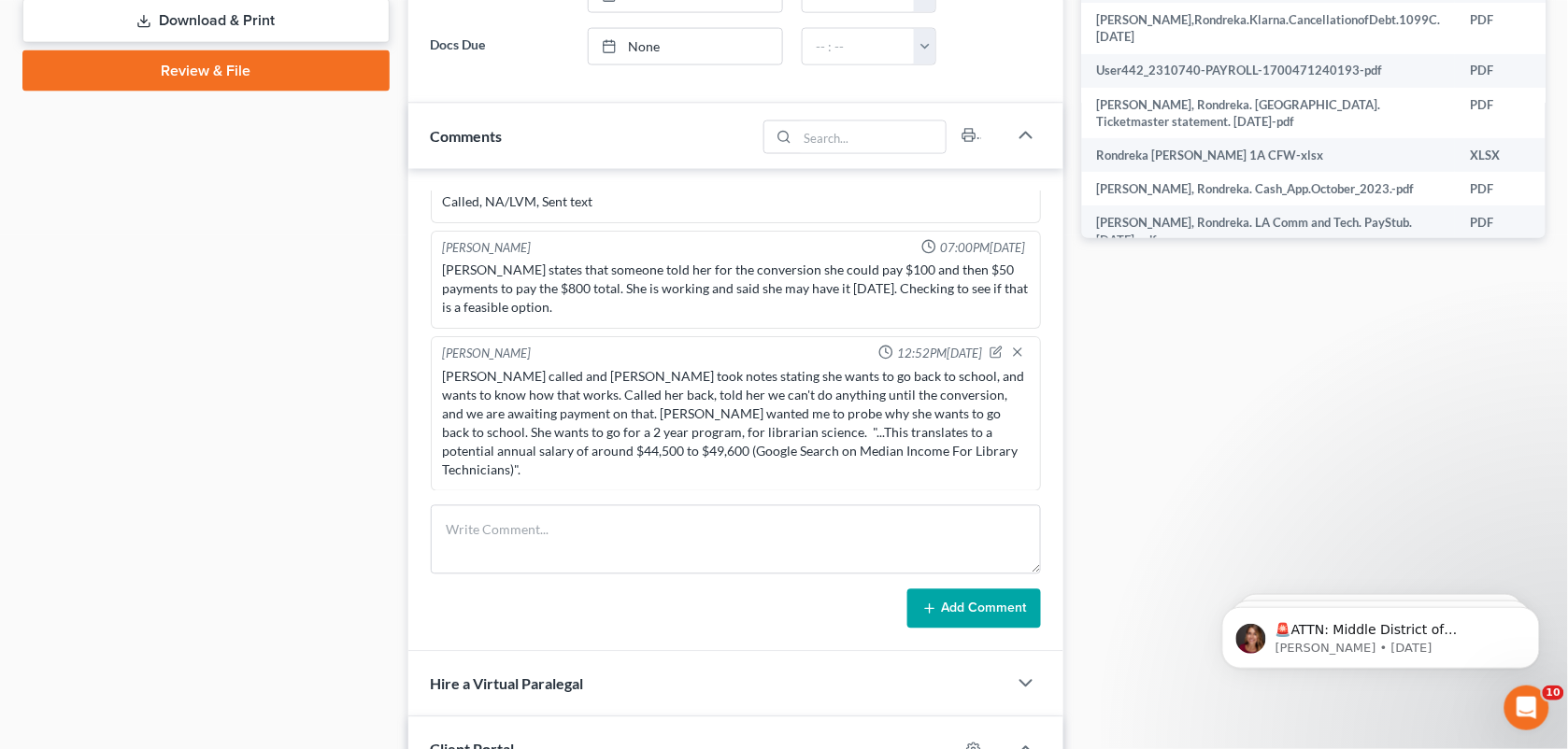
scroll to position [0, 0]
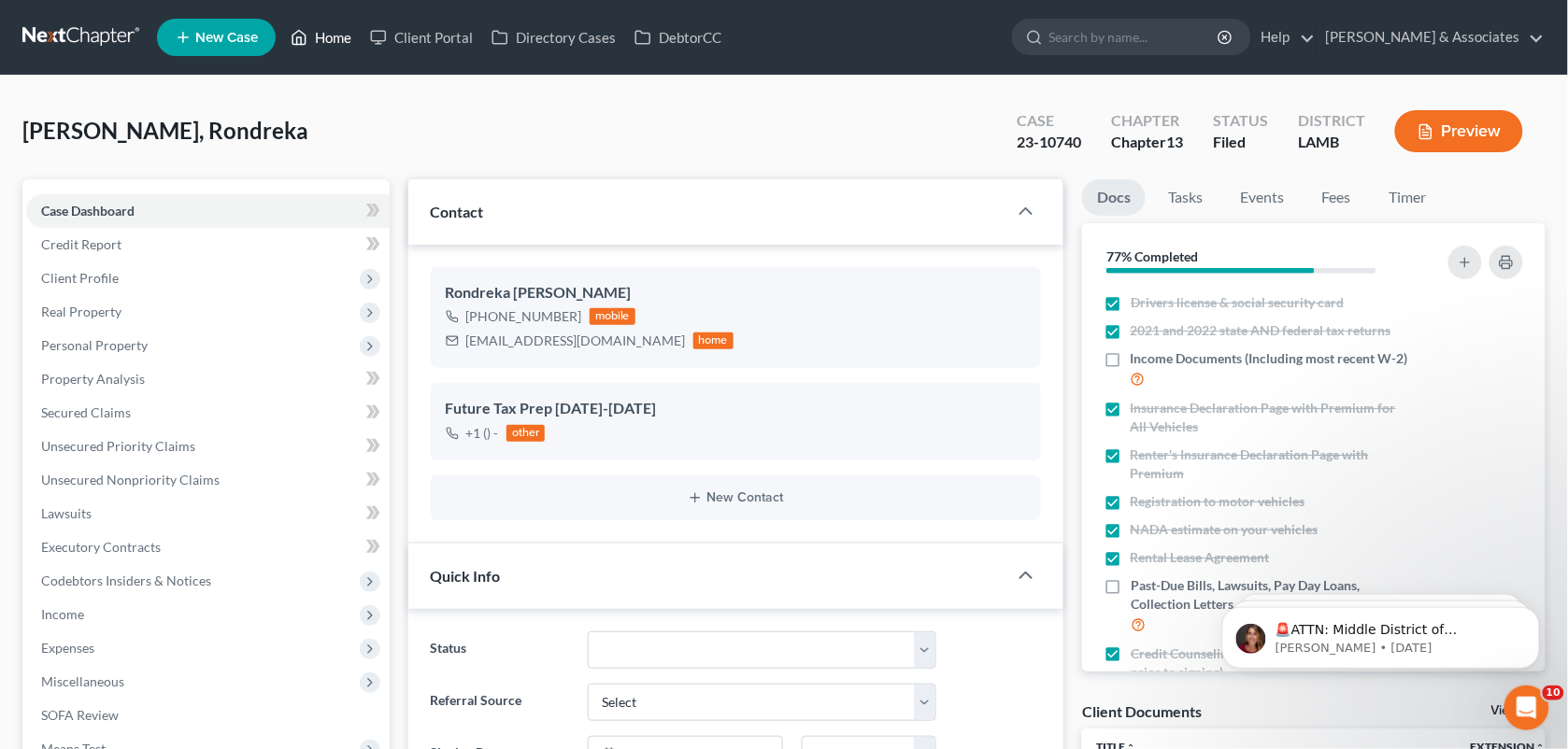
drag, startPoint x: 647, startPoint y: 110, endPoint x: 309, endPoint y: 42, distance: 344.8
click at [647, 110] on div "[PERSON_NAME], Rondreka Upgraded Case 23-10740 Chapter Chapter 13 Status Filed …" at bounding box center [784, 139] width 1523 height 81
click at [309, 42] on link "Home" at bounding box center [321, 38] width 79 height 34
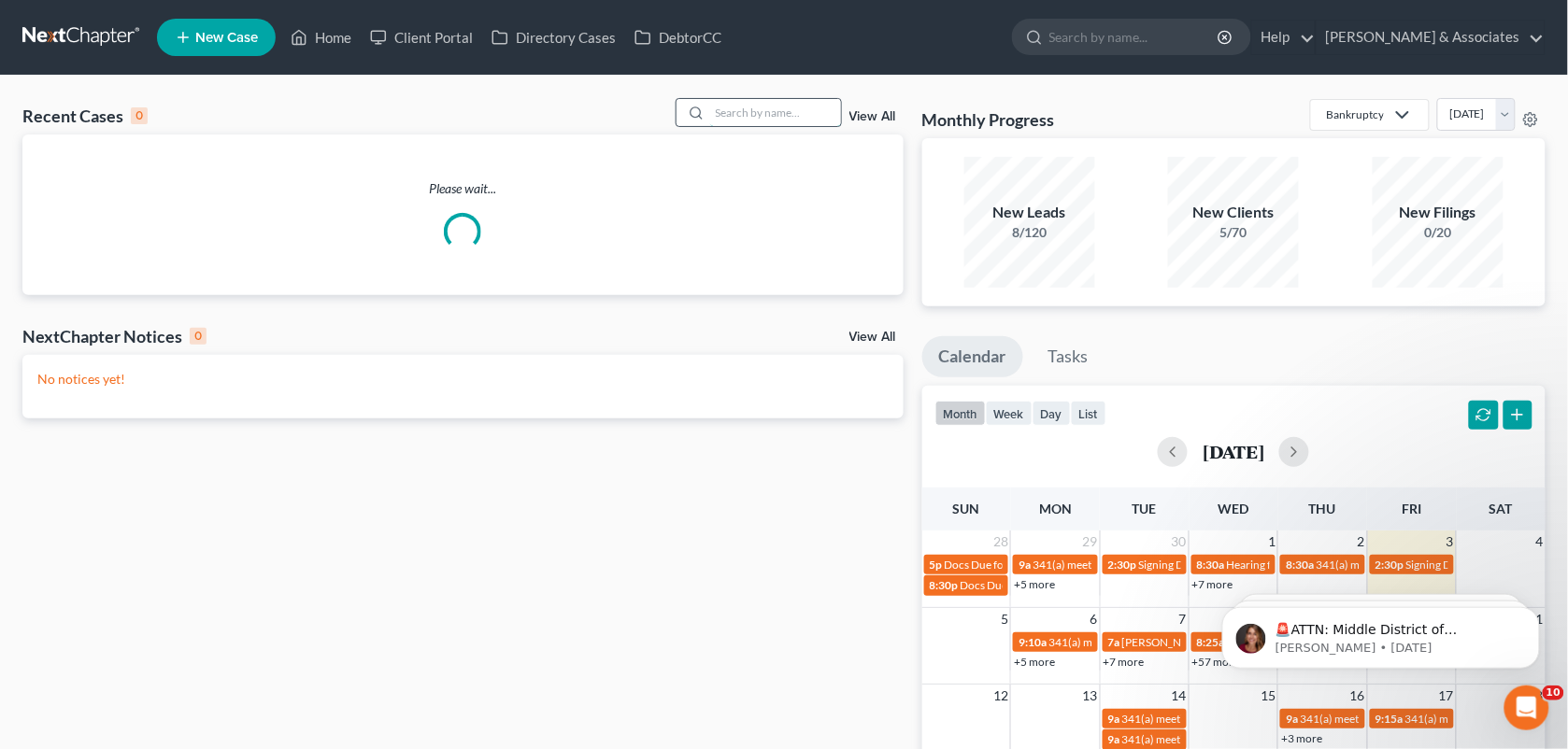
click at [735, 115] on input "search" at bounding box center [776, 112] width 131 height 27
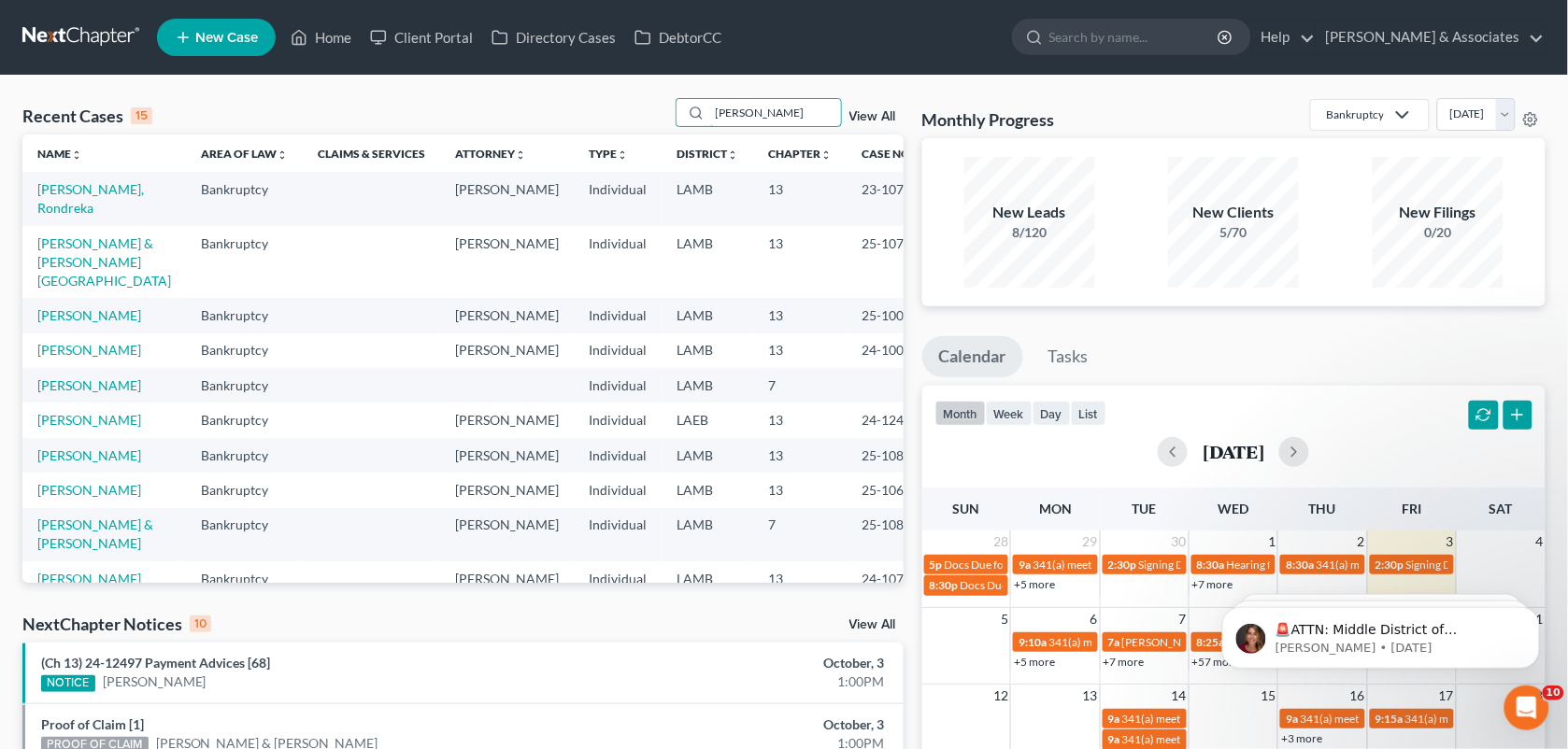
type input "[PERSON_NAME]"
click at [245, 182] on td "Bankruptcy" at bounding box center [244, 198] width 117 height 53
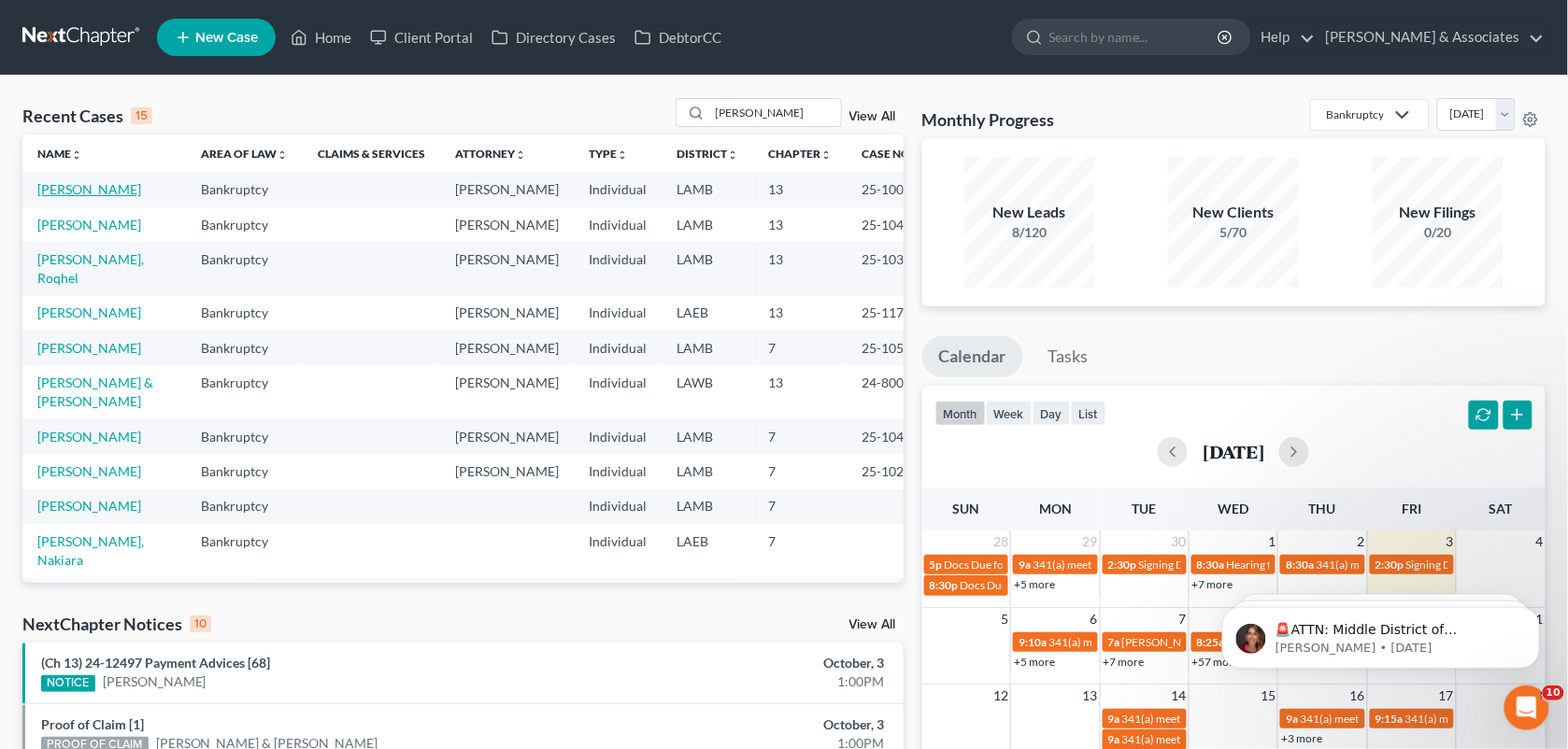
click at [114, 193] on link "[PERSON_NAME]" at bounding box center [90, 189] width 104 height 16
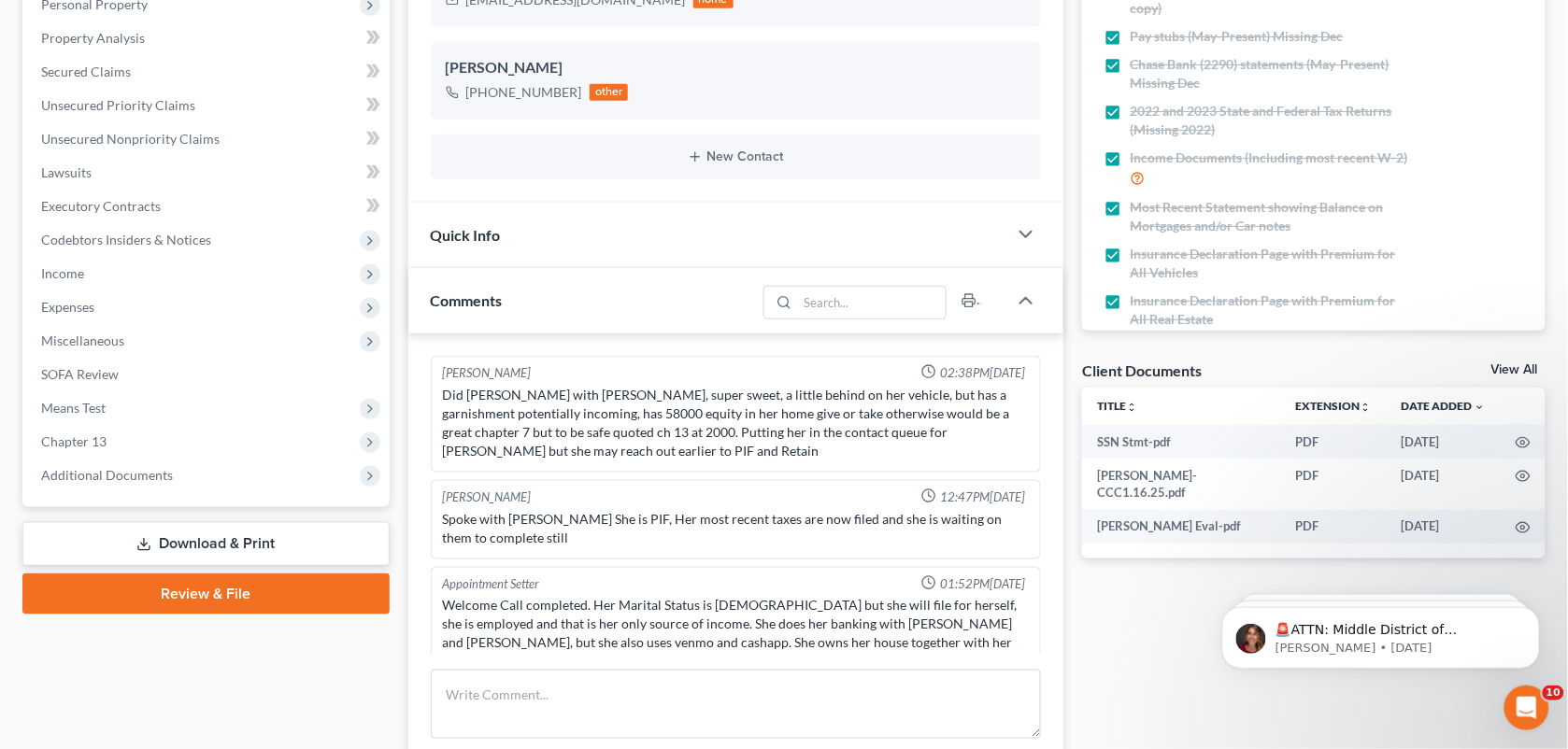
scroll to position [7207, 0]
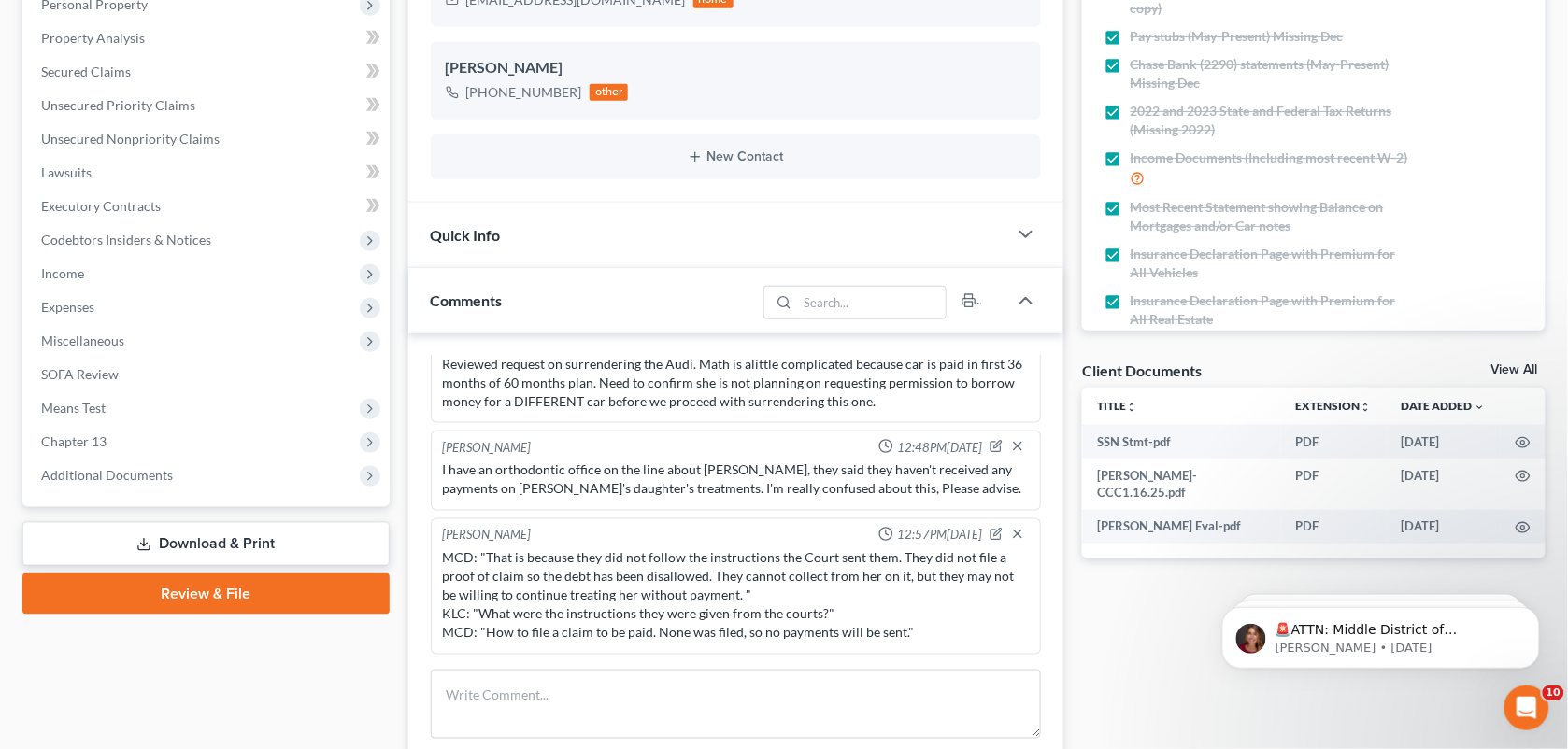
click at [642, 538] on div "[PERSON_NAME] 12:57PM[DATE]" at bounding box center [737, 537] width 594 height 19
drag, startPoint x: 592, startPoint y: 713, endPoint x: 931, endPoint y: 558, distance: 372.8
click at [592, 713] on textarea at bounding box center [737, 704] width 611 height 69
click at [990, 536] on icon "button" at bounding box center [996, 535] width 13 height 13
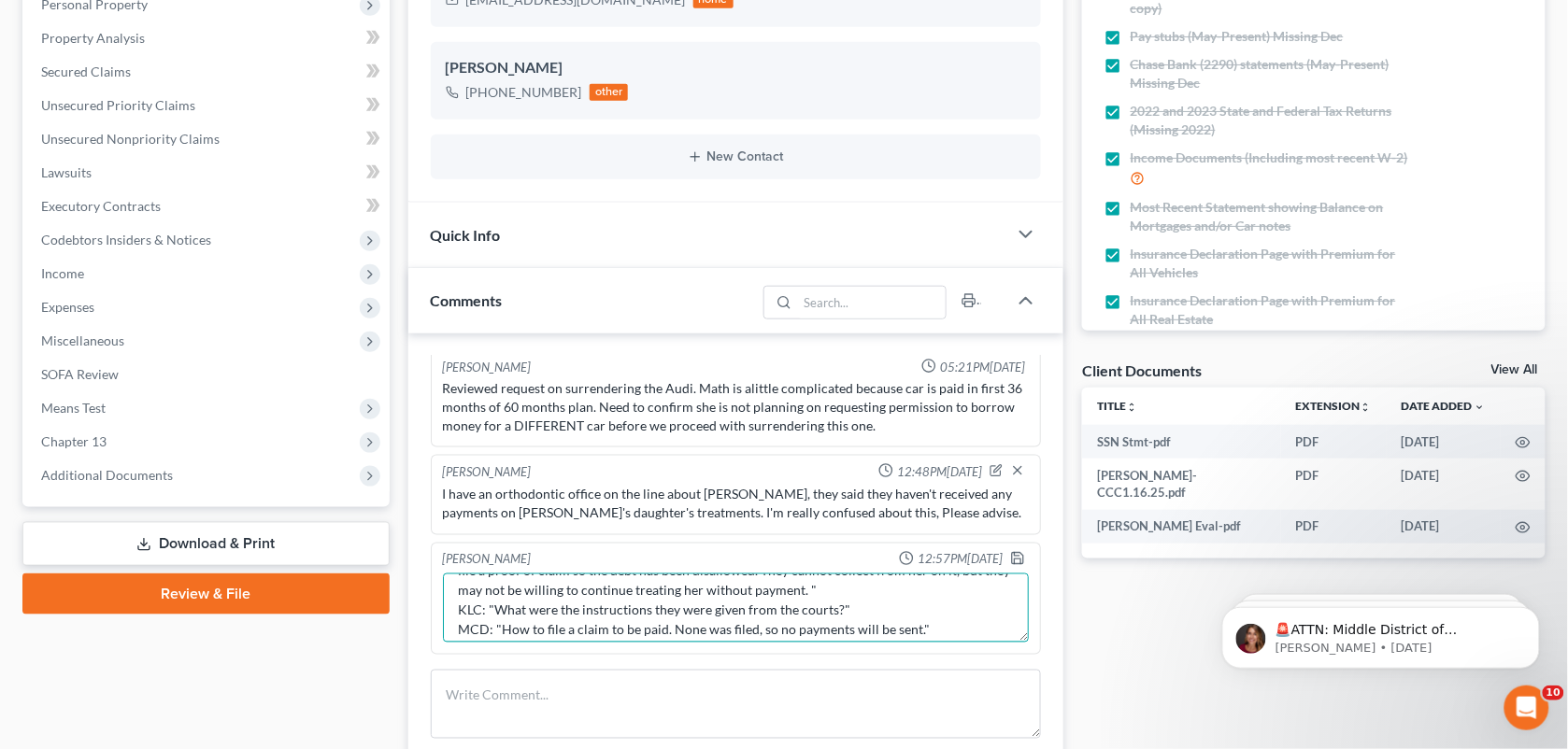
scroll to position [58, 0]
click at [940, 615] on textarea "MCD: "That is because they did not follow the instructions the Court sent them.…" at bounding box center [736, 608] width 587 height 69
type textarea "MCD: "That is because they did not follow the instructions the Court sent them.…"
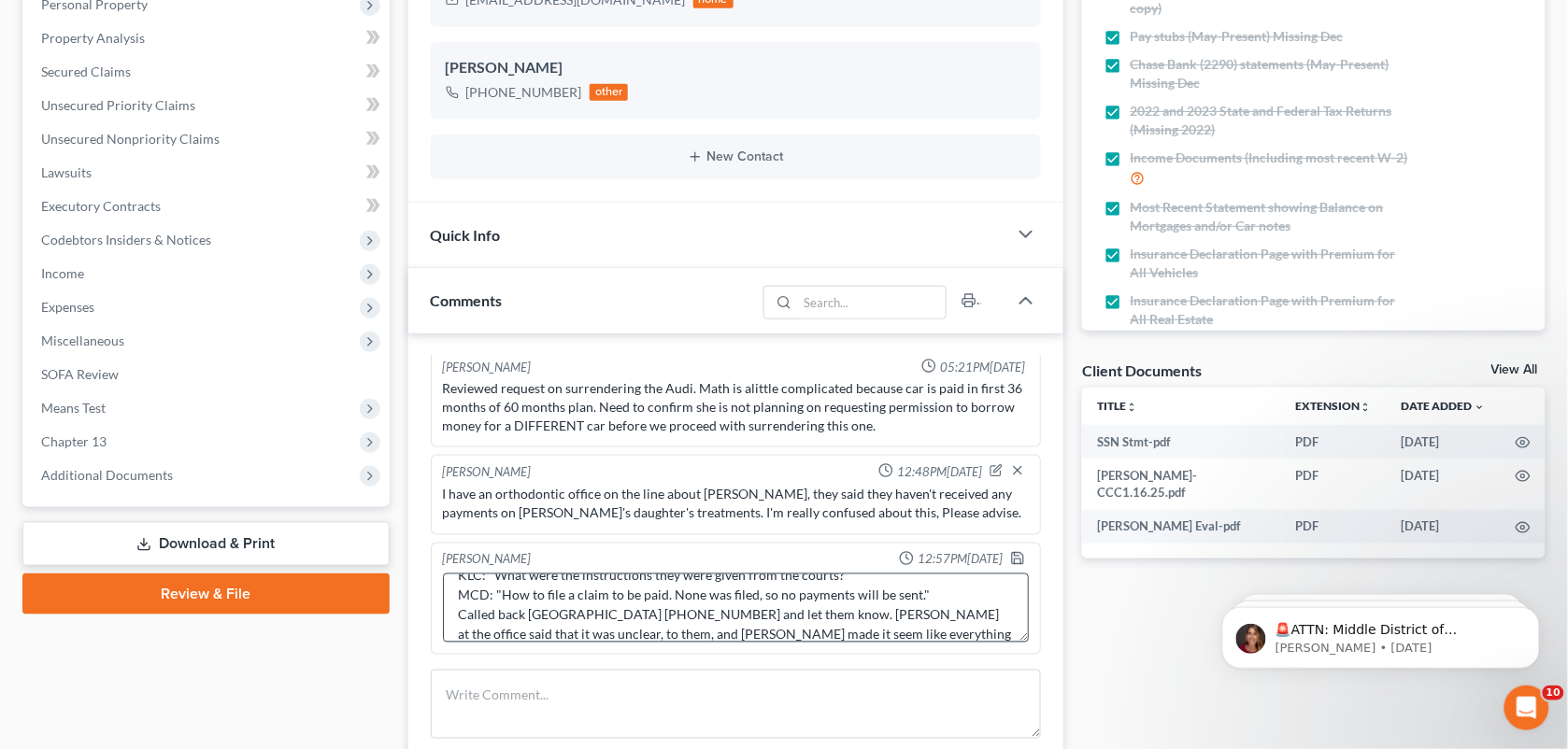
scroll to position [101, 0]
click at [876, 629] on textarea "MCD: "That is because they did not follow the instructions the Court sent them.…" at bounding box center [736, 608] width 587 height 69
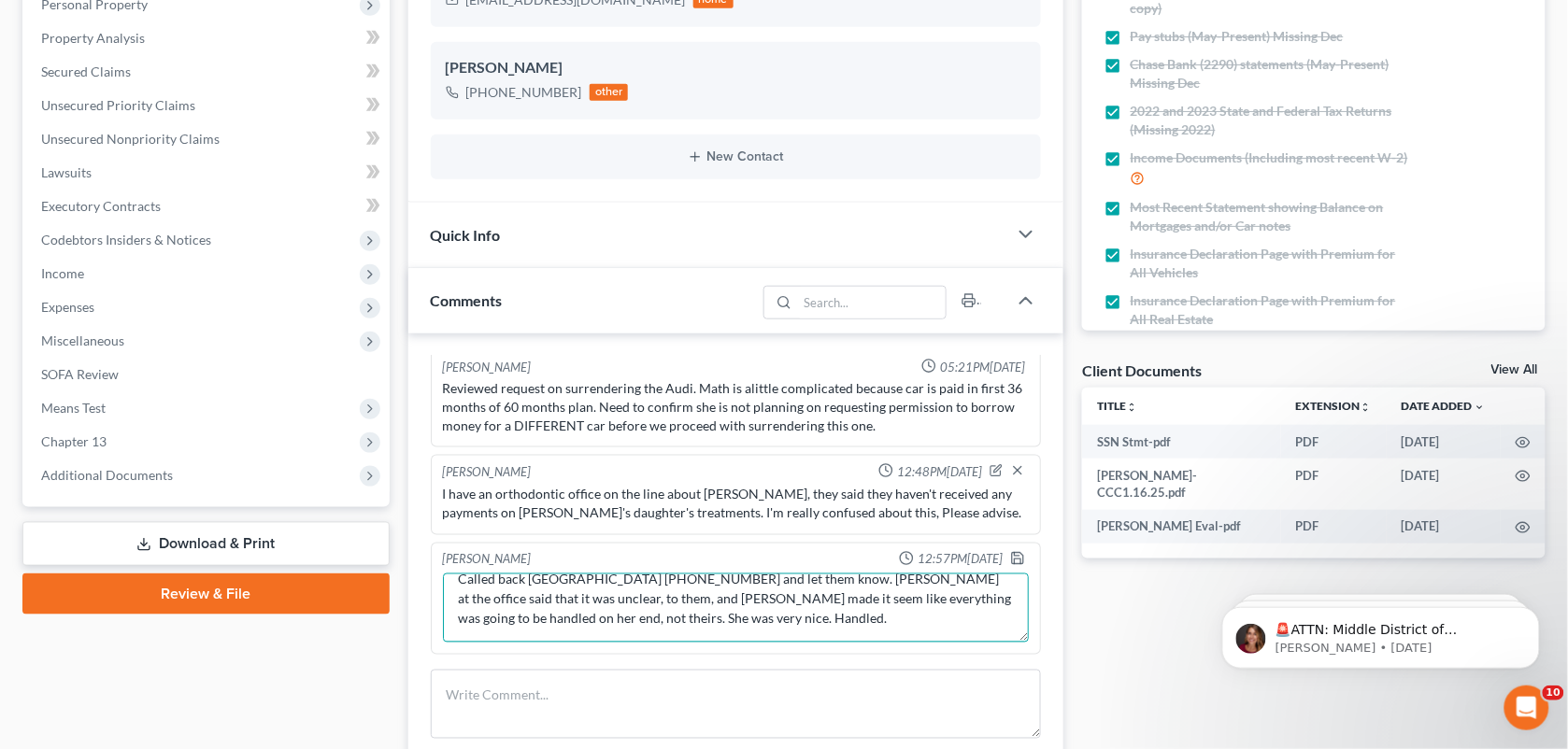
drag, startPoint x: 820, startPoint y: 636, endPoint x: 459, endPoint y: 636, distance: 361.0
click at [459, 636] on textarea "MCD: "That is because they did not follow the instructions the Court sent them.…" at bounding box center [736, 608] width 587 height 69
drag, startPoint x: 459, startPoint y: 636, endPoint x: 455, endPoint y: 587, distance: 49.2
click at [455, 587] on textarea "MCD: "That is because they did not follow the instructions the Court sent them.…" at bounding box center [736, 608] width 587 height 69
drag, startPoint x: 455, startPoint y: 587, endPoint x: 801, endPoint y: 650, distance: 351.7
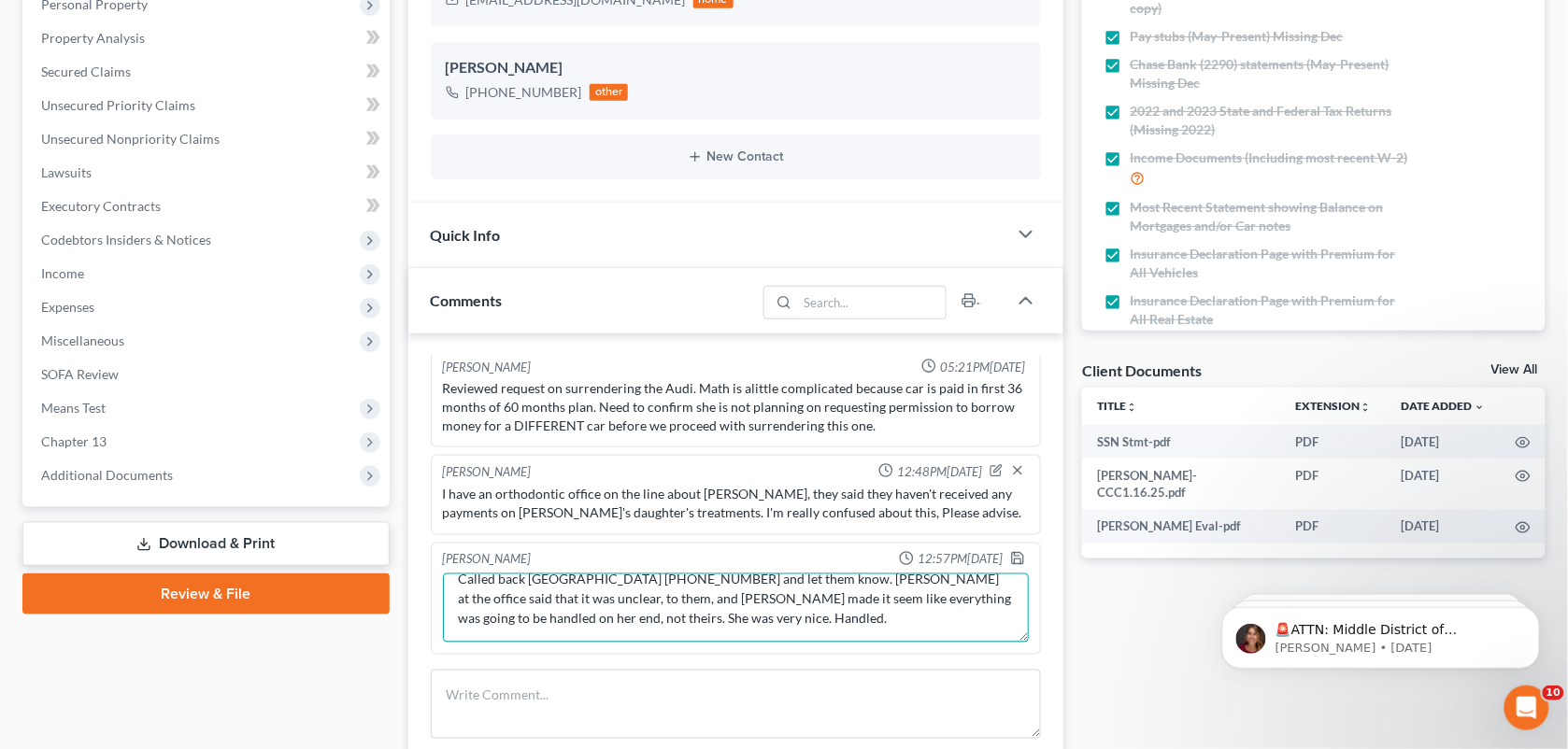
click at [801, 650] on div "Kat Chouinard 12:57PM, 10/03/2025 MCD: "That is because they did not follow the…" at bounding box center [737, 598] width 611 height 112
type textarea "MCD: "That is because they did not follow the instructions the Court sent them.…"
click at [1010, 560] on icon "button" at bounding box center [1018, 558] width 15 height 15
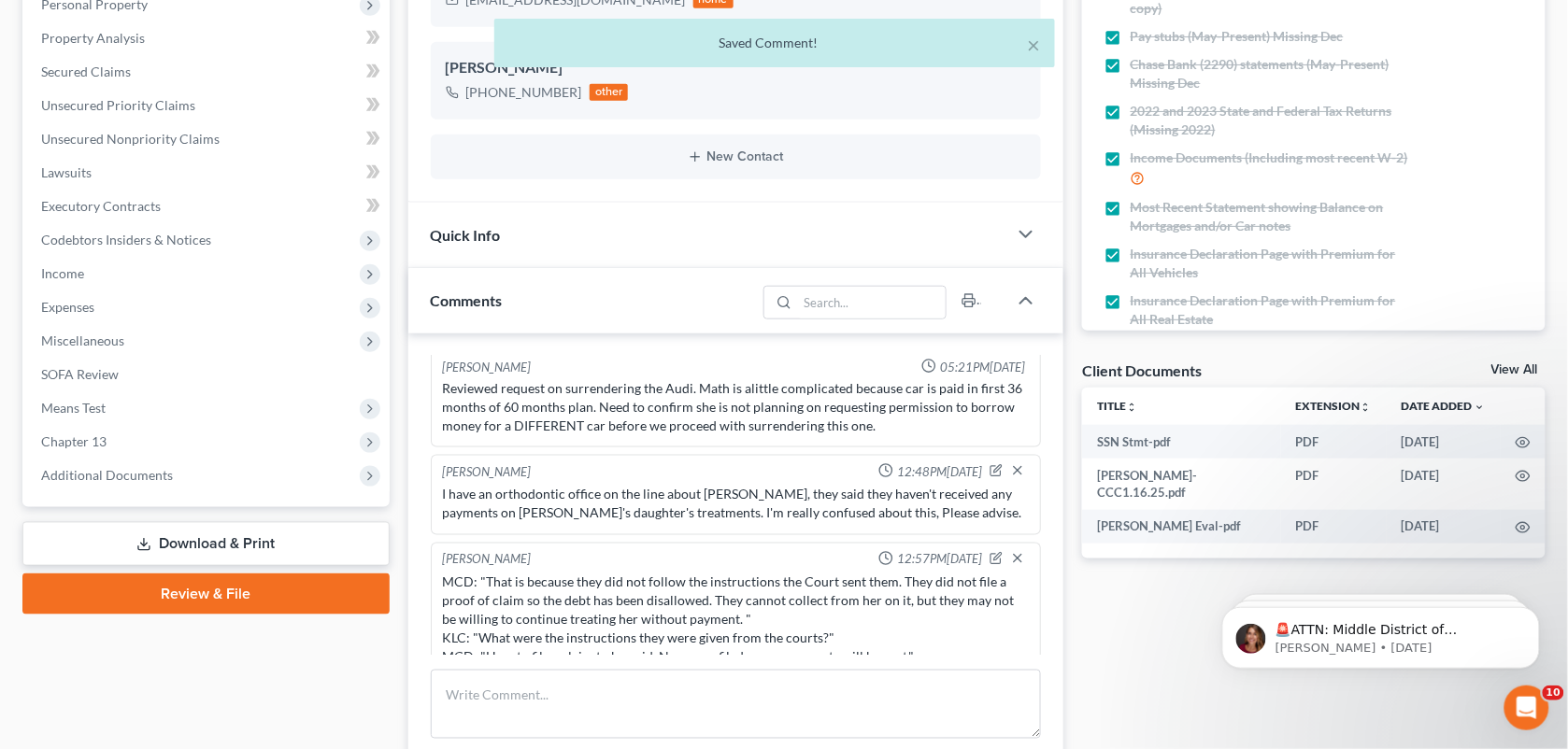
scroll to position [7263, 0]
